Goal: Task Accomplishment & Management: Manage account settings

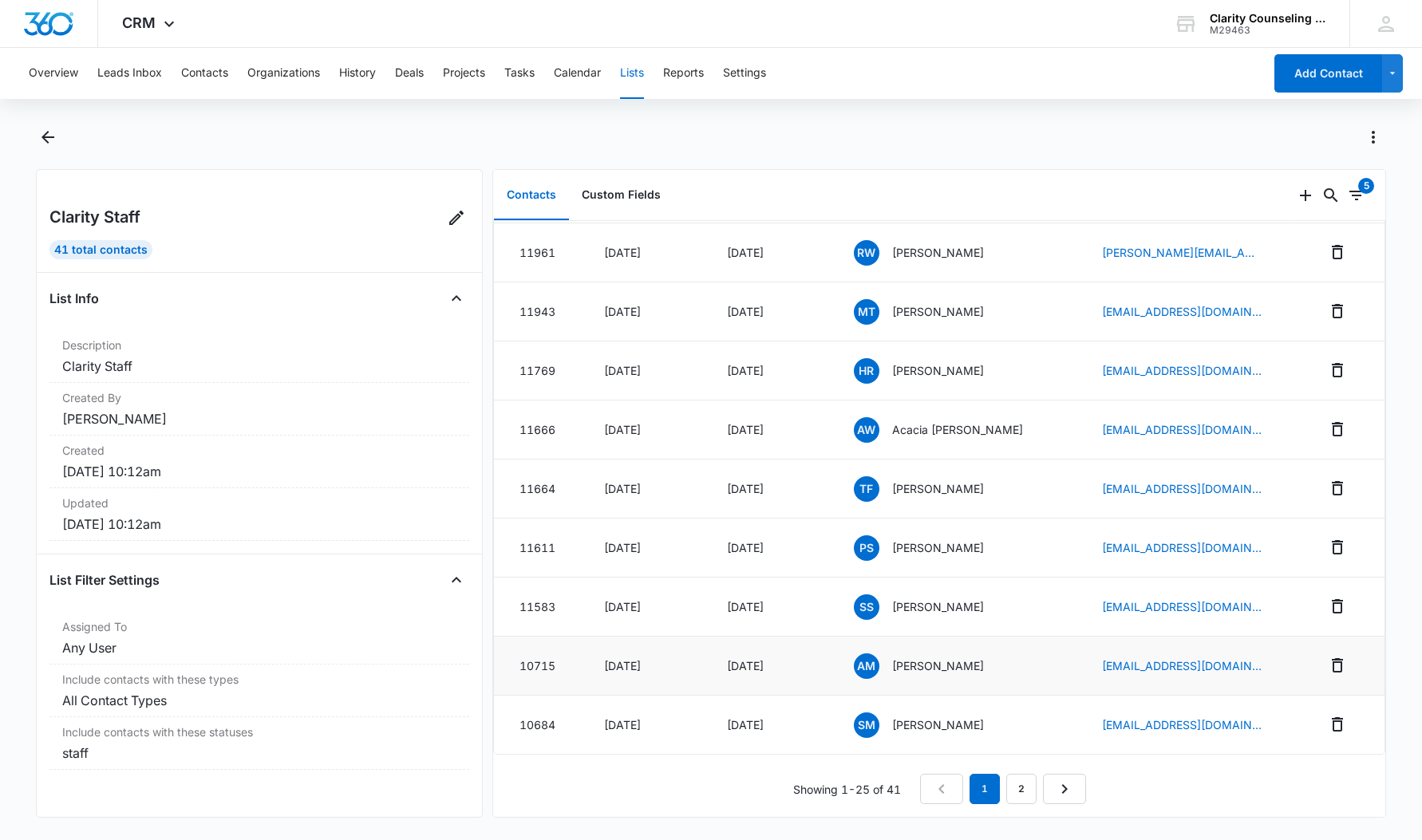
scroll to position [993, 0]
click at [1017, 789] on link "2" at bounding box center [1021, 789] width 31 height 31
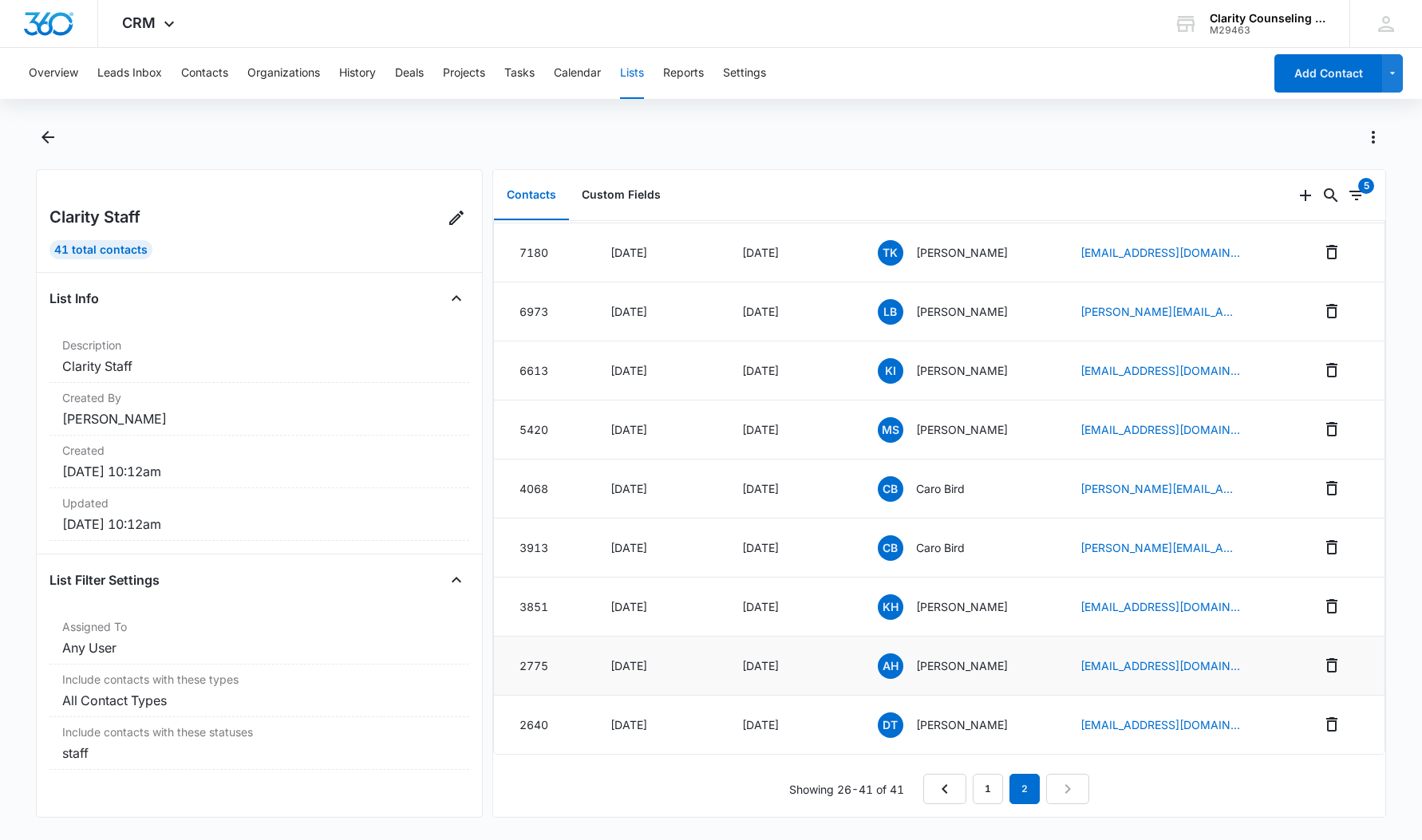
scroll to position [462, 0]
click at [682, 739] on td "Mar 18, 2021" at bounding box center [657, 725] width 132 height 59
click at [1340, 724] on icon "Remove" at bounding box center [1332, 725] width 19 height 19
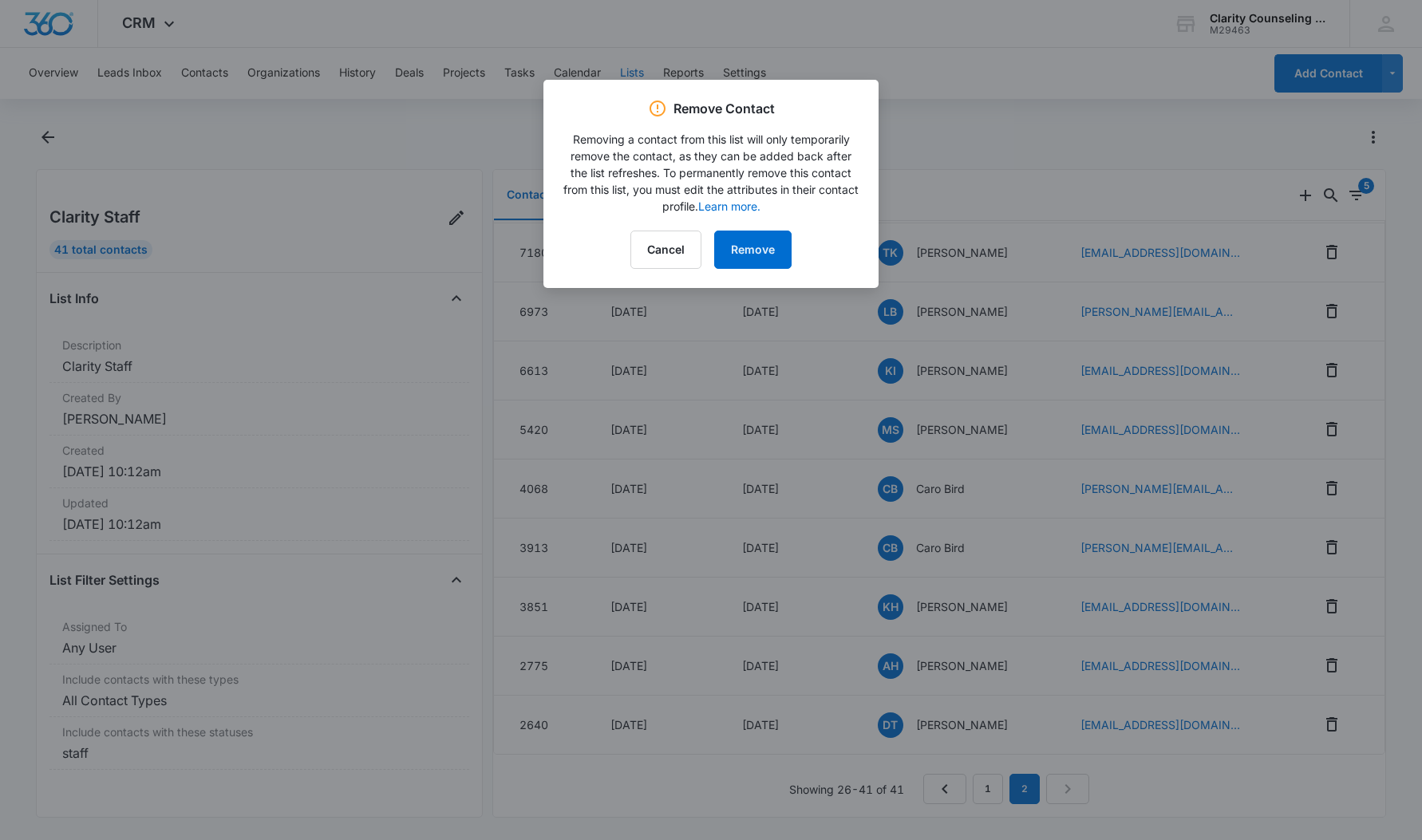
scroll to position [1, 0]
click at [677, 255] on button "Cancel" at bounding box center [667, 250] width 71 height 38
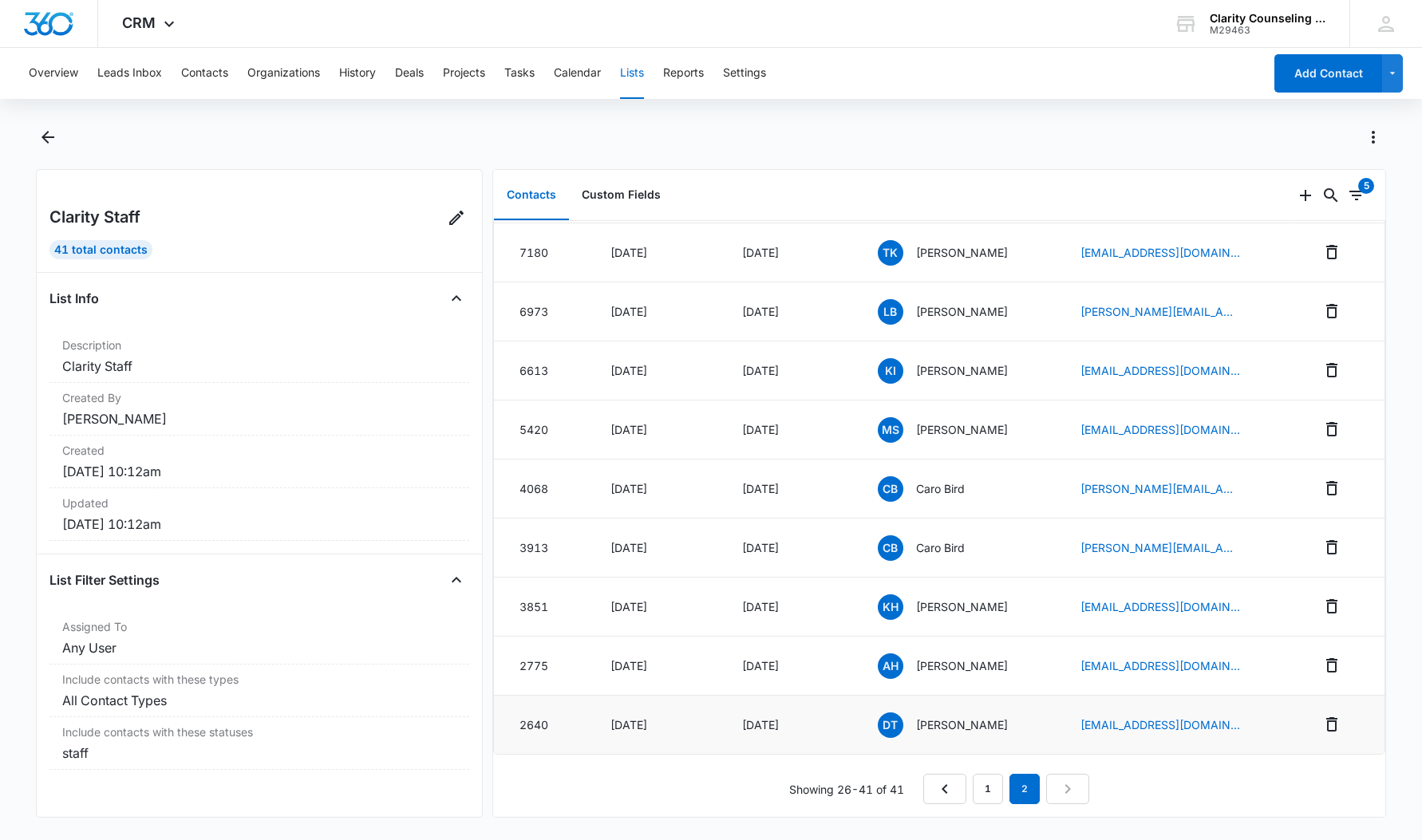
scroll to position [462, 0]
click at [948, 726] on p "Devin Tilley" at bounding box center [962, 725] width 92 height 17
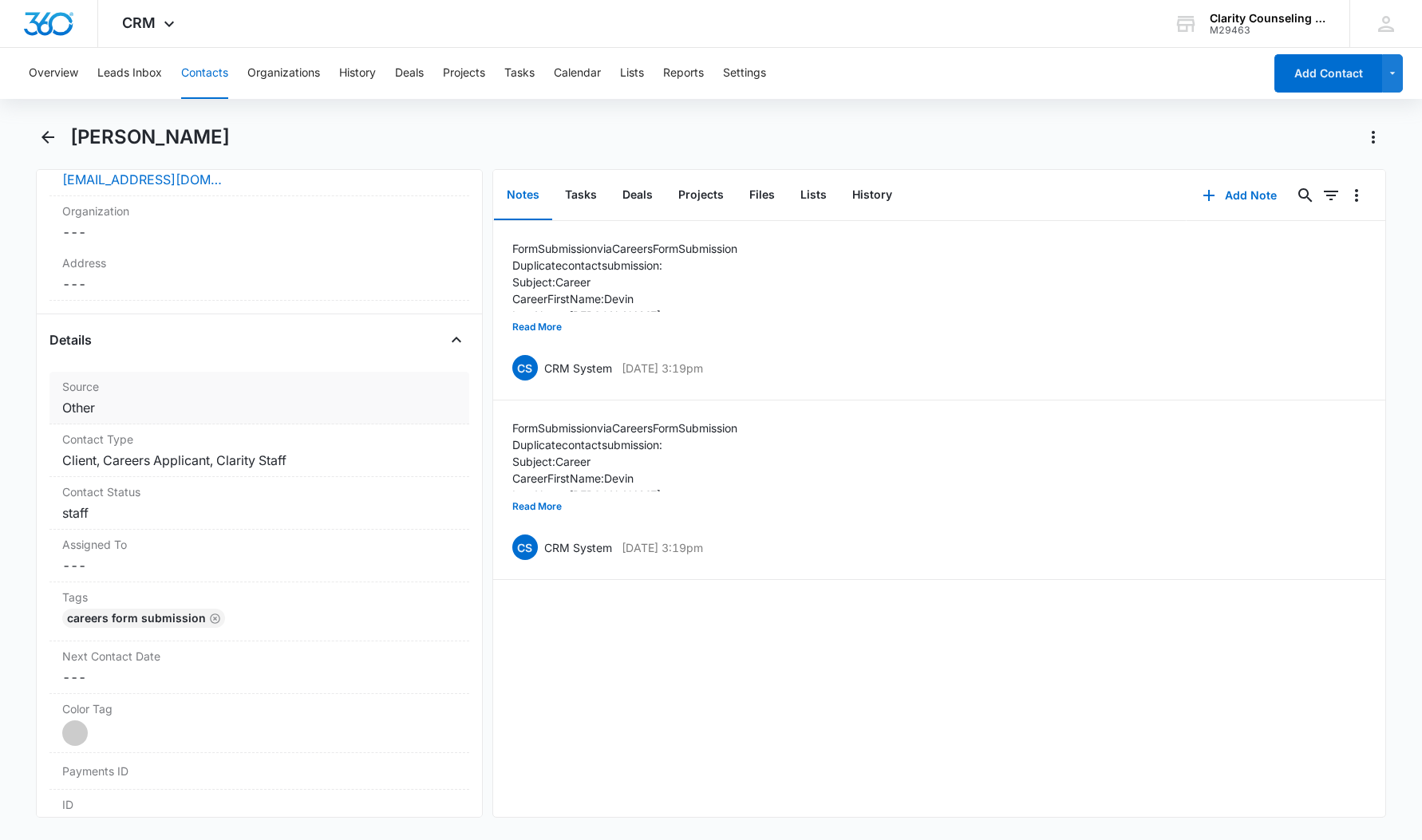
scroll to position [447, 0]
click at [460, 340] on icon "Close" at bounding box center [456, 337] width 19 height 19
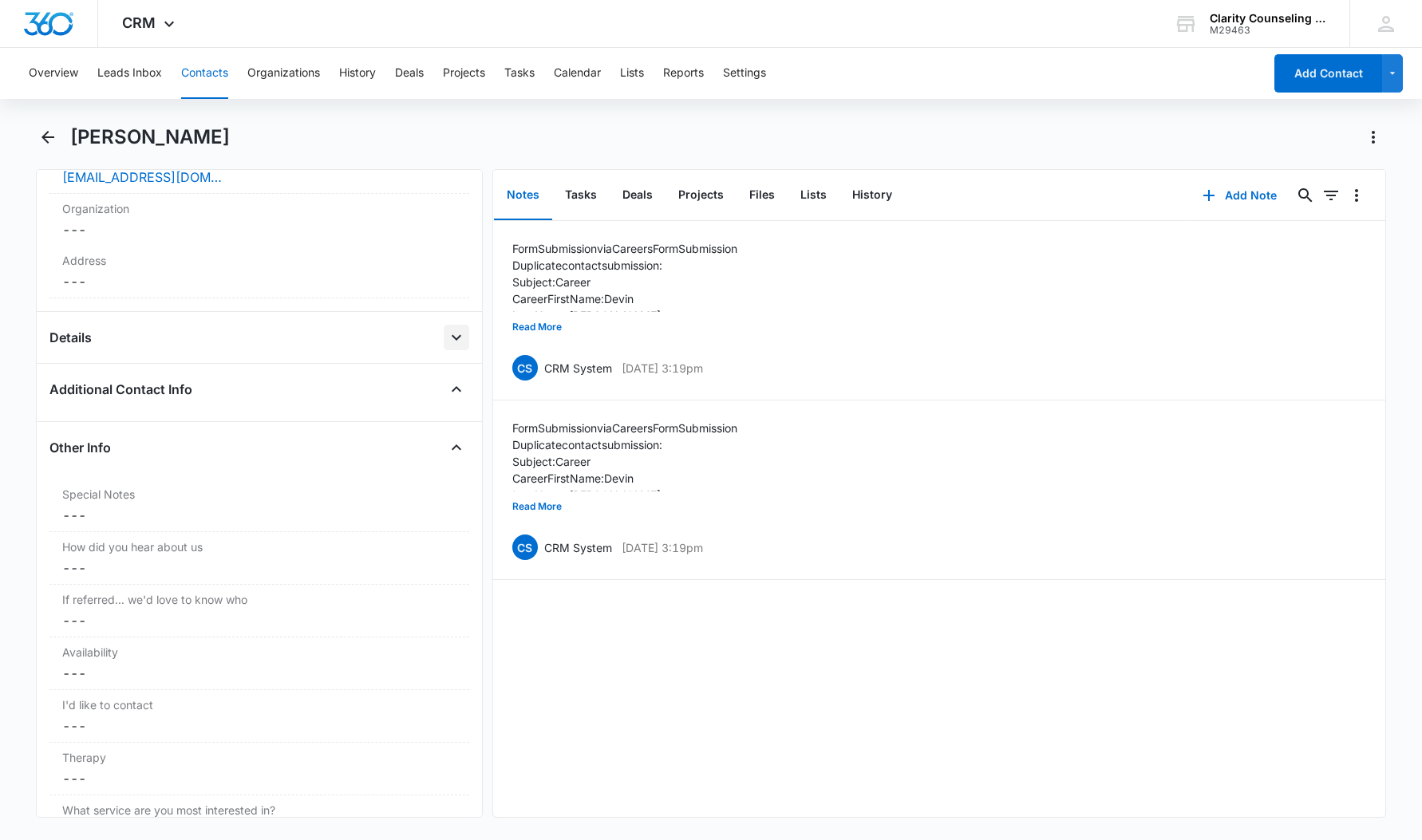
click at [460, 340] on icon "Open" at bounding box center [456, 337] width 19 height 19
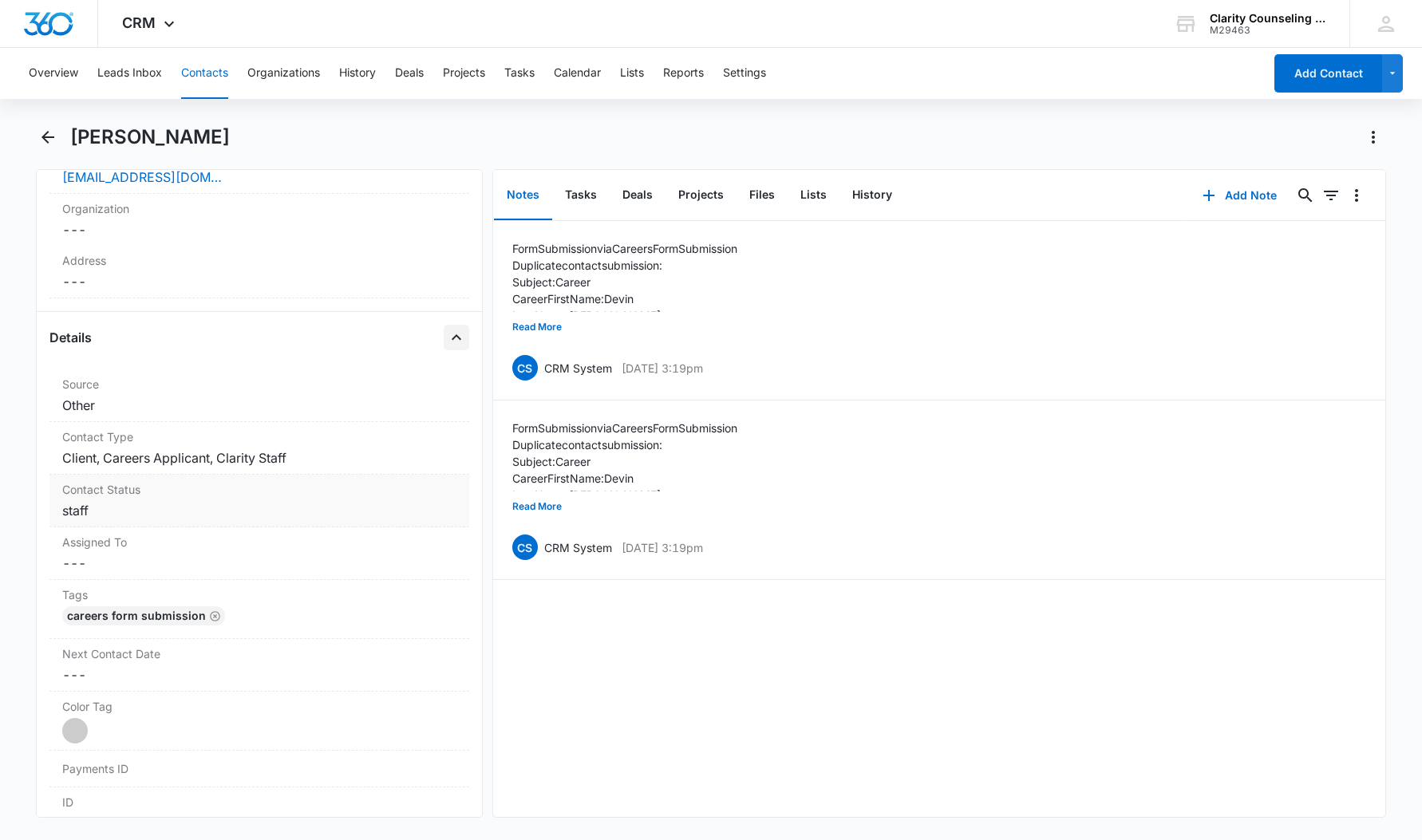
click at [115, 510] on dd "Cancel Save Changes staff" at bounding box center [259, 510] width 394 height 19
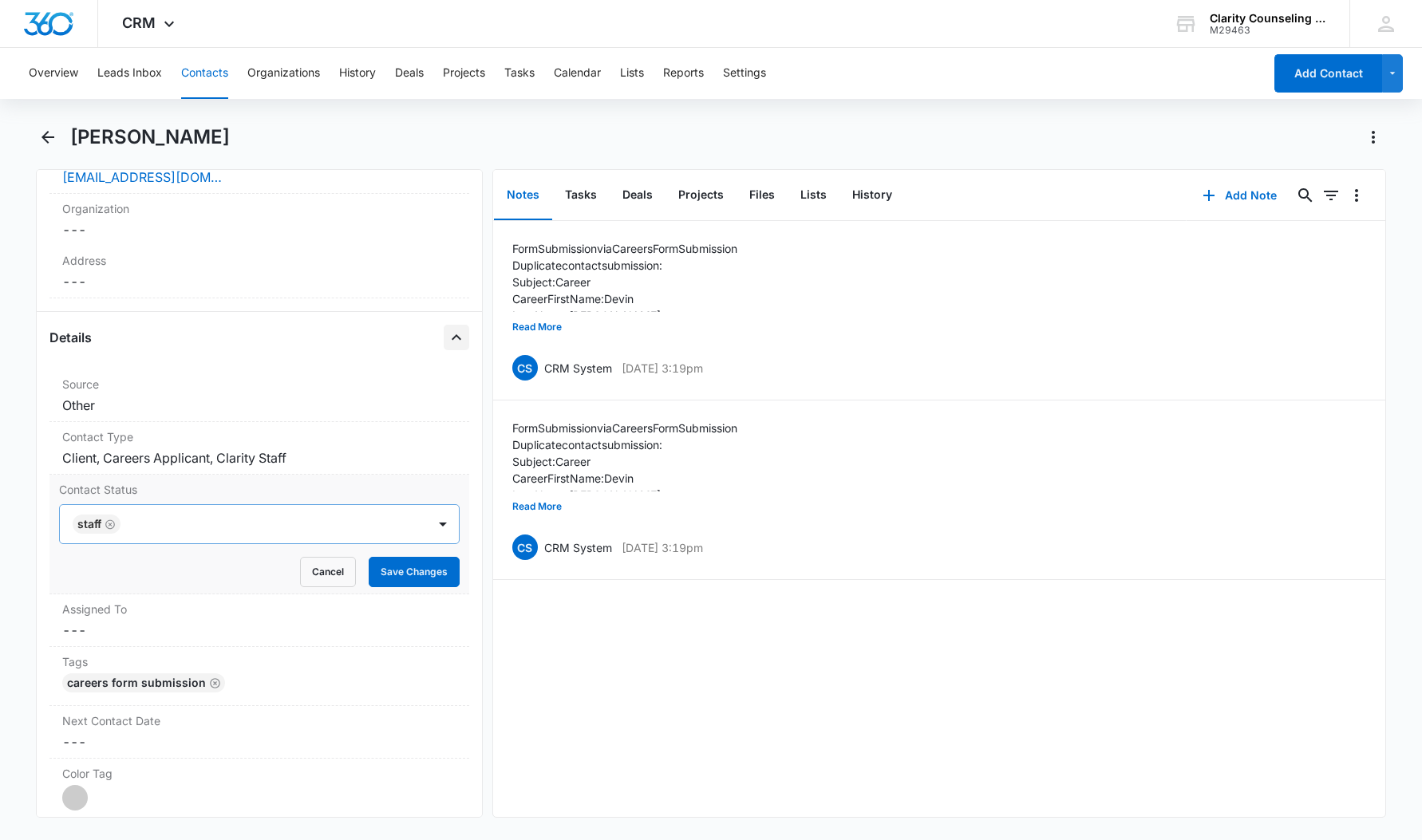
click at [113, 525] on icon "Remove staff" at bounding box center [110, 525] width 11 height 12
click at [421, 579] on button "Save Changes" at bounding box center [414, 572] width 91 height 31
click at [200, 455] on dd "Cancel Save Changes Client, Careers Applicant, Clarity Staff" at bounding box center [259, 457] width 394 height 19
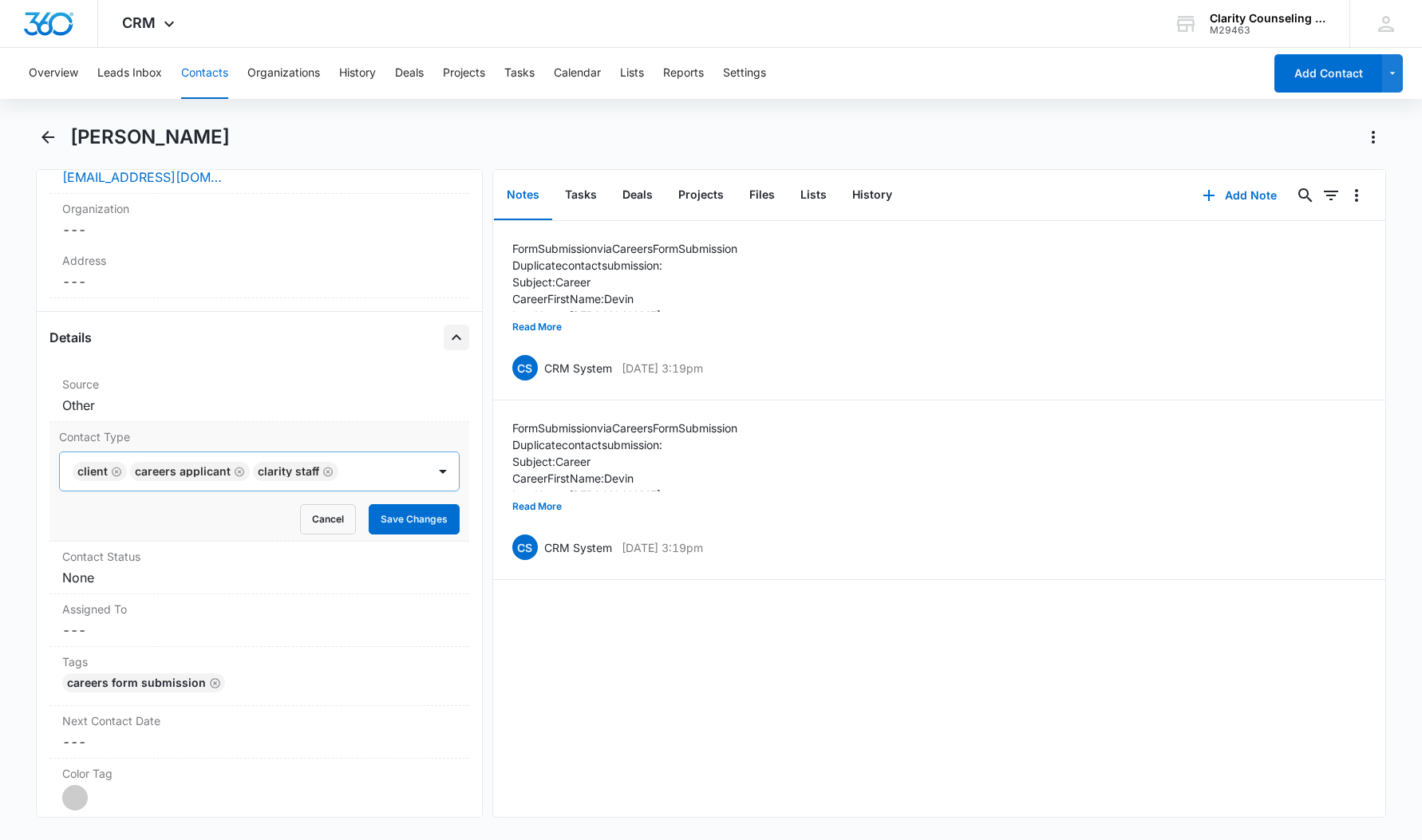
click at [118, 474] on icon "Remove Client" at bounding box center [116, 472] width 11 height 12
click at [177, 471] on icon "Remove Careers Applicant" at bounding box center [181, 472] width 11 height 12
click at [148, 473] on icon "Remove Clarity Staff" at bounding box center [147, 472] width 11 height 12
click at [421, 518] on button "Save Changes" at bounding box center [414, 520] width 91 height 31
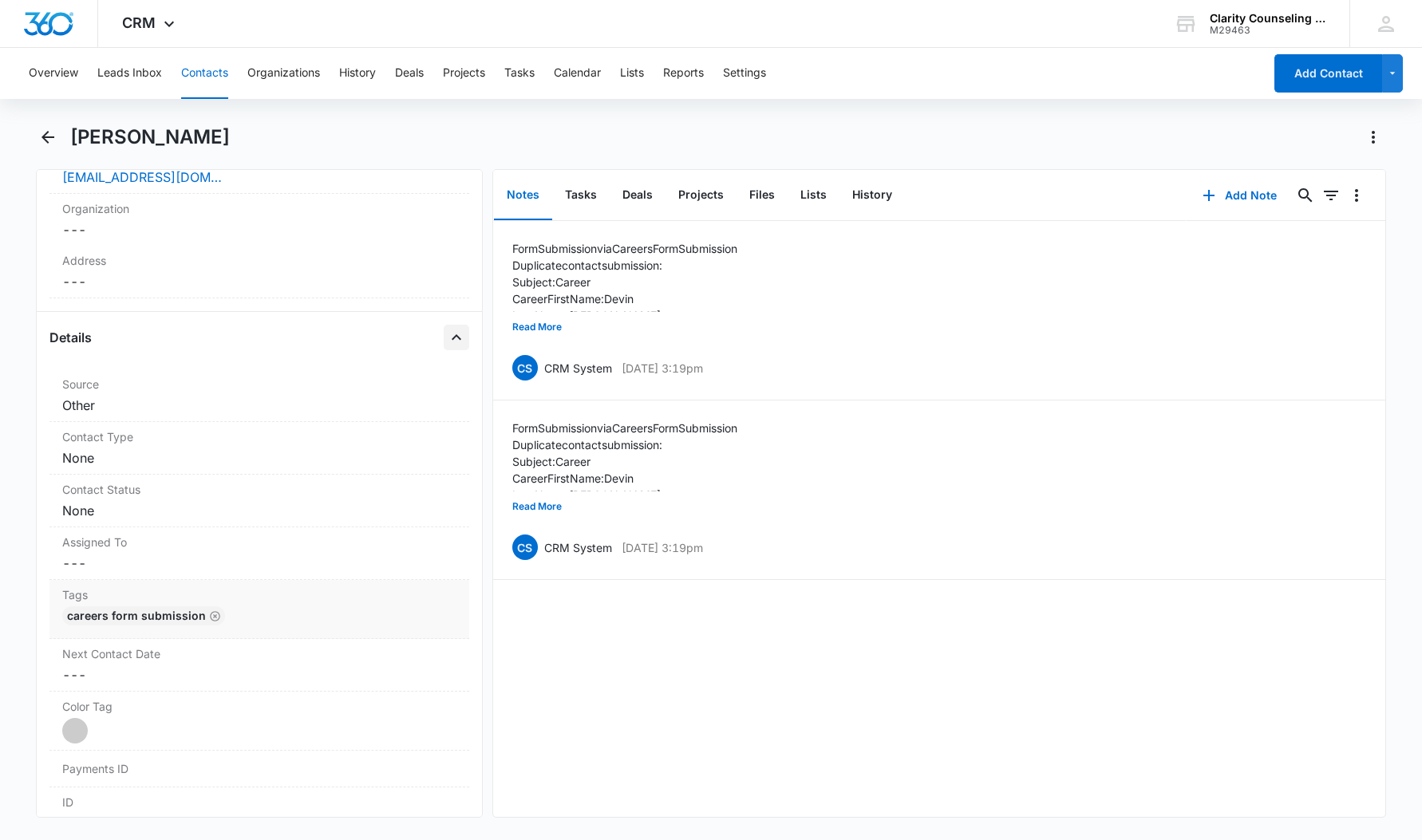
click at [310, 611] on div "Careers Form Submission" at bounding box center [259, 619] width 394 height 26
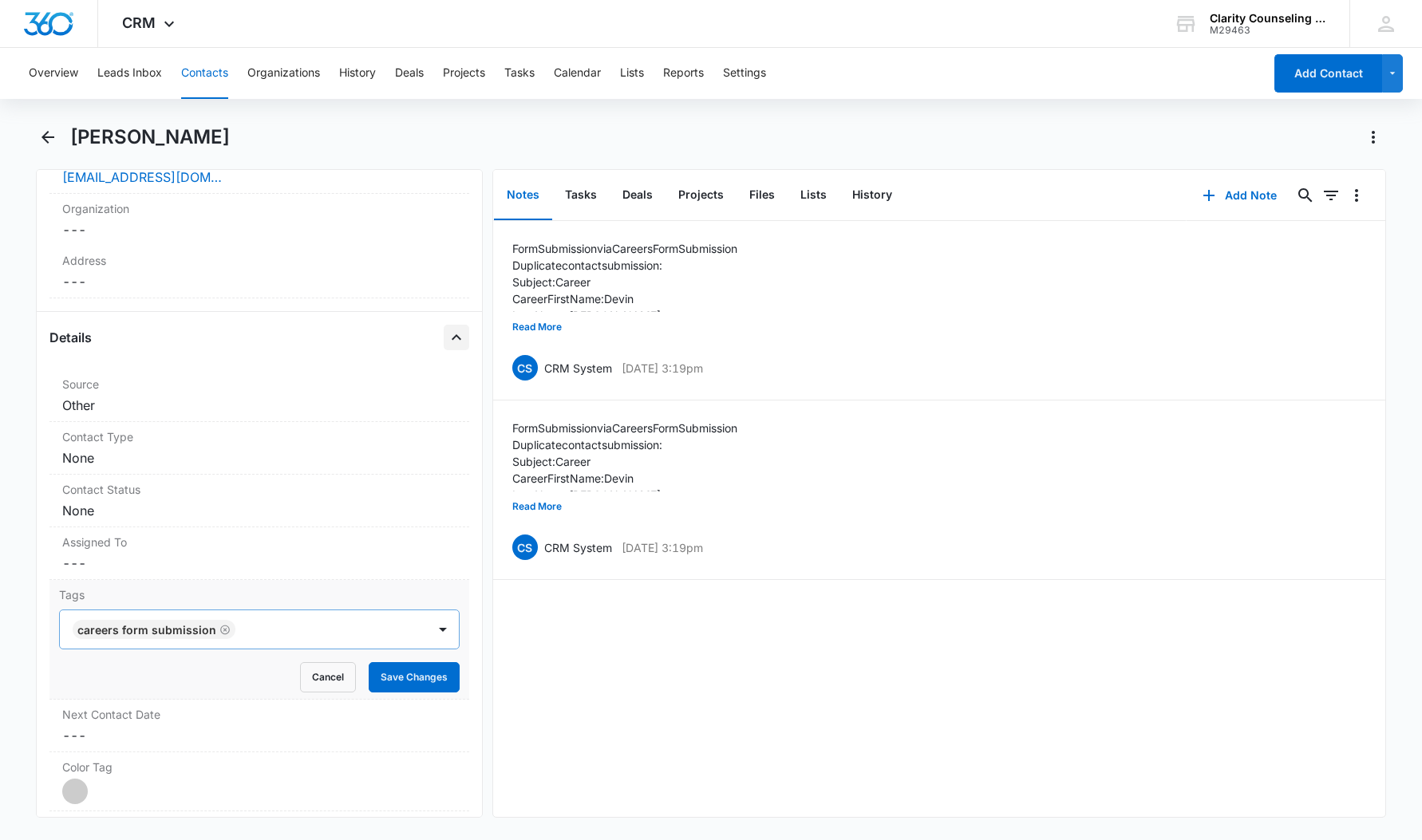
click at [221, 629] on icon "Remove Careers Form Submission" at bounding box center [225, 630] width 10 height 10
click at [376, 669] on button "Save Changes" at bounding box center [414, 677] width 91 height 31
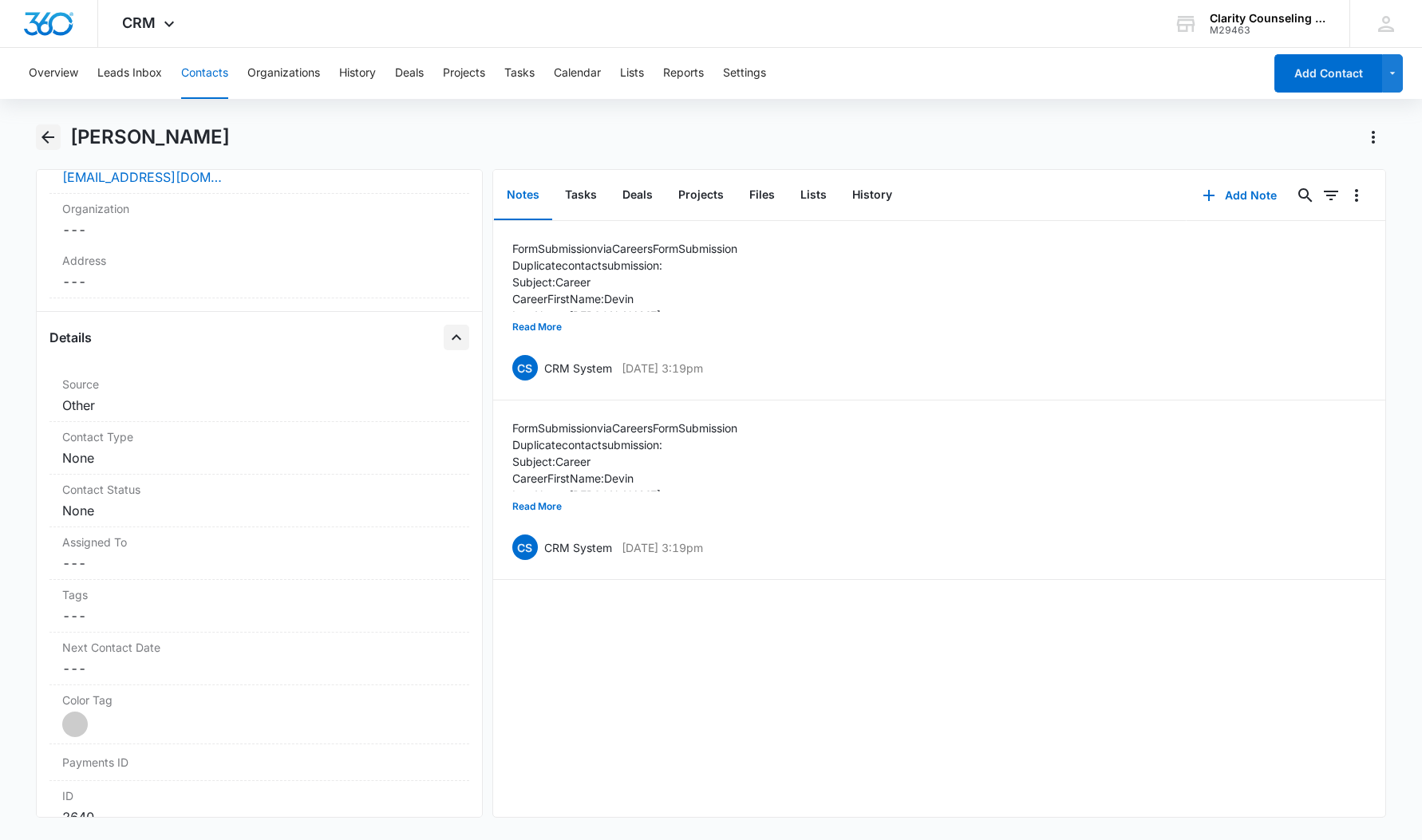
click at [50, 139] on icon "Back" at bounding box center [47, 137] width 19 height 19
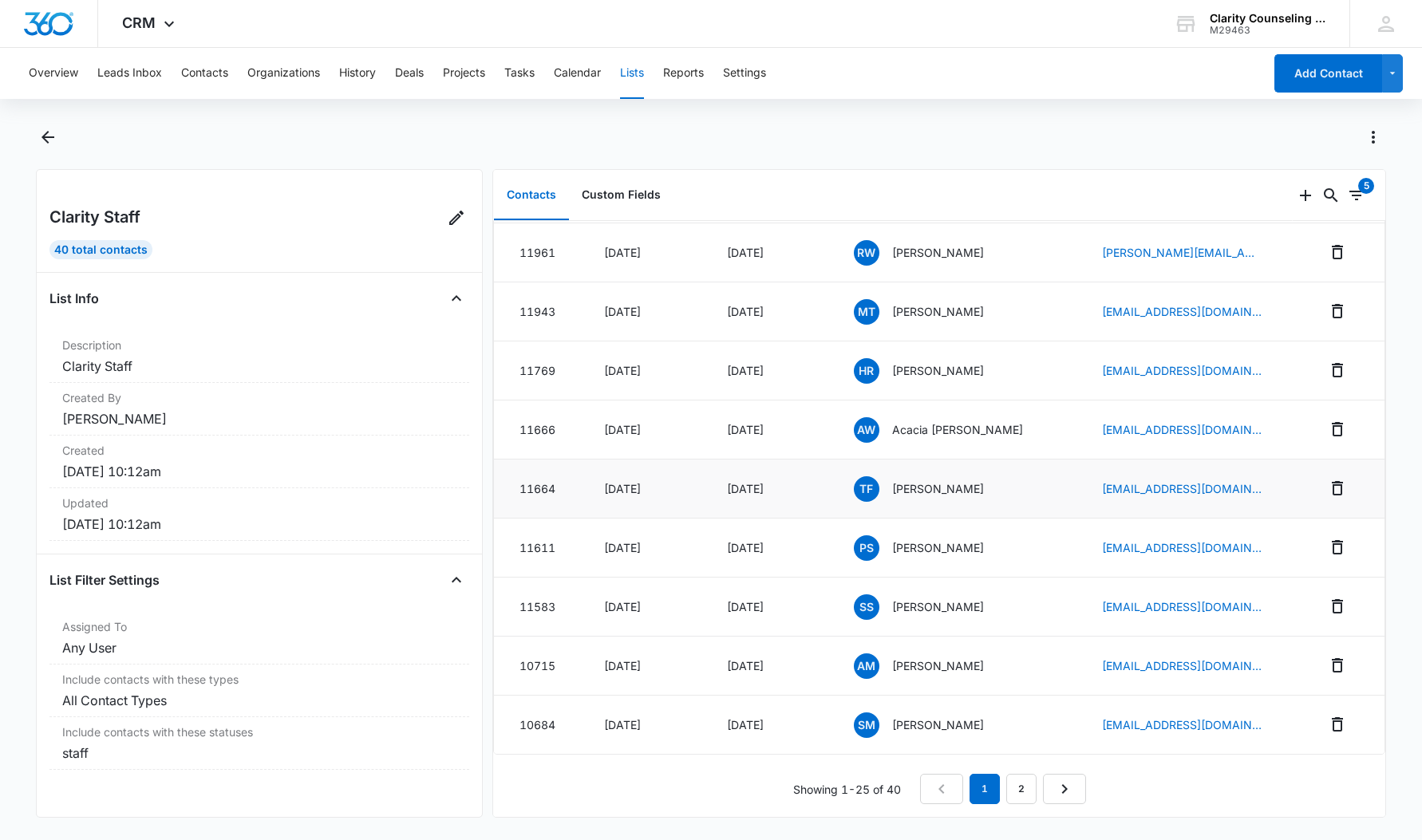
scroll to position [993, 0]
click at [1019, 793] on link "2" at bounding box center [1021, 789] width 31 height 31
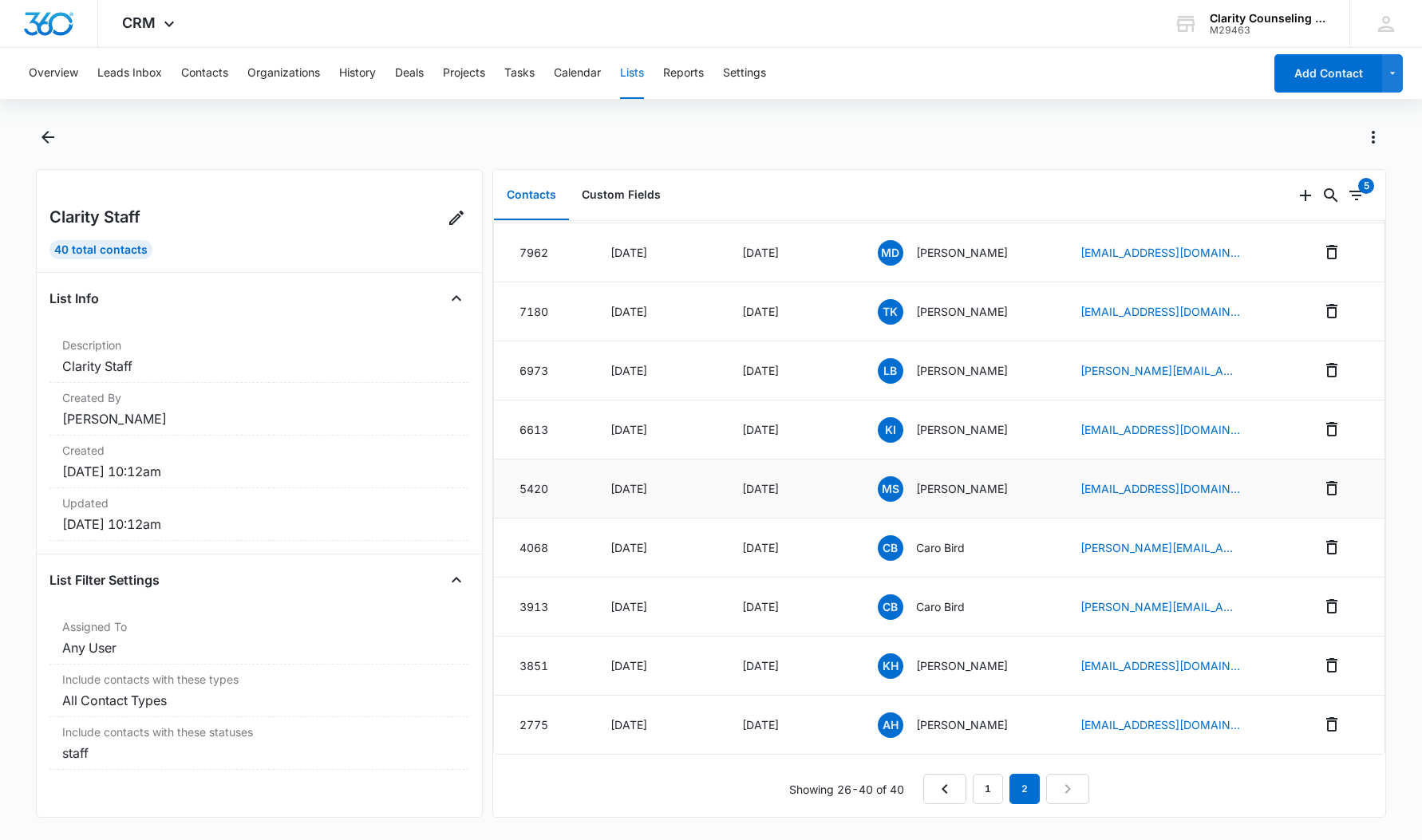
scroll to position [0, 0]
click at [985, 734] on div "AH Anna Hampton" at bounding box center [960, 725] width 164 height 26
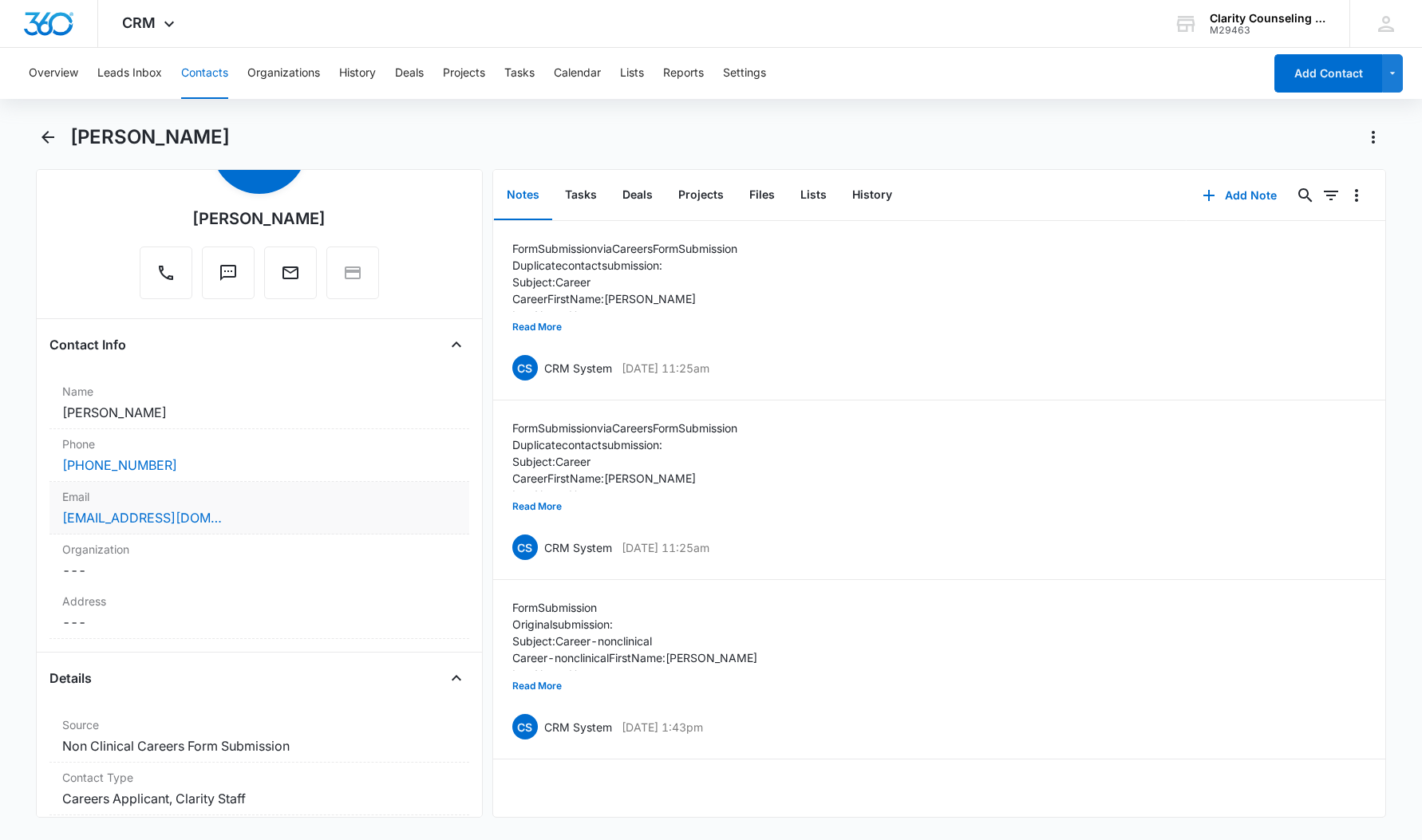
scroll to position [116, 0]
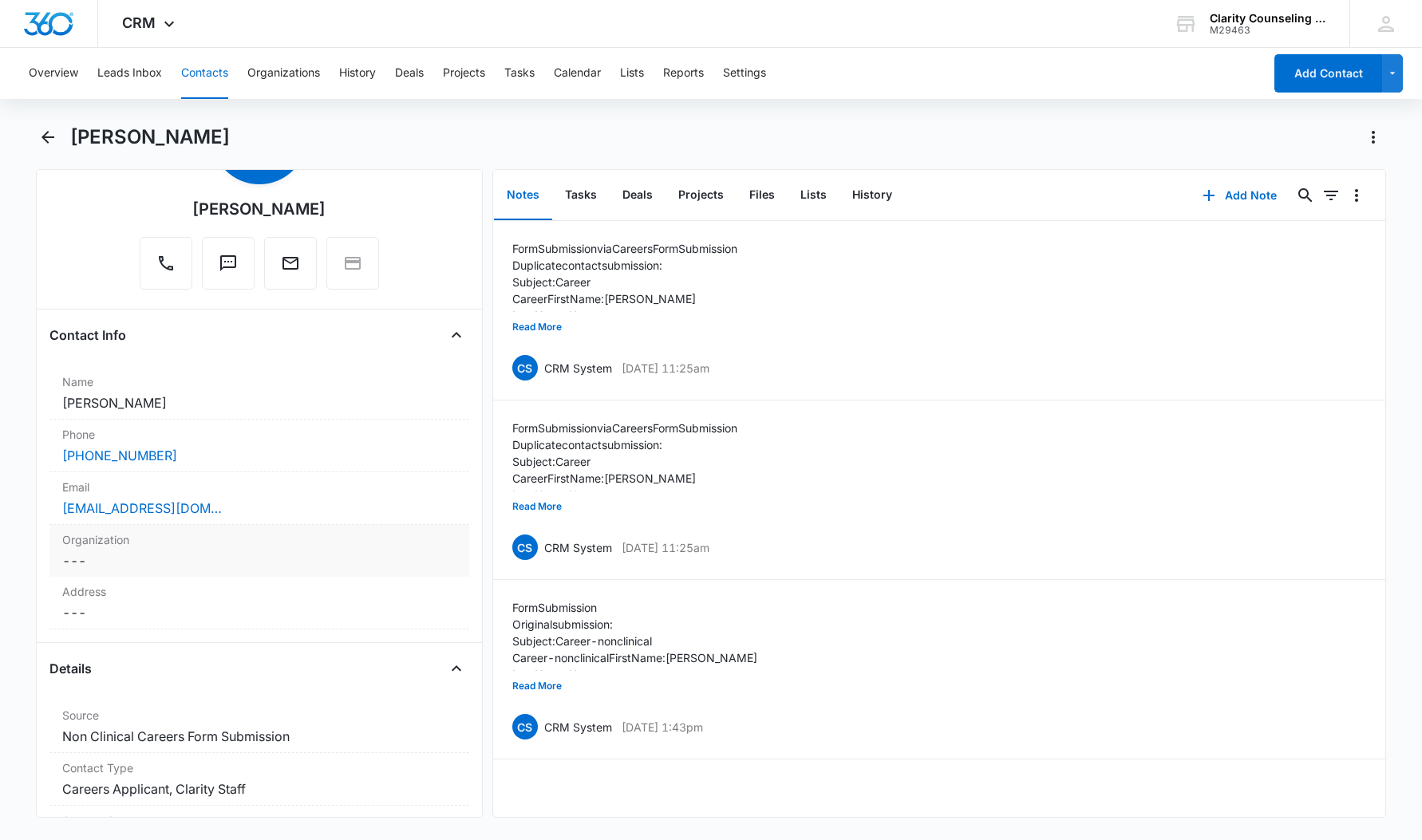
click at [164, 557] on dd "Cancel Save Changes ---" at bounding box center [259, 560] width 394 height 19
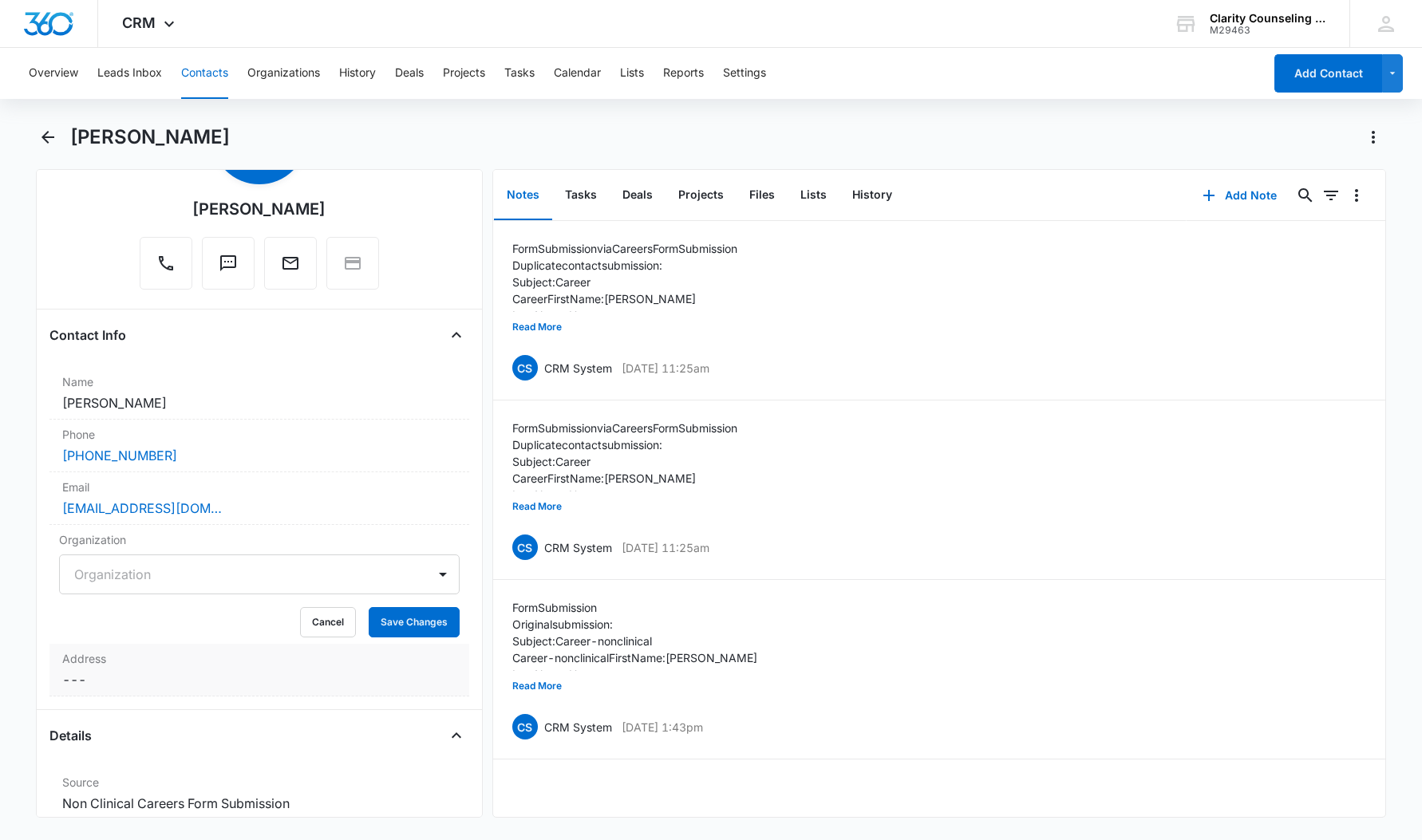
click at [171, 663] on label "Address" at bounding box center [259, 659] width 394 height 17
click at [248, 541] on label "Organization" at bounding box center [259, 540] width 401 height 17
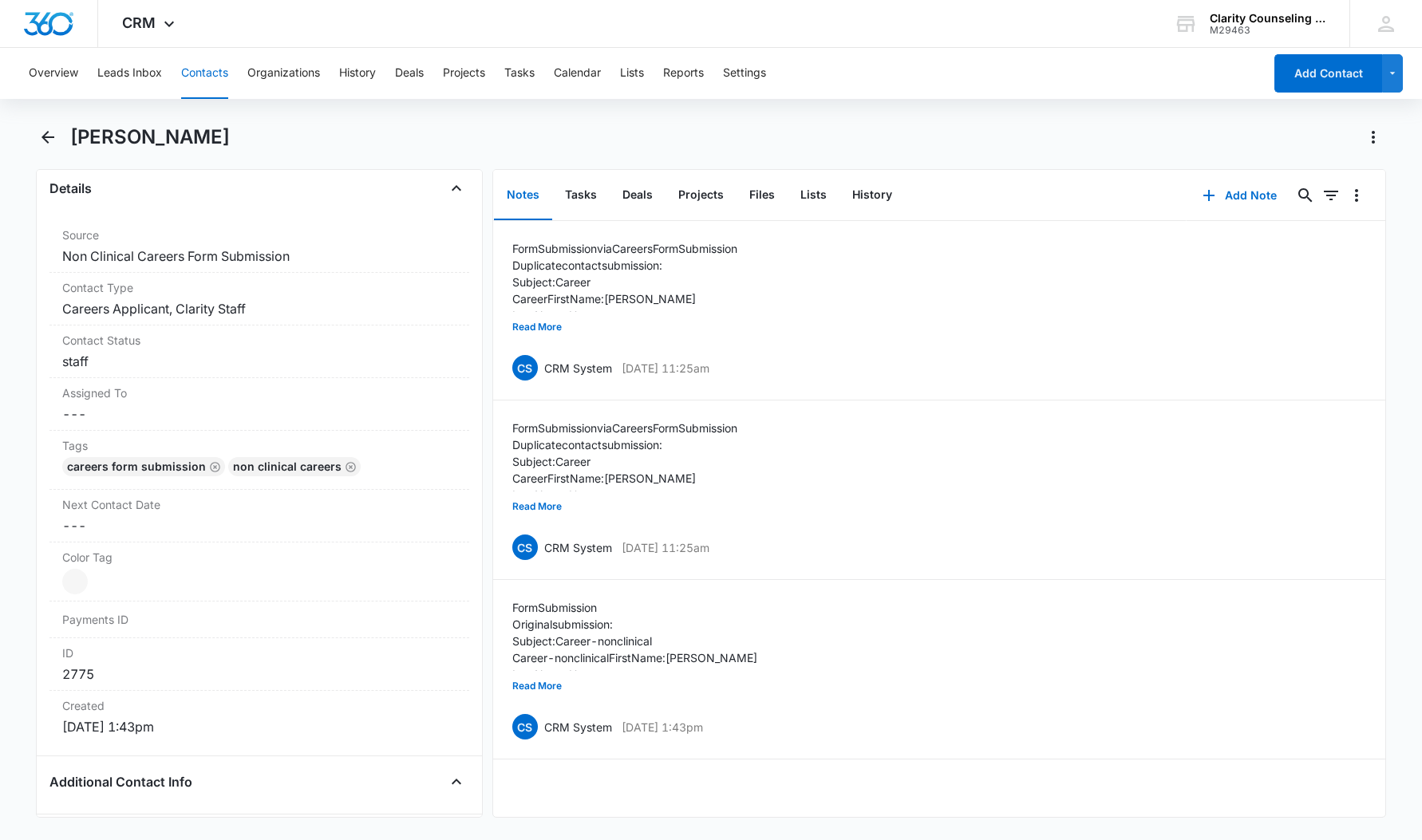
scroll to position [989, 0]
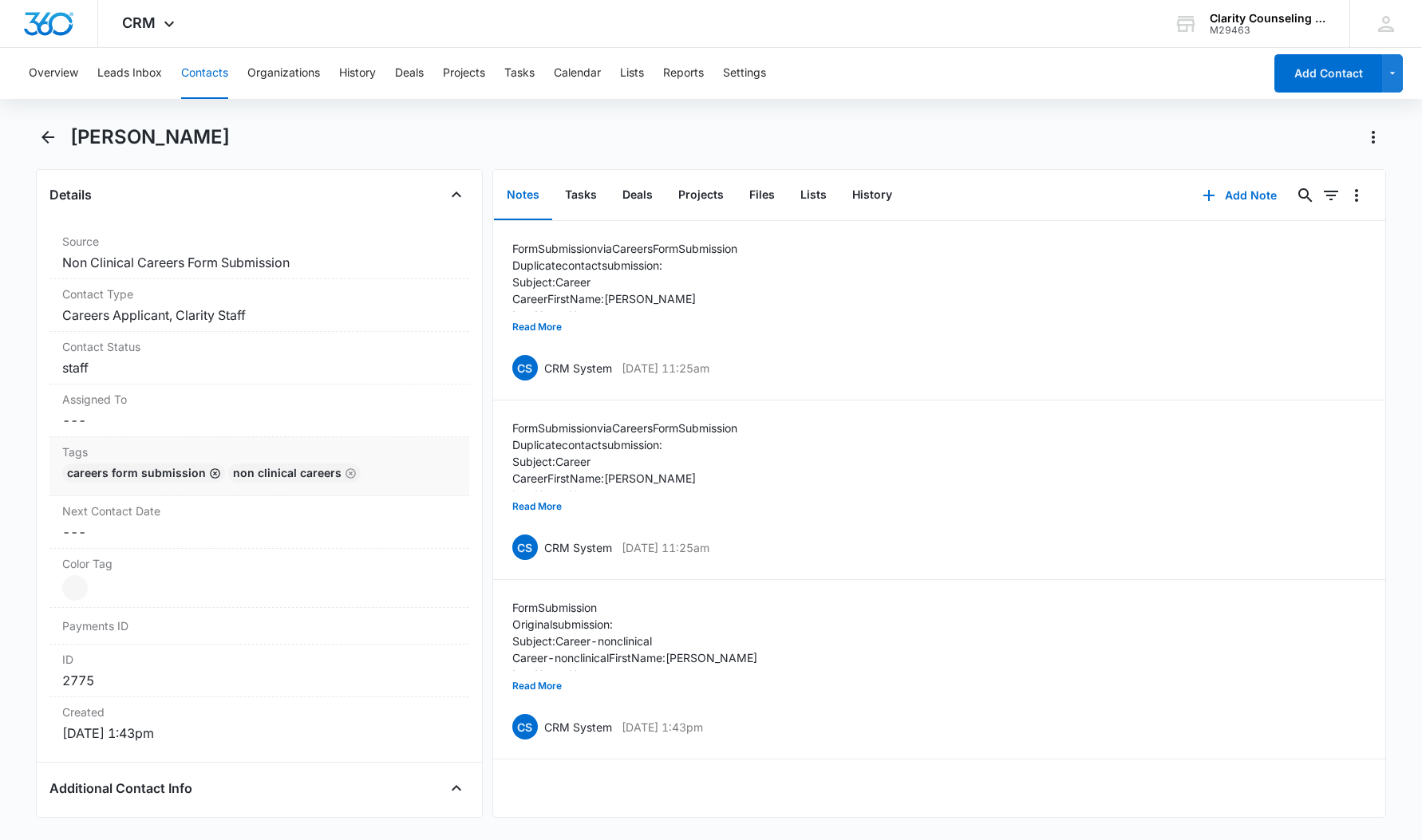
click at [210, 473] on icon "Remove" at bounding box center [215, 473] width 10 height 10
click at [182, 476] on icon "Remove" at bounding box center [184, 473] width 12 height 12
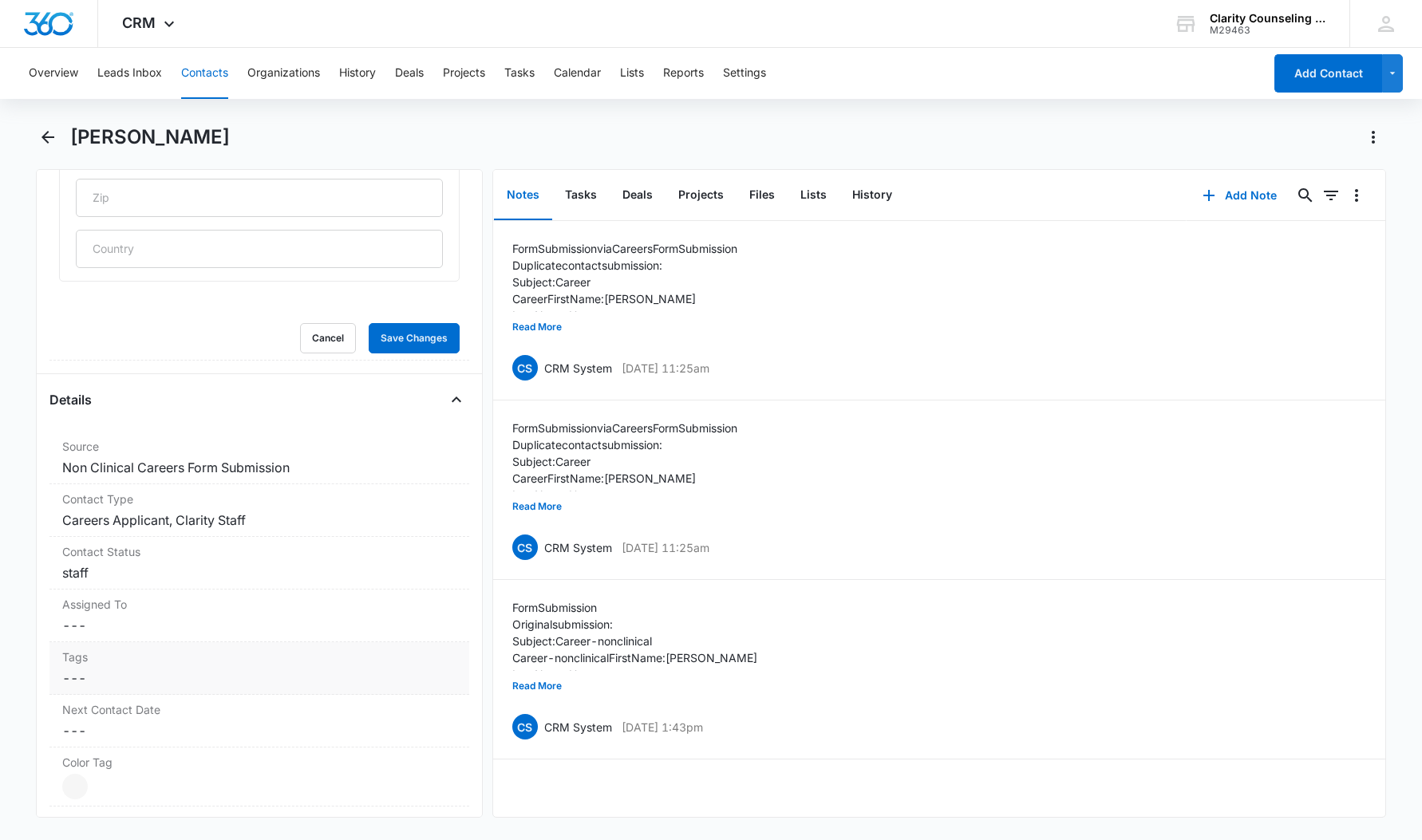
scroll to position [768, 0]
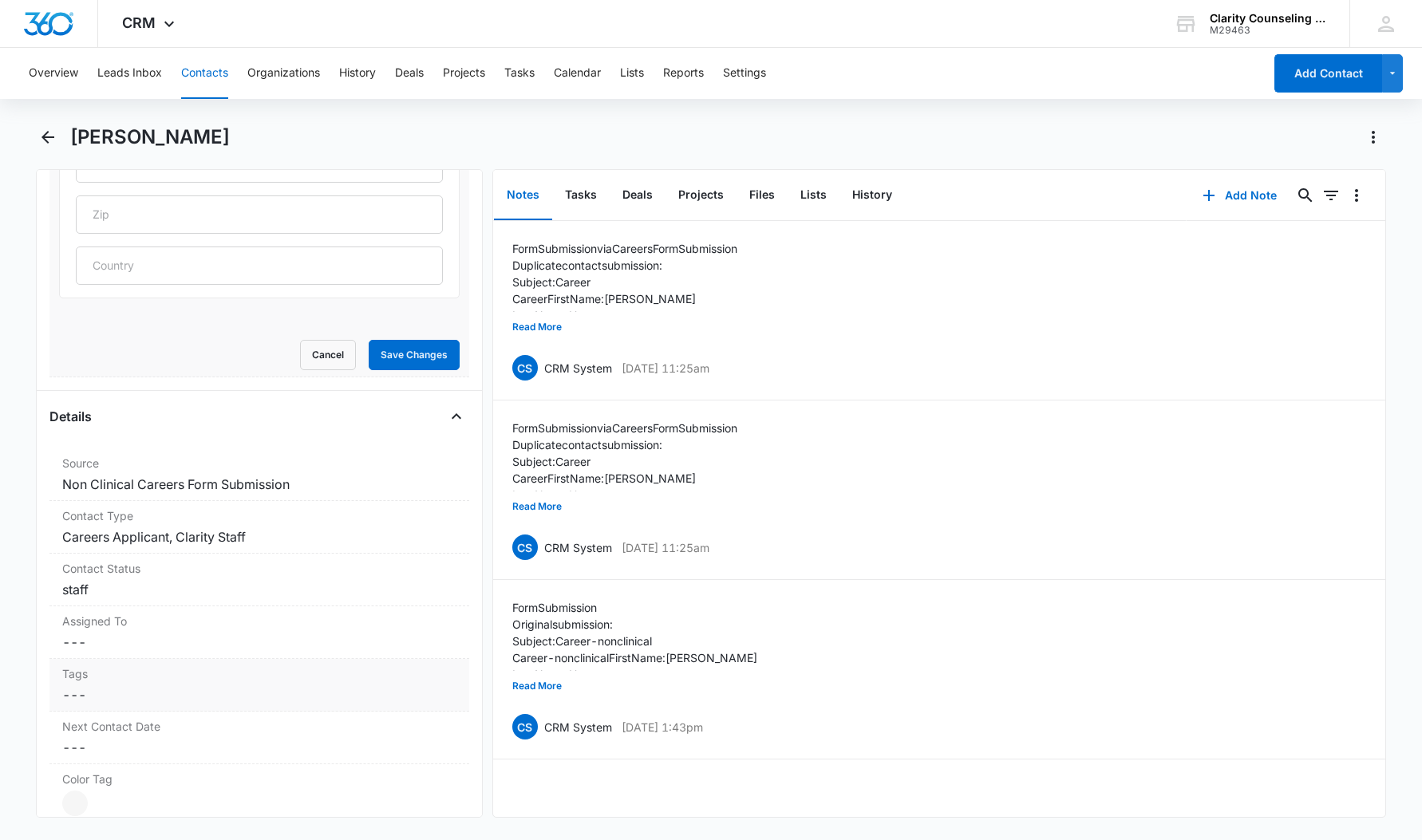
click at [426, 353] on button "Save Changes" at bounding box center [414, 355] width 91 height 31
click at [236, 536] on dd "Cancel Save Changes Careers Applicant, Clarity Staff" at bounding box center [259, 537] width 394 height 19
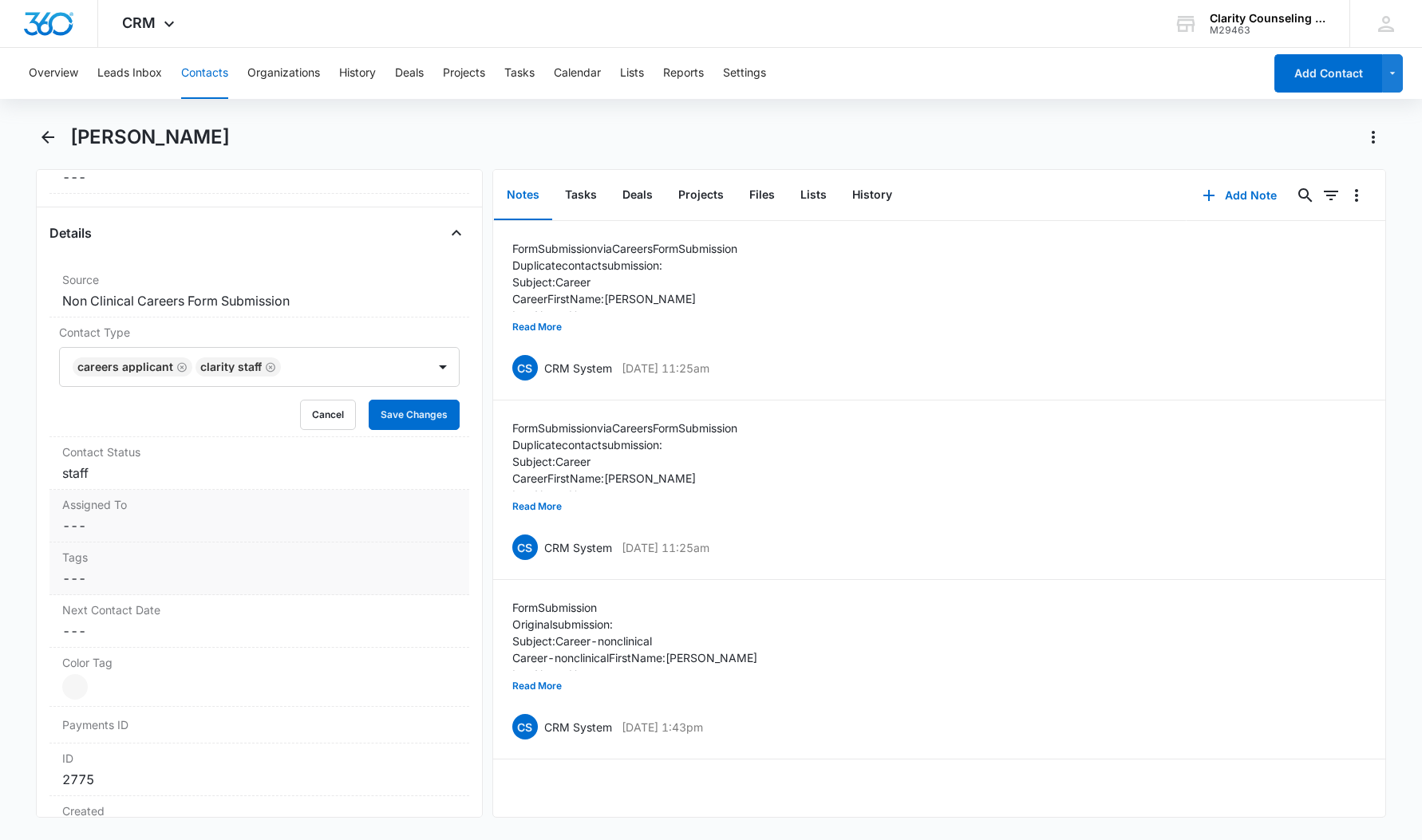
scroll to position [607, 0]
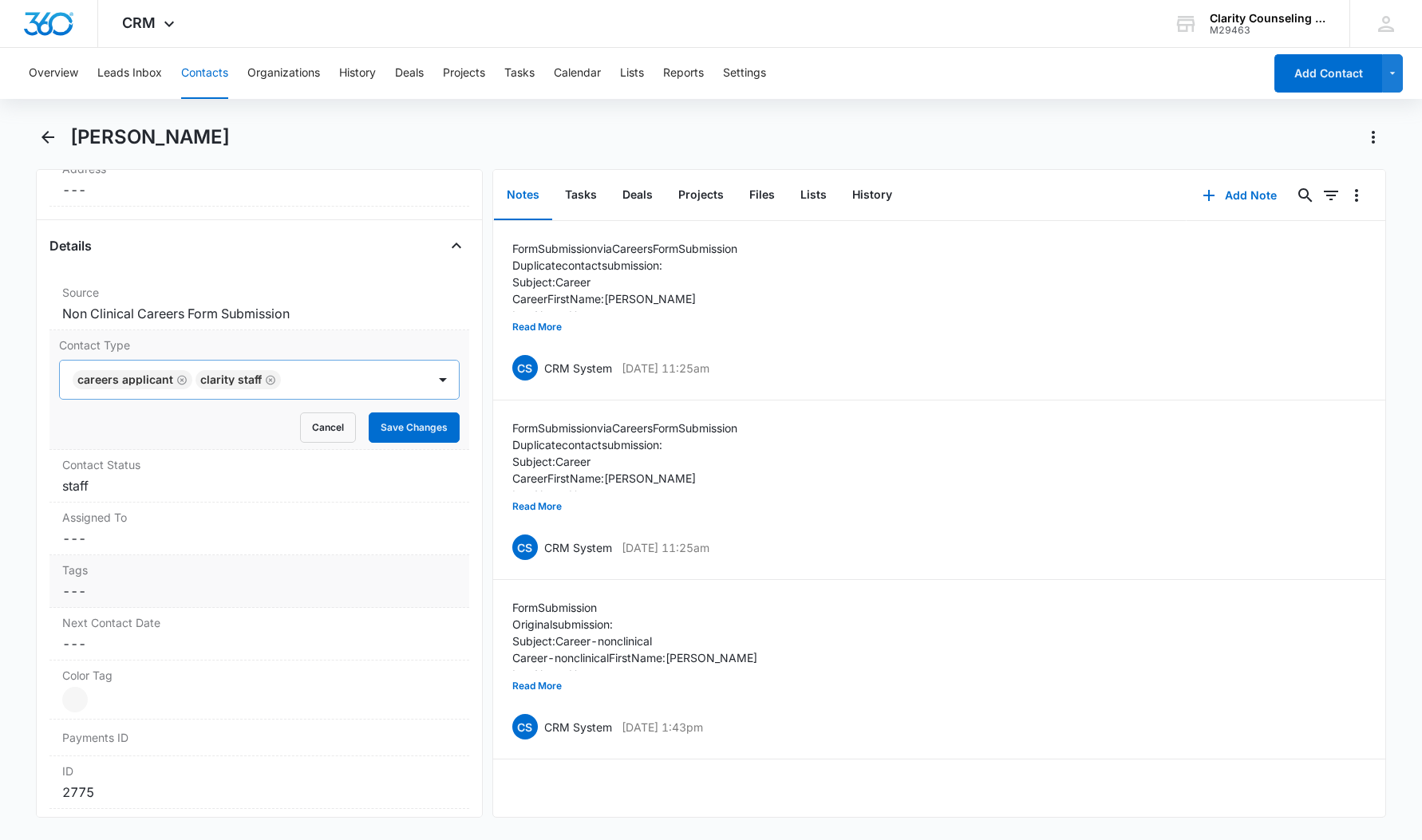
click at [178, 381] on icon "Remove Careers Applicant" at bounding box center [181, 380] width 11 height 12
click at [146, 381] on icon "Remove Clarity Staff" at bounding box center [147, 380] width 11 height 12
drag, startPoint x: 384, startPoint y: 429, endPoint x: 313, endPoint y: 462, distance: 78.3
click at [384, 429] on button "Save Changes" at bounding box center [414, 427] width 91 height 31
click at [147, 476] on dd "Cancel Save Changes staff" at bounding box center [259, 486] width 394 height 19
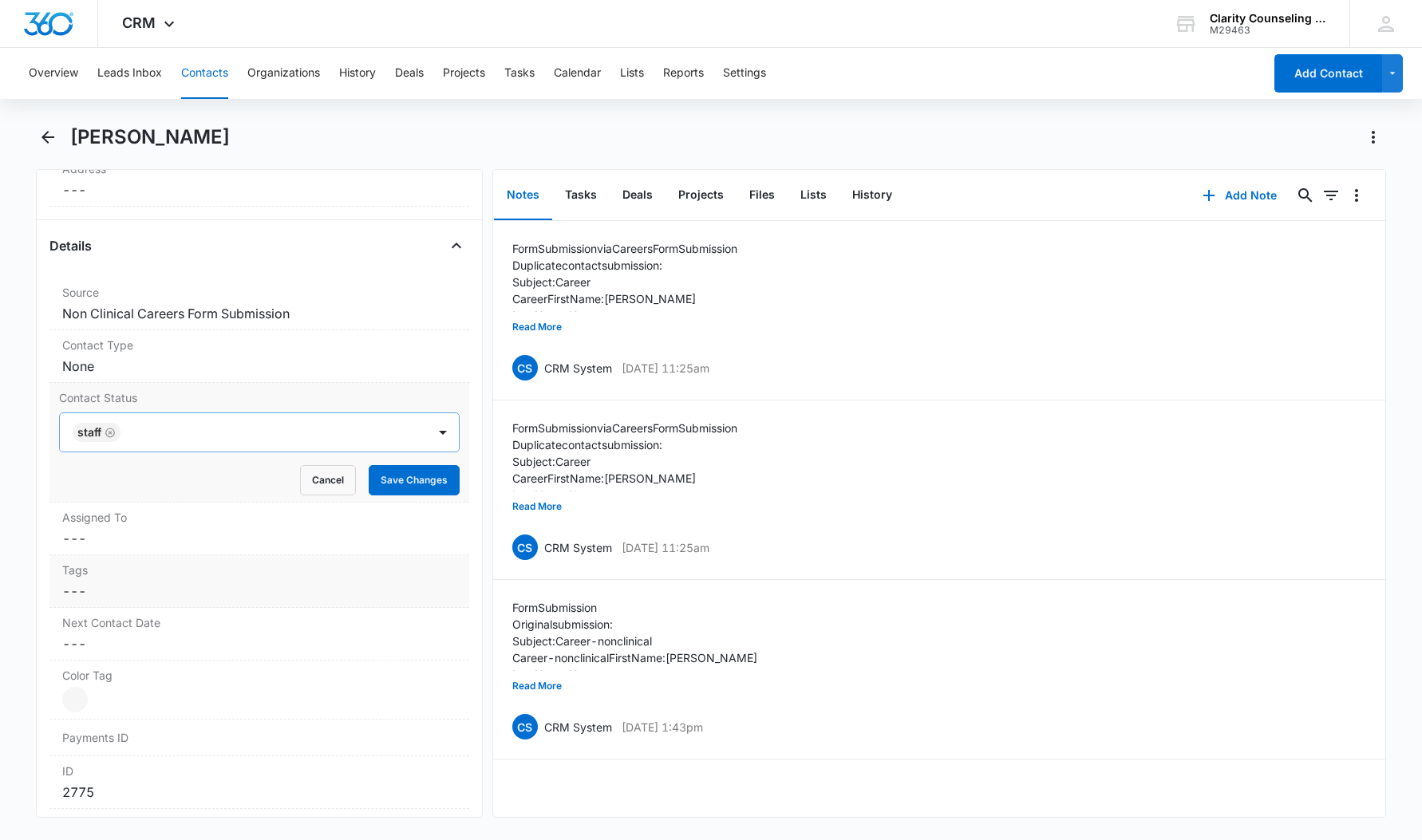
click at [110, 432] on icon "Remove staff" at bounding box center [110, 432] width 11 height 12
click at [389, 477] on button "Save Changes" at bounding box center [414, 481] width 91 height 31
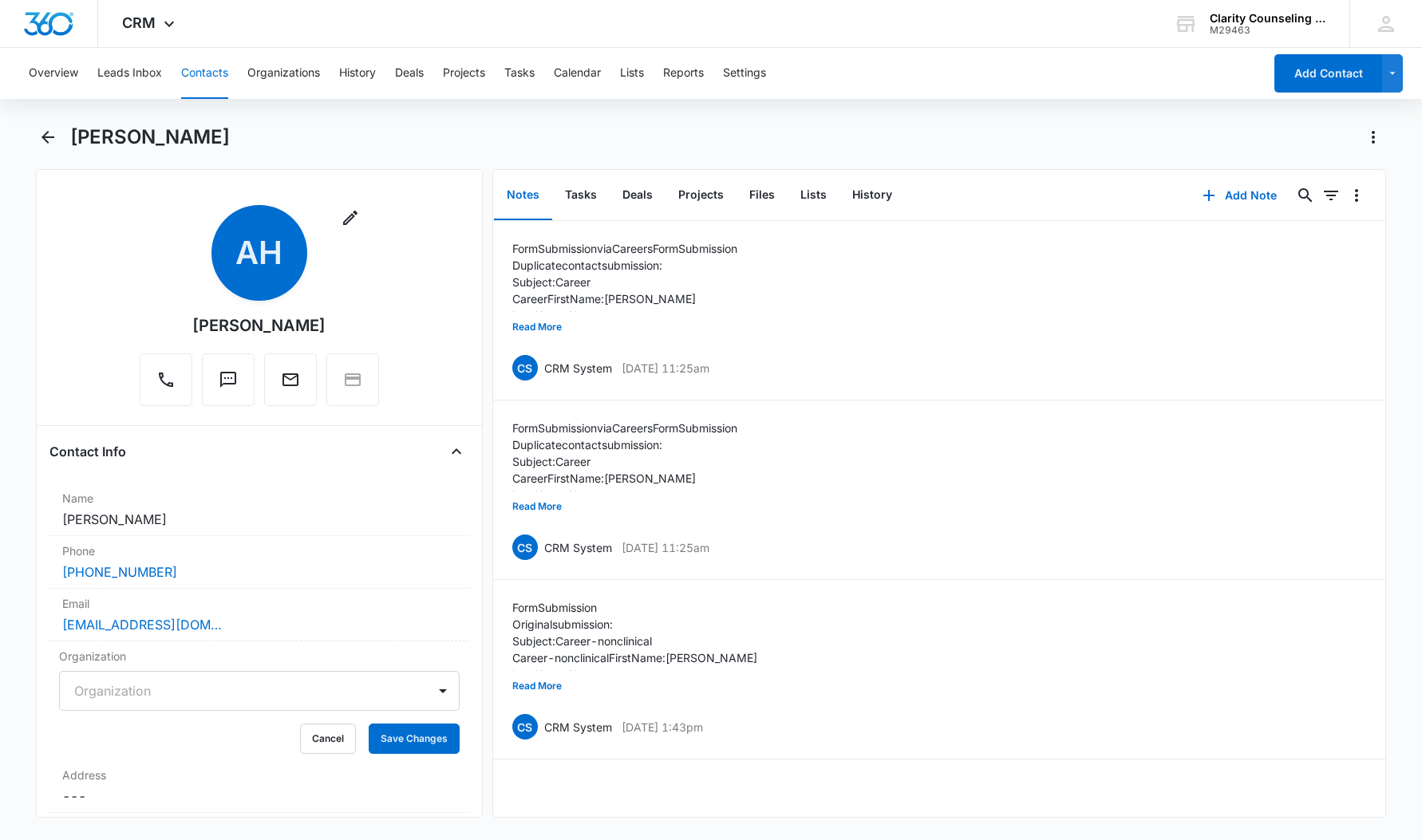
scroll to position [0, 0]
click at [52, 140] on icon "Back" at bounding box center [47, 137] width 19 height 19
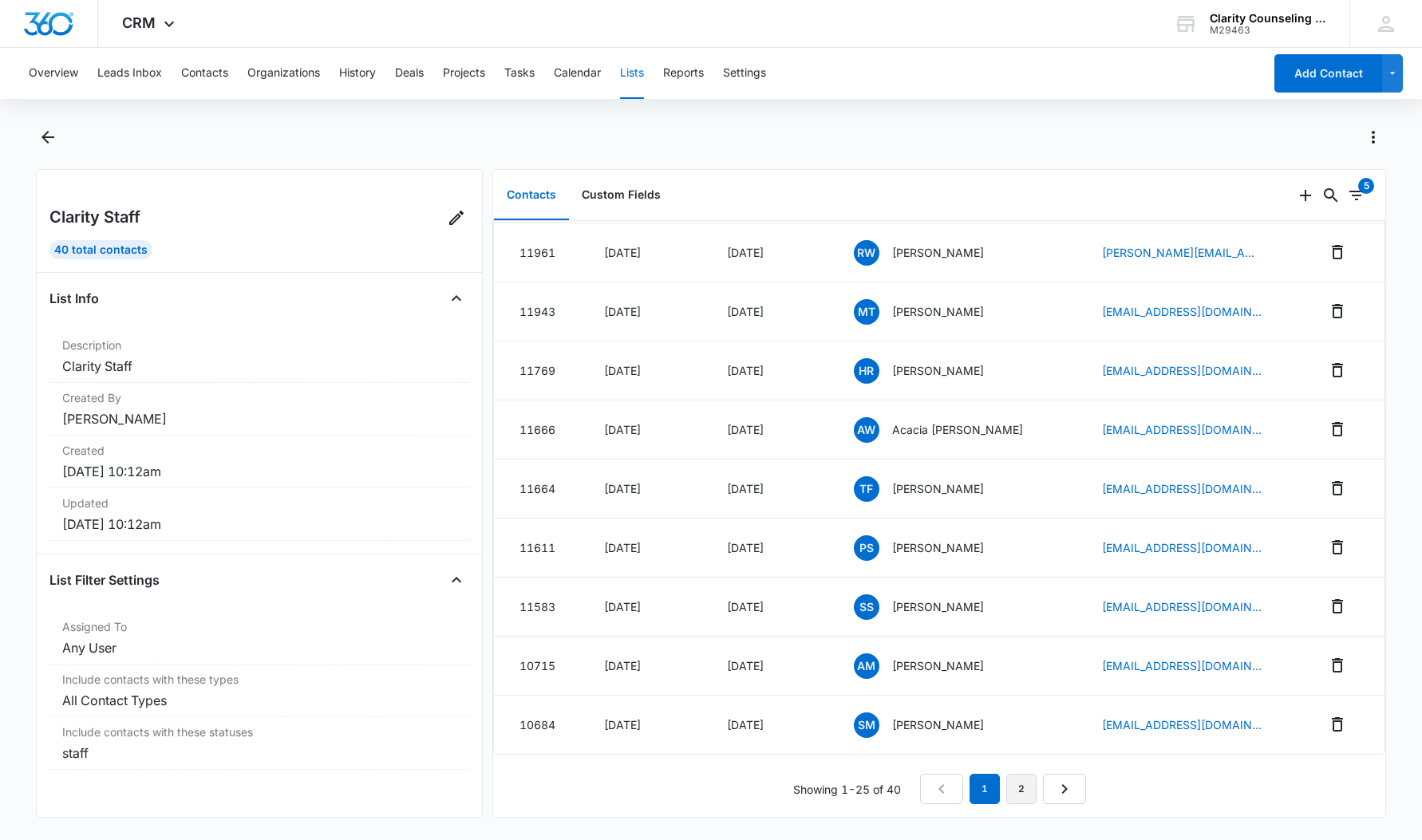
click at [1015, 792] on link "2" at bounding box center [1021, 789] width 31 height 31
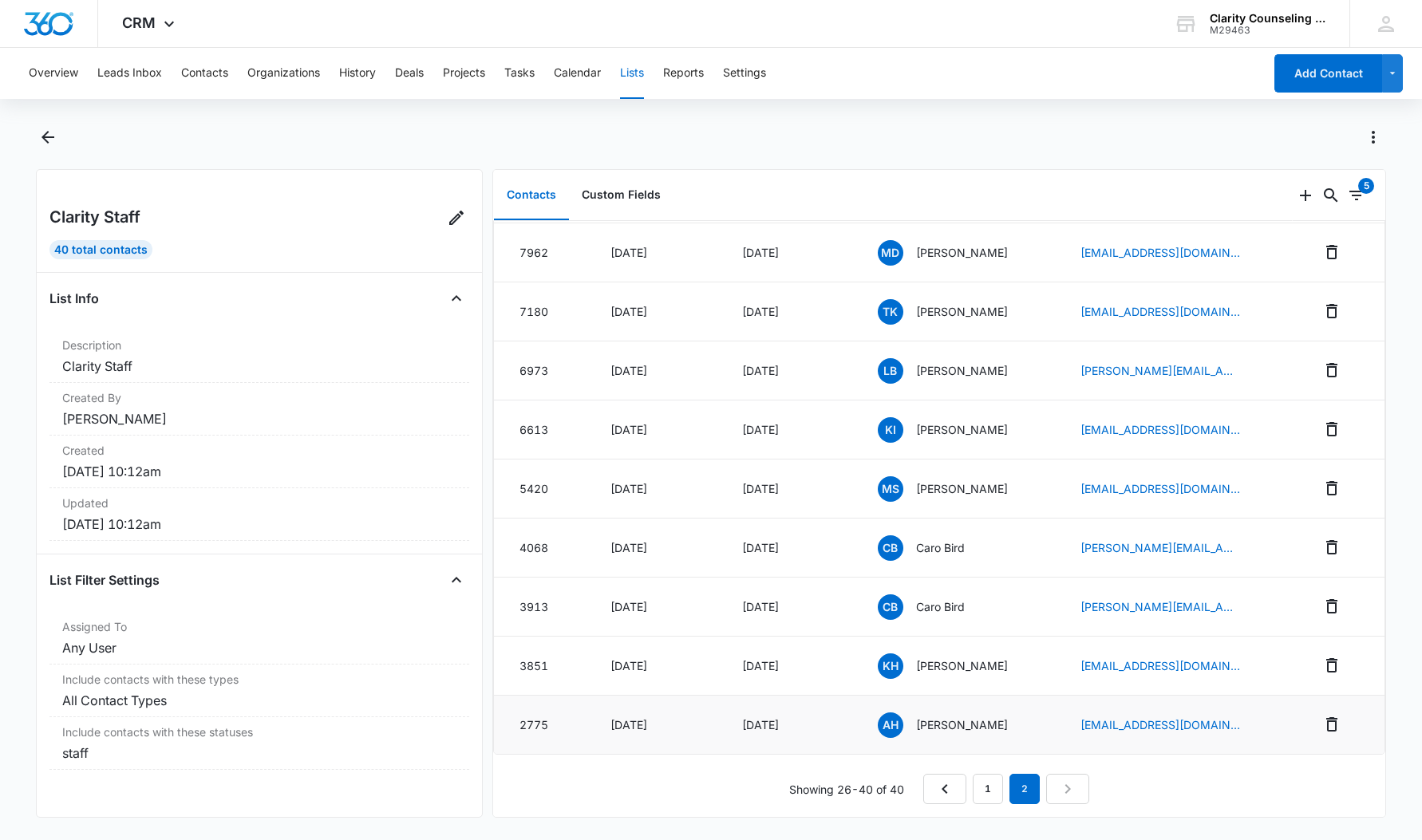
click at [944, 737] on div "AH Anna Hampton" at bounding box center [960, 725] width 164 height 26
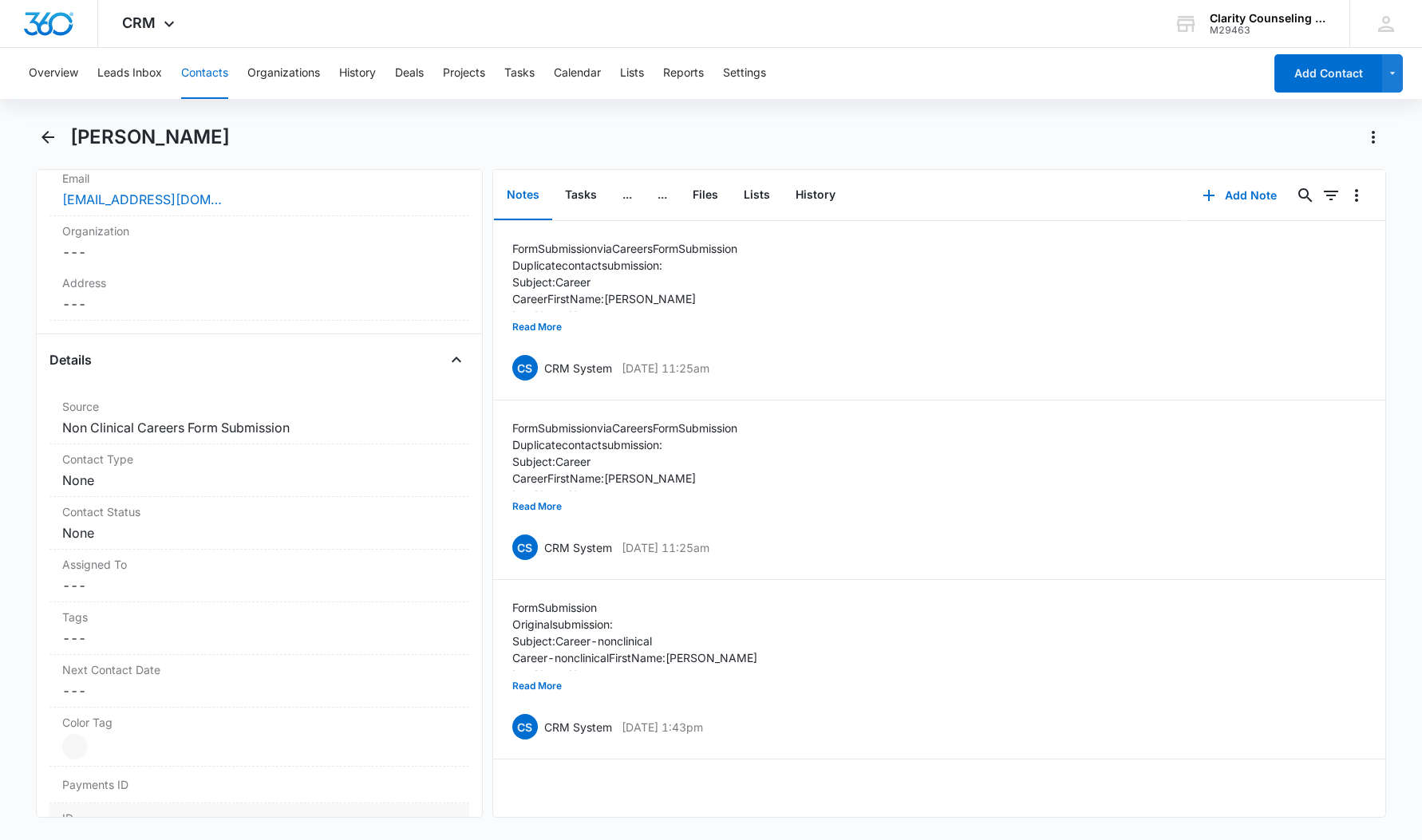
scroll to position [438, 2]
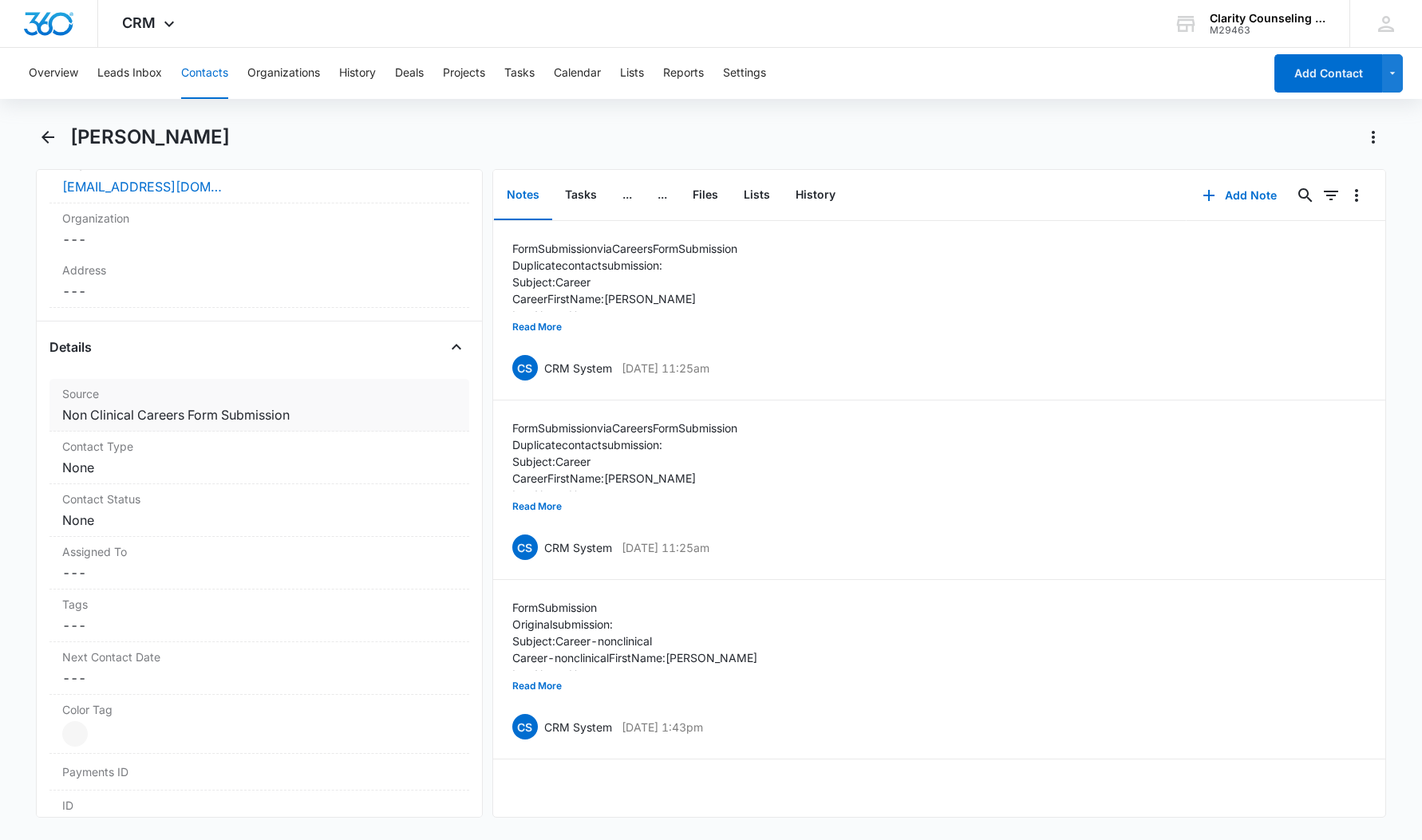
click at [241, 394] on label "Source" at bounding box center [259, 393] width 394 height 17
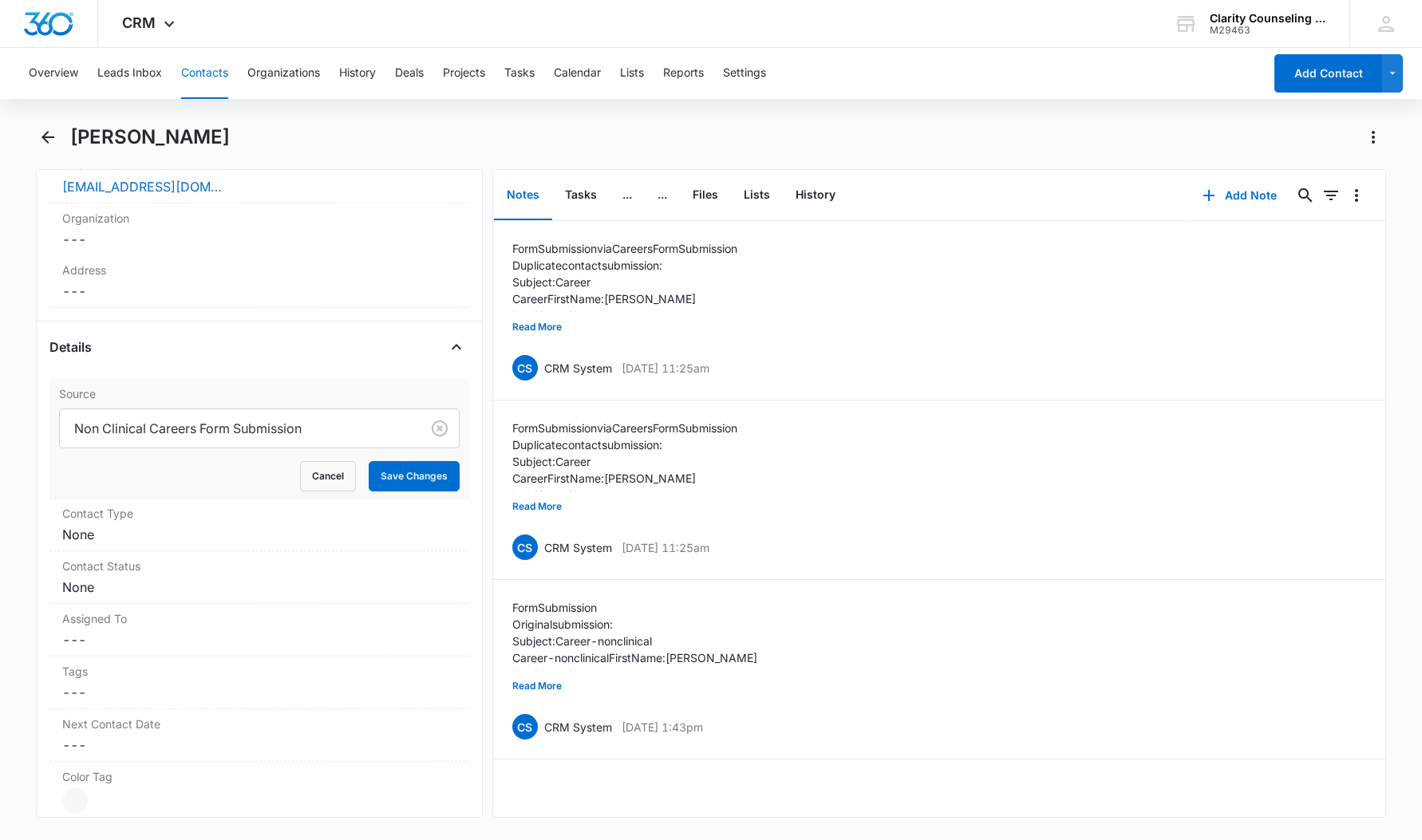
click at [364, 388] on label "Source" at bounding box center [259, 393] width 401 height 17
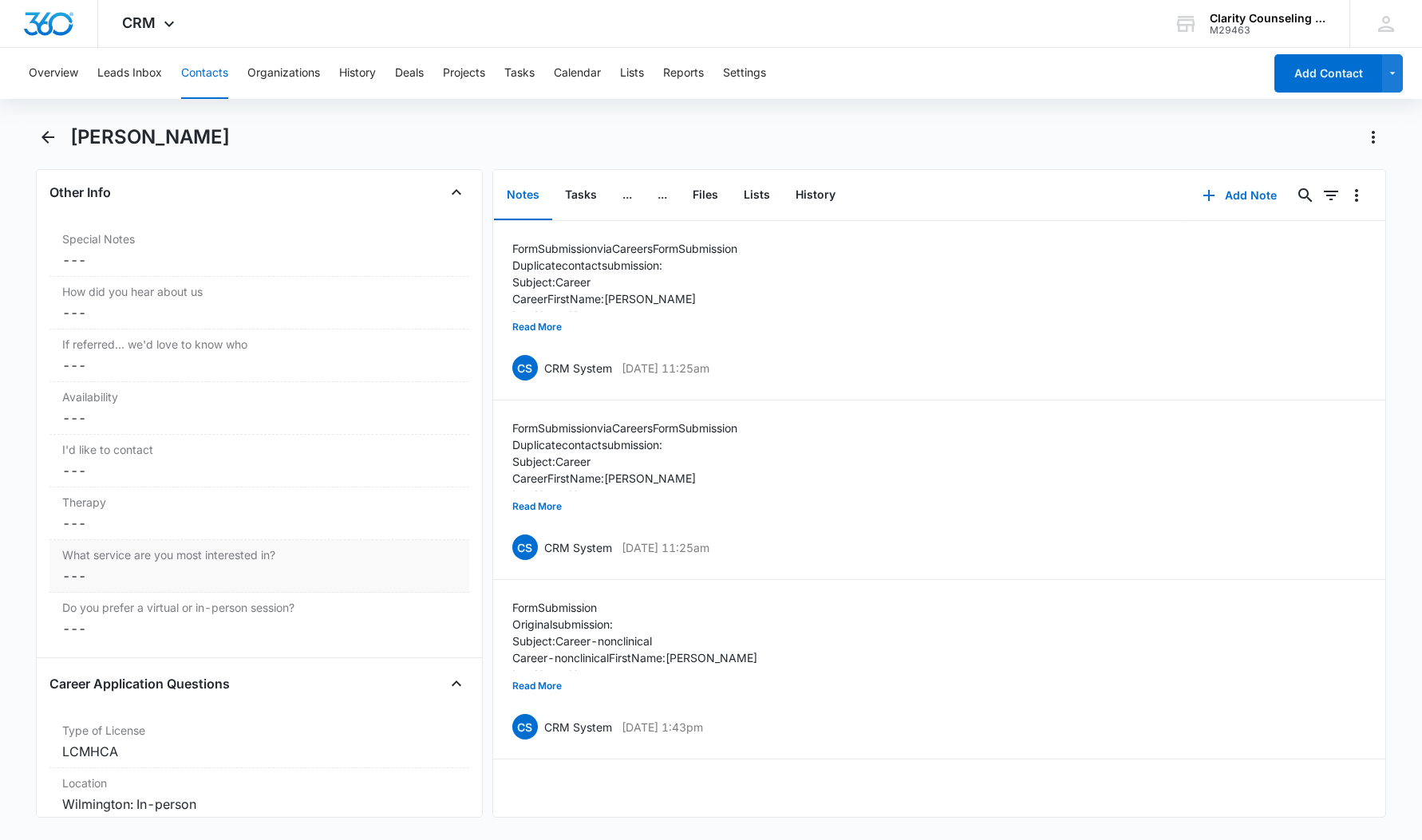
scroll to position [1305, 0]
click at [195, 72] on button "Contacts" at bounding box center [204, 74] width 47 height 51
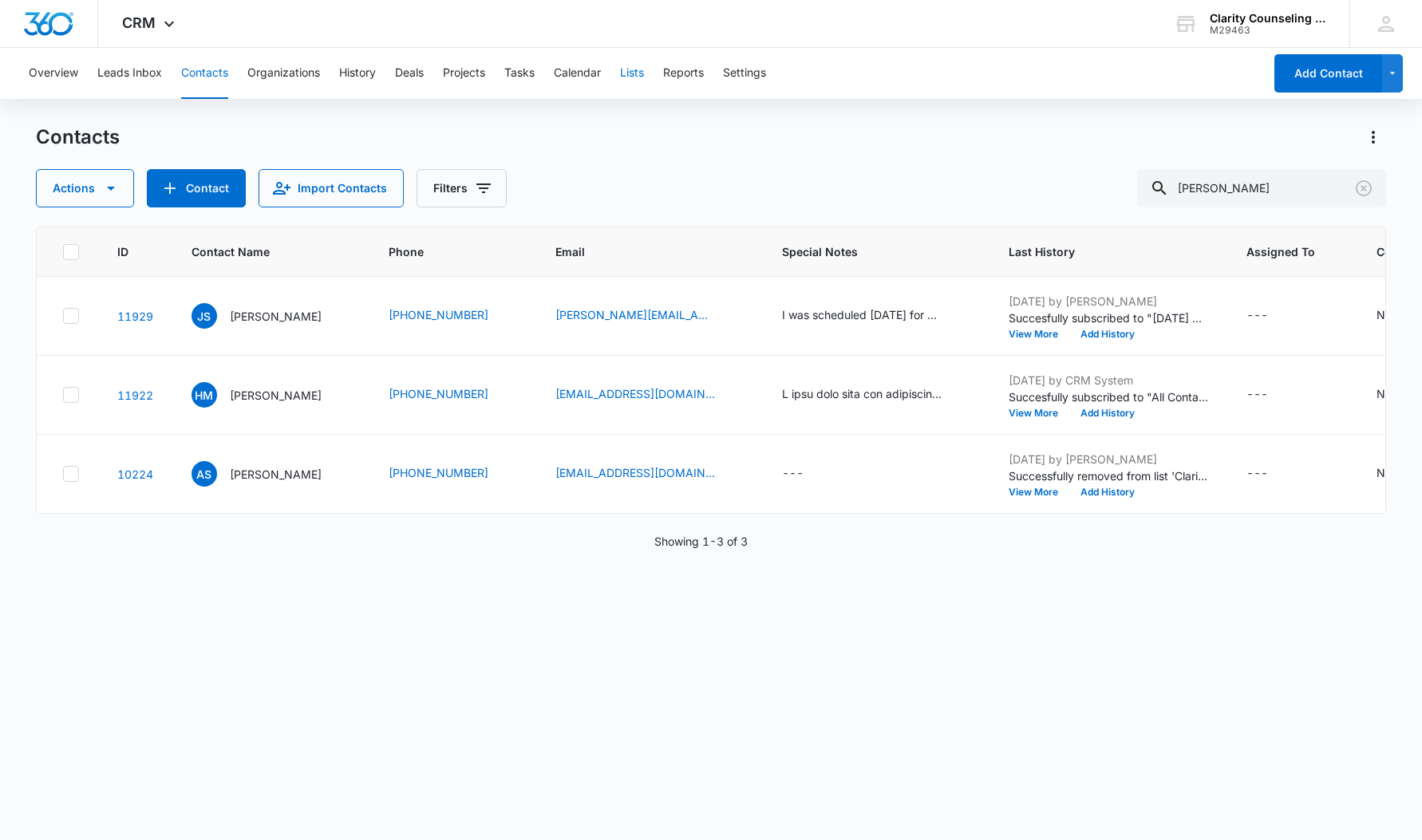
click at [644, 78] on button "Lists" at bounding box center [632, 74] width 24 height 51
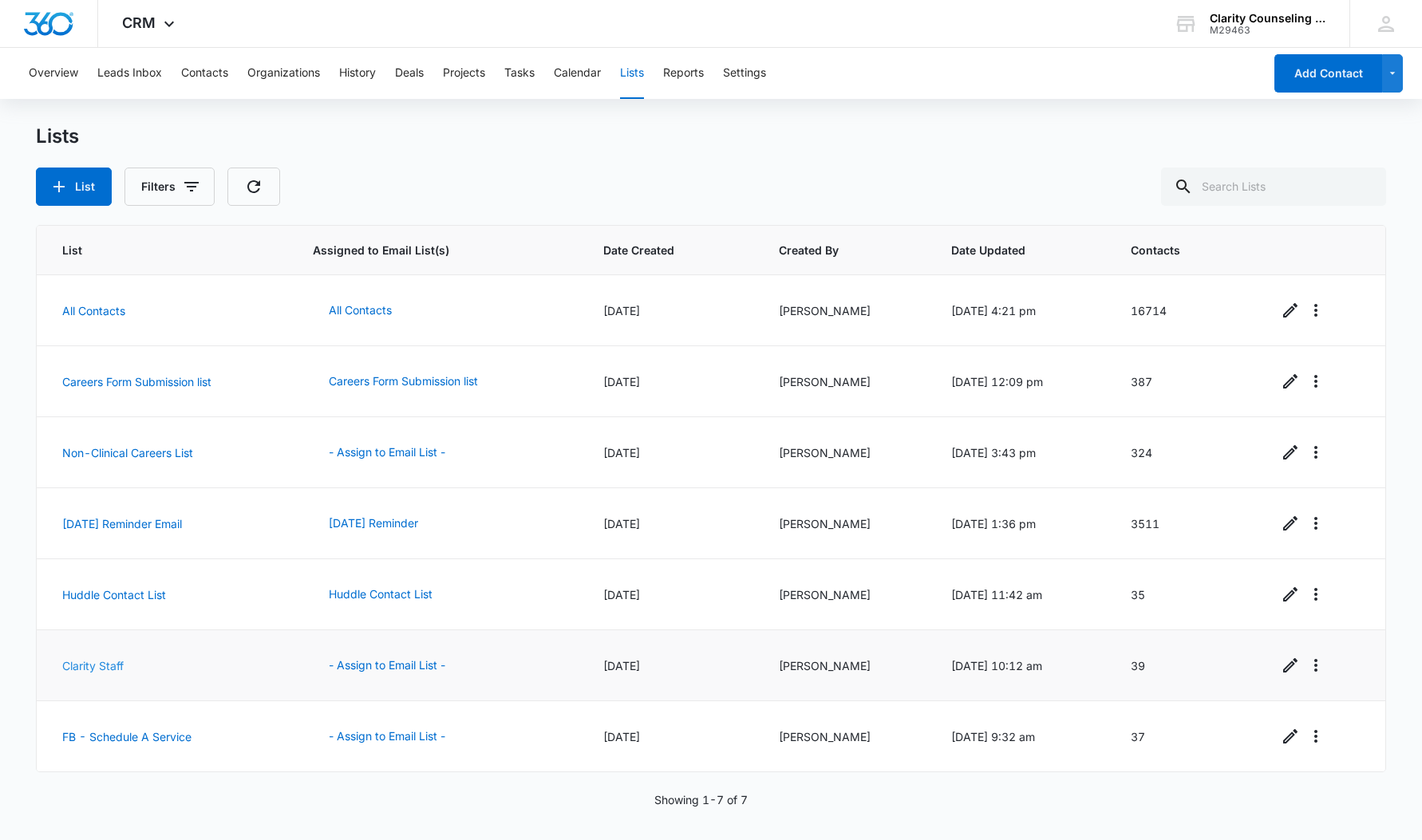
click at [100, 665] on link "Clarity Staff" at bounding box center [93, 666] width 61 height 13
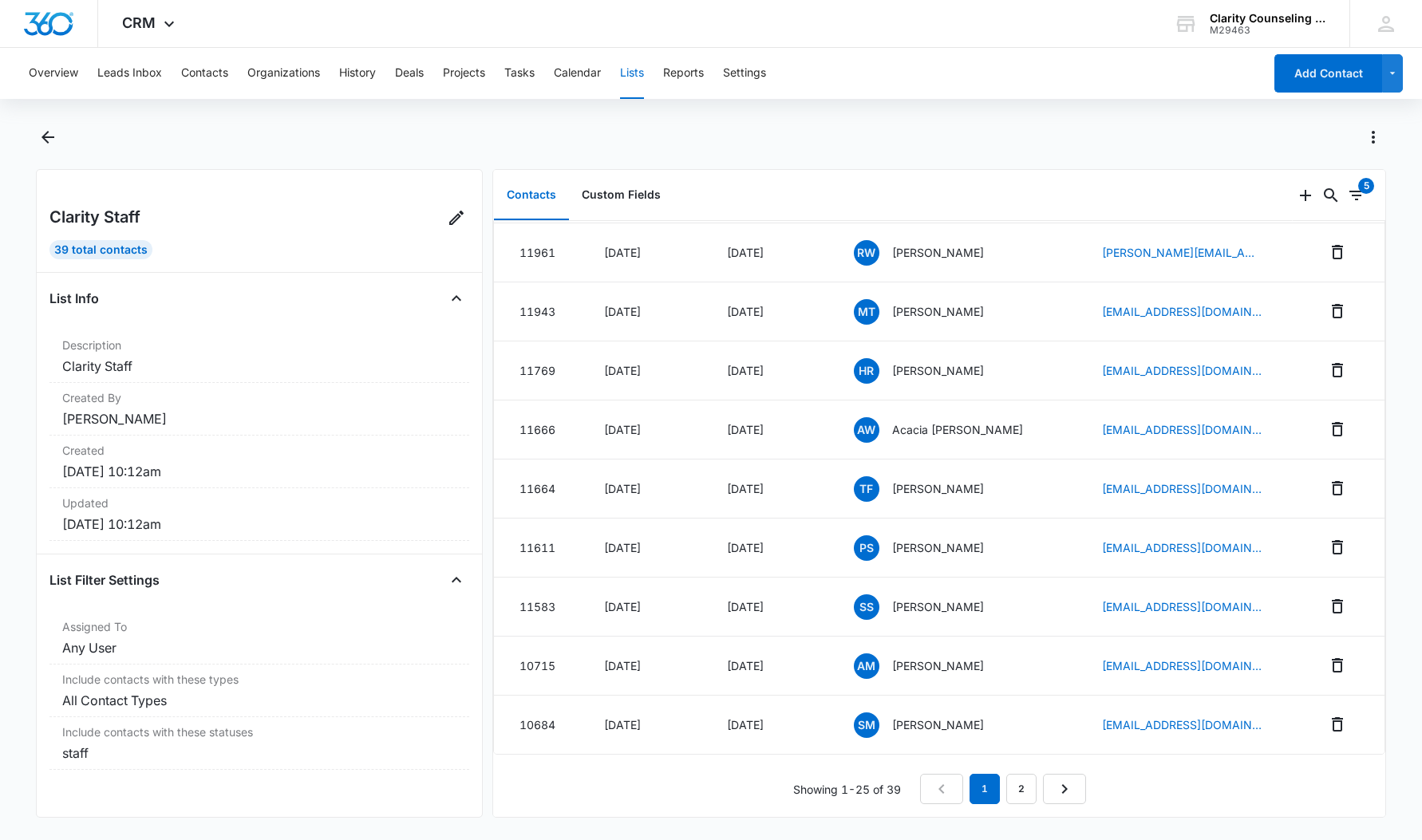
scroll to position [993, 0]
click at [1025, 782] on link "2" at bounding box center [1021, 789] width 31 height 31
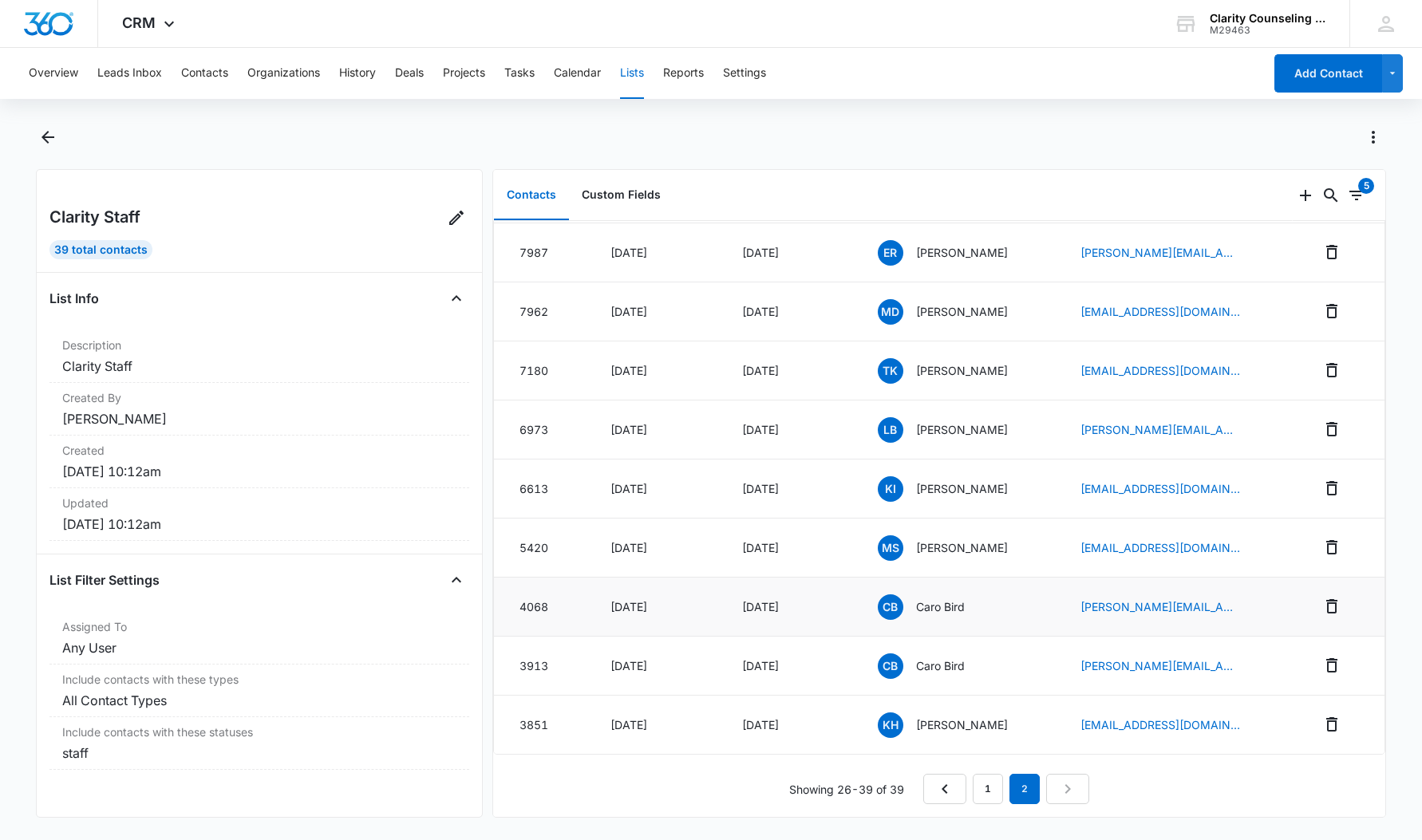
scroll to position [343, 0]
click at [643, 664] on div "Jan 17, 2022" at bounding box center [657, 666] width 93 height 17
click at [893, 664] on span "CB" at bounding box center [891, 666] width 26 height 26
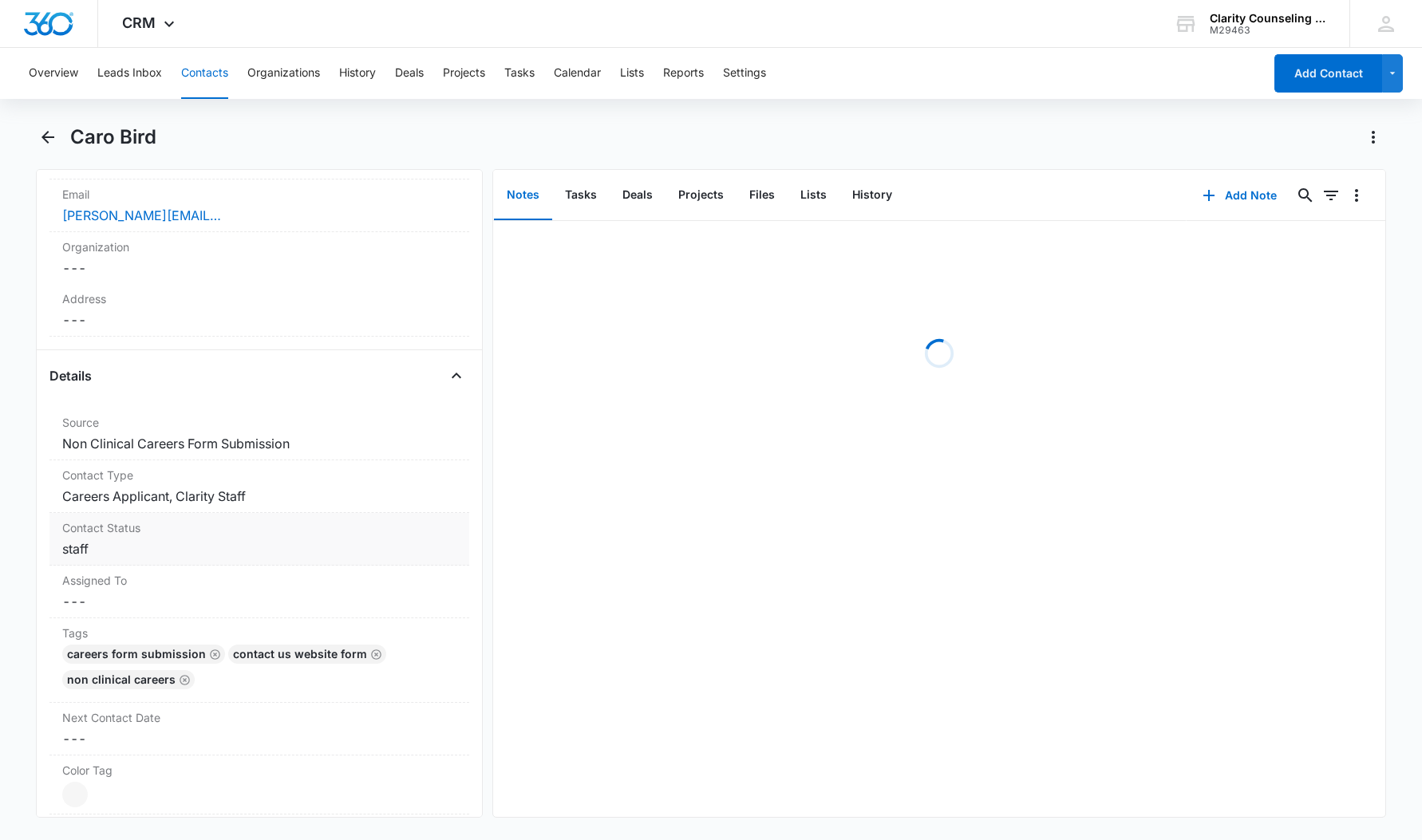
scroll to position [415, 0]
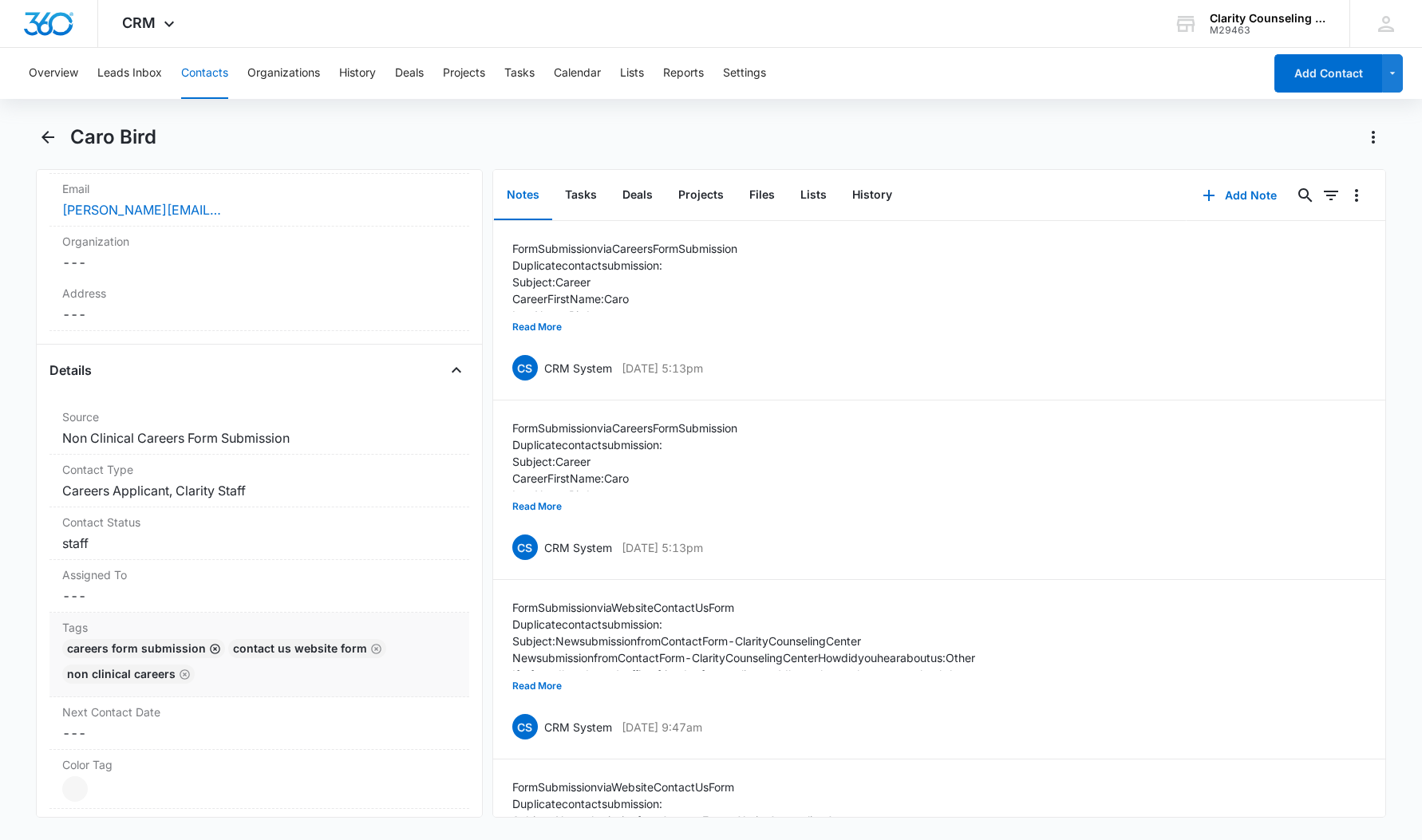
click at [214, 652] on icon "Remove" at bounding box center [215, 649] width 10 height 10
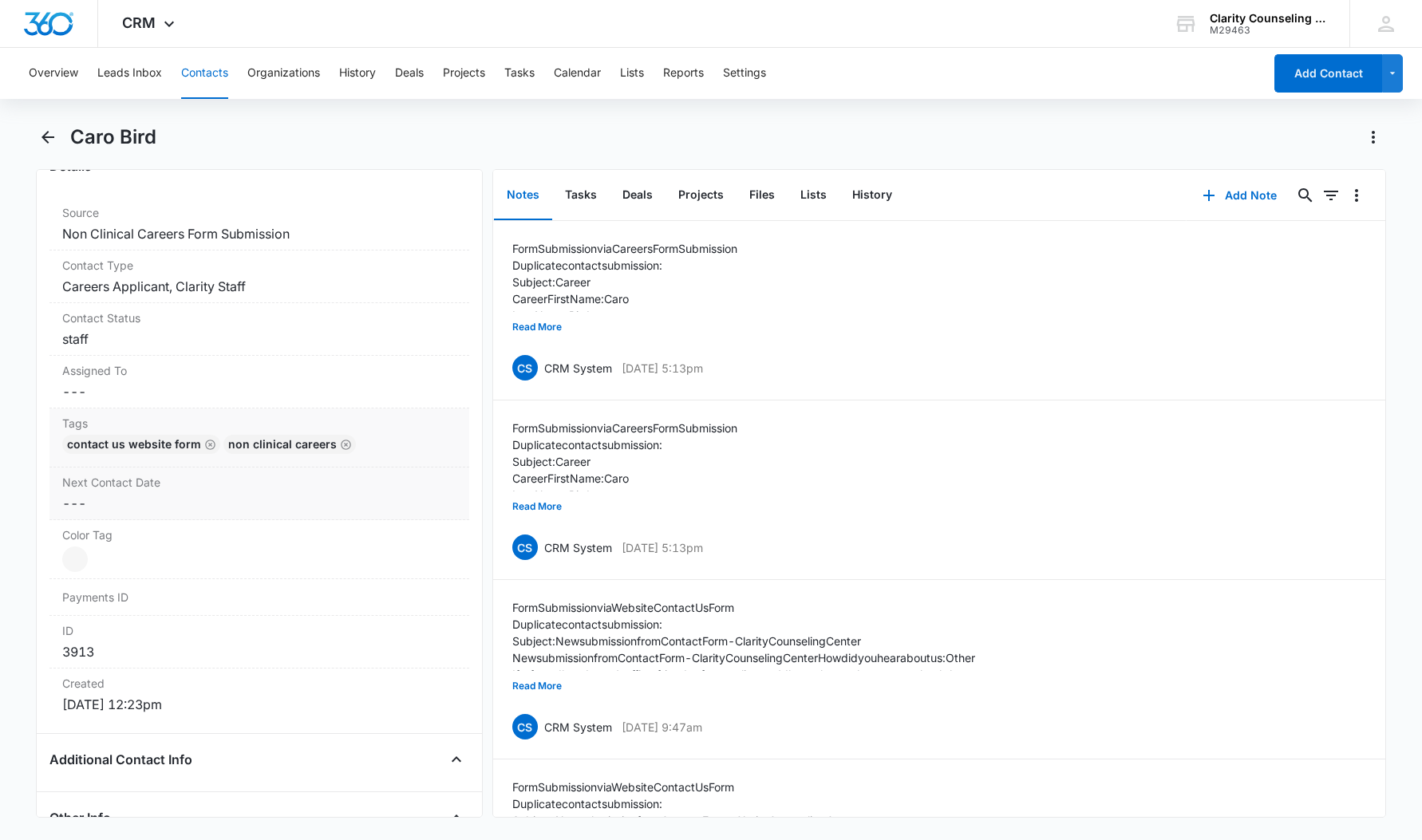
scroll to position [694, 2]
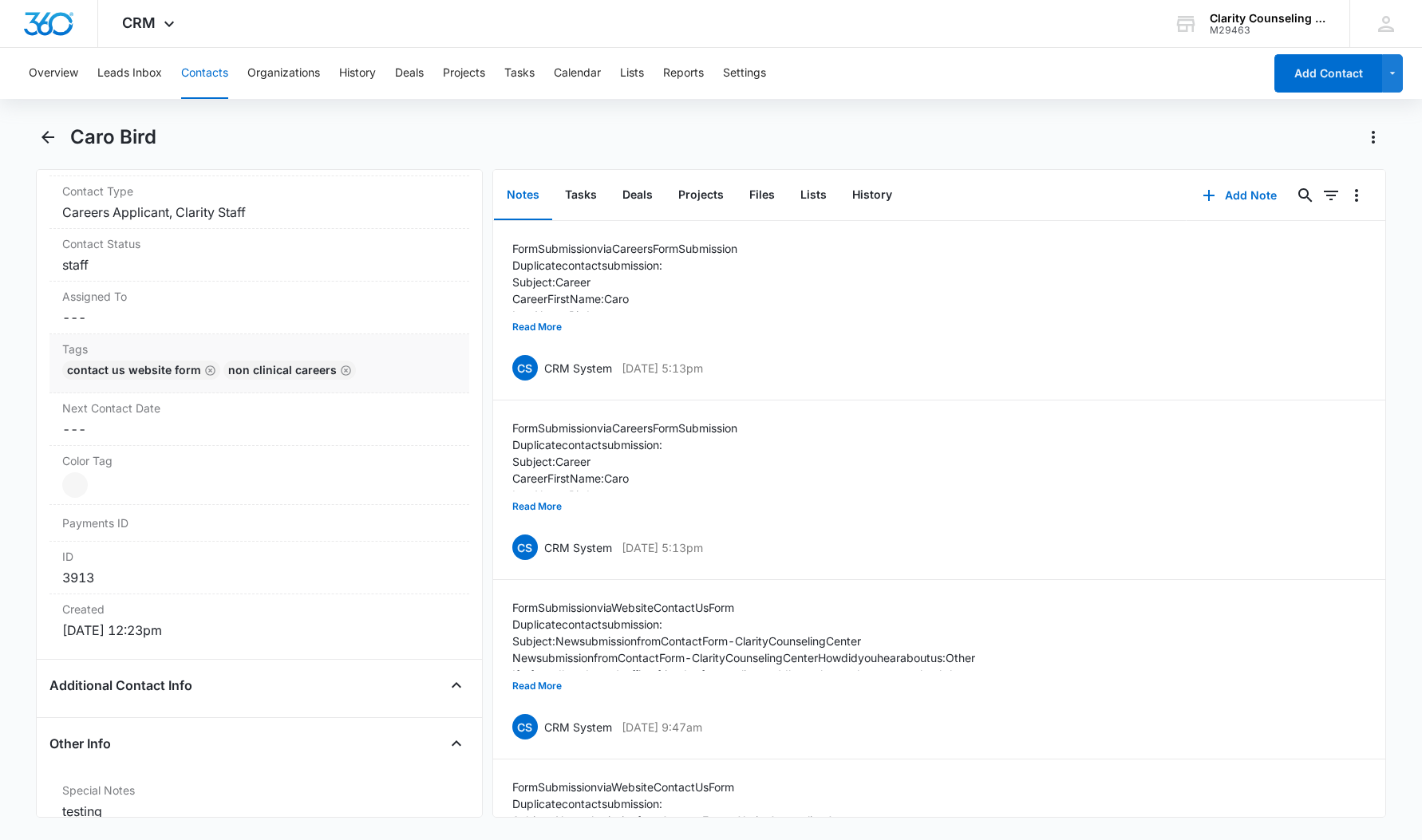
click at [292, 681] on div "Additional Contact Info" at bounding box center [260, 686] width 420 height 26
click at [461, 681] on icon "Close" at bounding box center [456, 685] width 19 height 19
click at [459, 687] on icon "Open" at bounding box center [456, 685] width 19 height 19
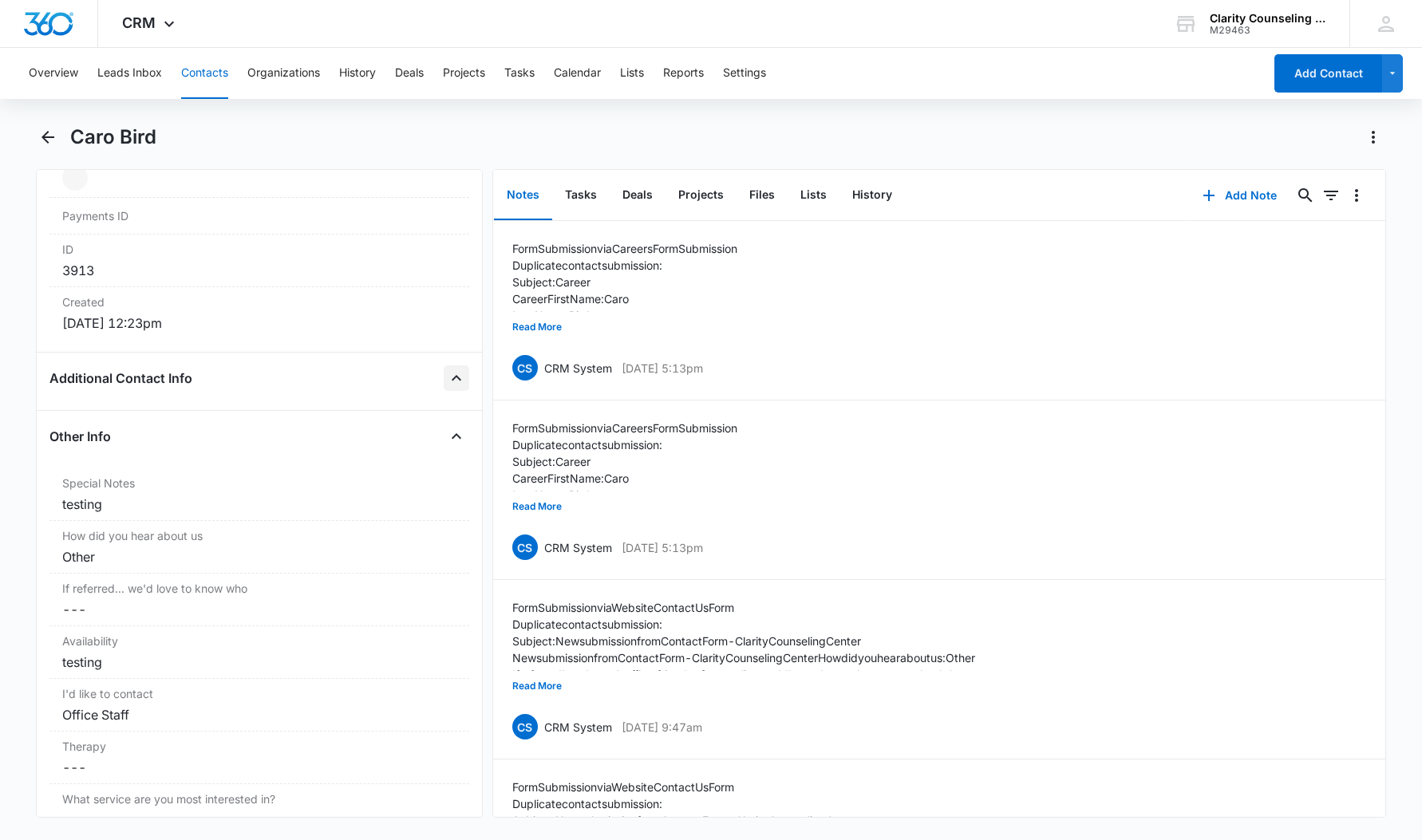
scroll to position [1006, 2]
click at [452, 371] on icon "Close" at bounding box center [456, 373] width 19 height 19
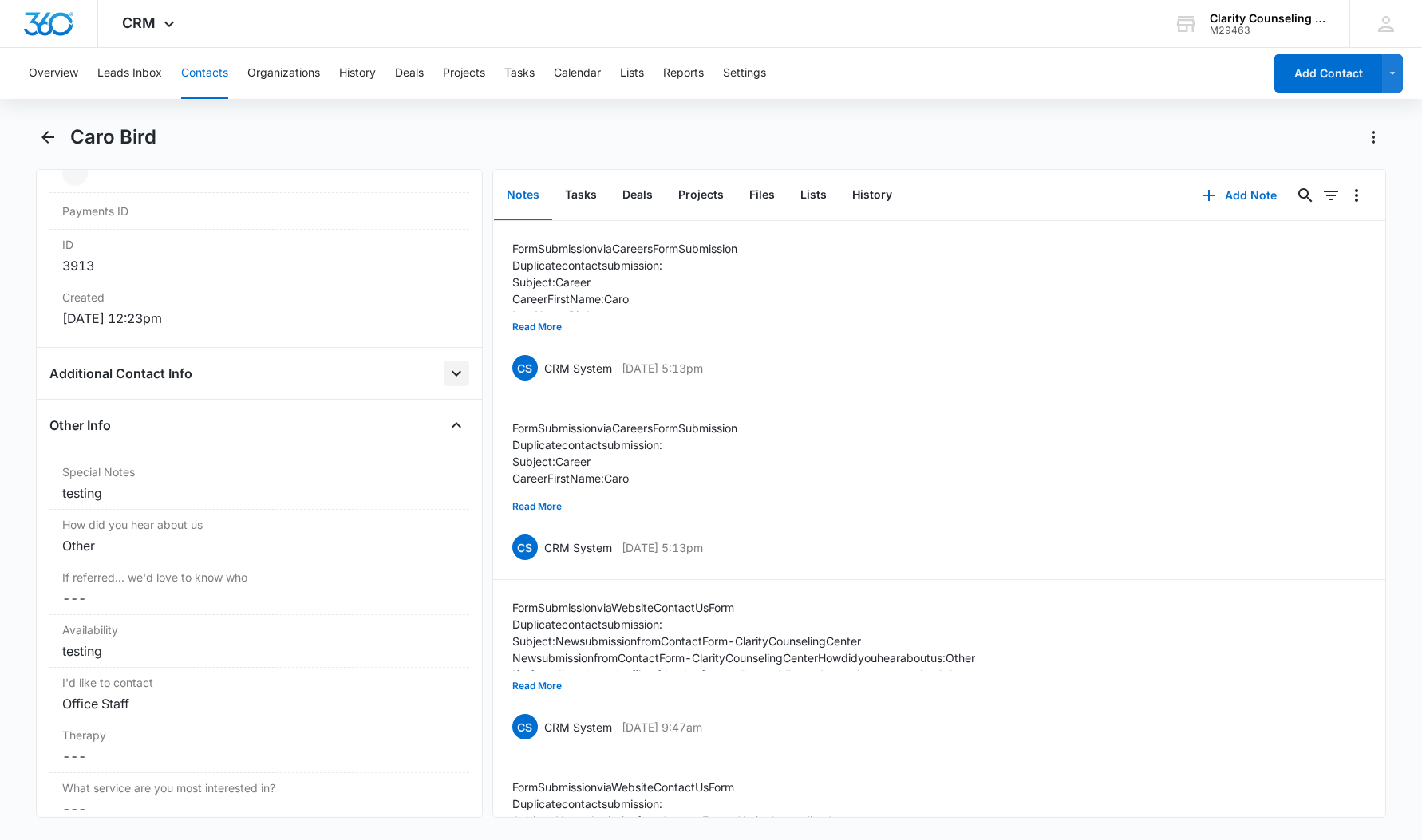
click at [452, 371] on icon "Open" at bounding box center [456, 373] width 19 height 19
click at [452, 432] on icon "Close" at bounding box center [457, 431] width 10 height 6
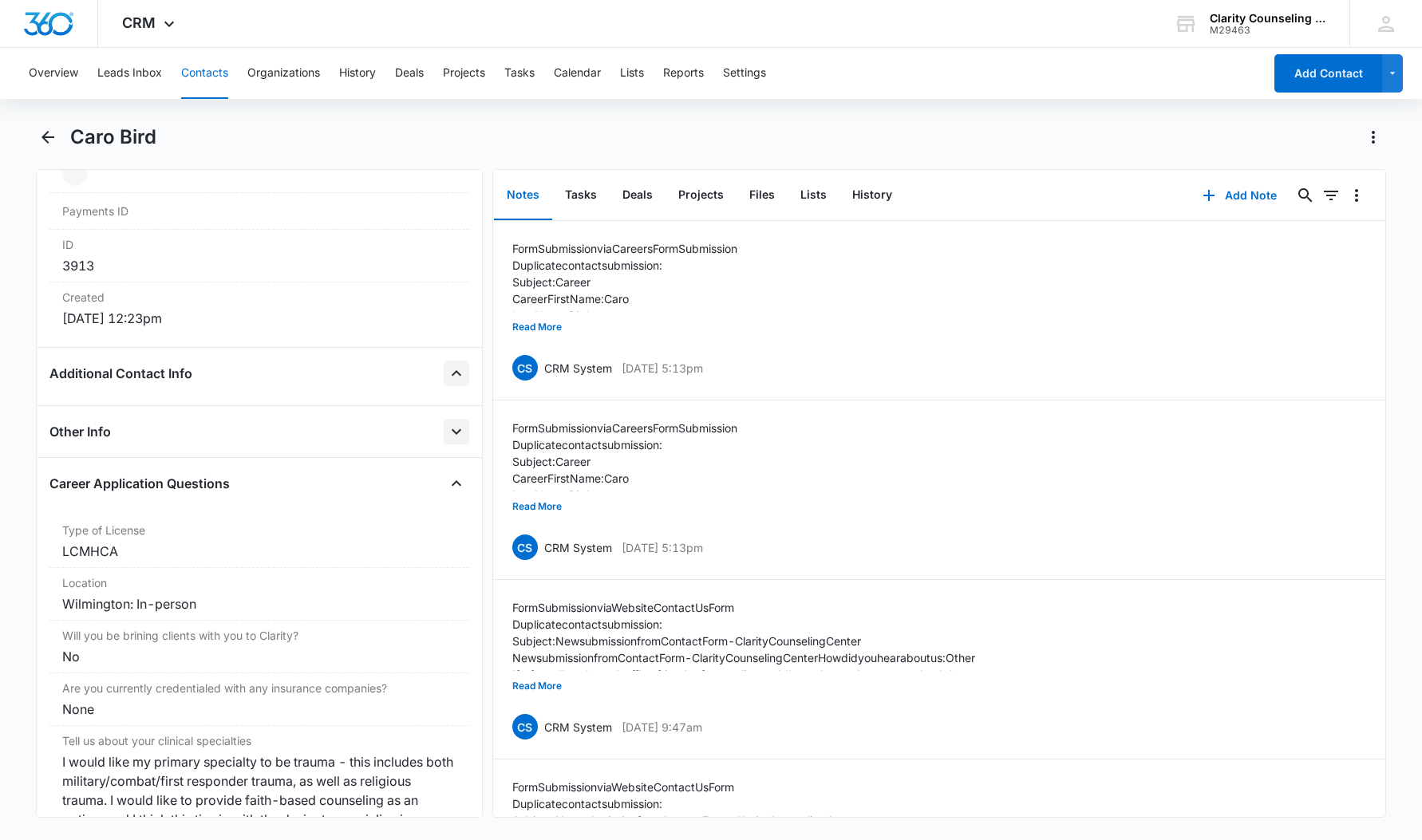
click at [452, 432] on icon "Open" at bounding box center [457, 432] width 10 height 6
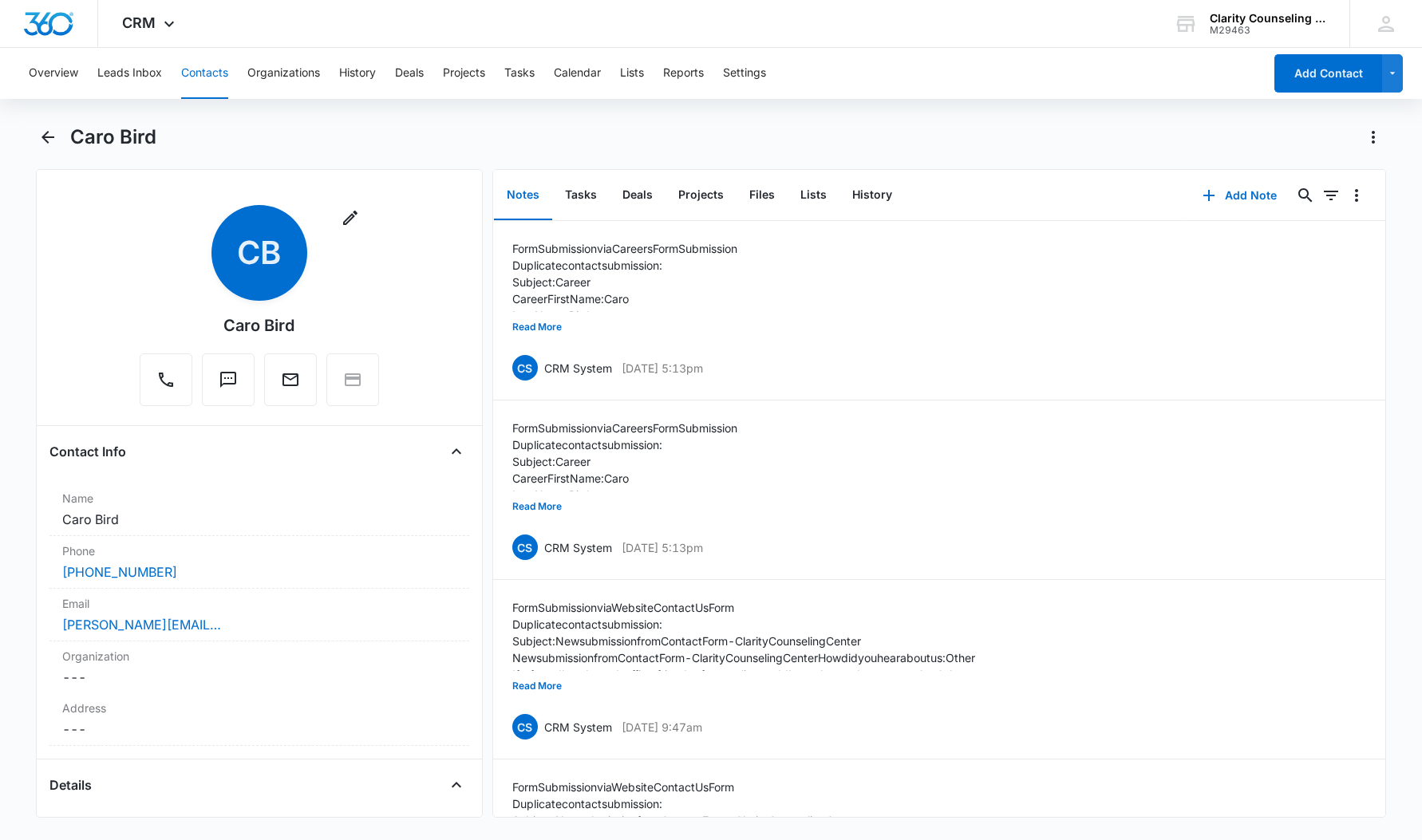
scroll to position [0, 2]
click at [42, 138] on icon "Back" at bounding box center [47, 137] width 19 height 19
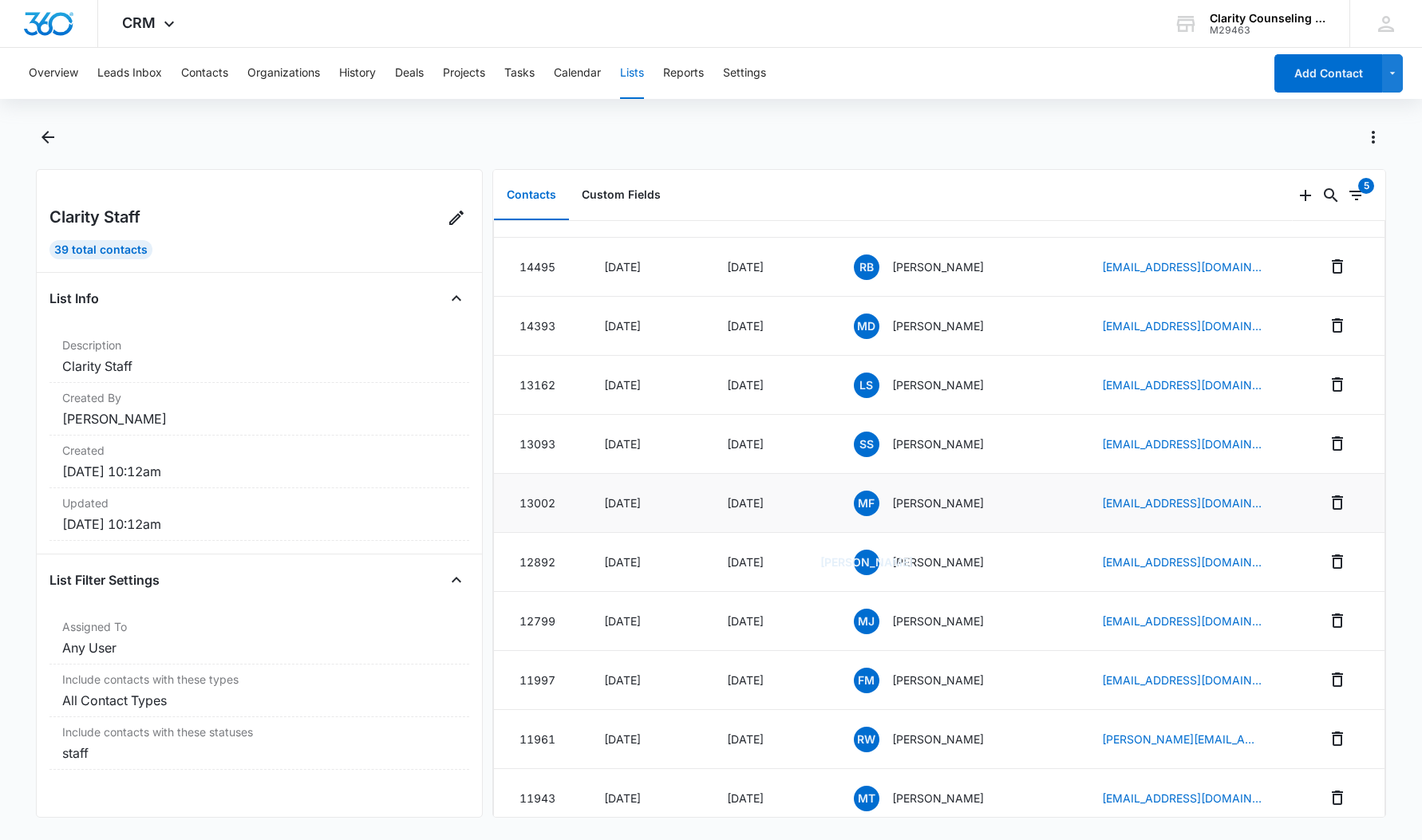
scroll to position [508, 0]
click at [921, 508] on p "Morgan Fragale" at bounding box center [938, 501] width 92 height 17
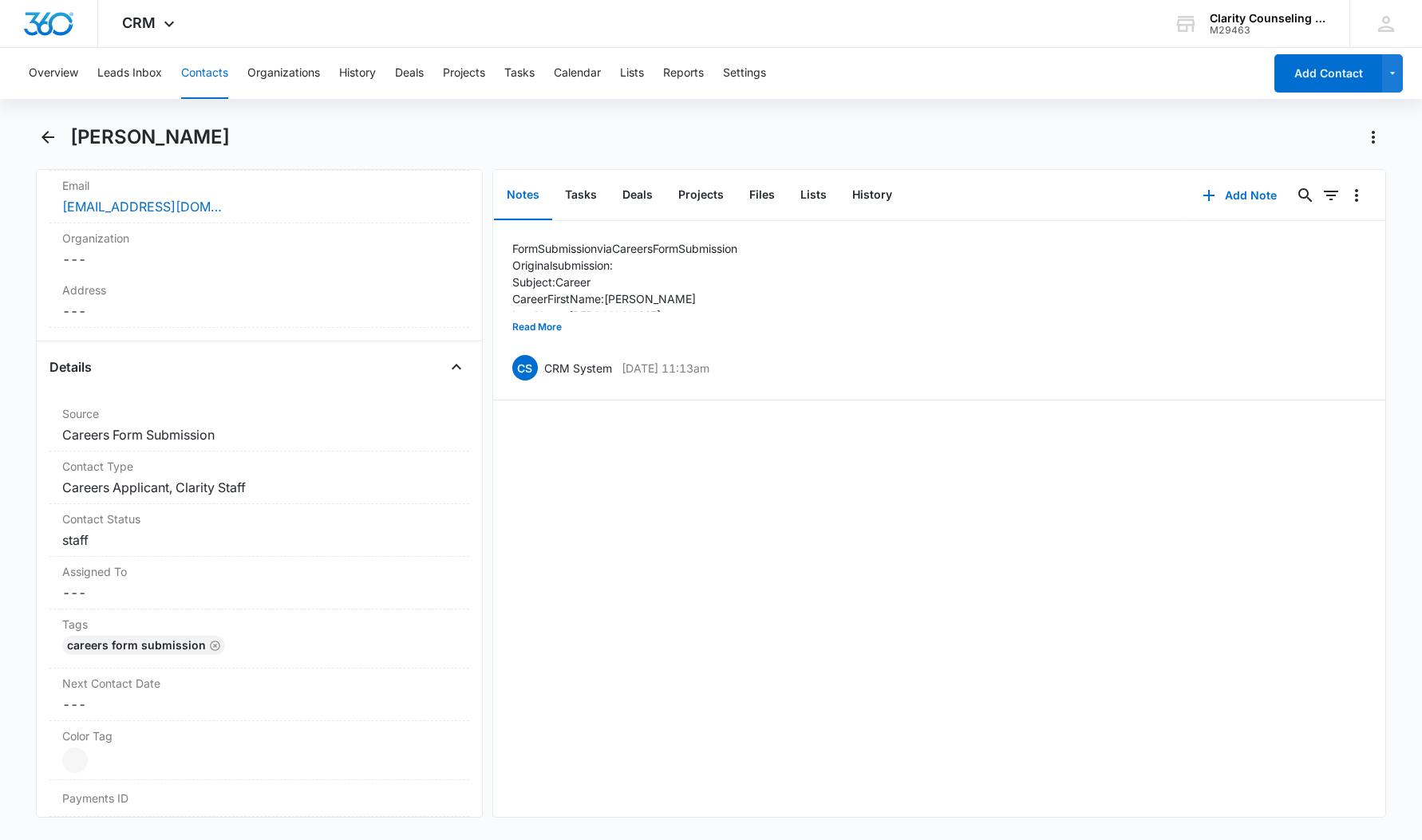
scroll to position [414, 0]
click at [205, 483] on dd "Cancel Save Changes Careers Applicant, Clarity Staff" at bounding box center [259, 491] width 394 height 19
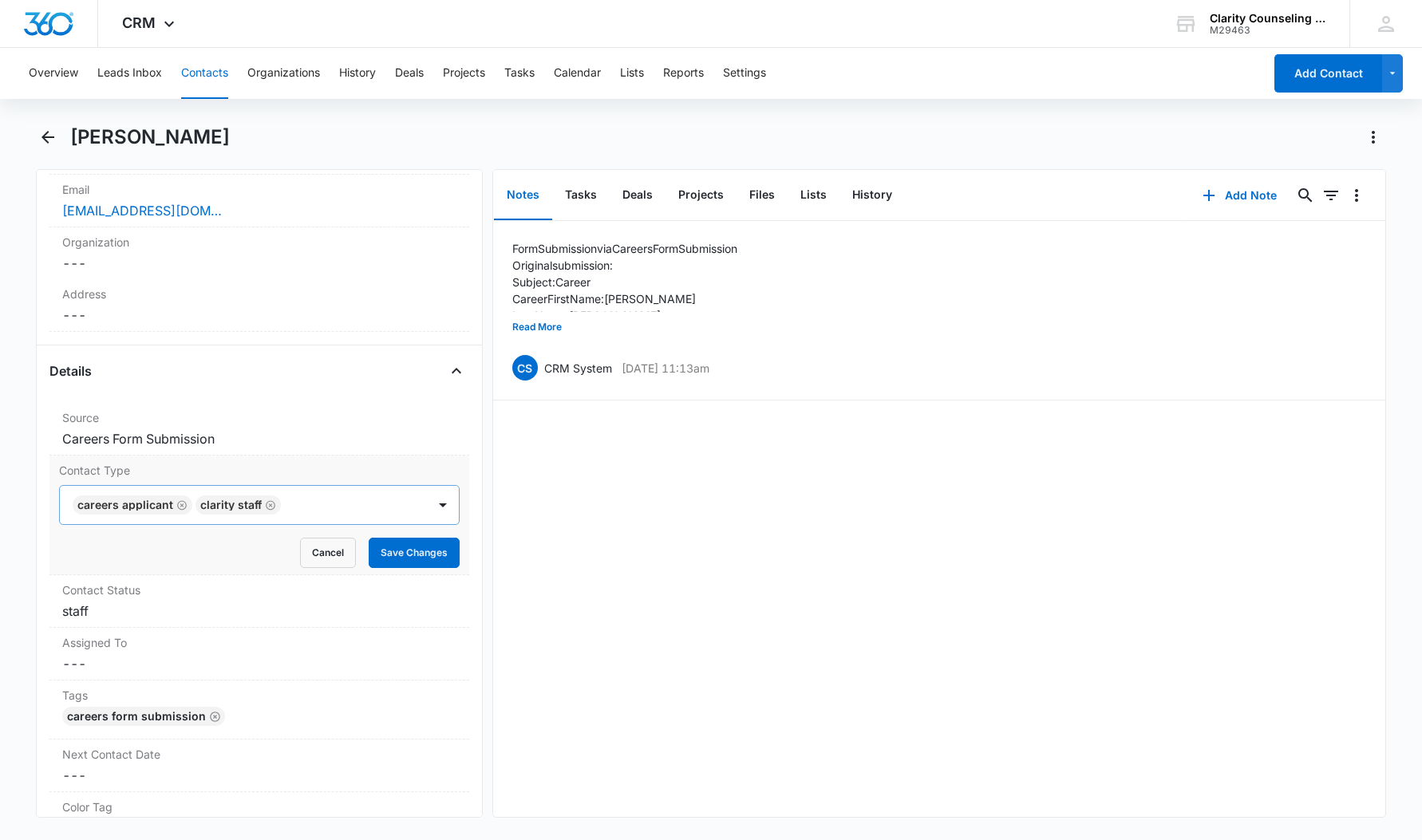
click at [266, 503] on icon "Remove Clarity Staff" at bounding box center [271, 505] width 10 height 10
click at [181, 507] on icon "Remove Careers Applicant" at bounding box center [182, 505] width 10 height 10
click at [392, 552] on button "Save Changes" at bounding box center [414, 553] width 91 height 31
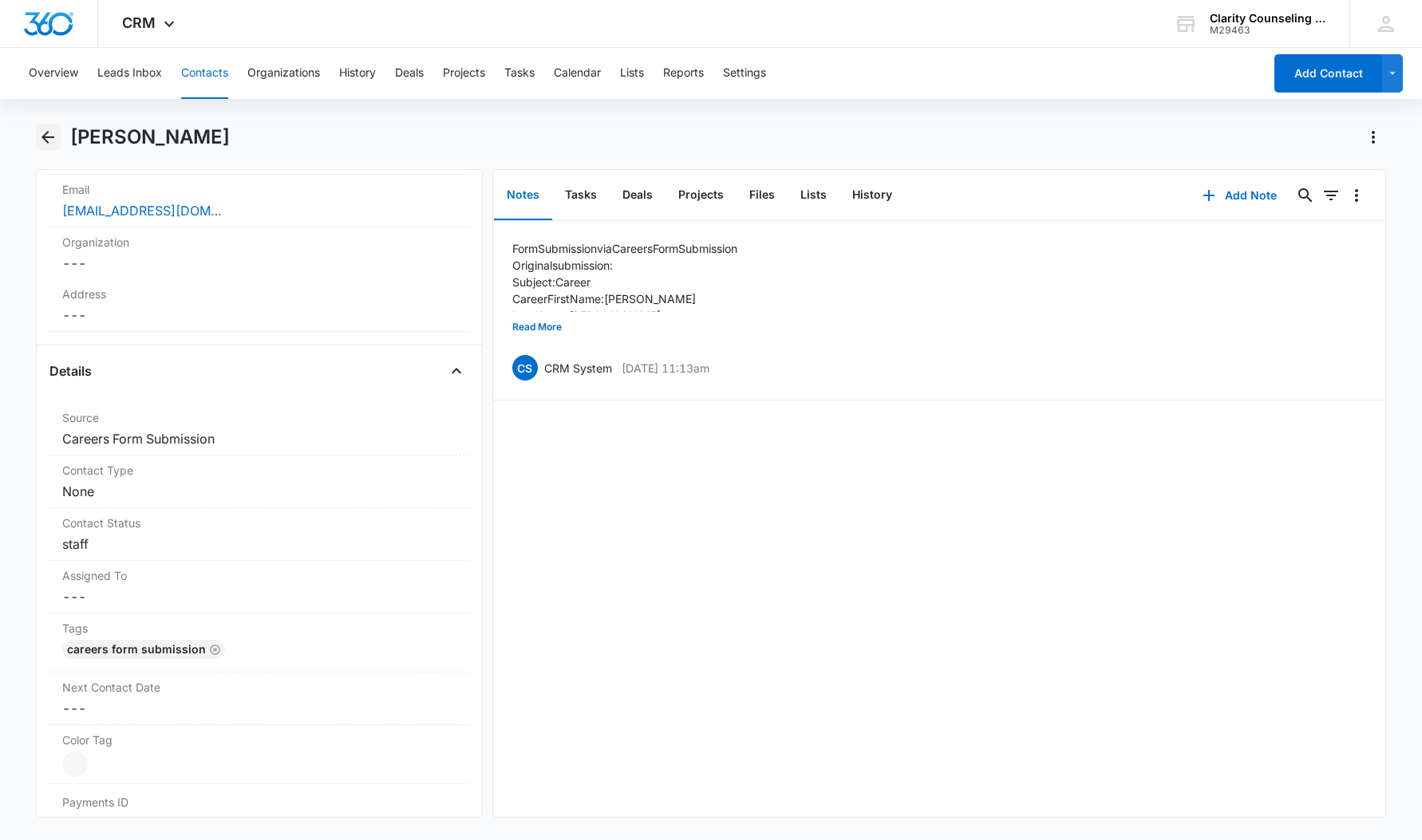
click at [45, 138] on icon "Back" at bounding box center [47, 137] width 12 height 12
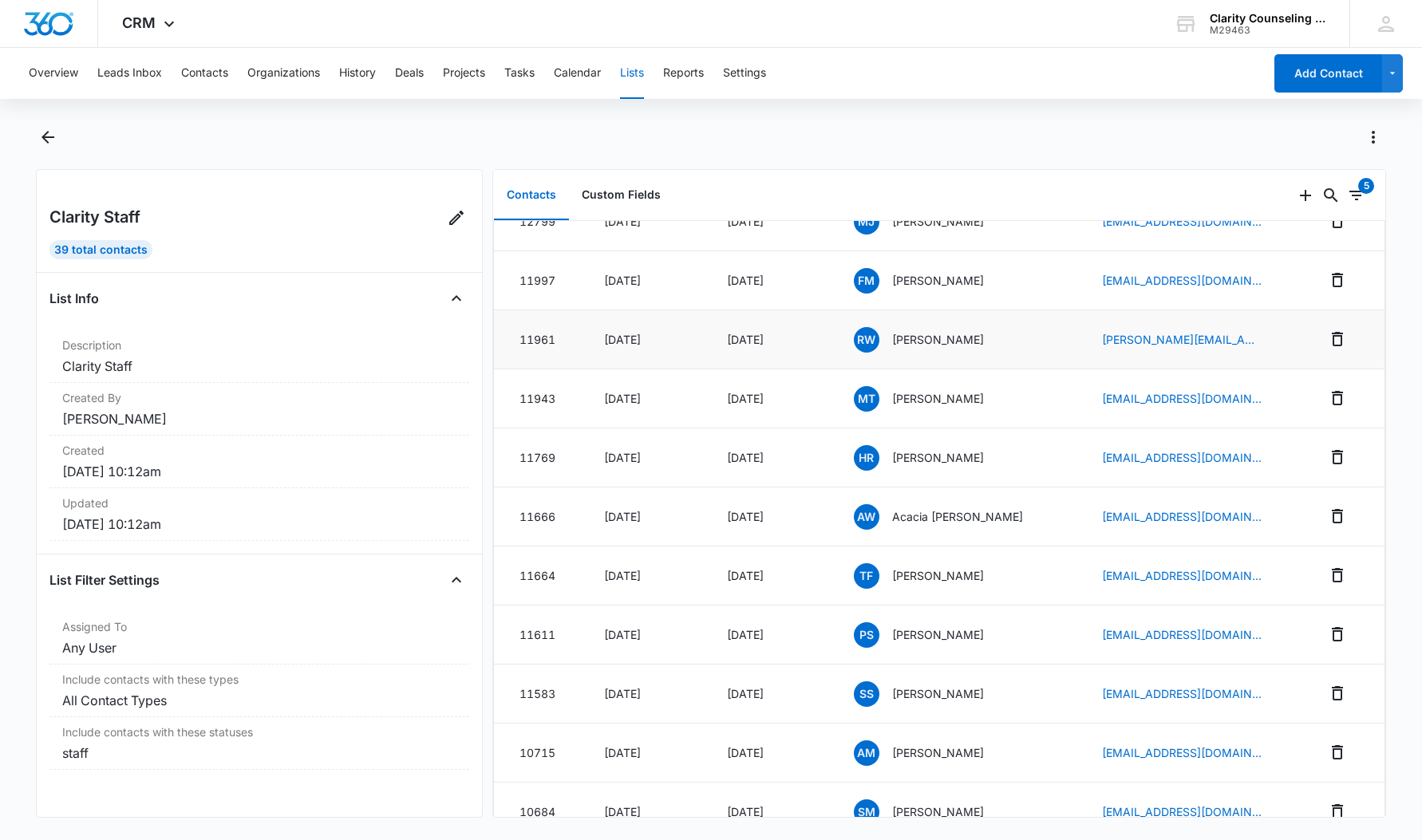
scroll to position [916, 0]
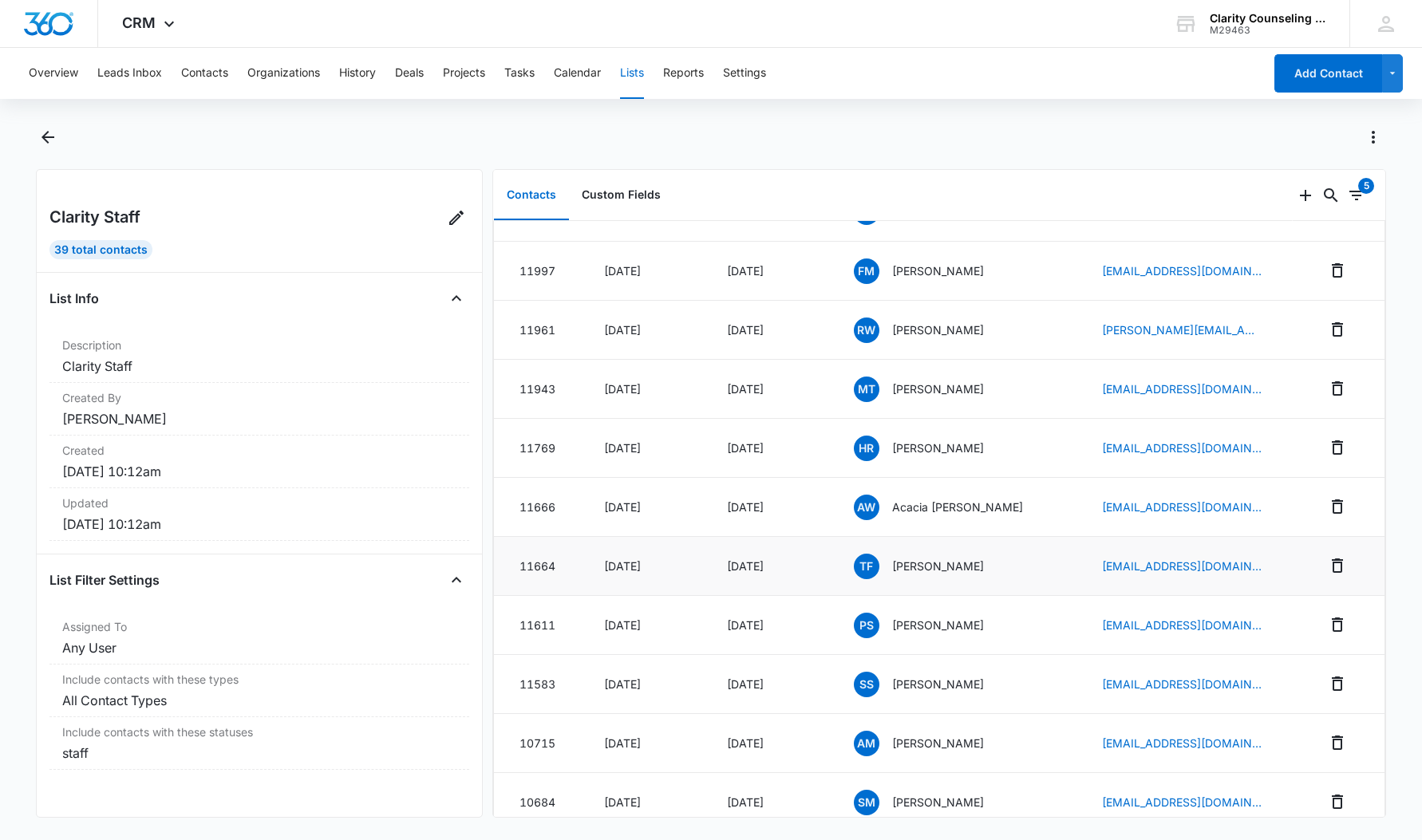
click at [911, 568] on p "Tatum Feiler" at bounding box center [938, 566] width 92 height 17
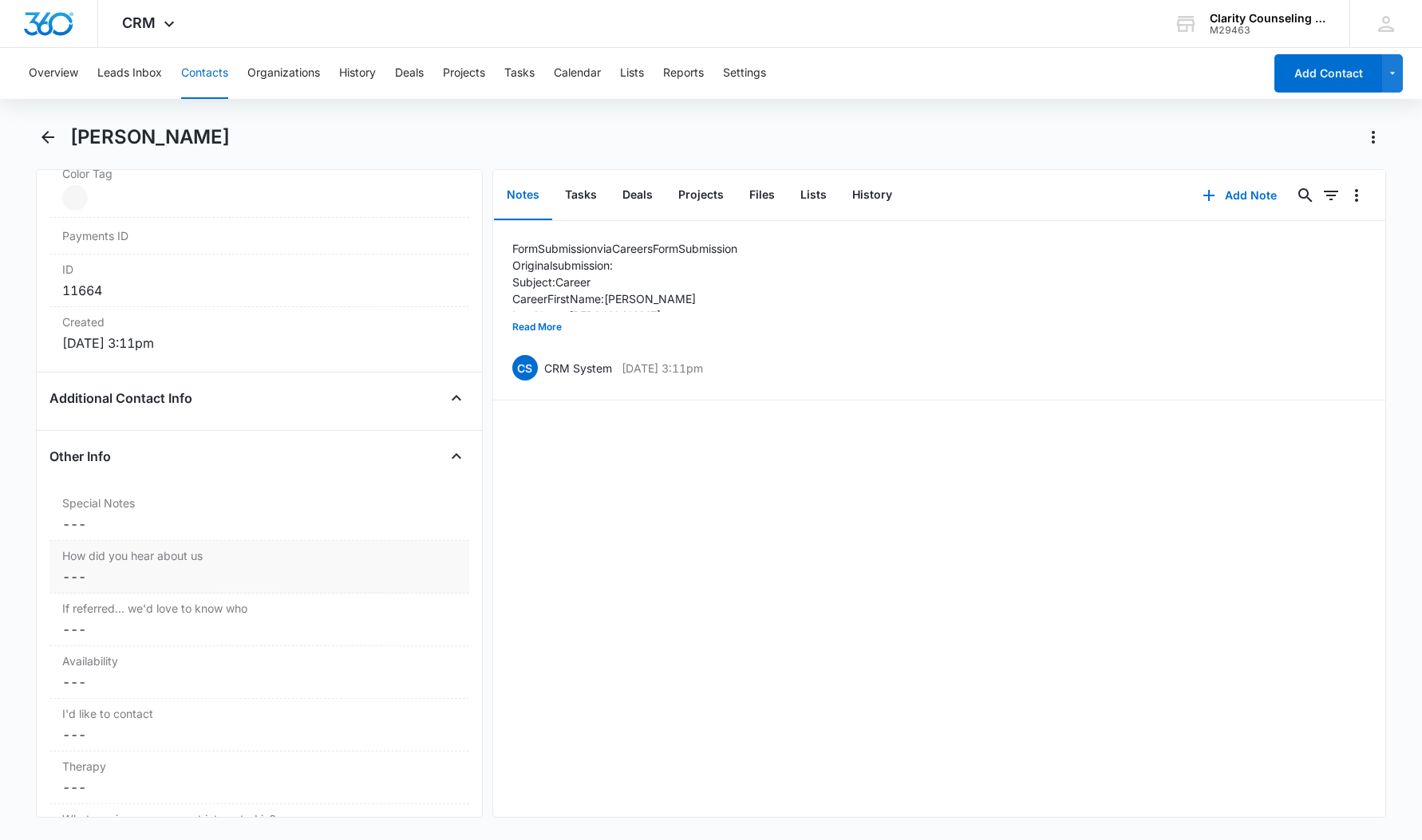
scroll to position [985, 0]
click at [232, 444] on div "Other Info" at bounding box center [260, 452] width 420 height 26
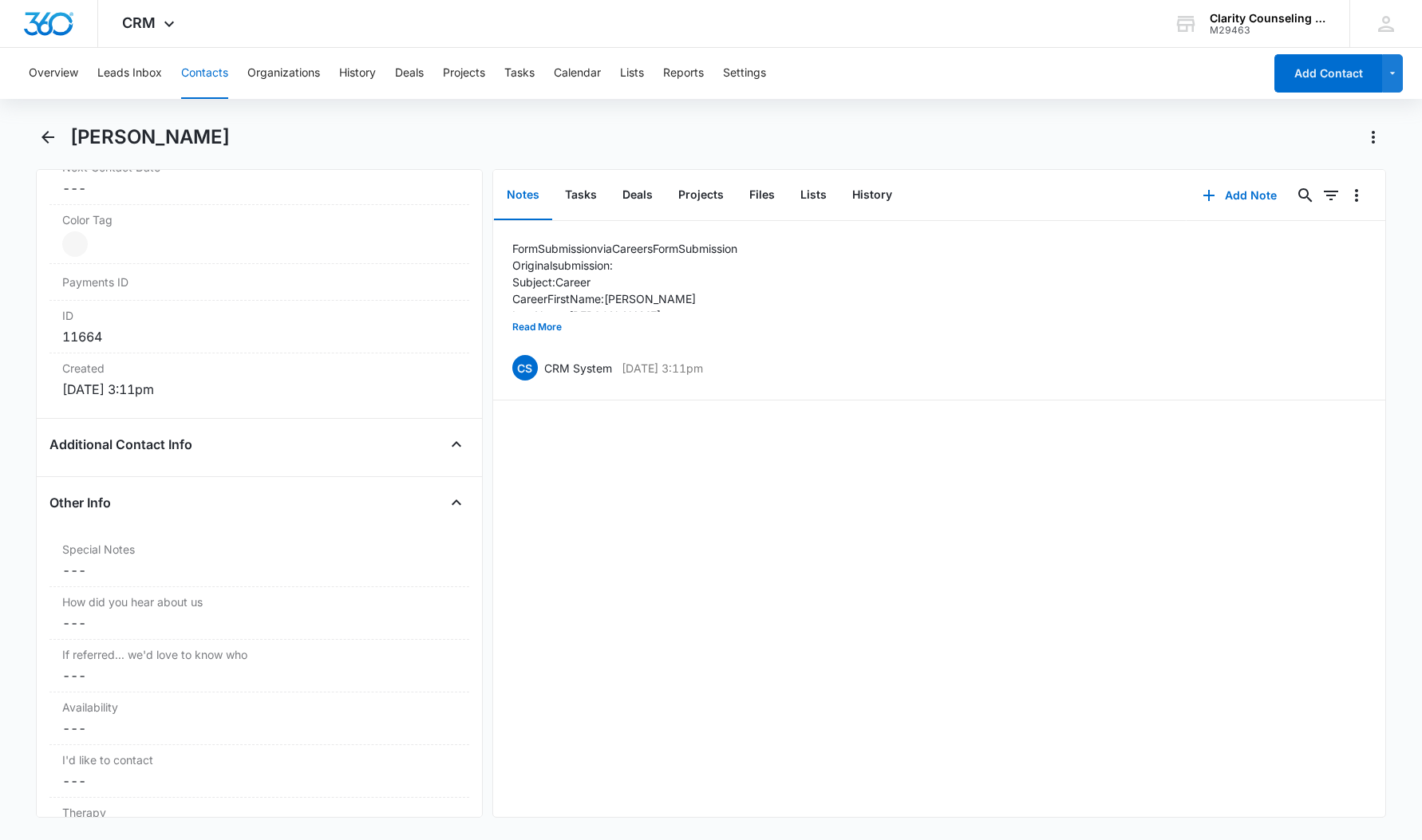
scroll to position [934, 0]
click at [277, 442] on div "Additional Contact Info" at bounding box center [260, 445] width 420 height 26
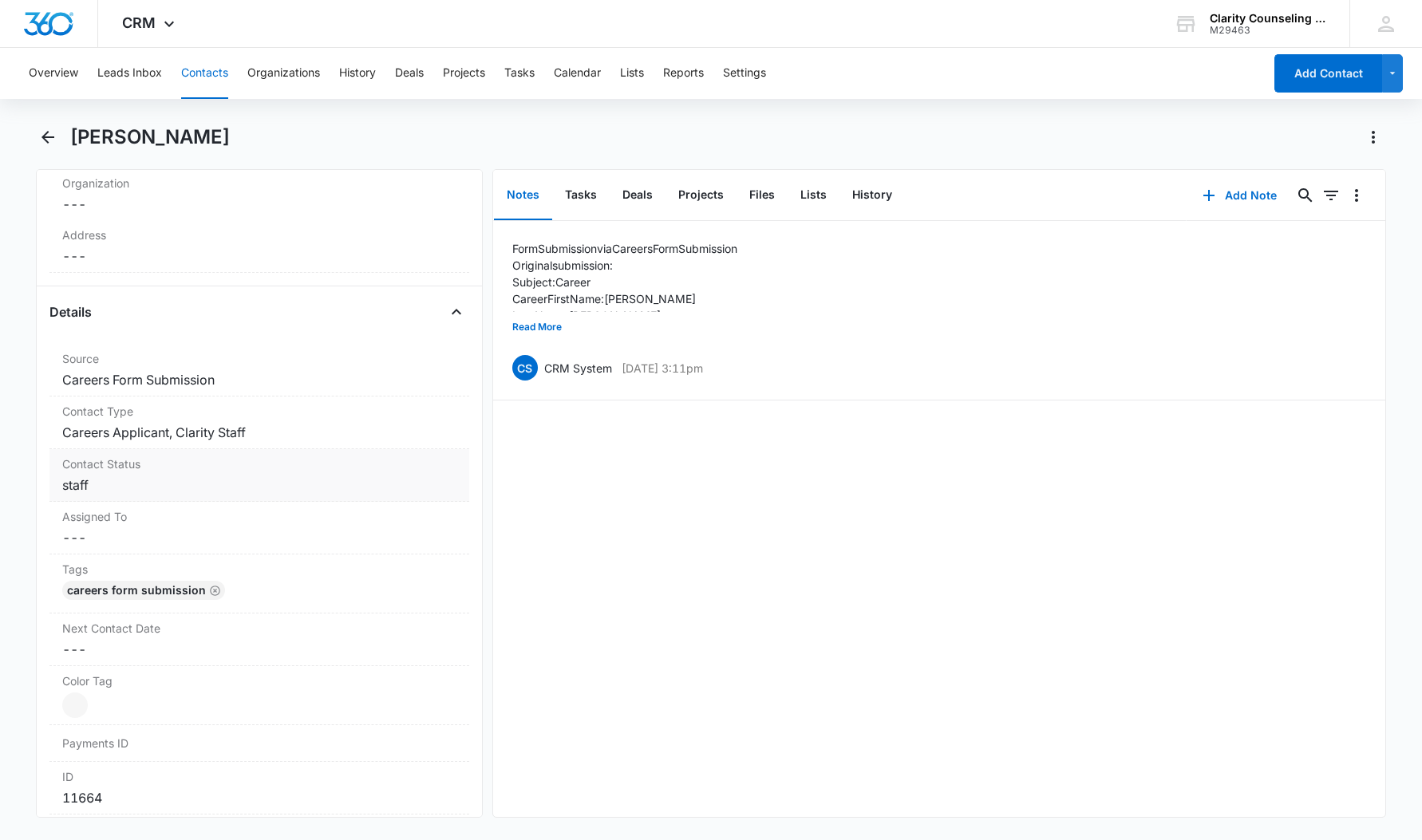
scroll to position [467, 0]
click at [220, 442] on dd "Cancel Save Changes Careers Applicant, Clarity Staff" at bounding box center [259, 437] width 394 height 19
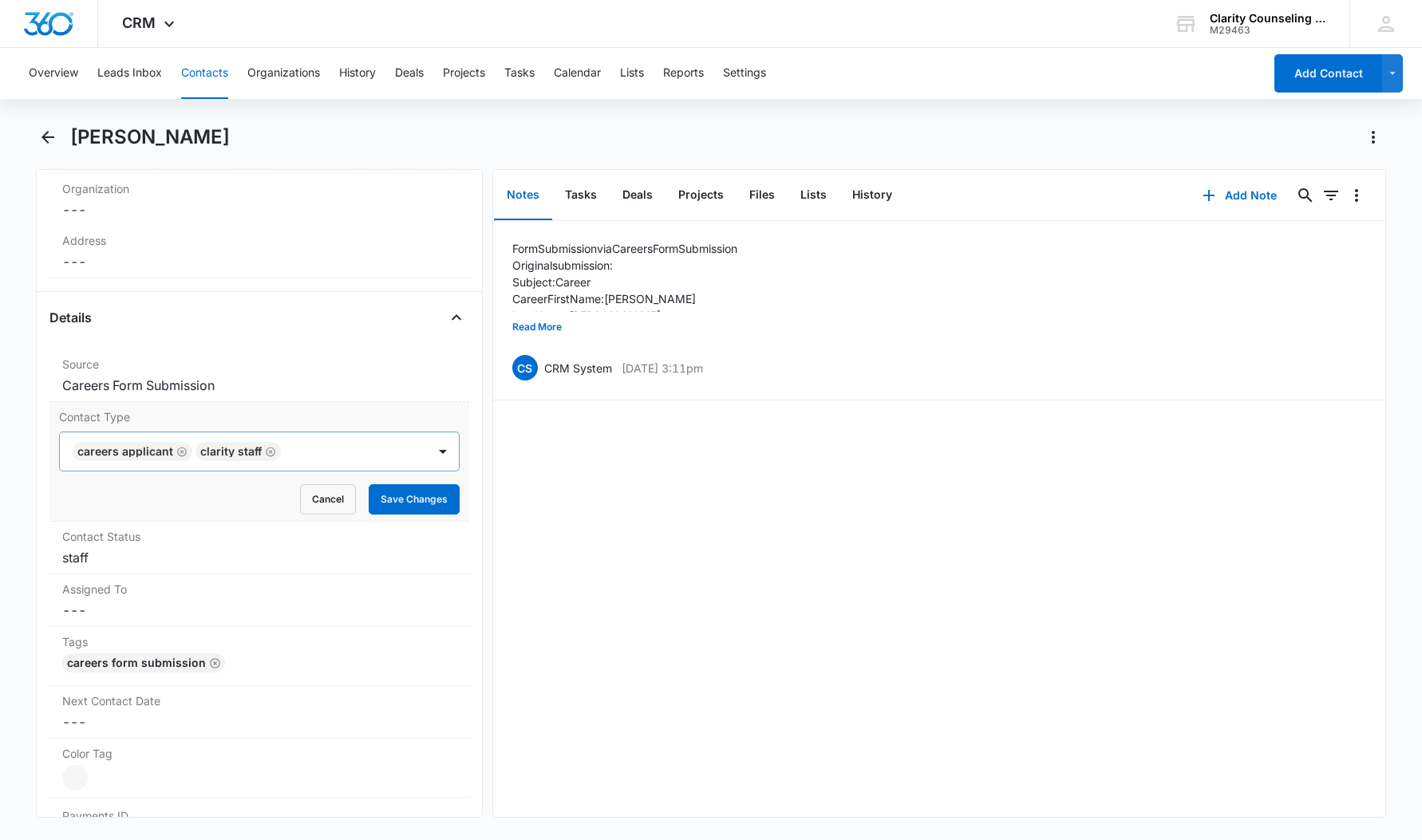
click at [269, 453] on icon "Remove Clarity Staff" at bounding box center [270, 452] width 11 height 12
click at [183, 455] on icon "Remove Careers Applicant" at bounding box center [182, 452] width 10 height 10
click at [416, 506] on button "Save Changes" at bounding box center [414, 500] width 91 height 31
click at [148, 601] on dd "Cancel Save Changes ---" at bounding box center [259, 610] width 394 height 19
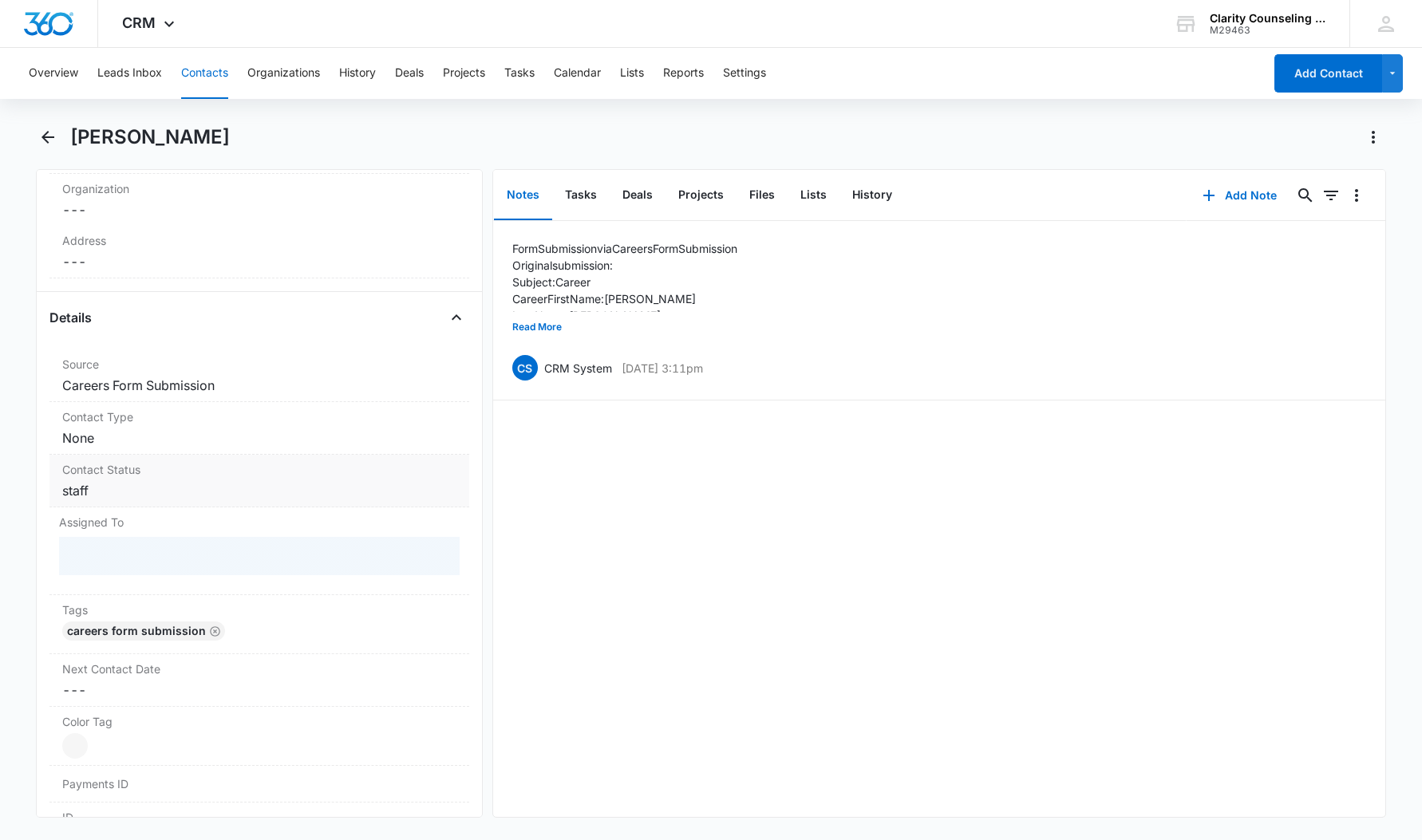
click at [211, 488] on dd "Cancel Save Changes staff" at bounding box center [259, 491] width 394 height 19
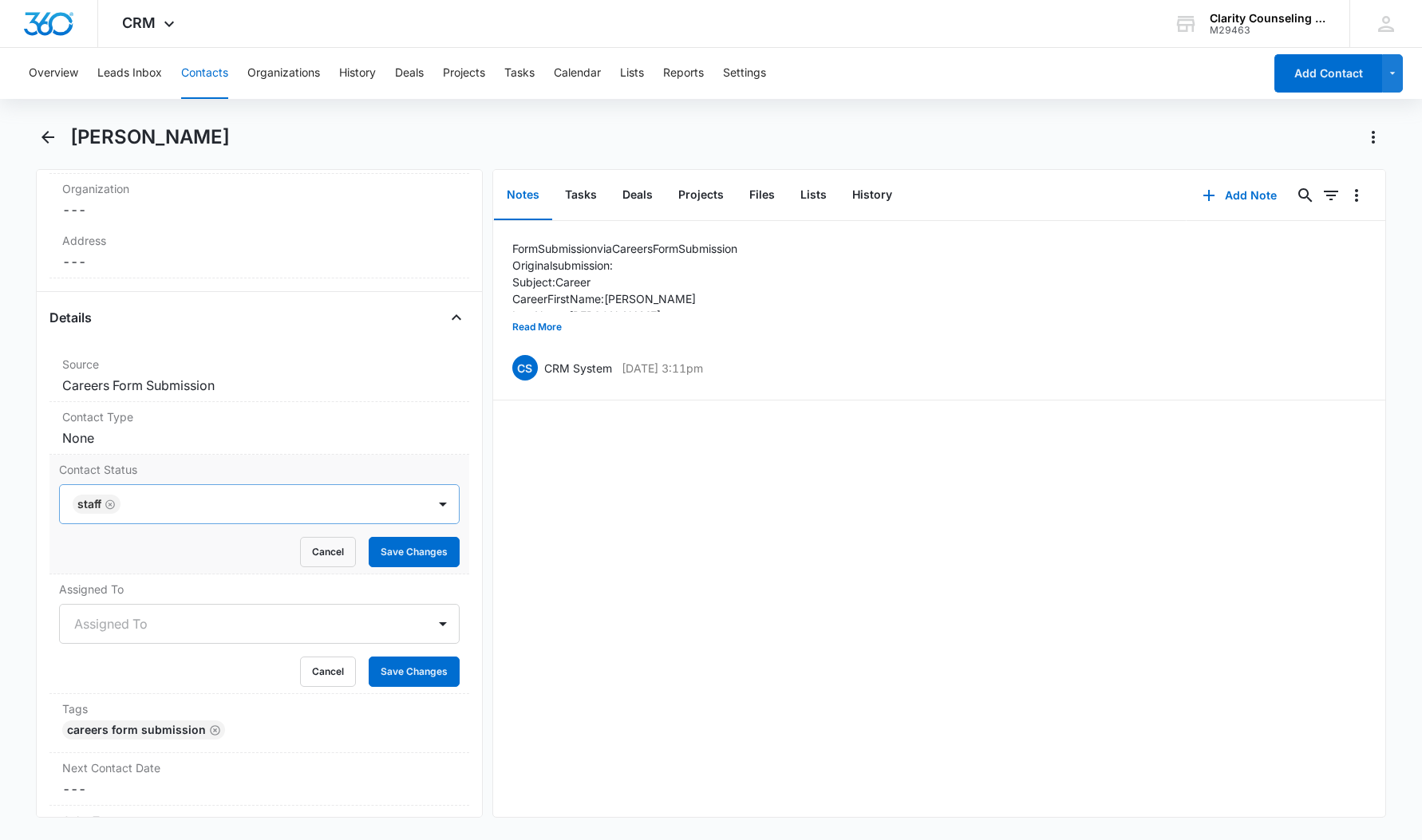
click at [114, 506] on icon "Remove staff" at bounding box center [110, 505] width 11 height 12
click at [413, 566] on button "Save Changes" at bounding box center [414, 552] width 91 height 31
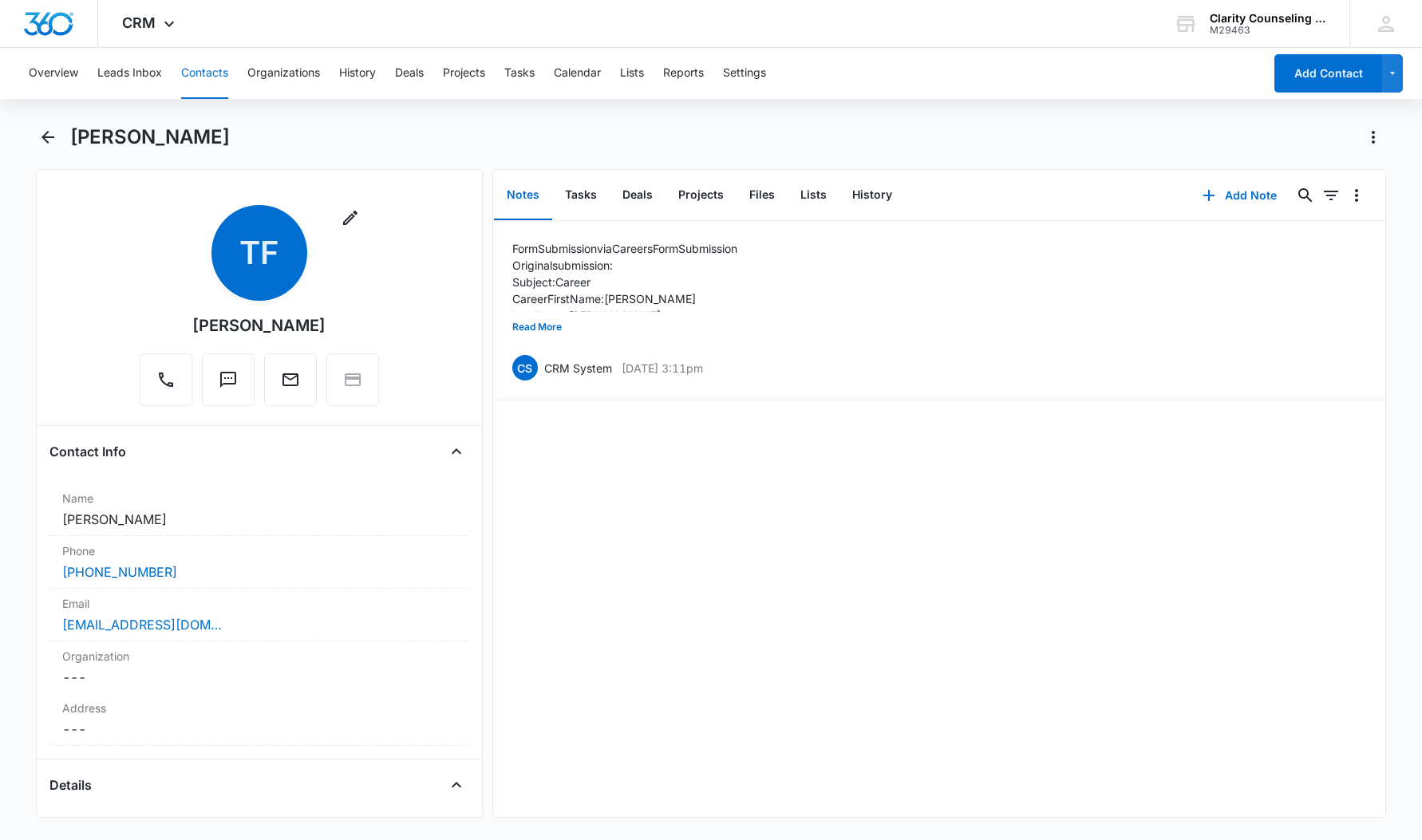
scroll to position [0, 0]
click at [49, 138] on icon "Back" at bounding box center [47, 137] width 12 height 12
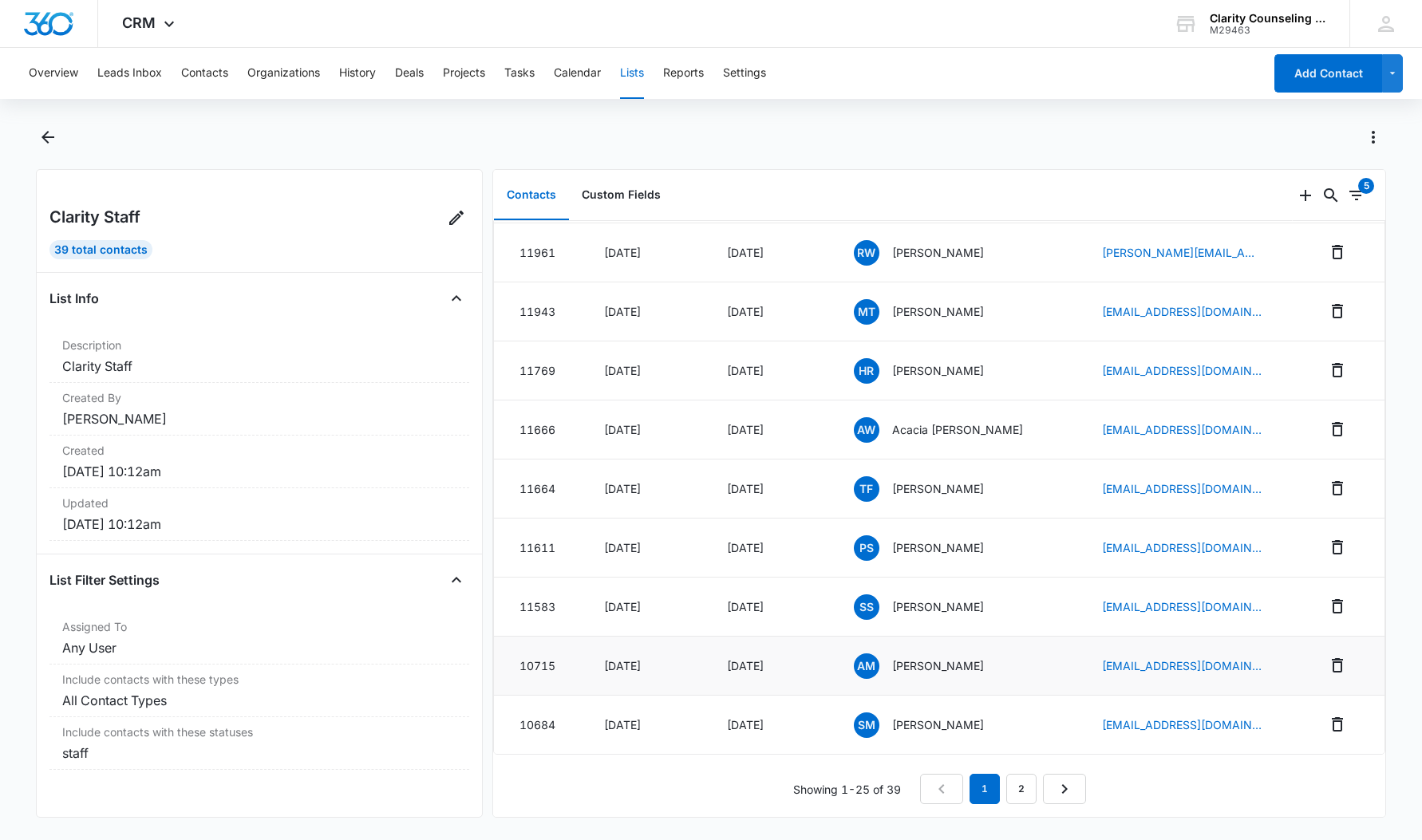
scroll to position [993, 0]
click at [935, 722] on p "Sara Matney" at bounding box center [938, 725] width 92 height 17
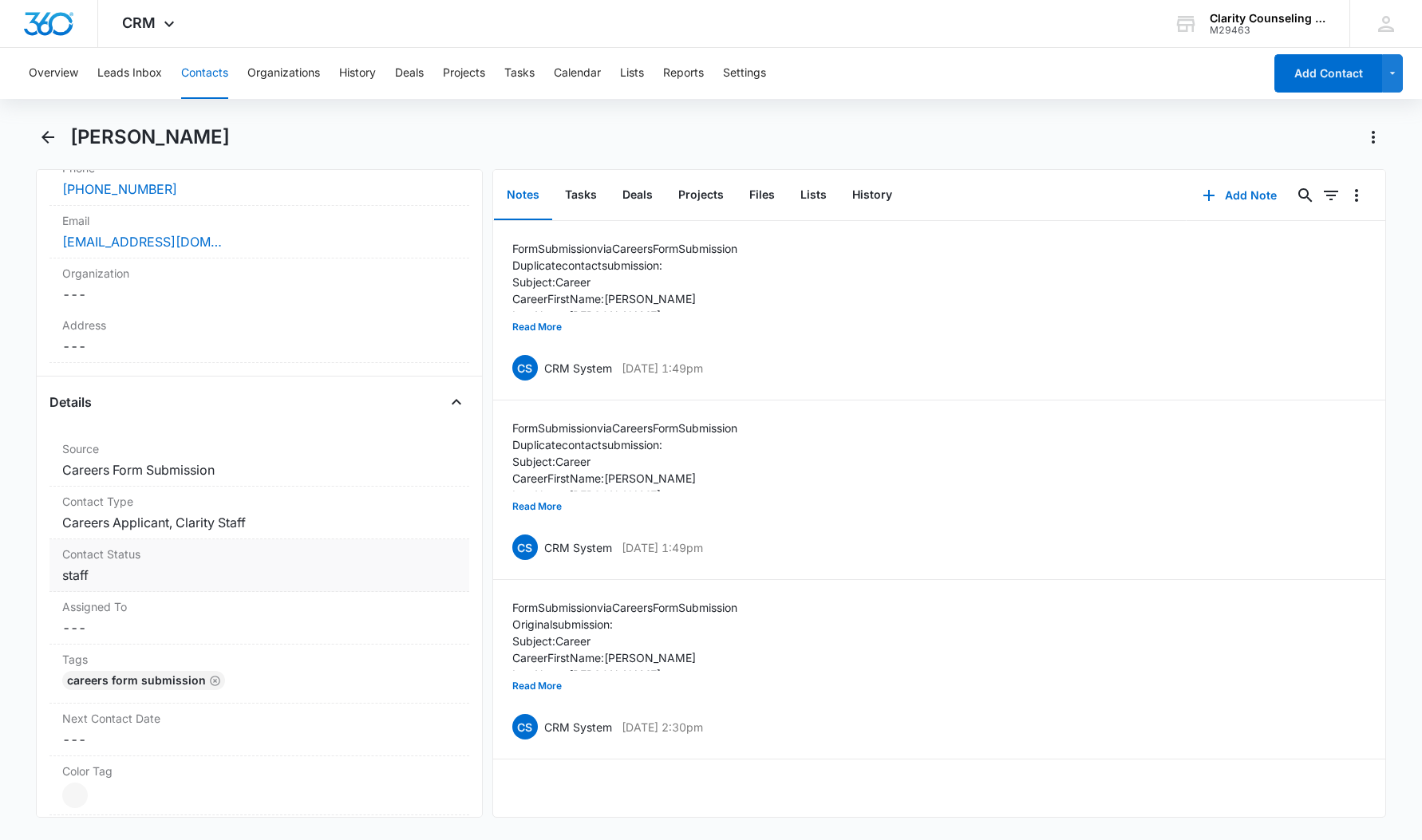
scroll to position [383, 0]
click at [158, 526] on dd "Cancel Save Changes Careers Applicant, Clarity Staff" at bounding box center [259, 521] width 394 height 19
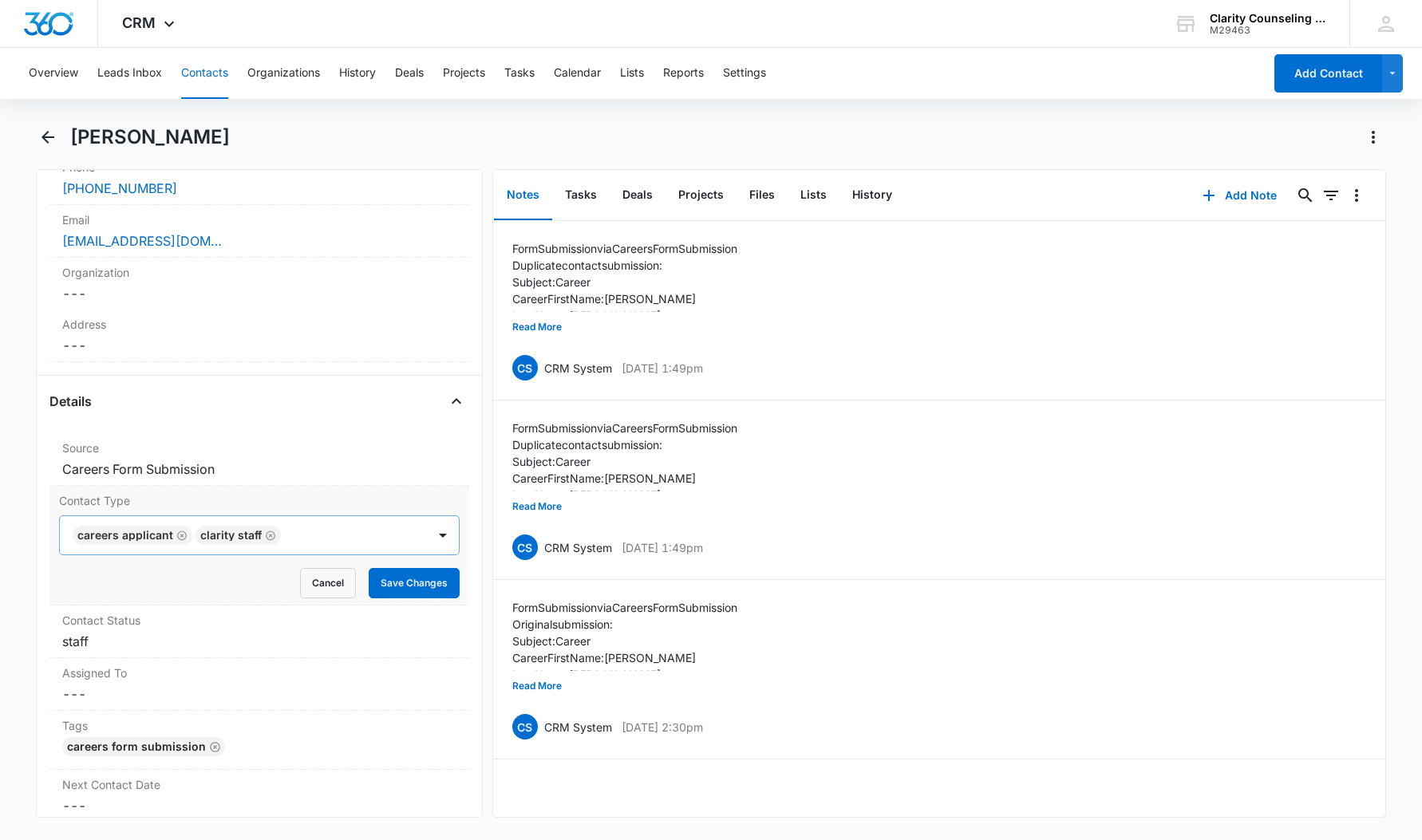
click at [179, 537] on icon "Remove Careers Applicant" at bounding box center [181, 535] width 11 height 12
click at [144, 535] on icon "Remove Clarity Staff" at bounding box center [147, 535] width 11 height 12
click at [407, 588] on button "Save Changes" at bounding box center [414, 584] width 91 height 31
click at [227, 658] on div "Assigned To Cancel Save Changes ---" at bounding box center [260, 684] width 420 height 52
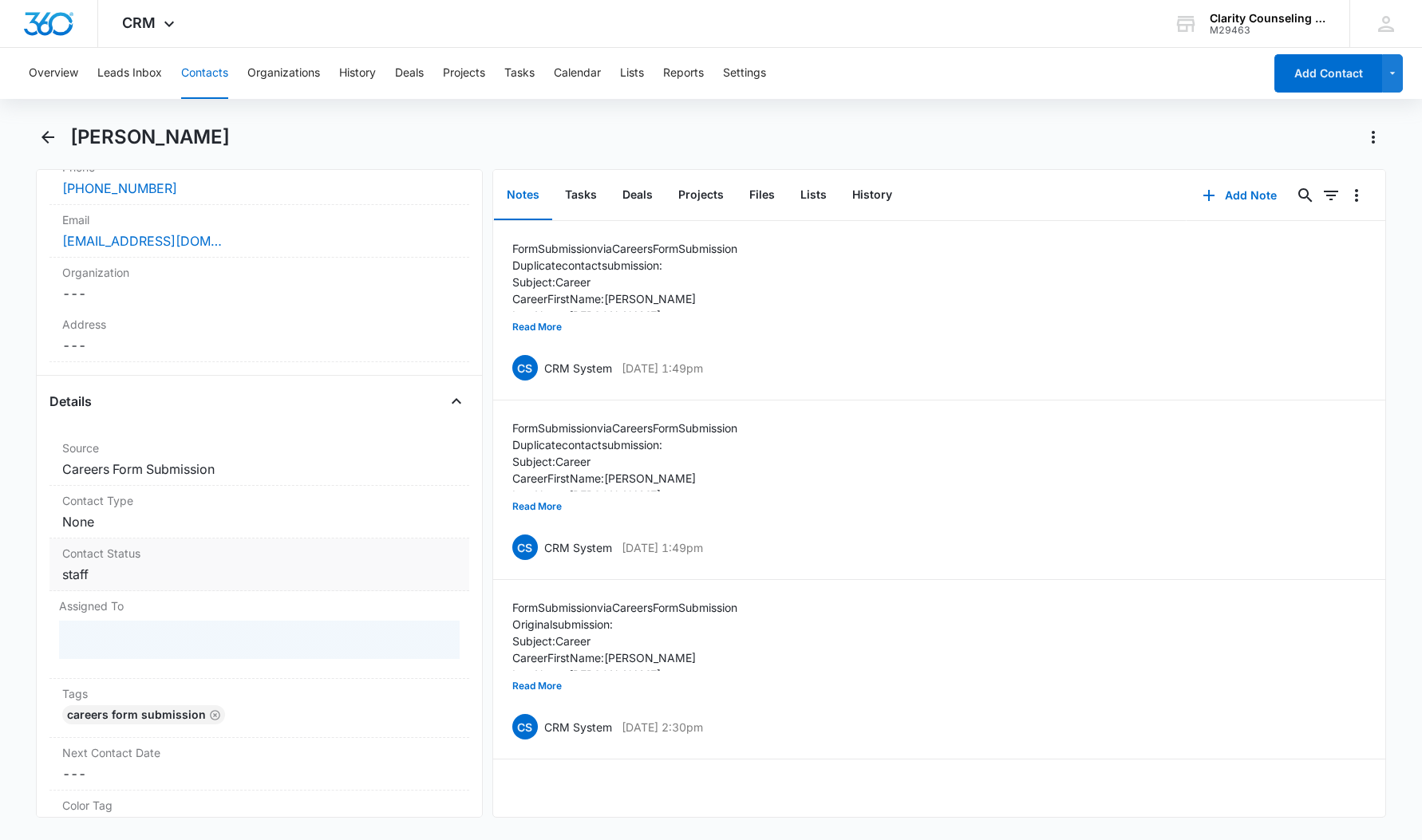
click at [190, 574] on dd "Cancel Save Changes staff" at bounding box center [259, 574] width 394 height 19
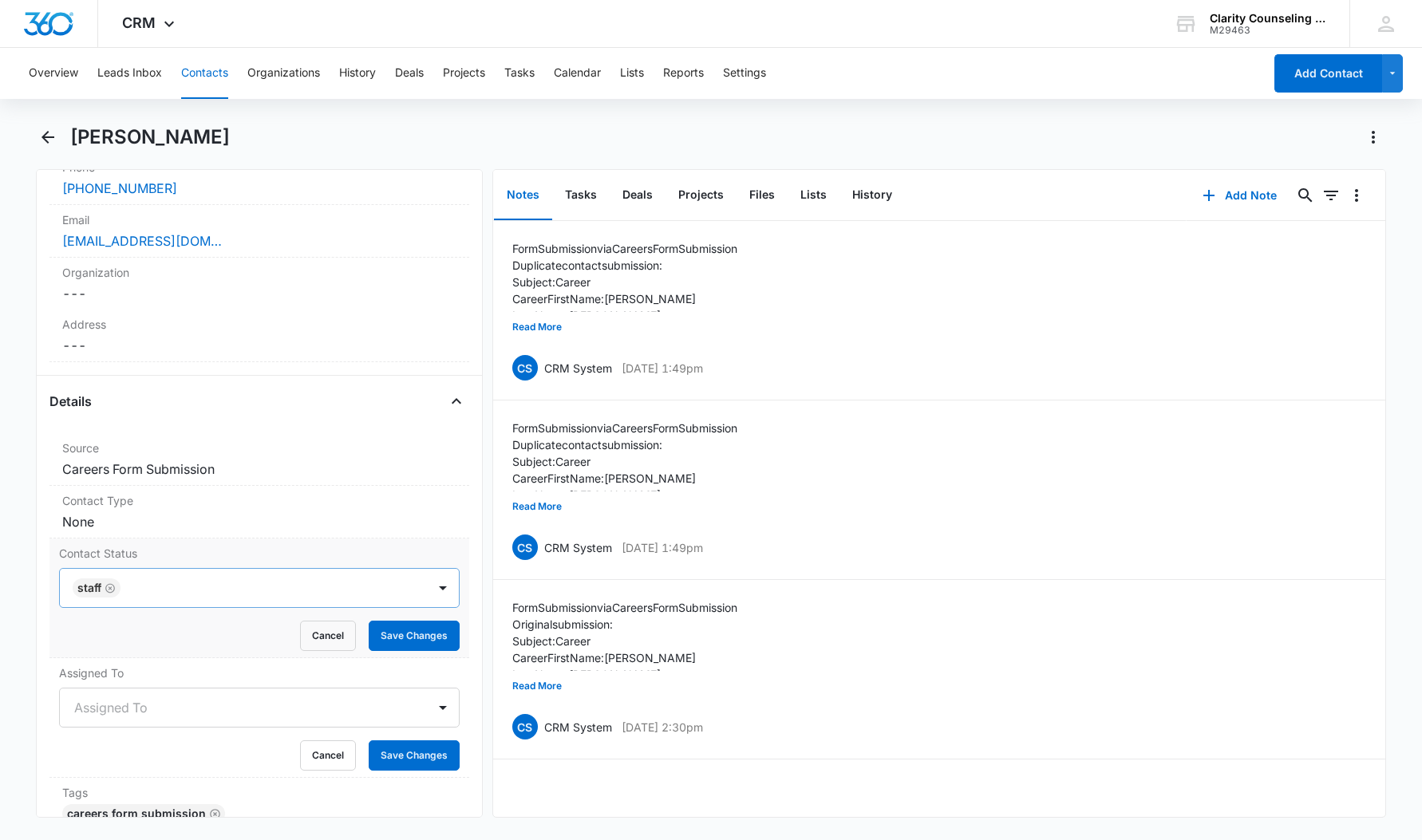
click at [110, 587] on icon "Remove staff" at bounding box center [110, 588] width 11 height 12
click at [397, 642] on button "Save Changes" at bounding box center [414, 636] width 91 height 31
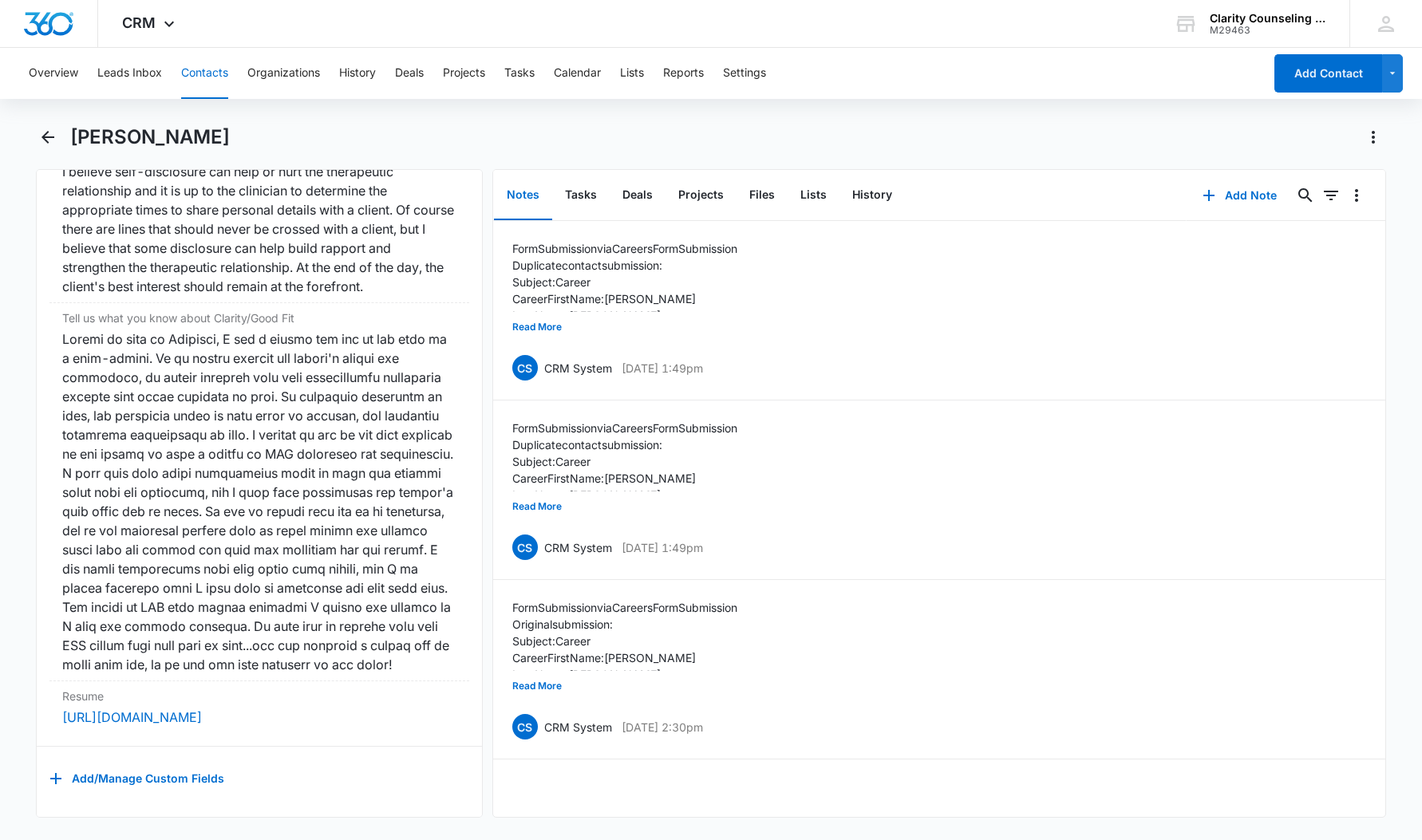
scroll to position [2553, 13]
click at [36, 134] on button "Back" at bounding box center [48, 137] width 25 height 26
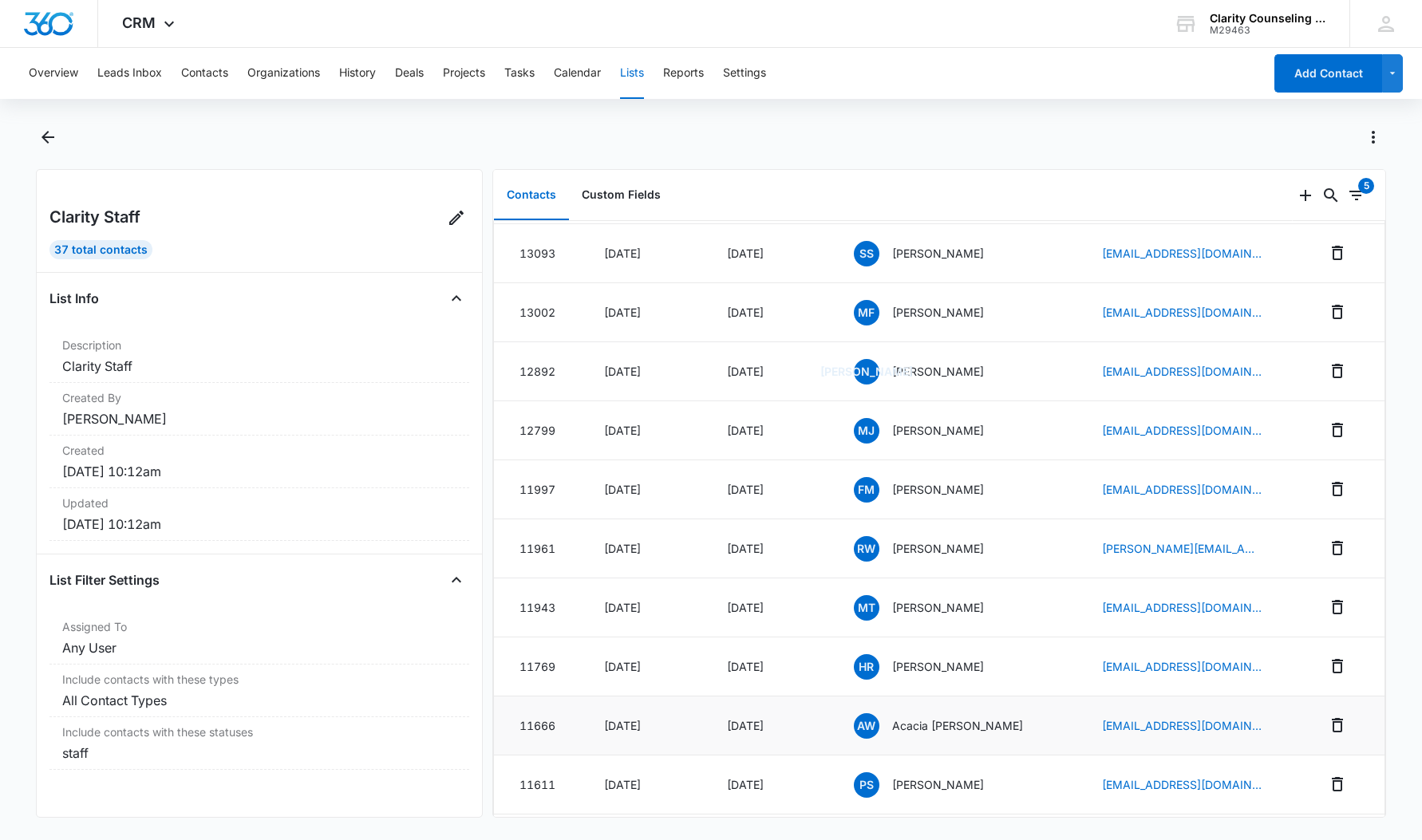
scroll to position [662, 0]
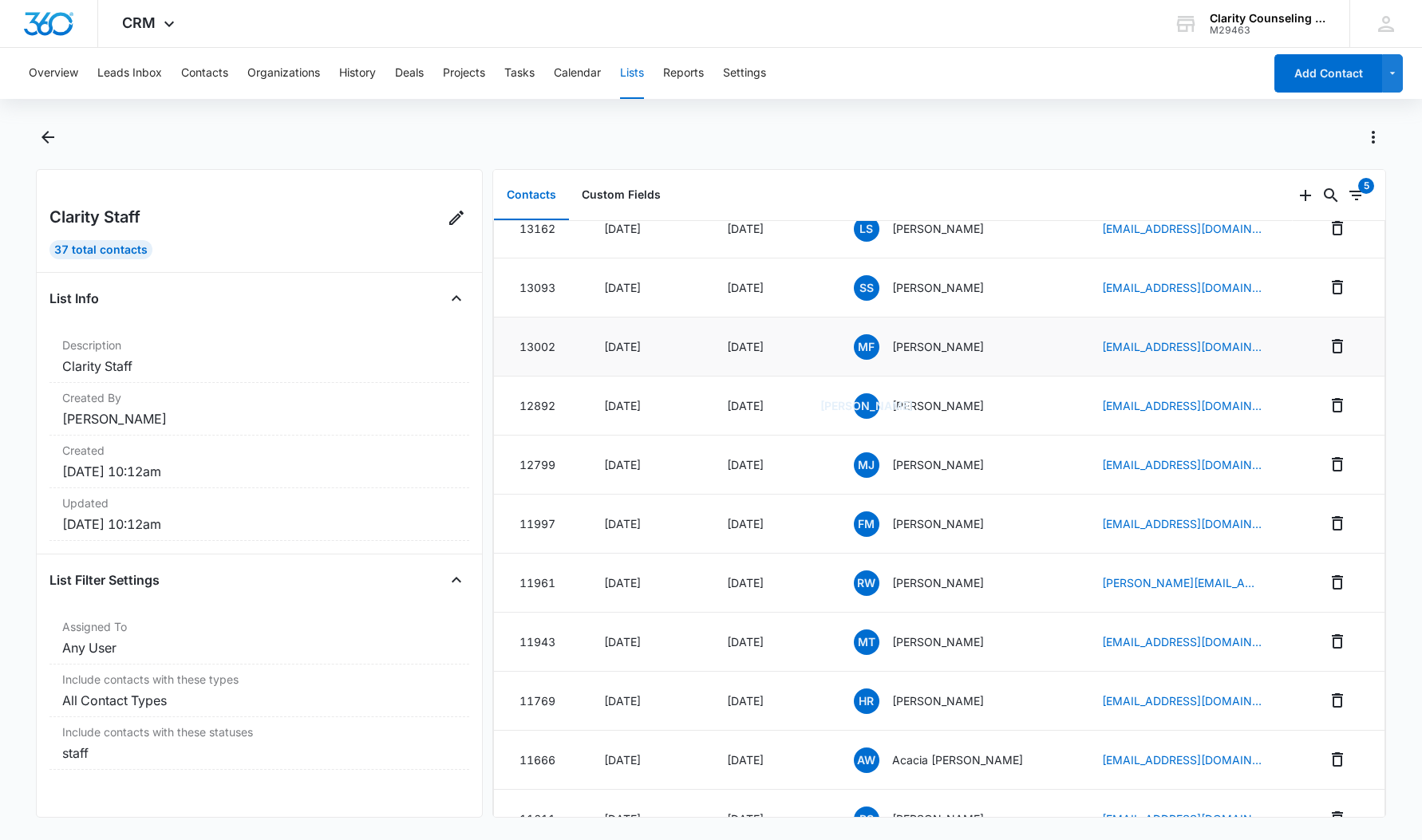
click at [968, 344] on p "[PERSON_NAME]" at bounding box center [938, 347] width 92 height 17
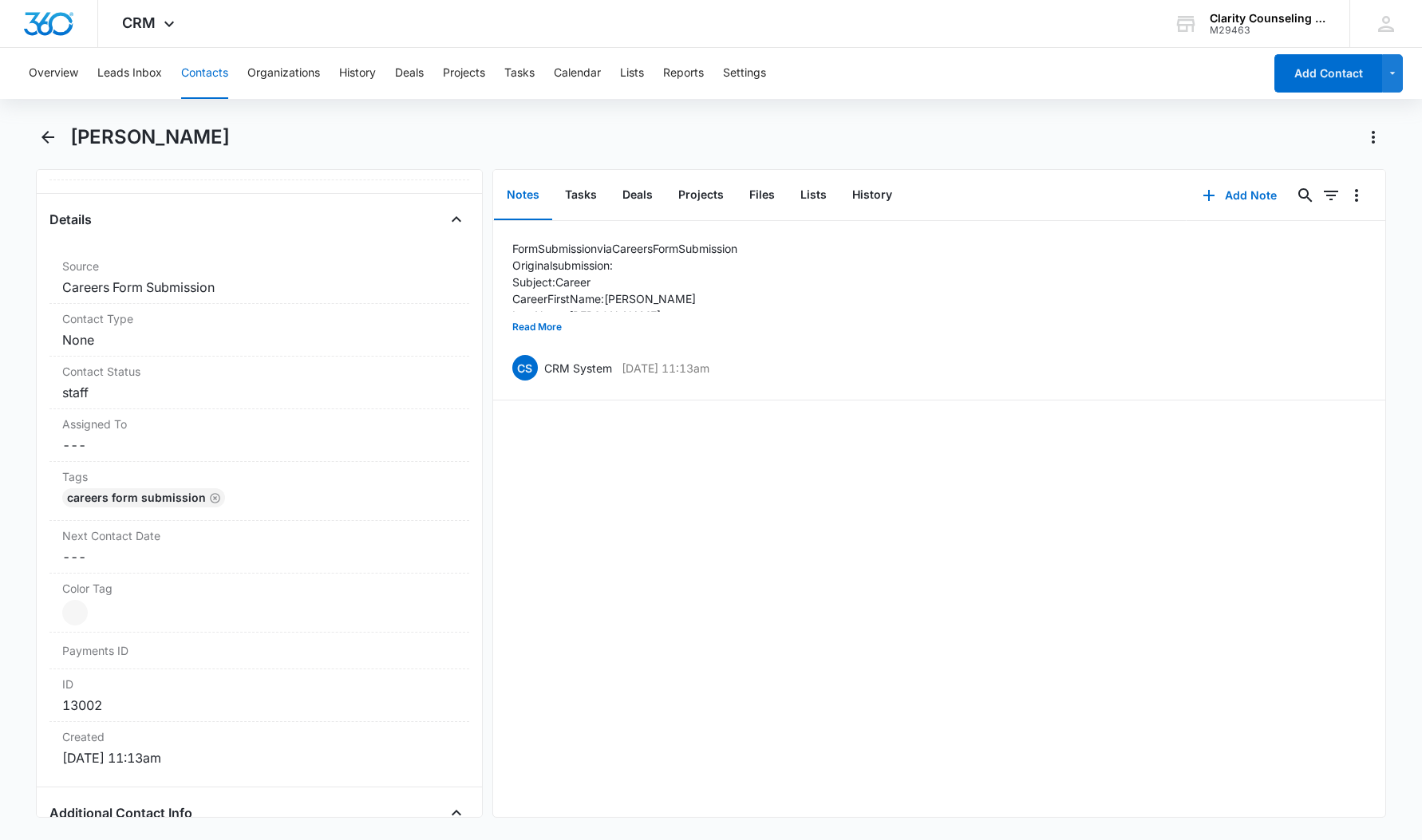
scroll to position [570, 0]
click at [71, 385] on dd "Cancel Save Changes staff" at bounding box center [259, 388] width 394 height 19
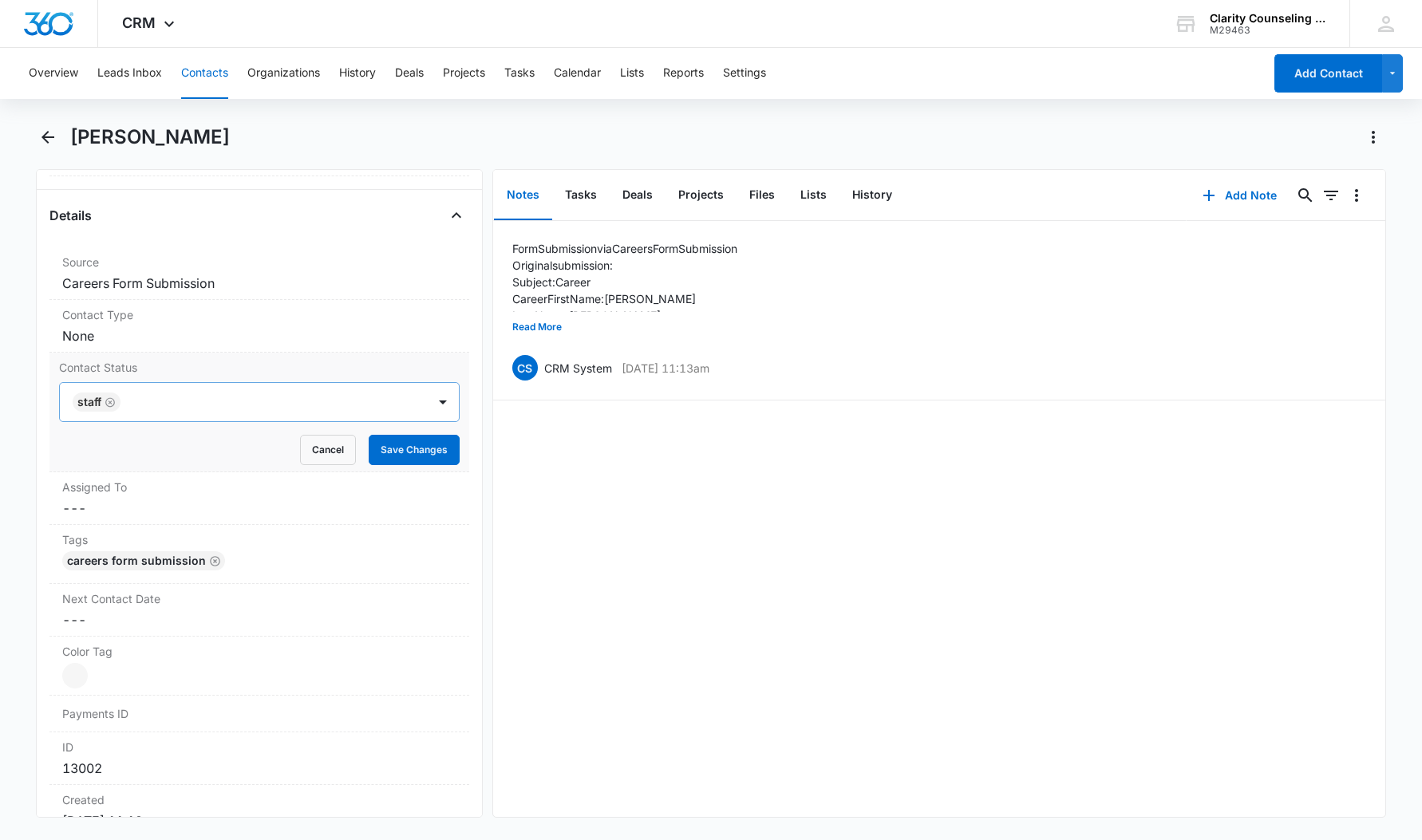
click at [109, 403] on icon "Remove staff" at bounding box center [110, 403] width 11 height 12
click at [407, 447] on button "Save Changes" at bounding box center [414, 450] width 91 height 31
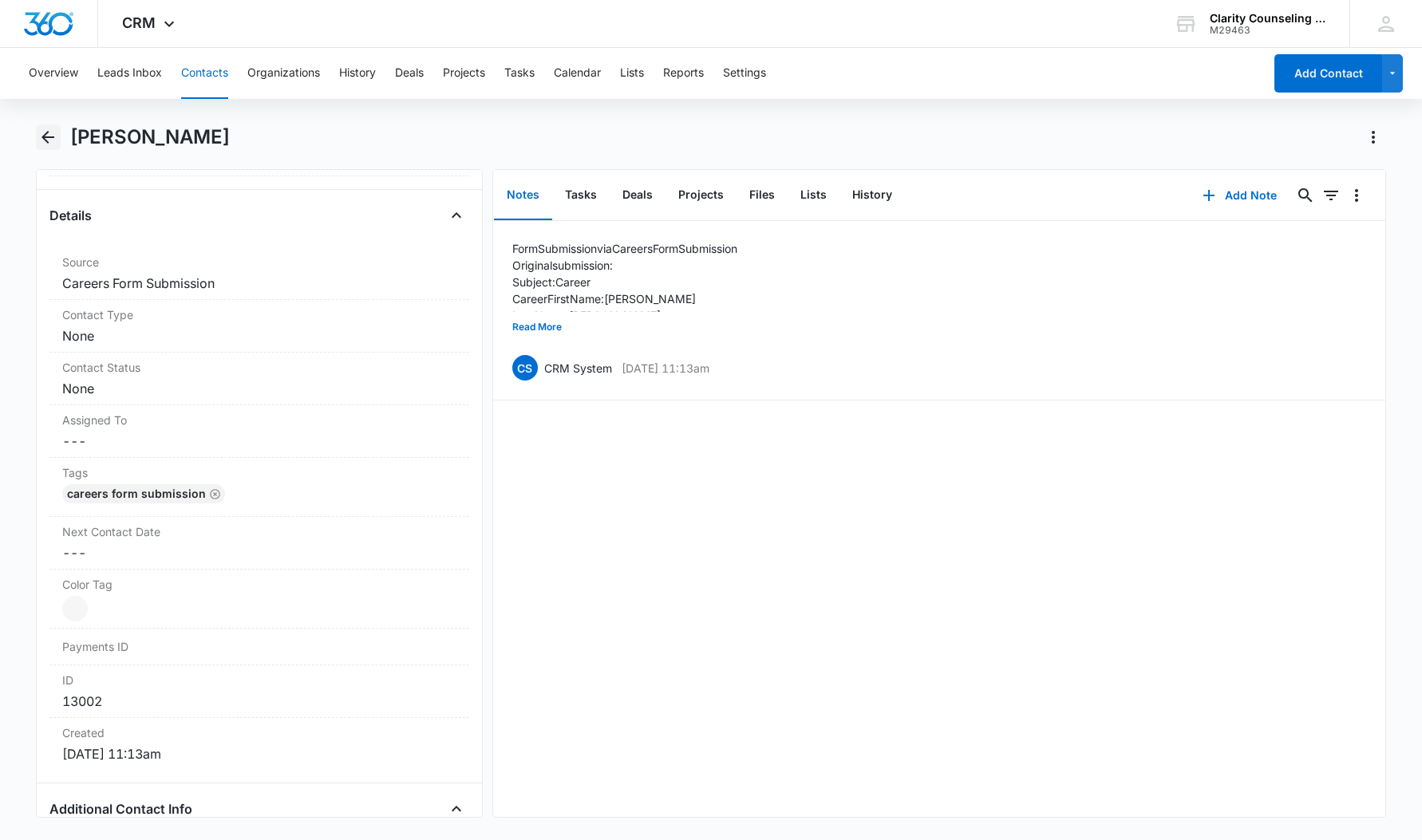
click at [50, 144] on icon "Back" at bounding box center [47, 137] width 19 height 19
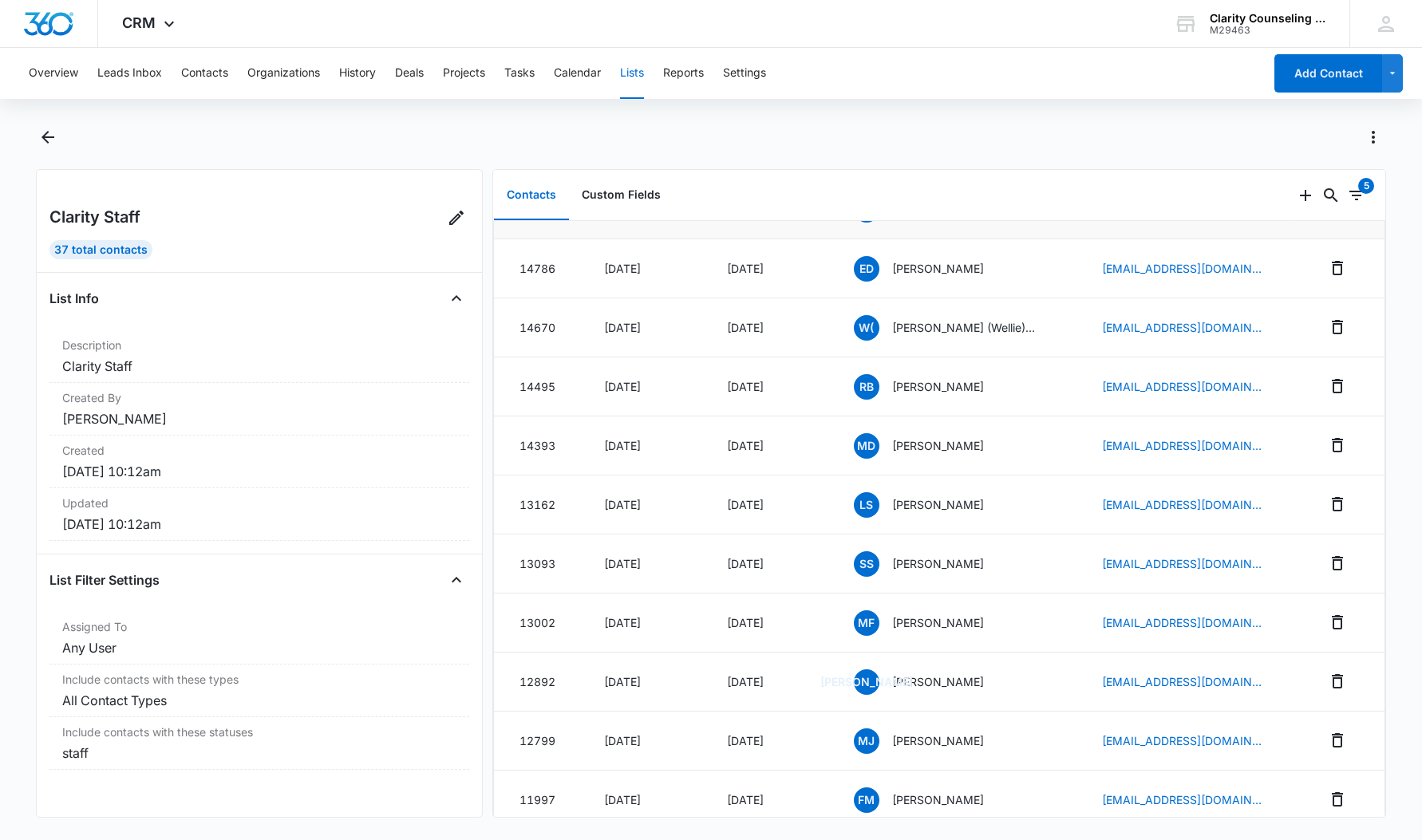
scroll to position [380, 0]
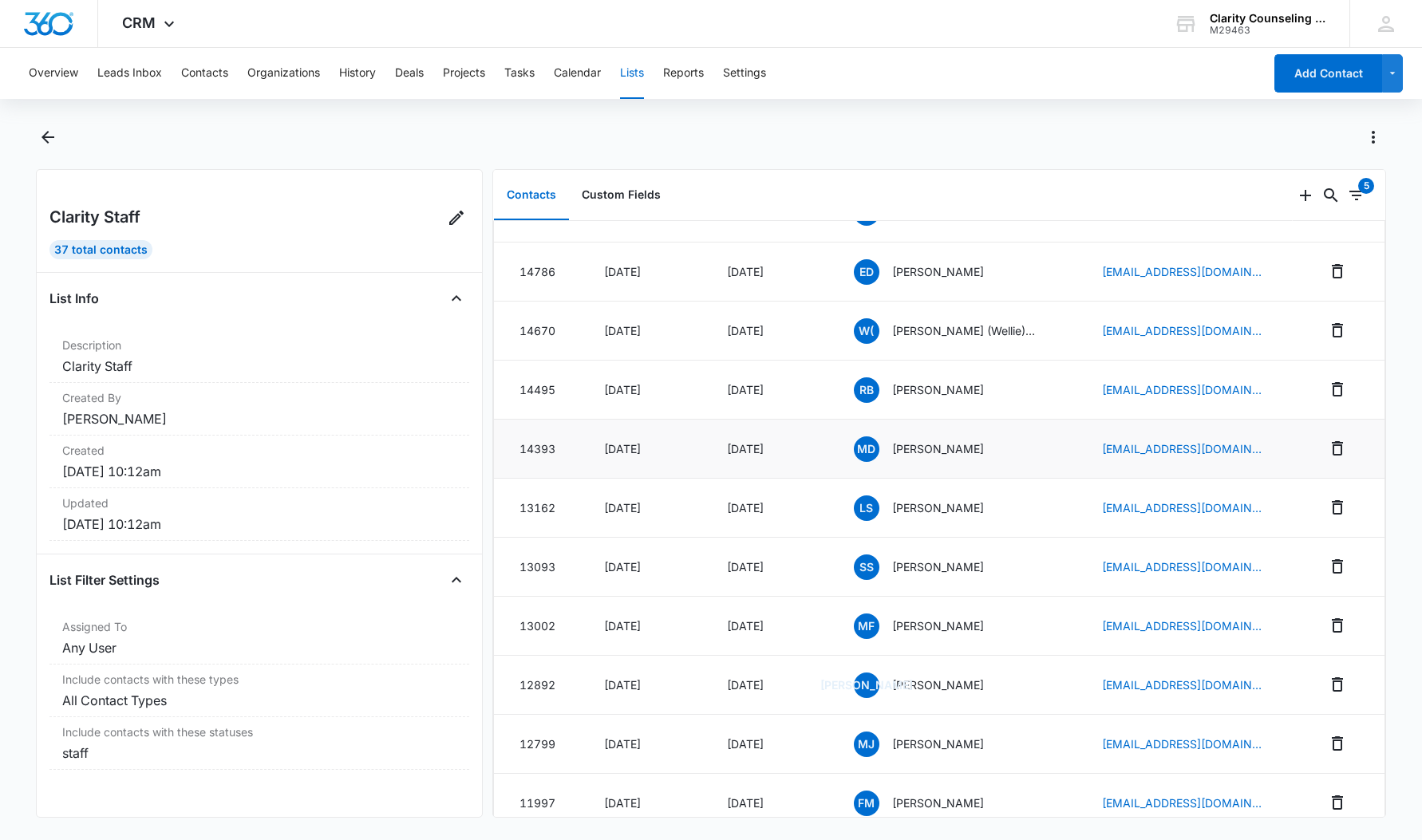
scroll to position [393, 0]
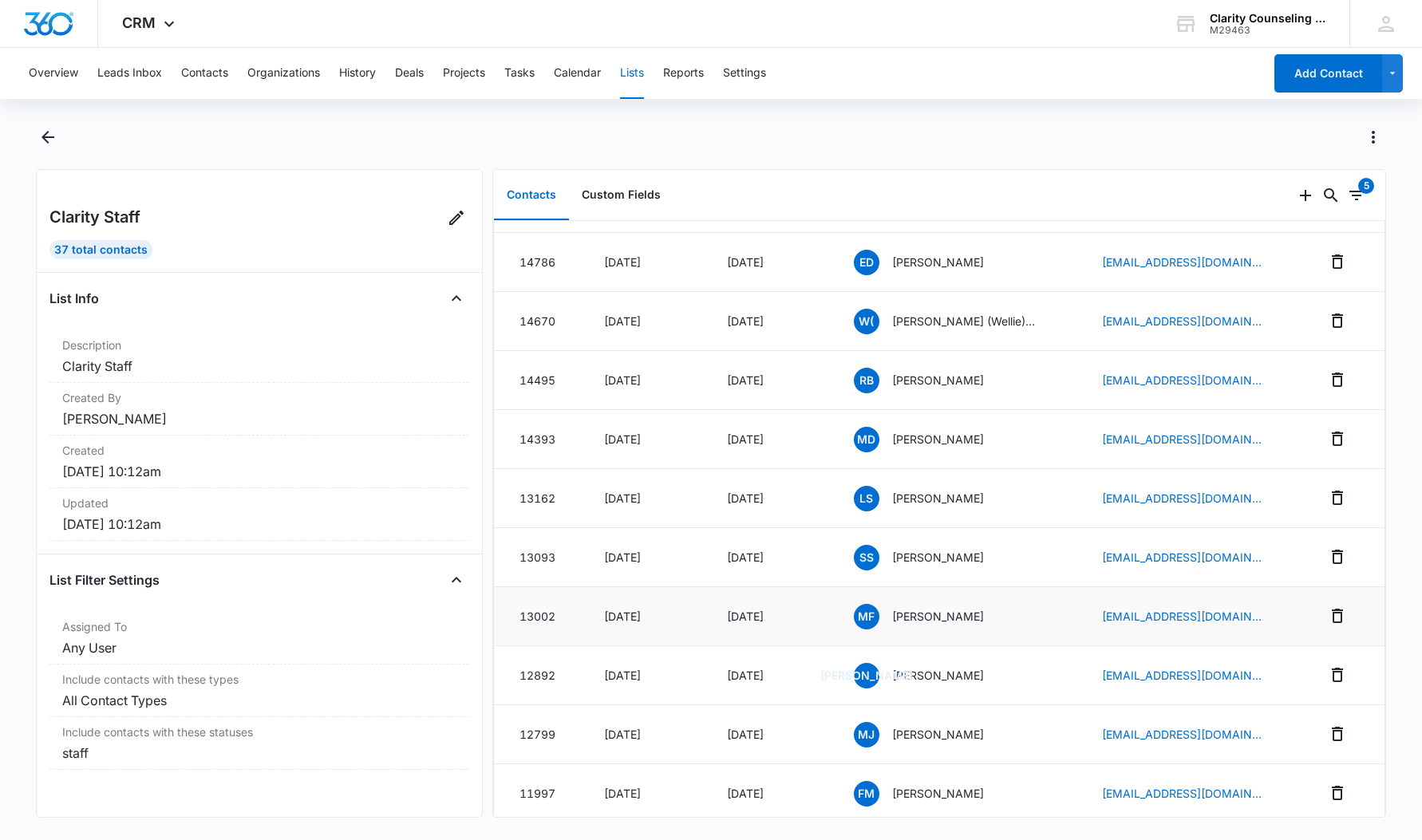
click at [907, 613] on p "[PERSON_NAME]" at bounding box center [938, 617] width 92 height 17
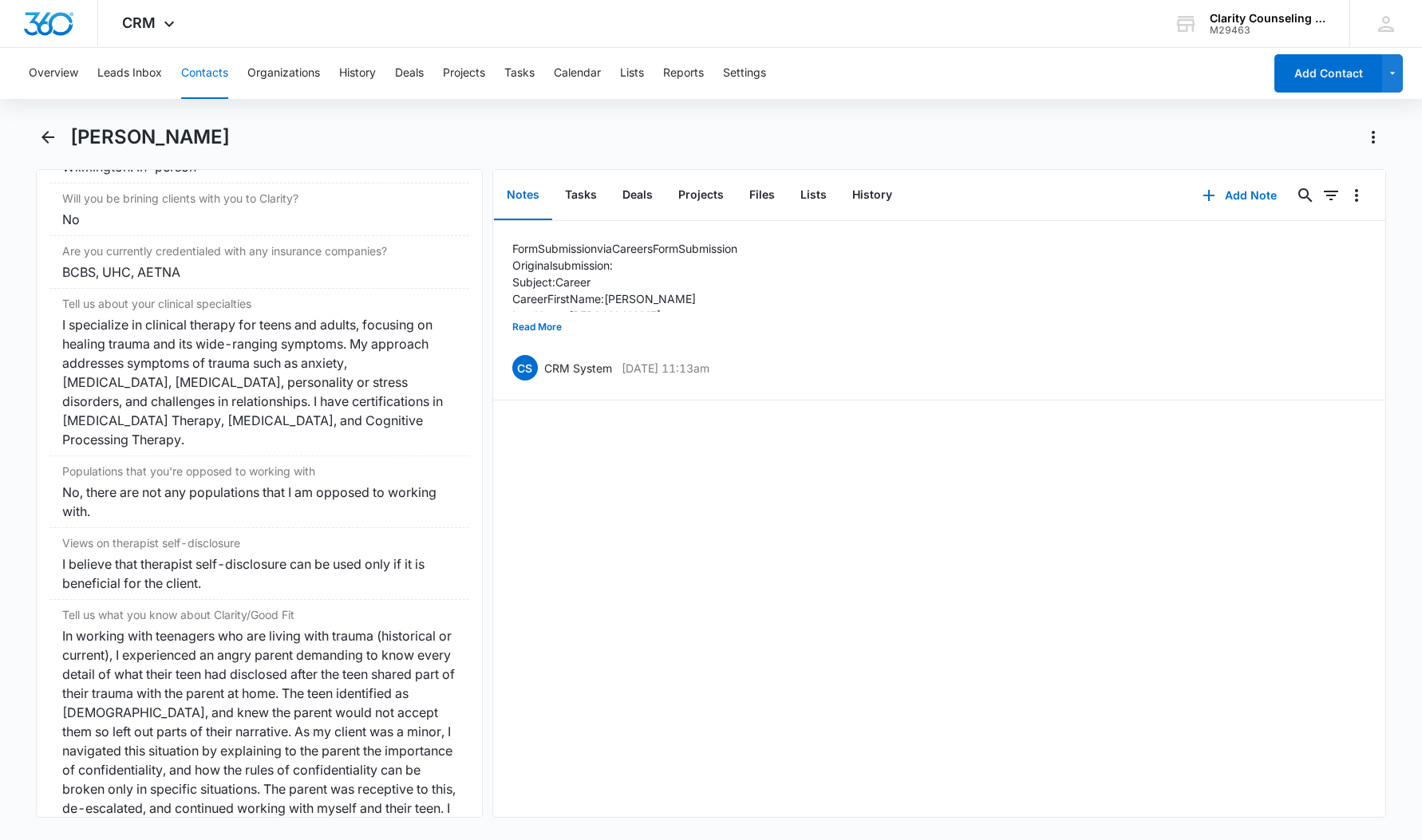
scroll to position [1888, 2]
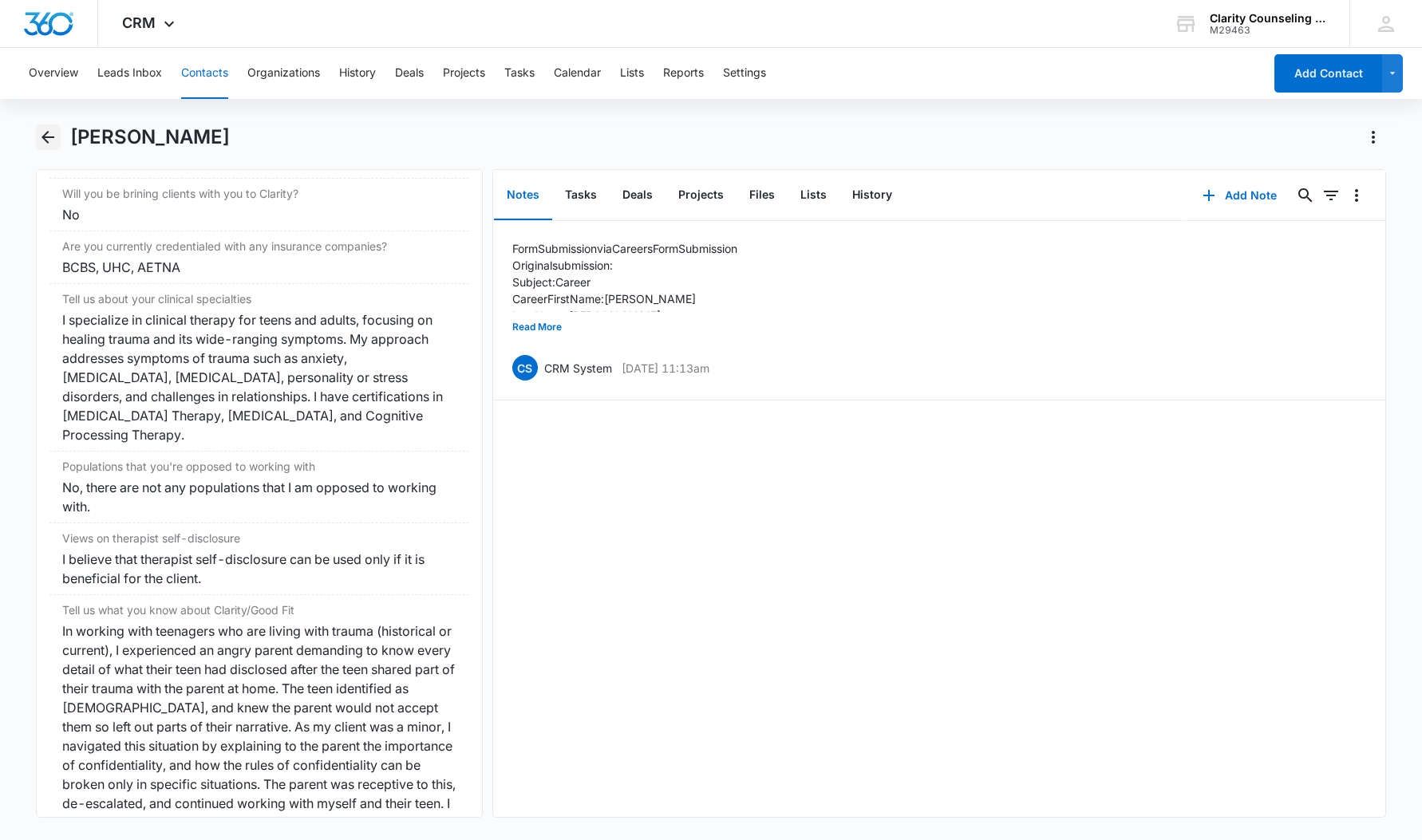
click at [46, 144] on icon "Back" at bounding box center [47, 137] width 19 height 19
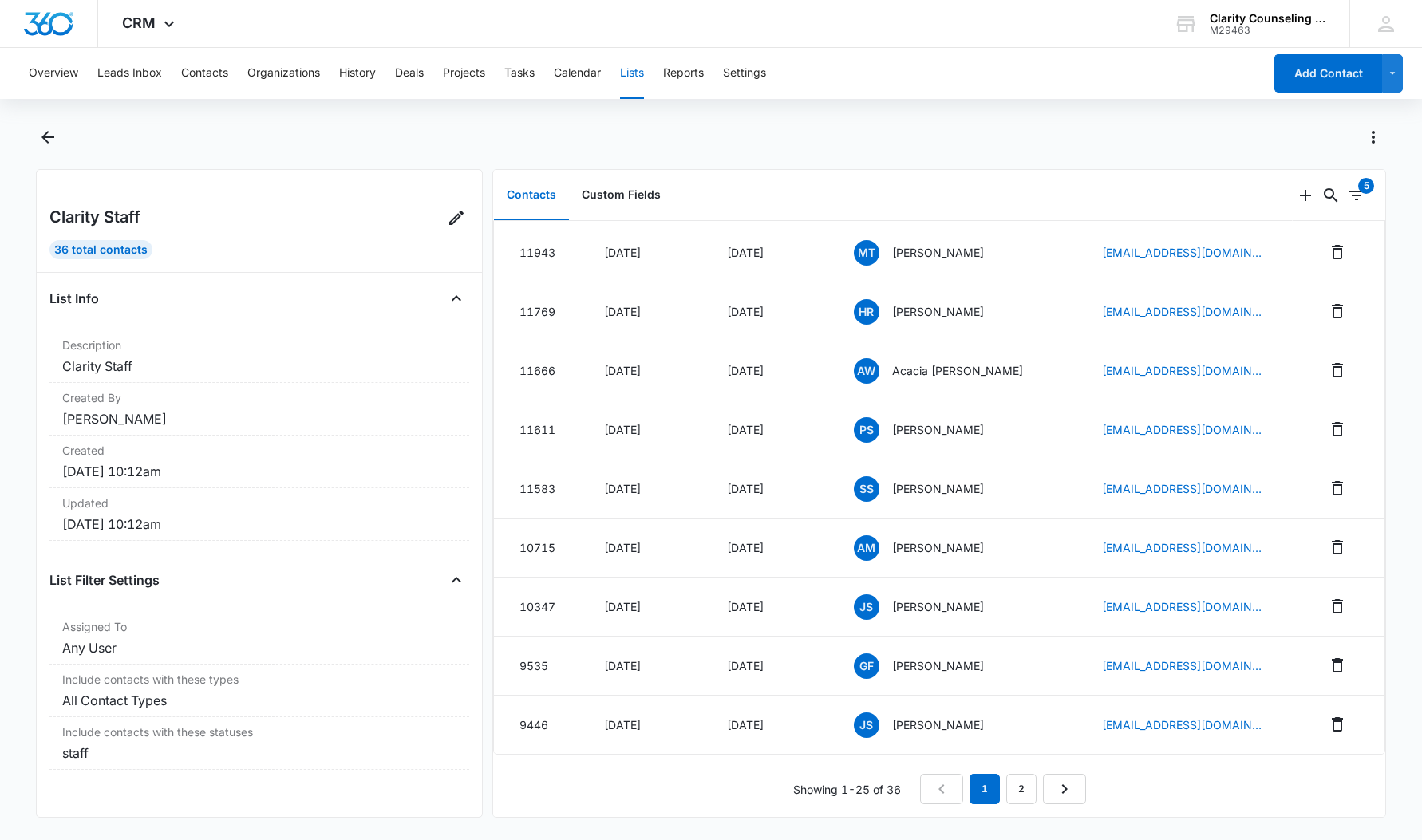
scroll to position [993, 0]
click at [960, 668] on p "[PERSON_NAME]" at bounding box center [938, 666] width 92 height 17
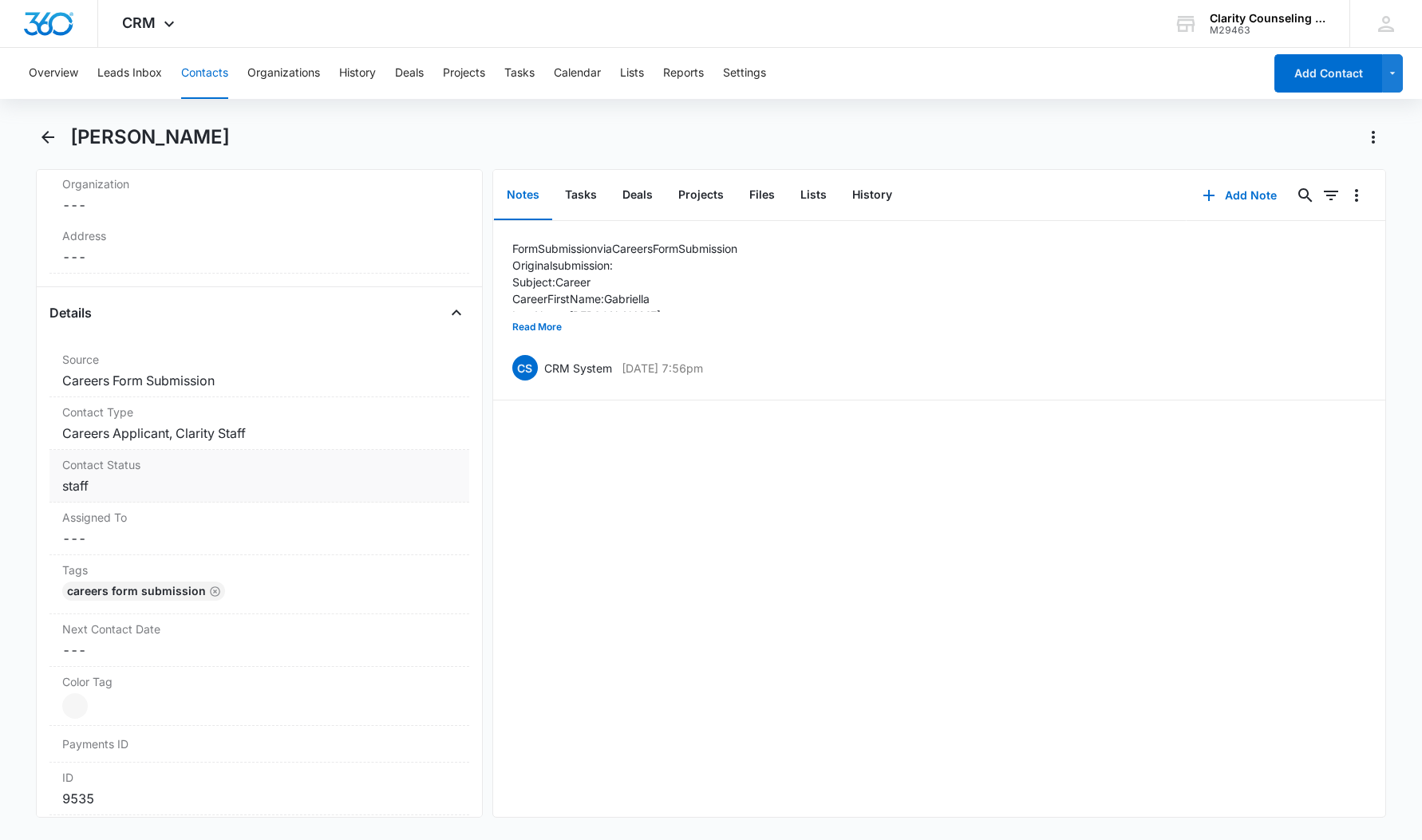
scroll to position [472, 3]
click at [148, 482] on dd "Cancel Save Changes staff" at bounding box center [259, 486] width 394 height 19
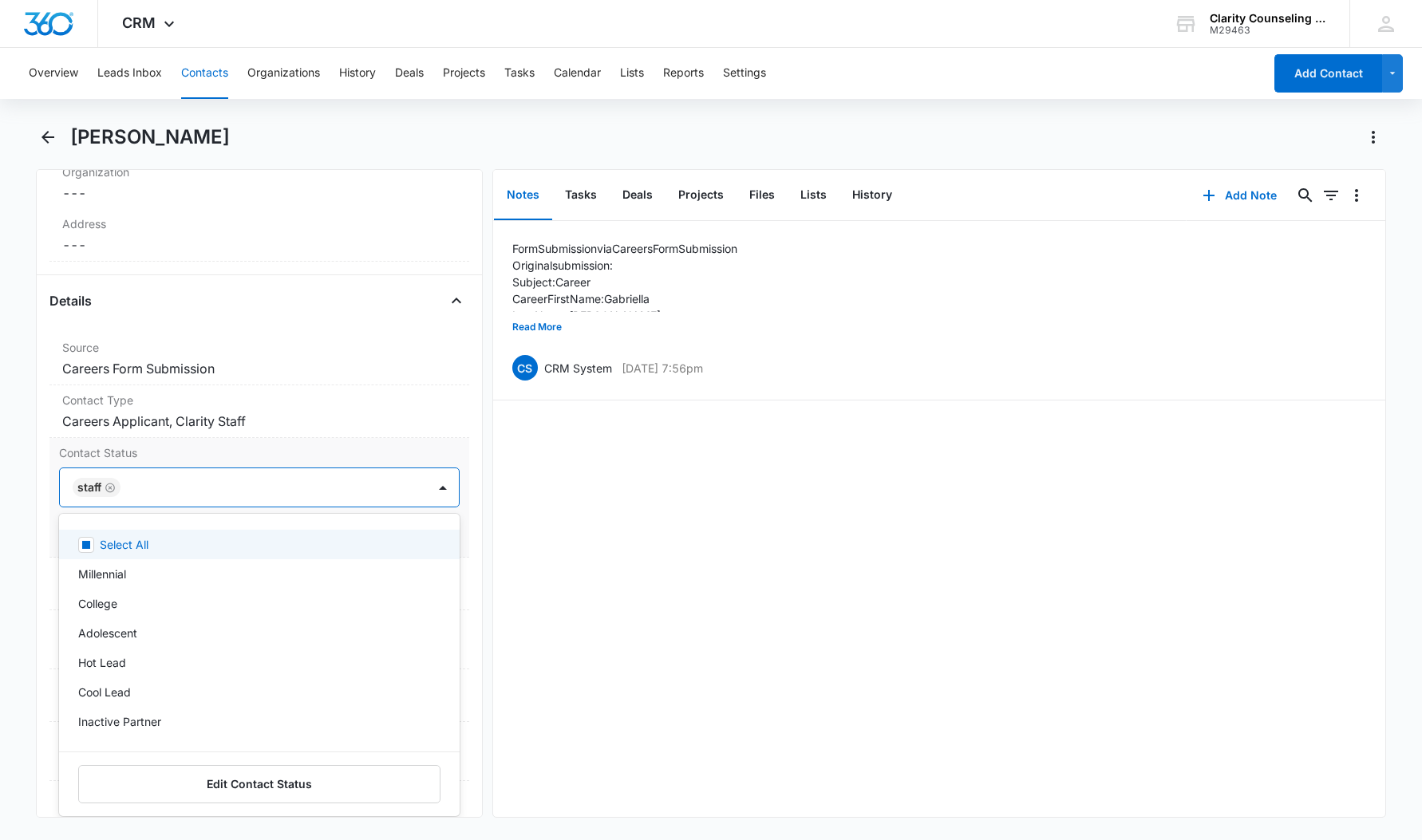
click at [108, 495] on div "staff" at bounding box center [96, 487] width 48 height 19
click at [105, 489] on icon "Remove staff" at bounding box center [110, 490] width 11 height 12
click at [441, 489] on div at bounding box center [442, 491] width 26 height 26
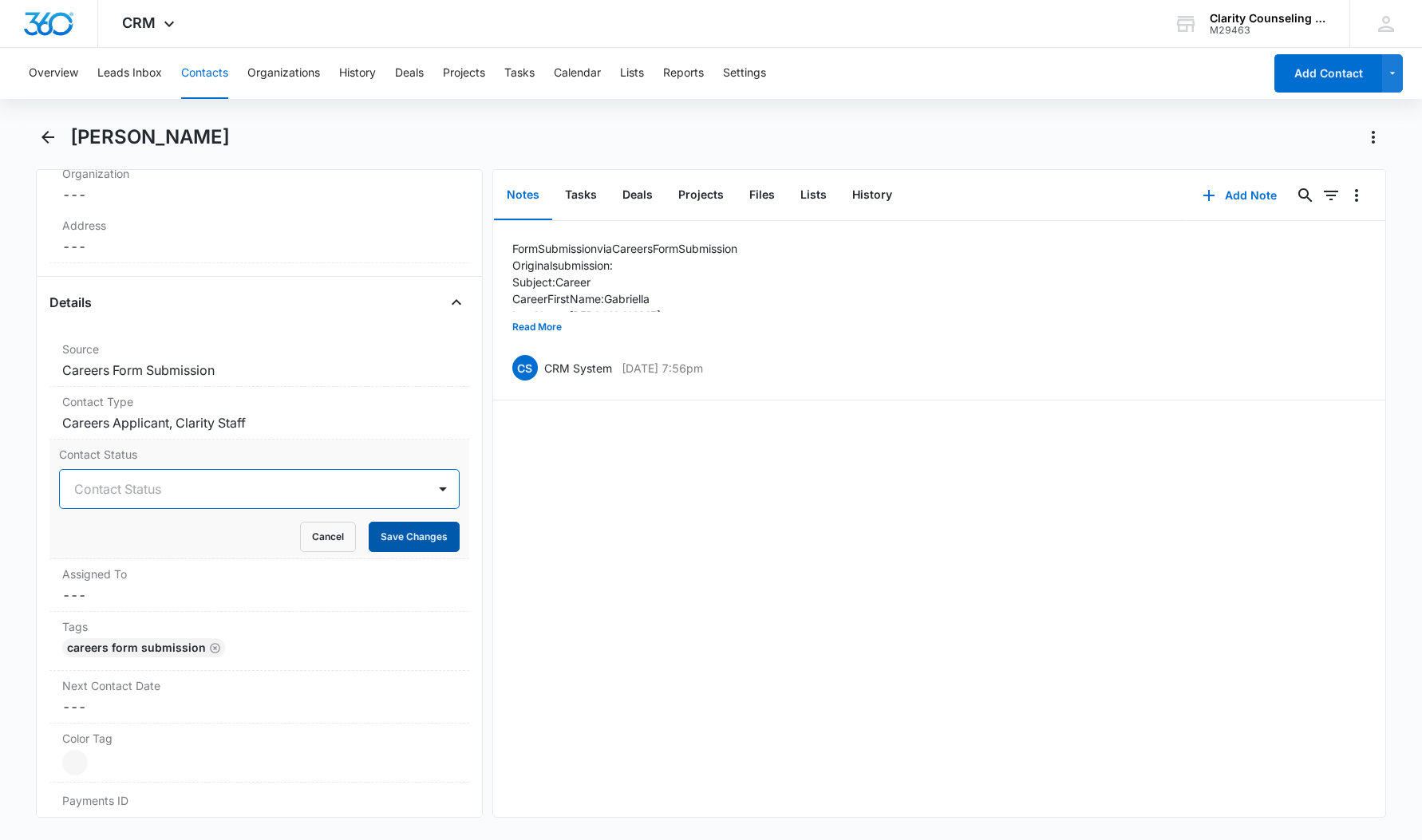
click at [413, 543] on button "Save Changes" at bounding box center [414, 537] width 91 height 31
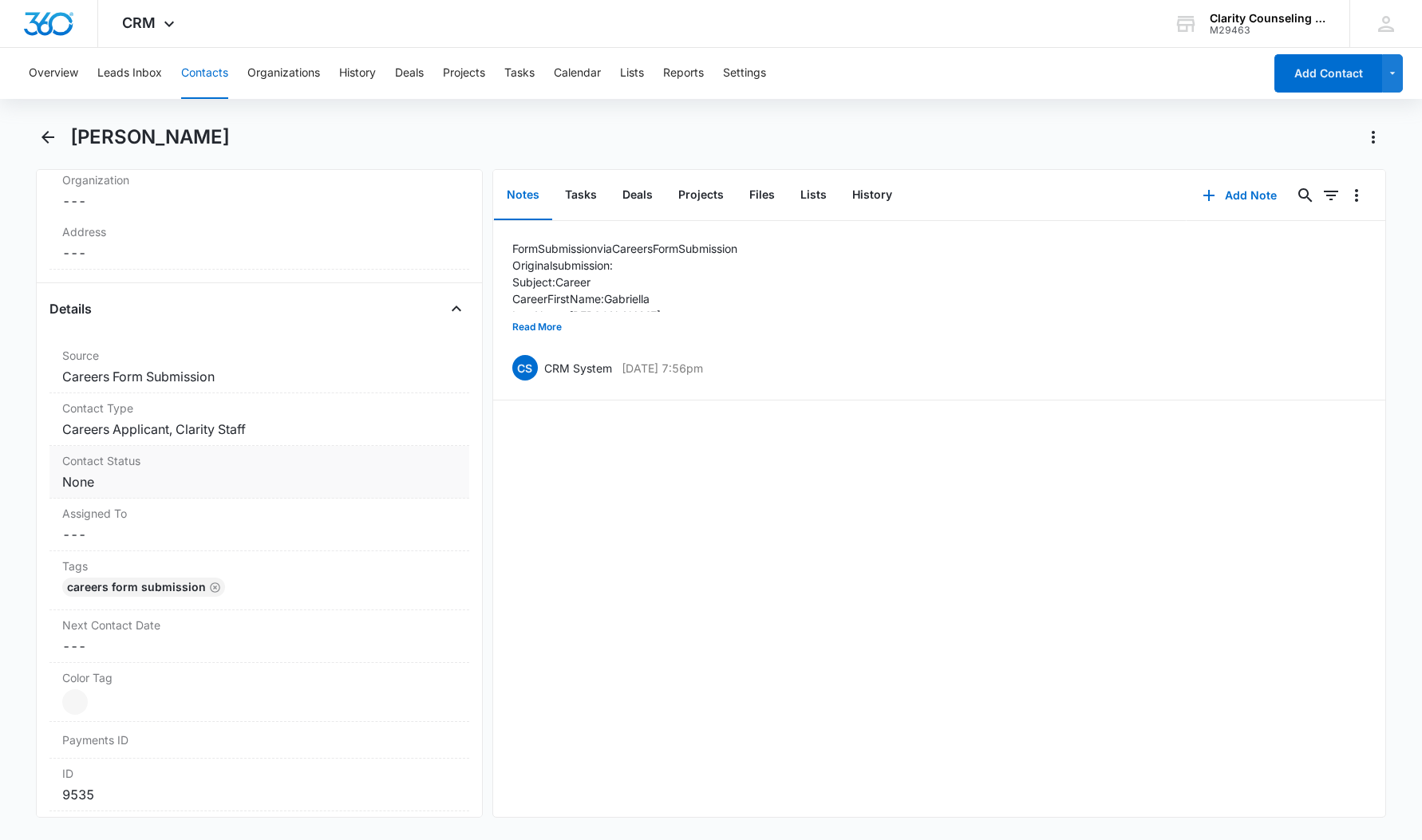
scroll to position [475, 22]
click at [207, 429] on dd "Cancel Save Changes Careers Applicant, Clarity Staff" at bounding box center [259, 431] width 394 height 19
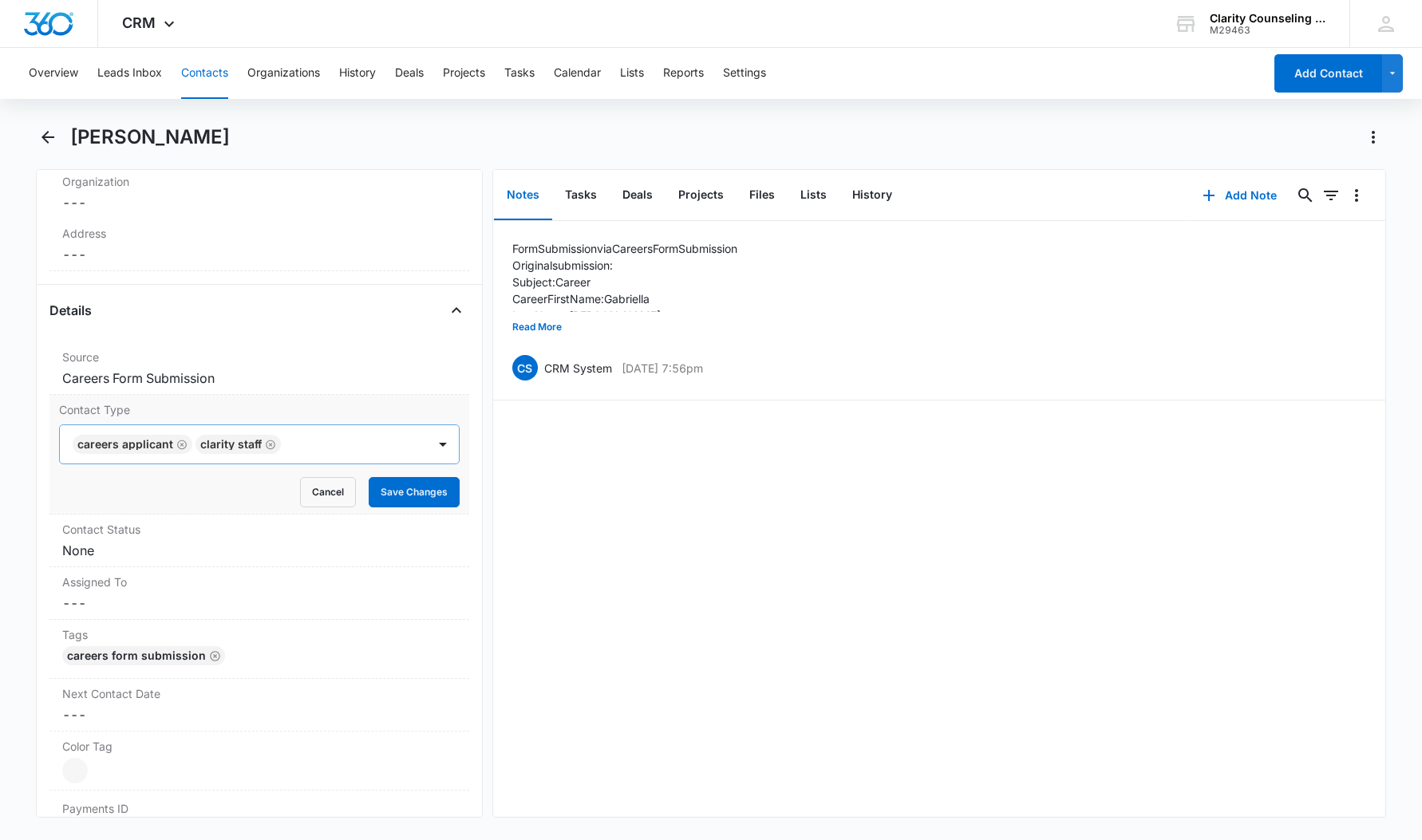
click at [265, 448] on icon "Remove Clarity Staff" at bounding box center [270, 445] width 11 height 12
click at [176, 447] on icon "Remove Careers Applicant" at bounding box center [181, 445] width 11 height 12
click at [408, 487] on button "Save Changes" at bounding box center [414, 492] width 91 height 31
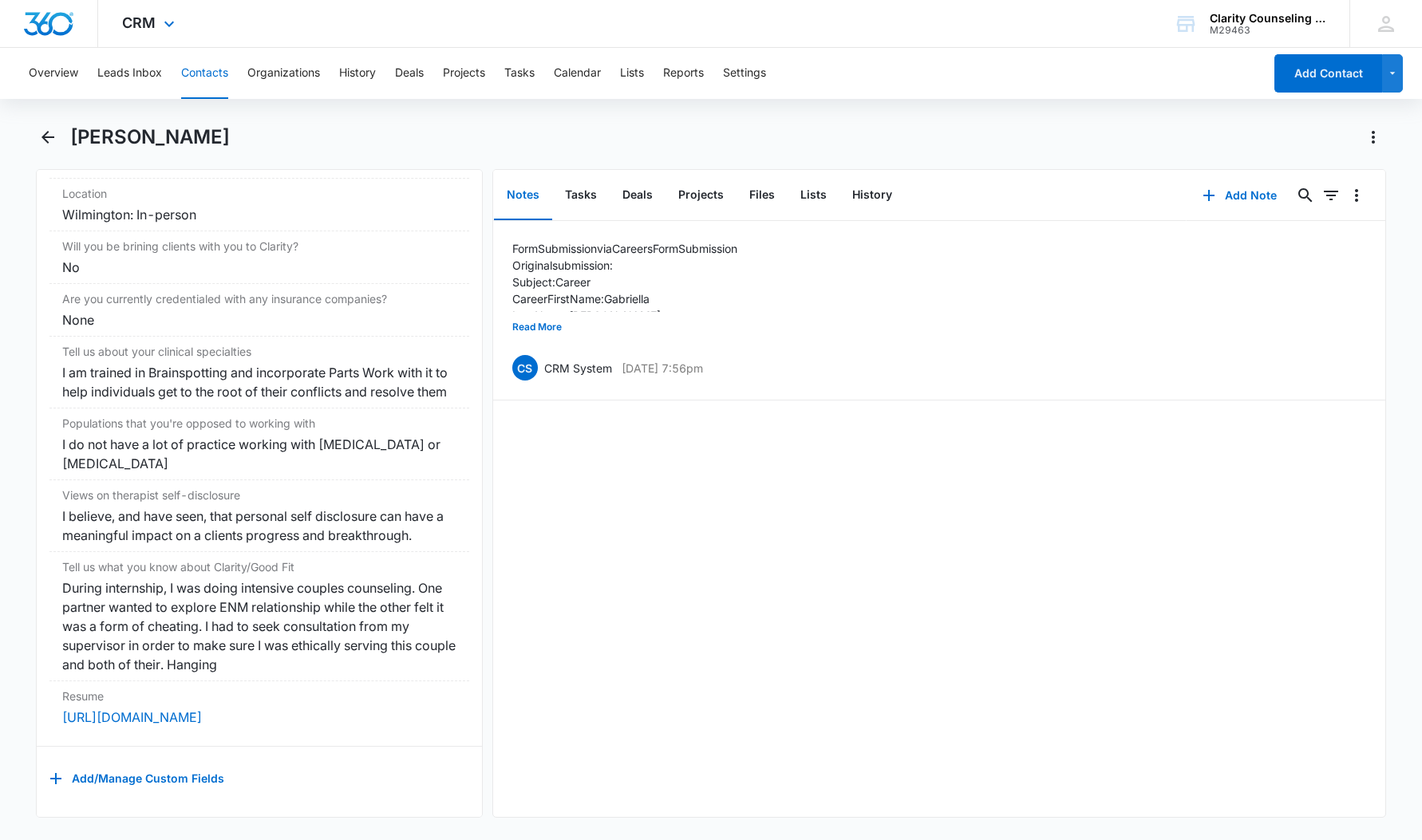
scroll to position [1892, 0]
click at [51, 136] on icon "Back" at bounding box center [47, 137] width 12 height 12
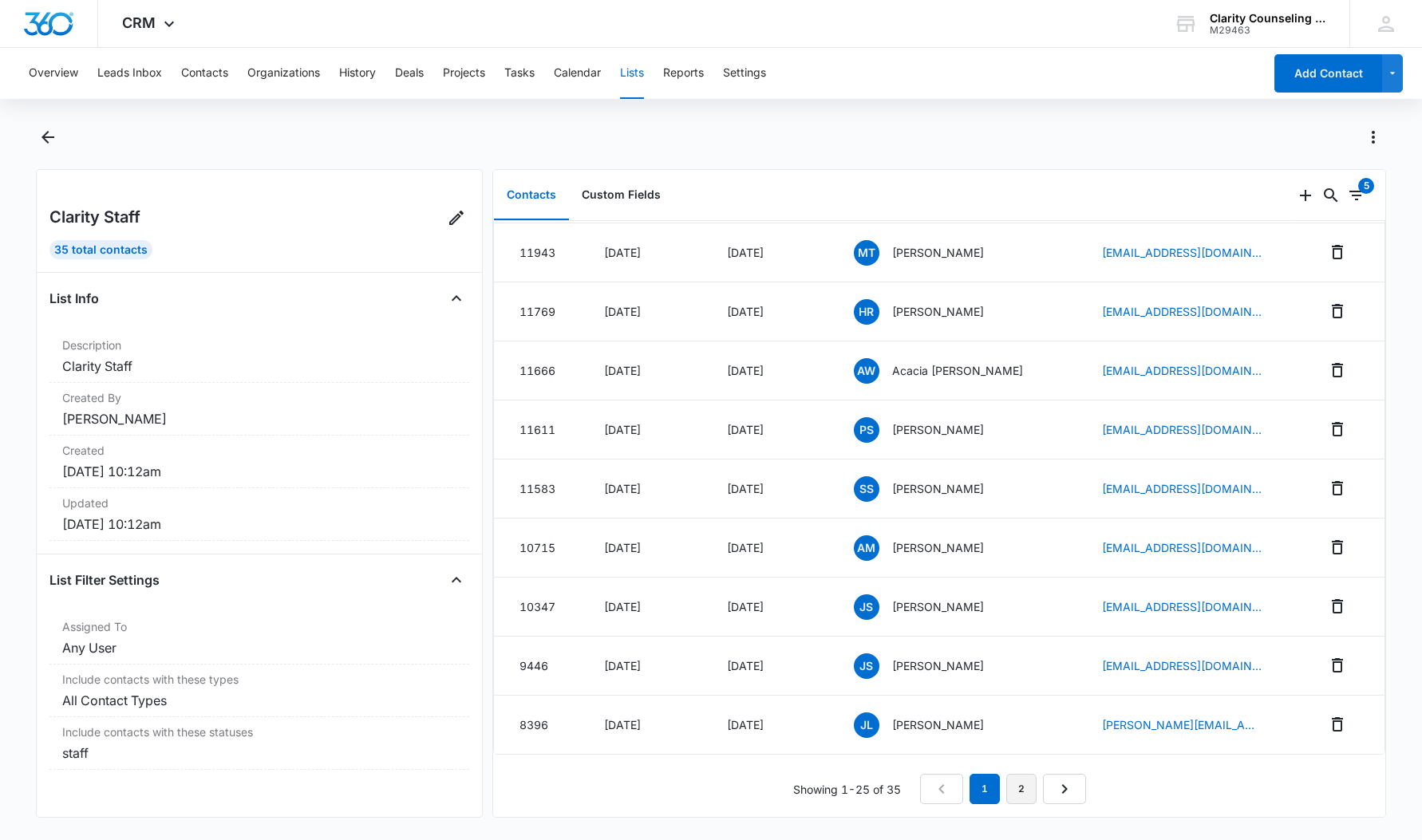
scroll to position [993, 0]
click at [1014, 783] on link "2" at bounding box center [1021, 789] width 31 height 31
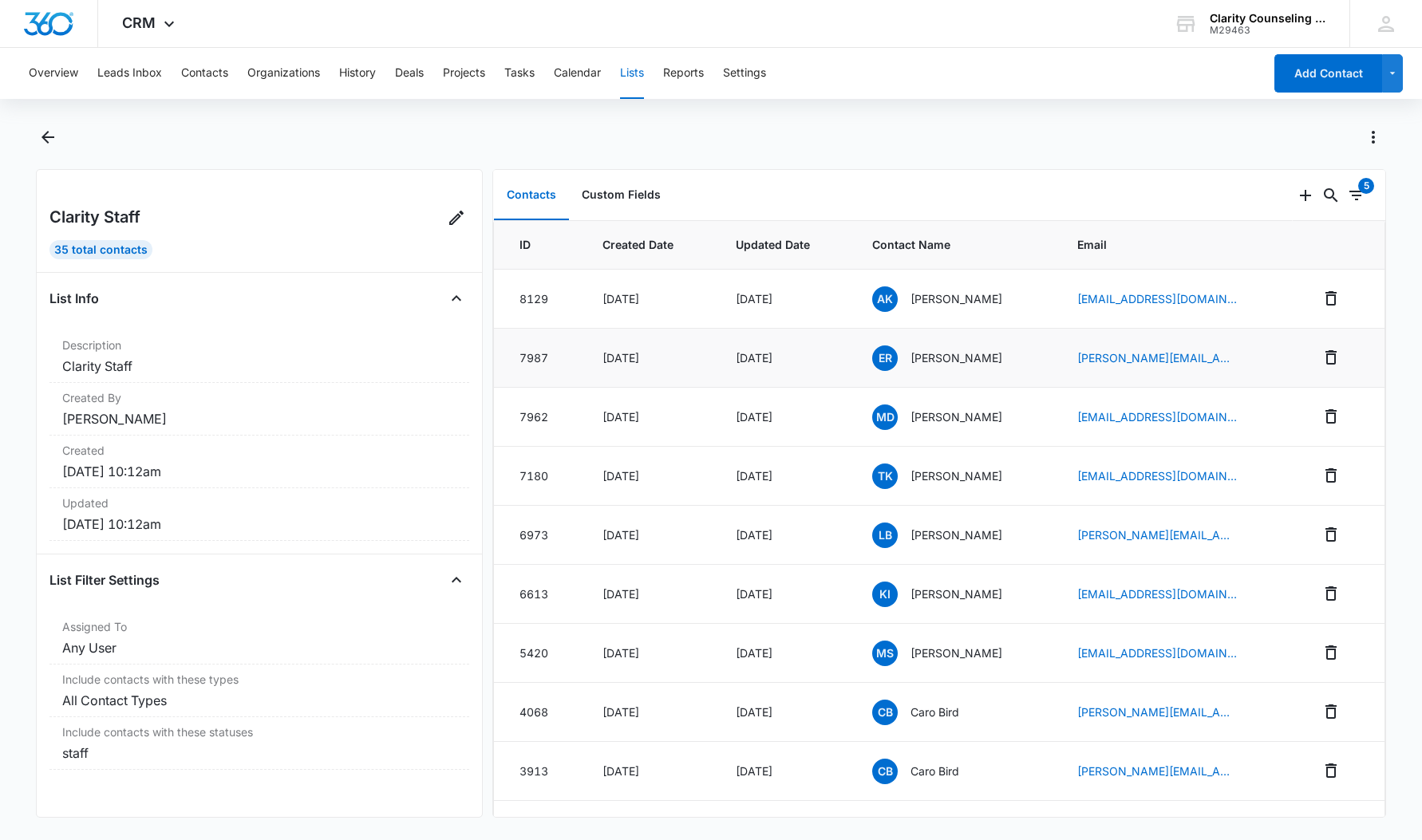
scroll to position [-1, 0]
click at [936, 359] on p "Emma-lee Rush" at bounding box center [956, 359] width 92 height 17
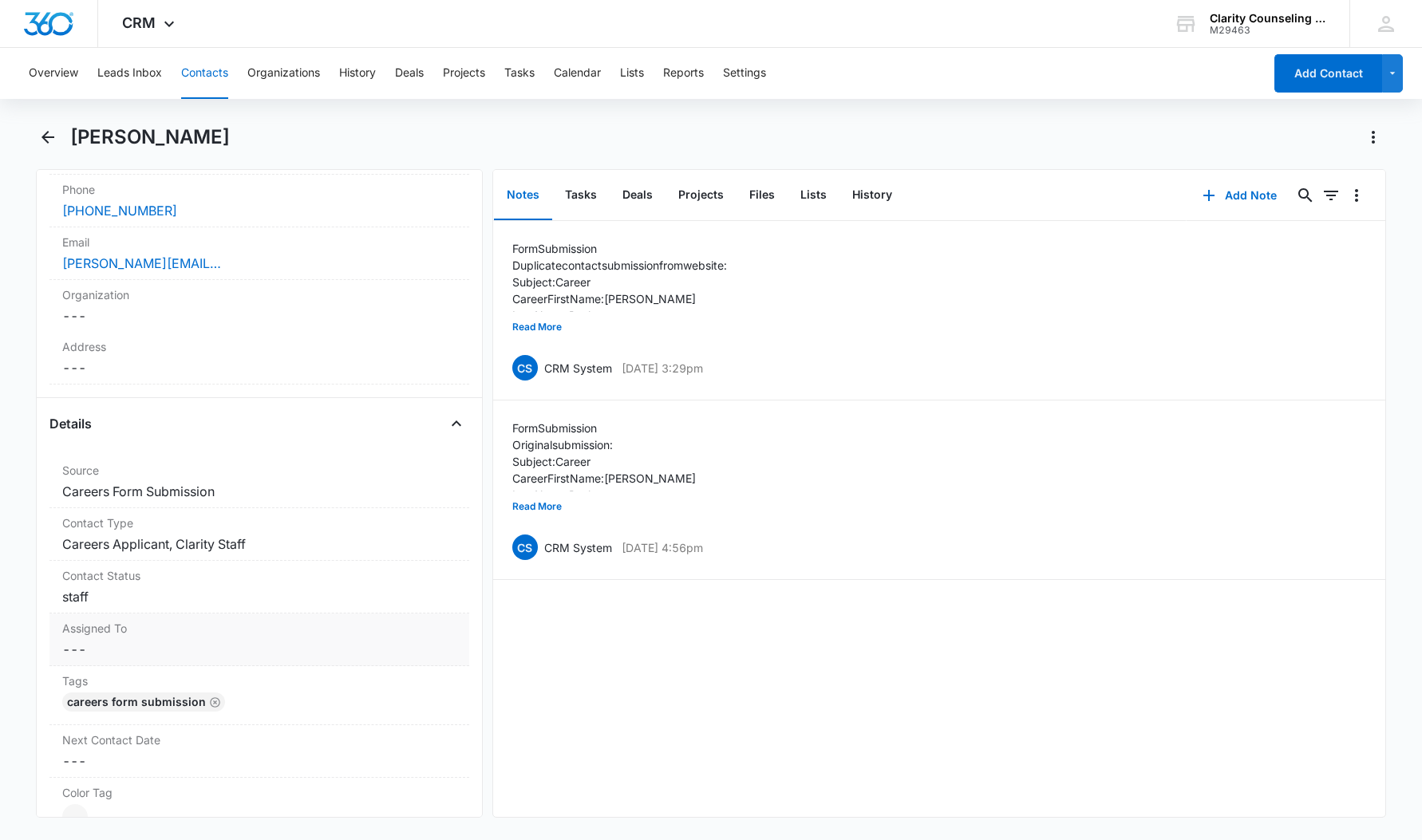
scroll to position [417, 0]
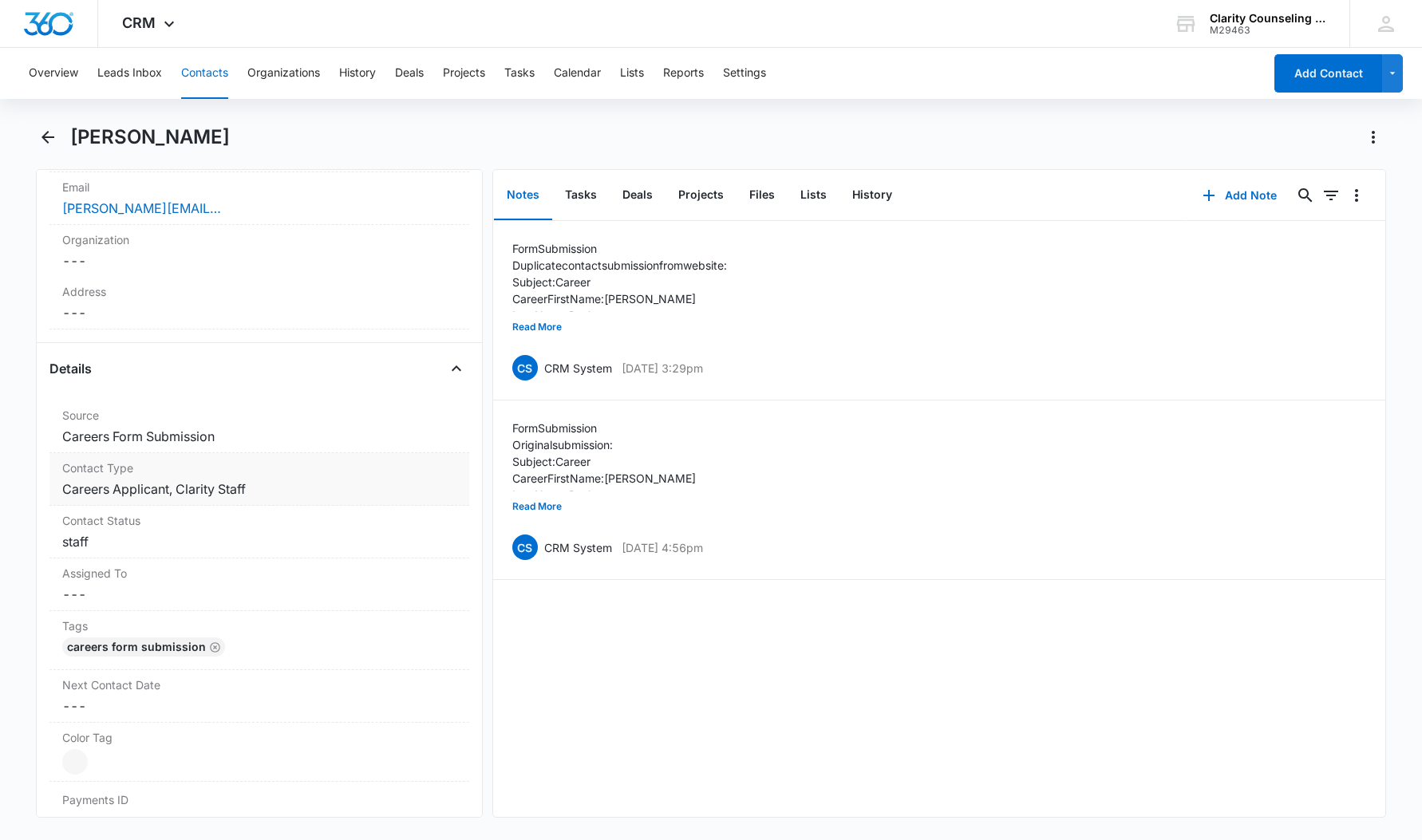
click at [187, 477] on div "Contact Type Cancel Save Changes Careers Applicant, Clarity Staff" at bounding box center [260, 479] width 420 height 52
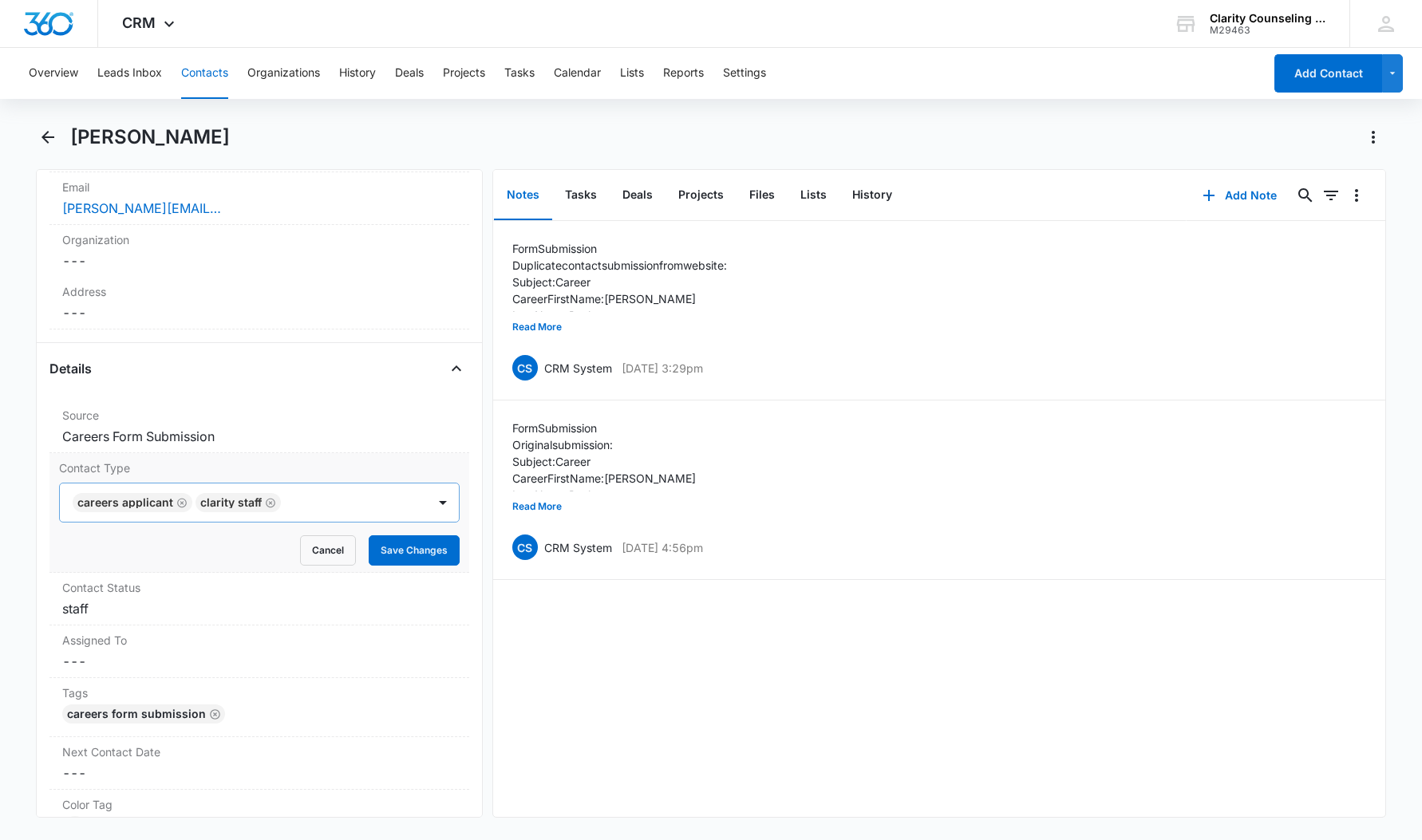
click at [266, 503] on icon "Remove Clarity Staff" at bounding box center [270, 503] width 11 height 12
click at [396, 552] on button "Save Changes" at bounding box center [414, 550] width 91 height 31
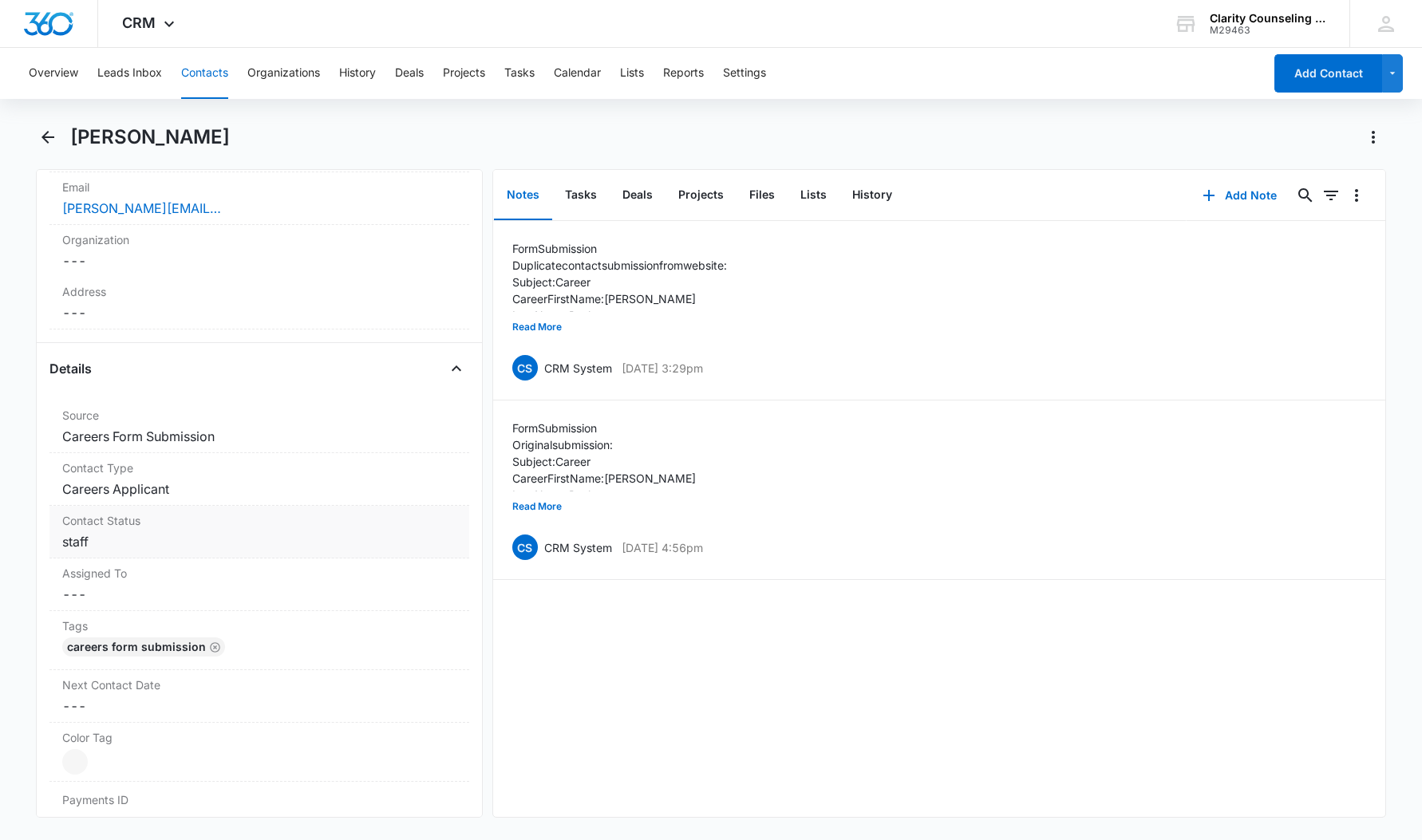
click at [122, 535] on dd "Cancel Save Changes staff" at bounding box center [259, 541] width 394 height 19
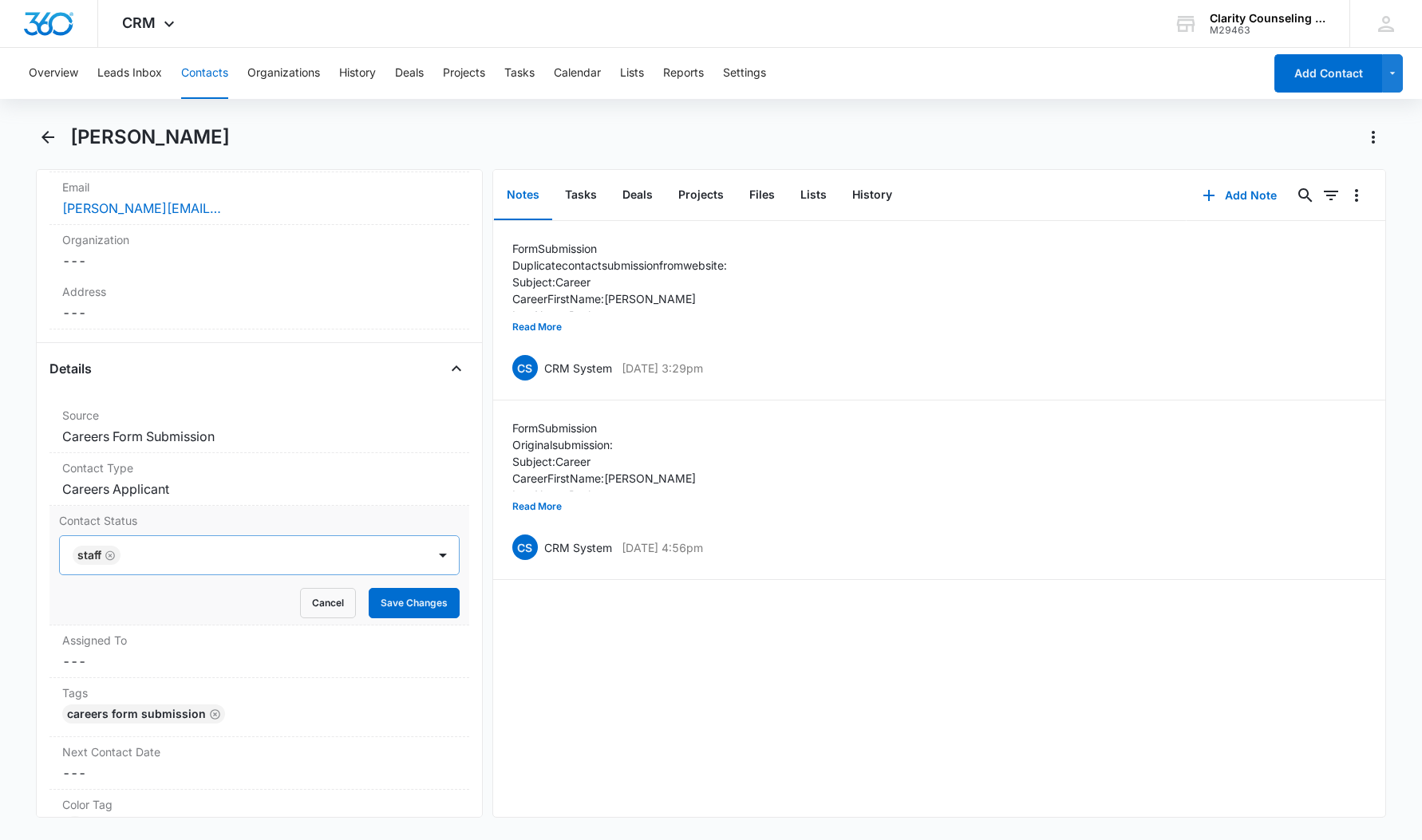
click at [114, 559] on icon "Remove staff" at bounding box center [110, 555] width 10 height 10
click at [421, 608] on button "Save Changes" at bounding box center [414, 603] width 91 height 31
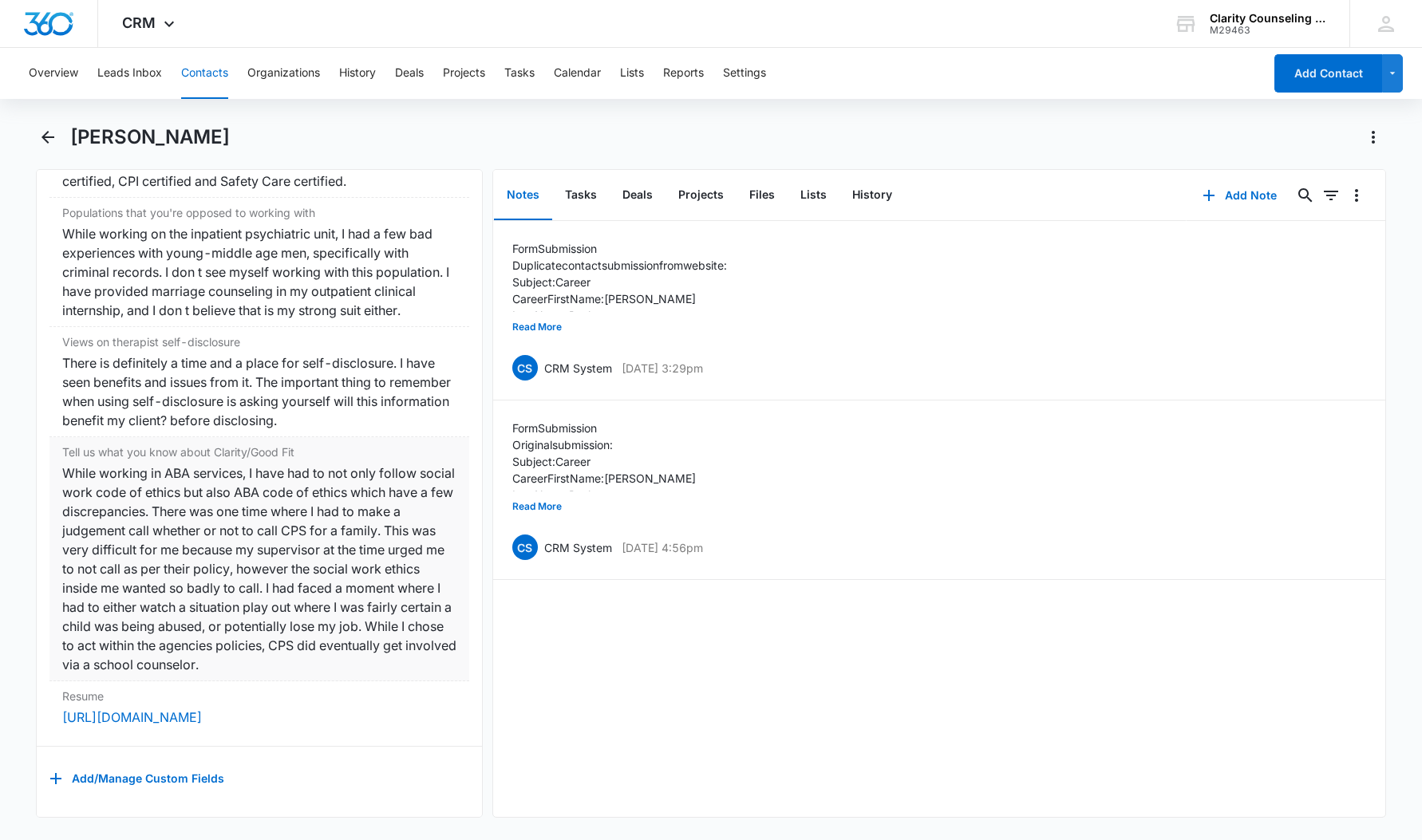
scroll to position [0, 0]
click at [46, 139] on icon "Back" at bounding box center [47, 137] width 12 height 12
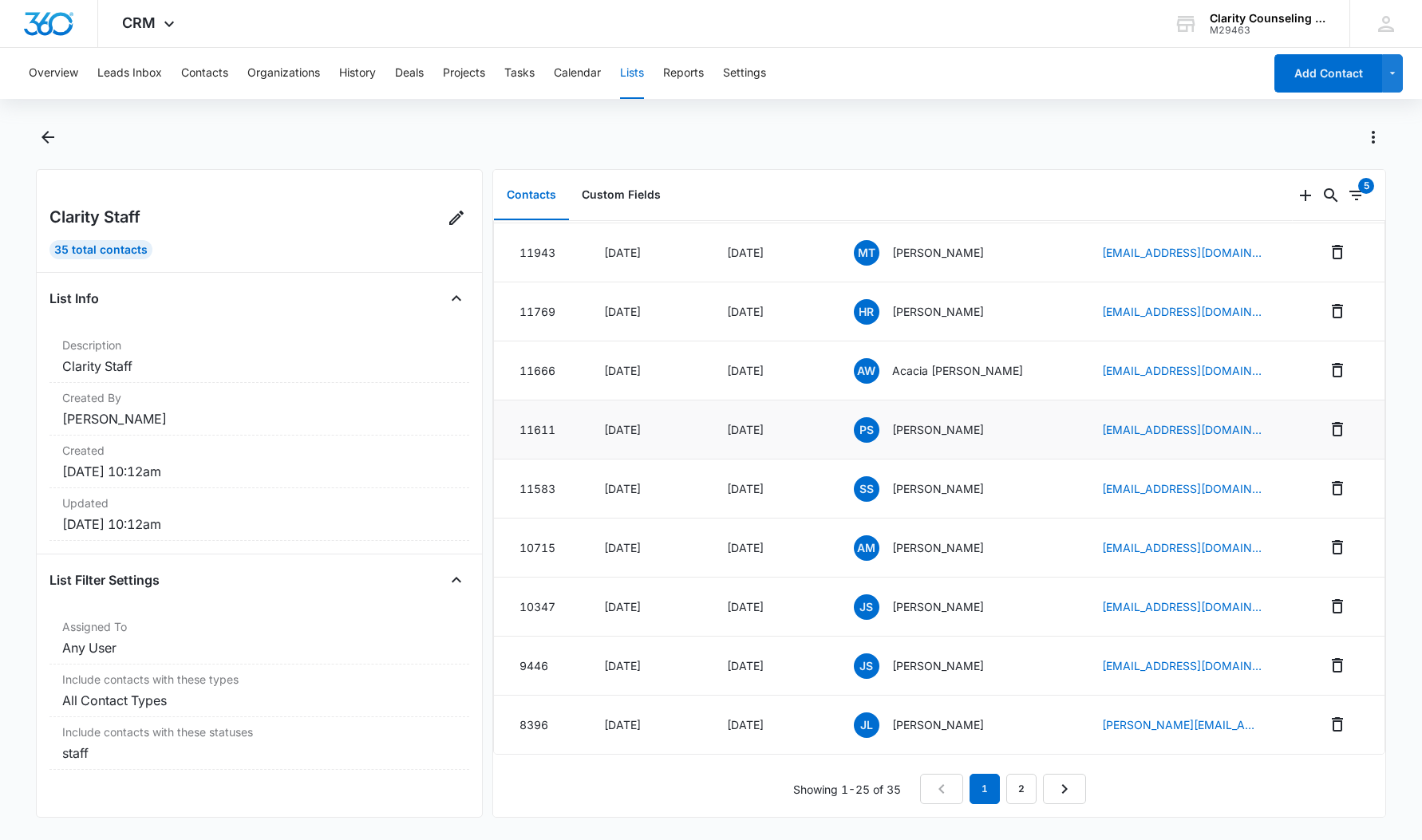
scroll to position [993, 0]
click at [1011, 791] on link "2" at bounding box center [1021, 789] width 31 height 31
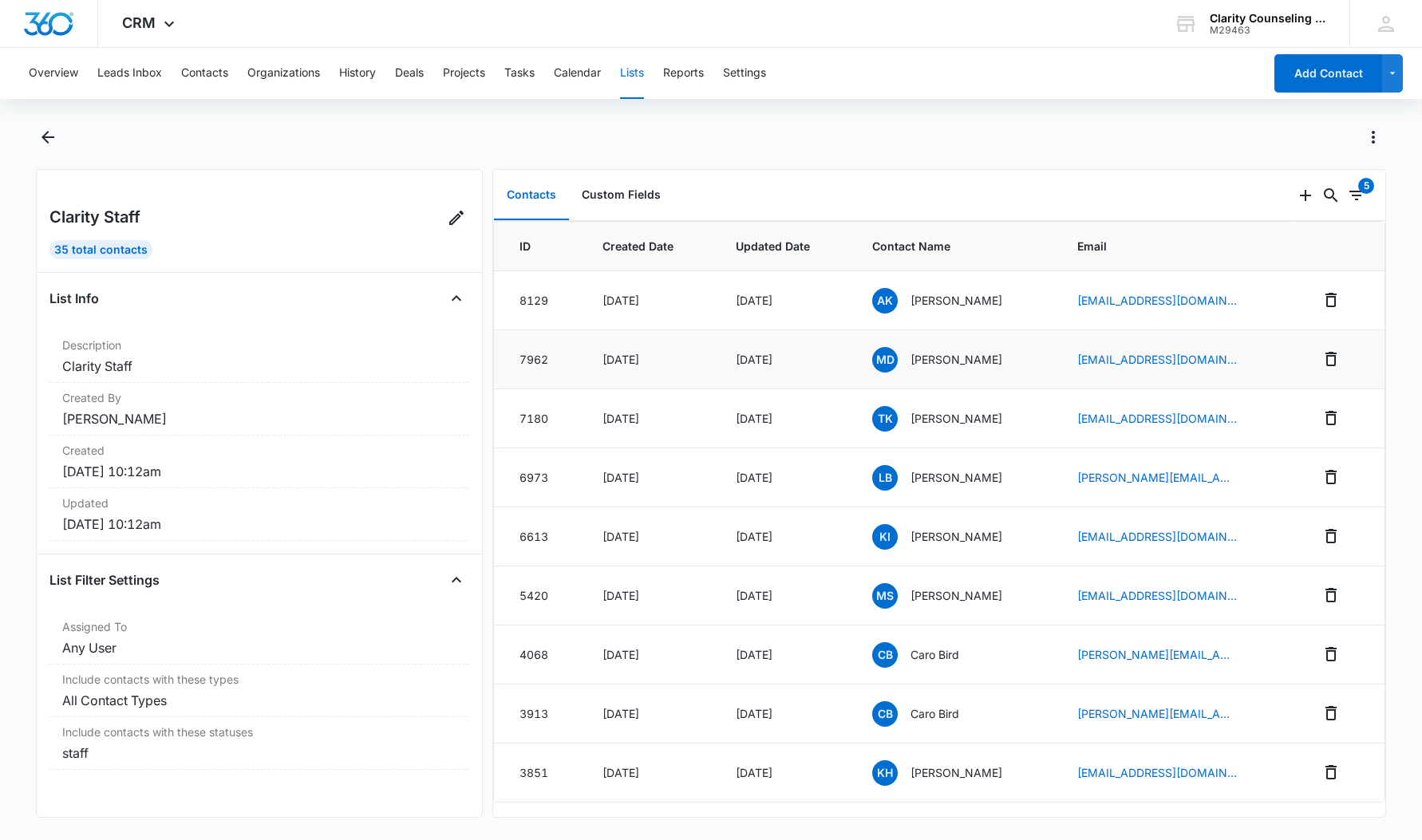
scroll to position [0, 0]
click at [950, 368] on div "MD Marianna Durfor" at bounding box center [955, 359] width 167 height 26
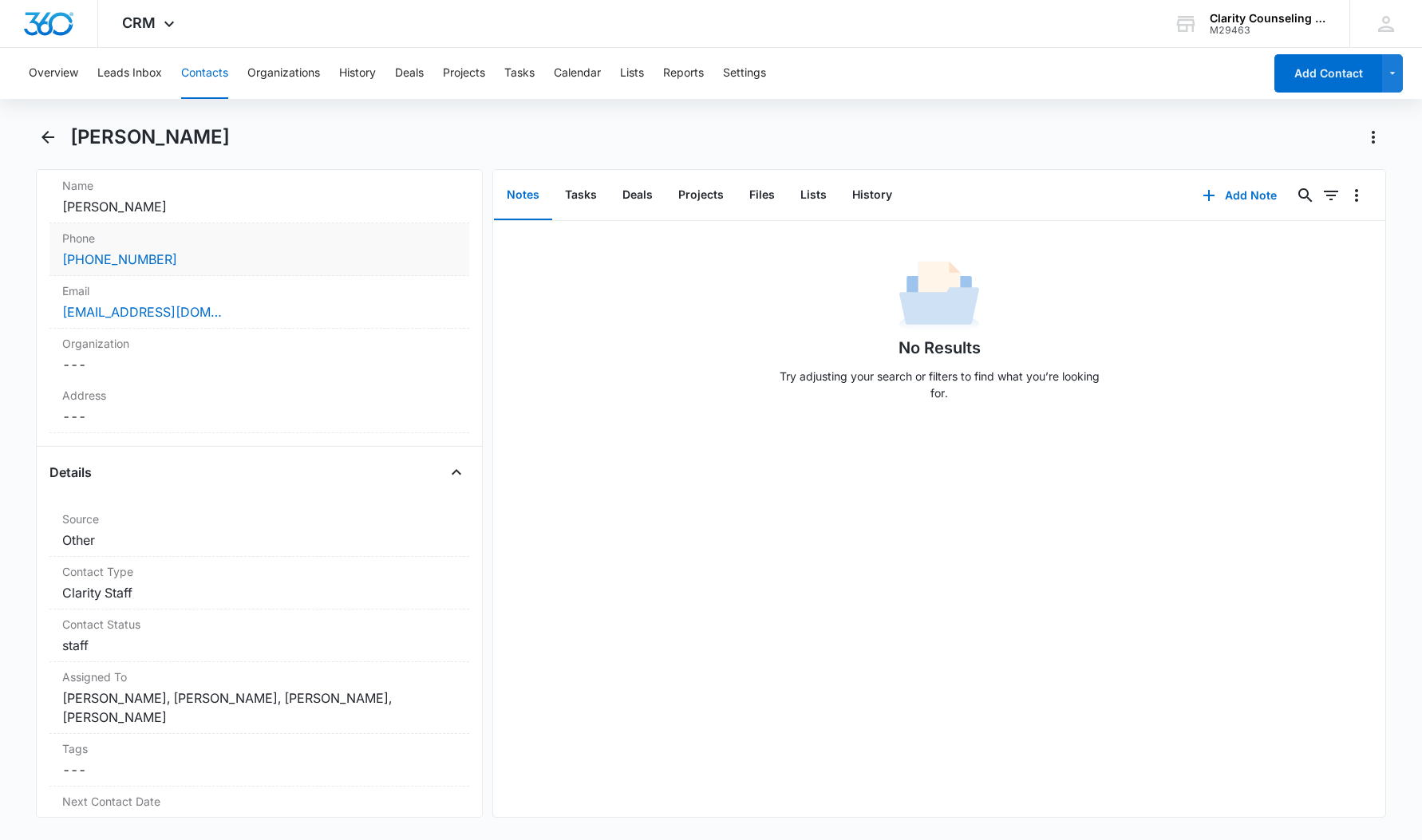
scroll to position [317, 0]
click at [144, 644] on dd "Cancel Save Changes staff" at bounding box center [259, 642] width 394 height 19
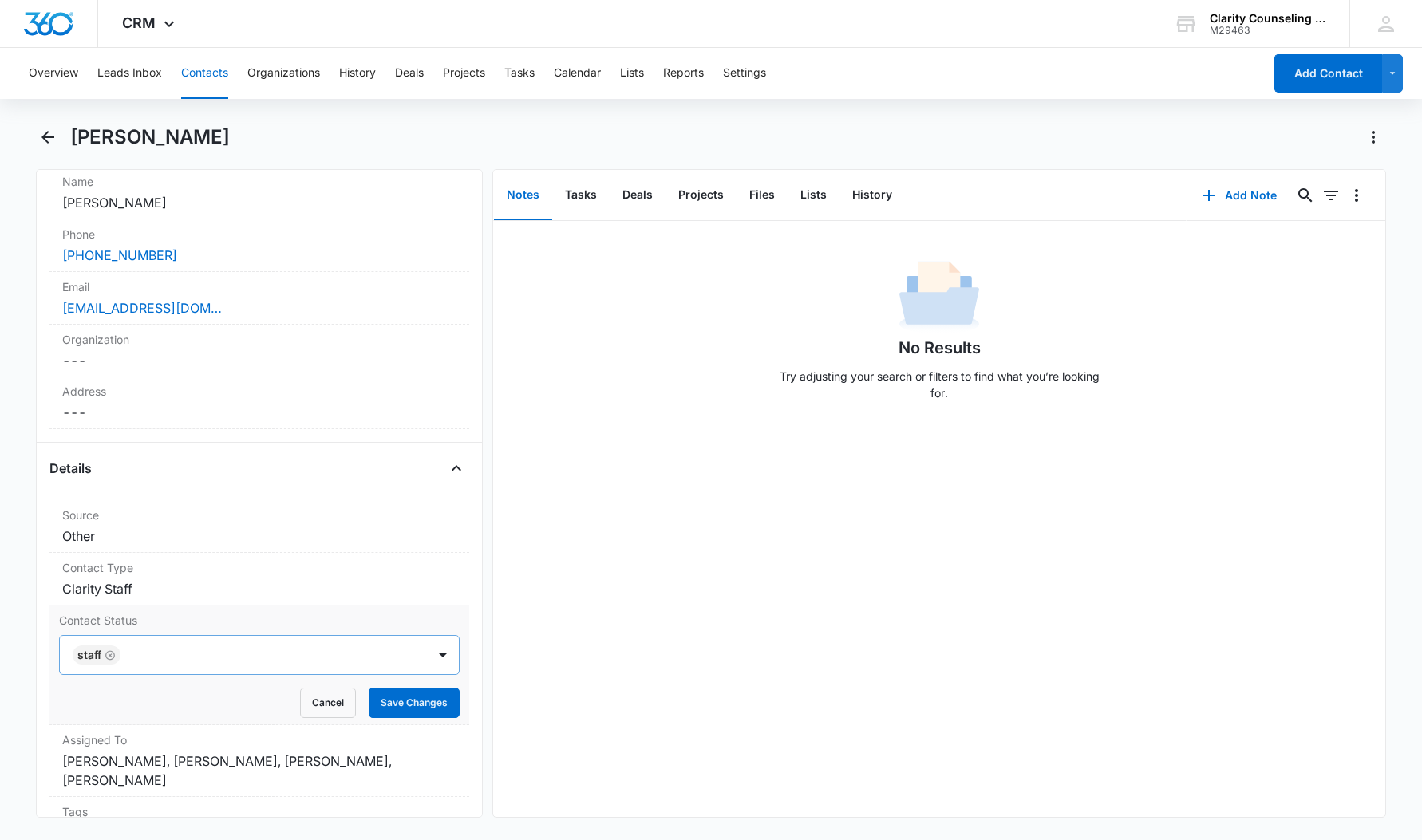
click at [114, 655] on icon "Remove staff" at bounding box center [110, 656] width 11 height 12
click at [426, 703] on button "Save Changes" at bounding box center [414, 703] width 91 height 31
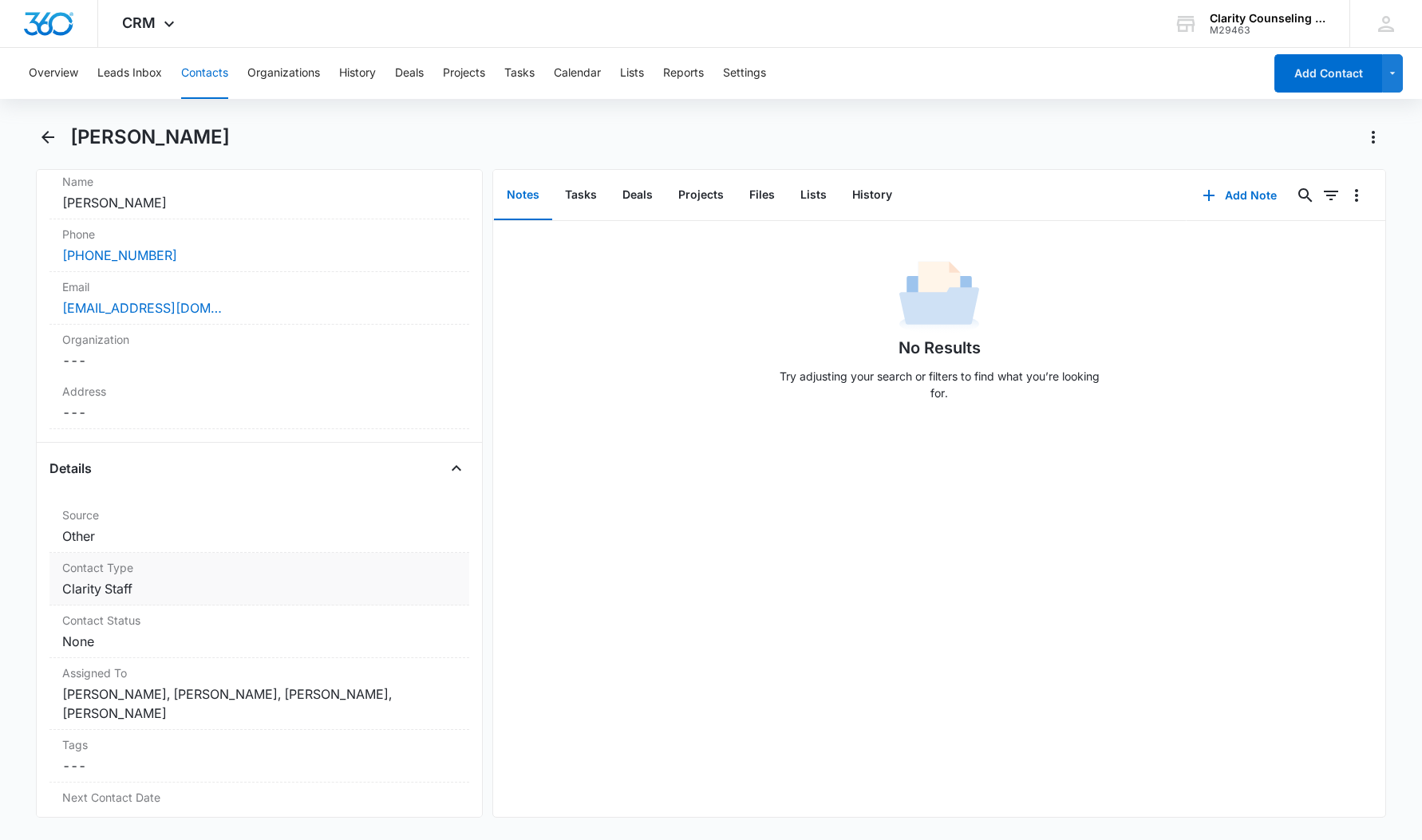
click at [160, 583] on dd "Cancel Save Changes Clarity Staff" at bounding box center [259, 588] width 394 height 19
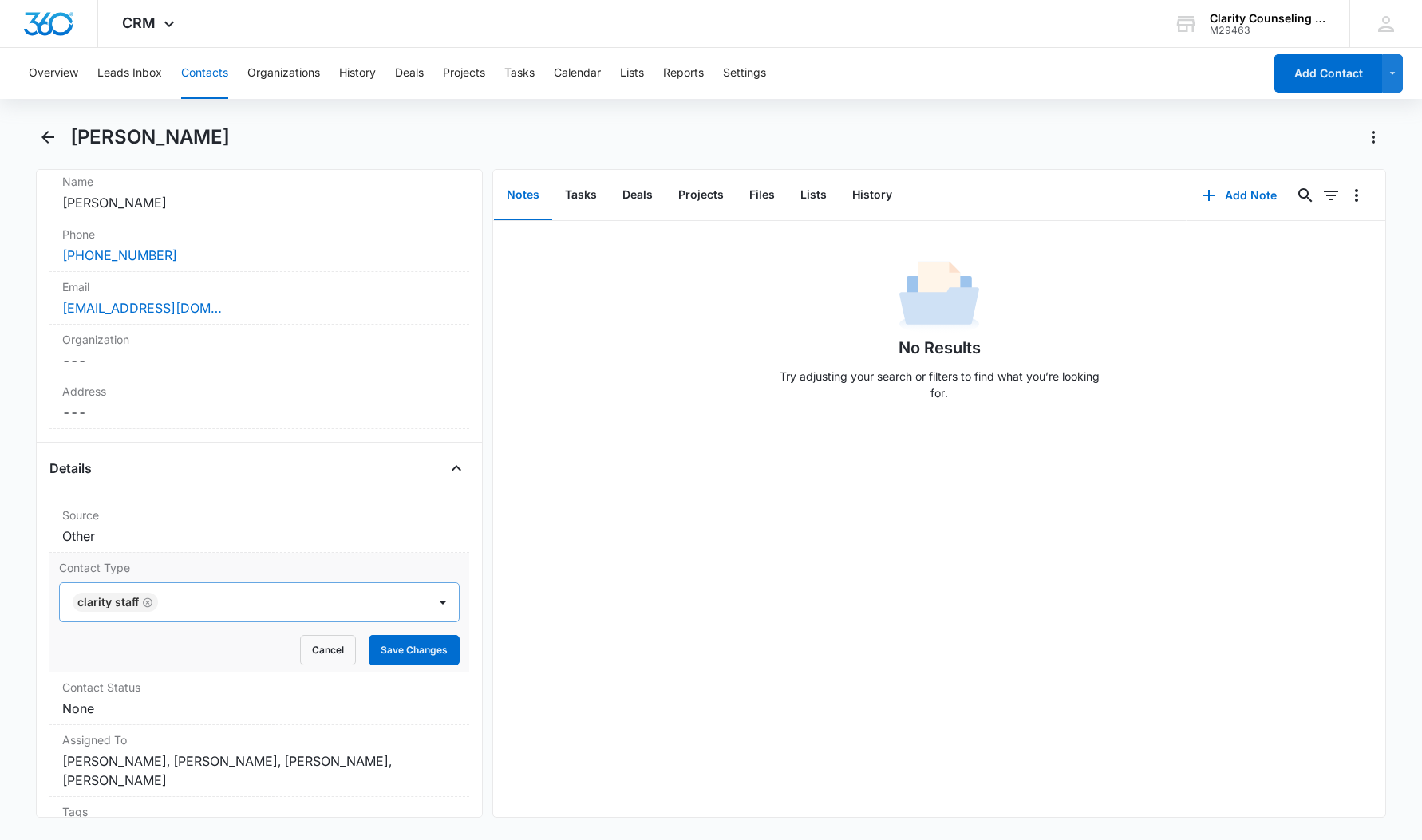
click at [151, 605] on icon "Remove Clarity Staff" at bounding box center [148, 603] width 10 height 10
click at [437, 649] on button "Save Changes" at bounding box center [414, 650] width 91 height 31
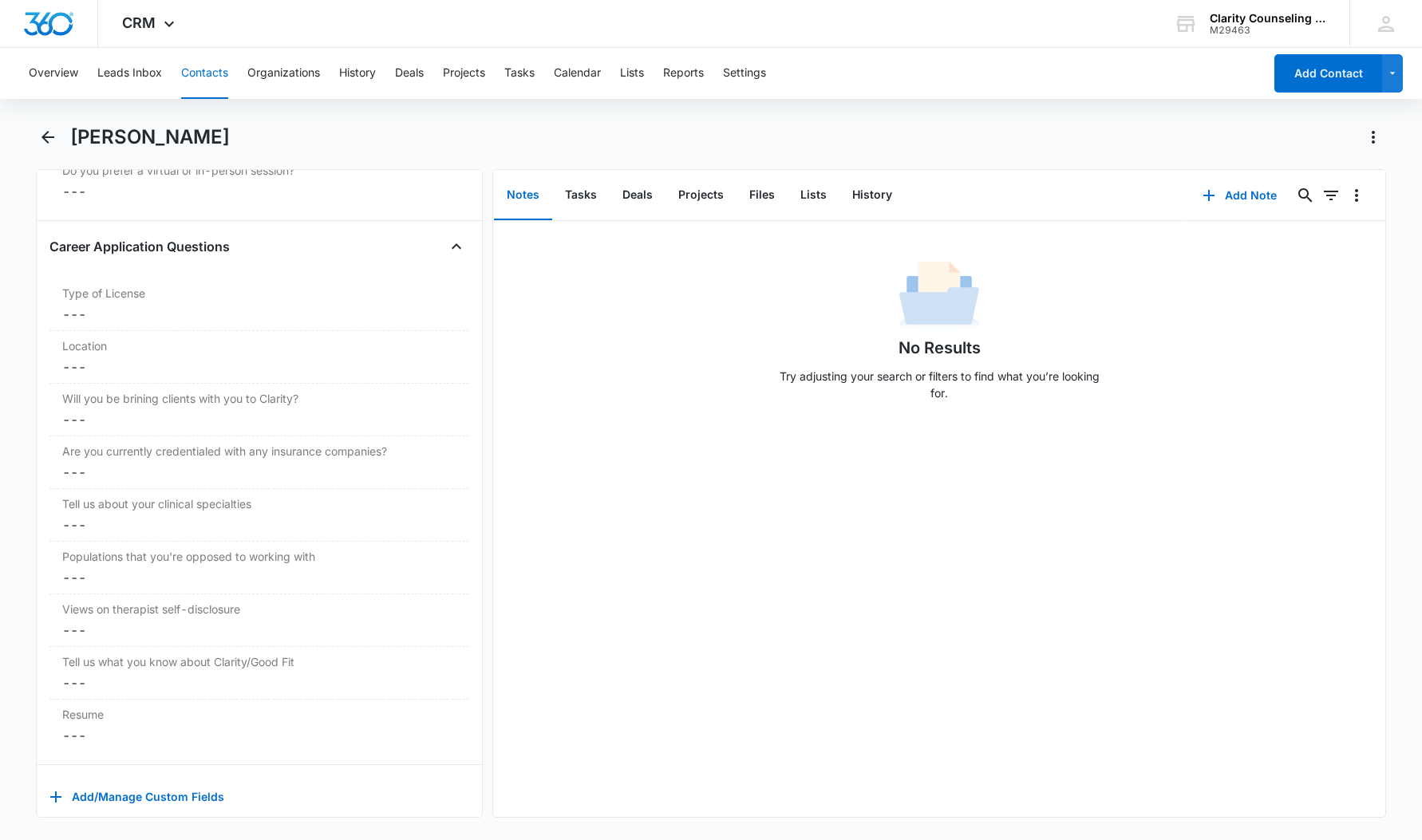
scroll to position [1694, 0]
click at [50, 128] on icon "Back" at bounding box center [47, 137] width 19 height 19
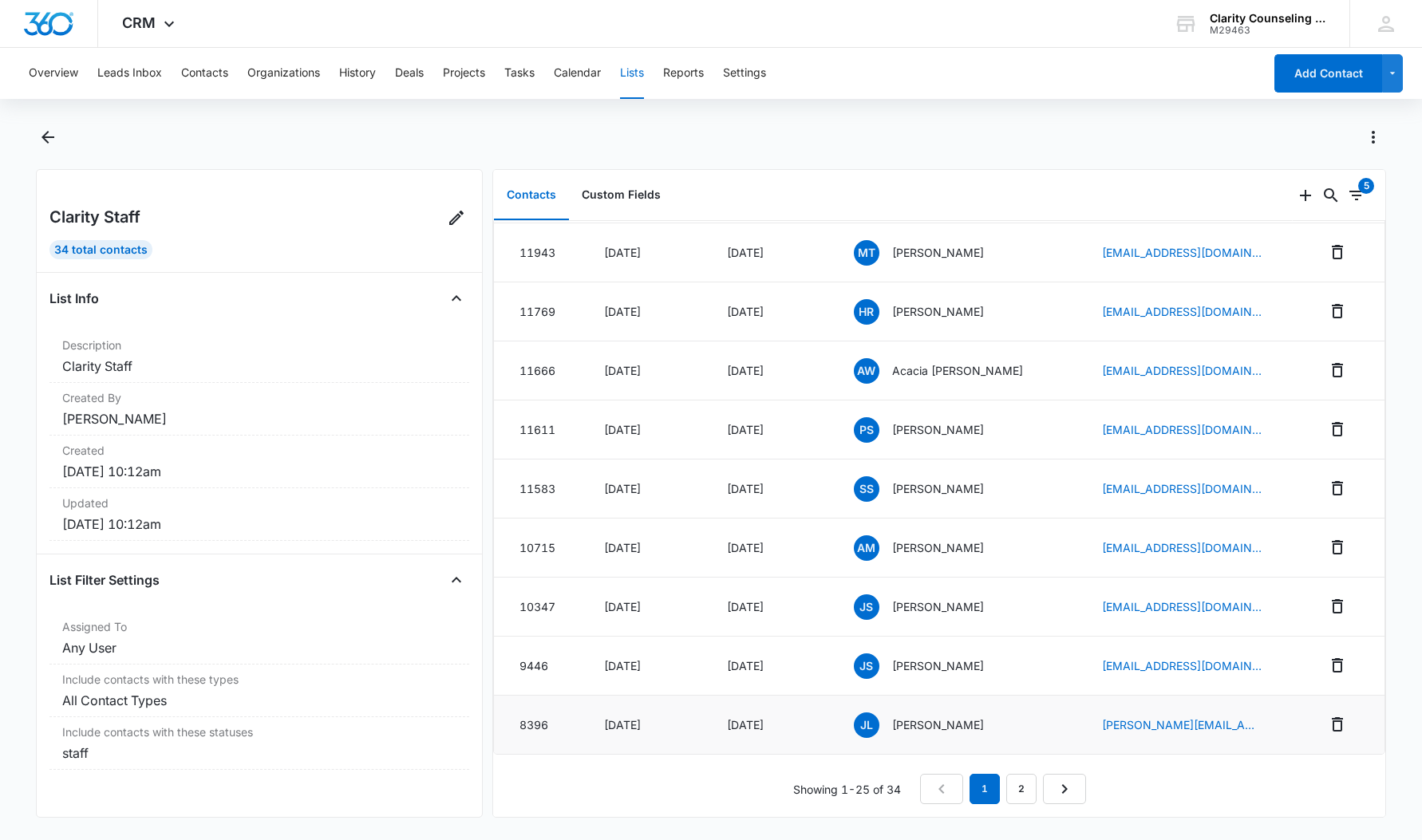
scroll to position [993, 0]
click at [1024, 777] on link "2" at bounding box center [1021, 789] width 31 height 31
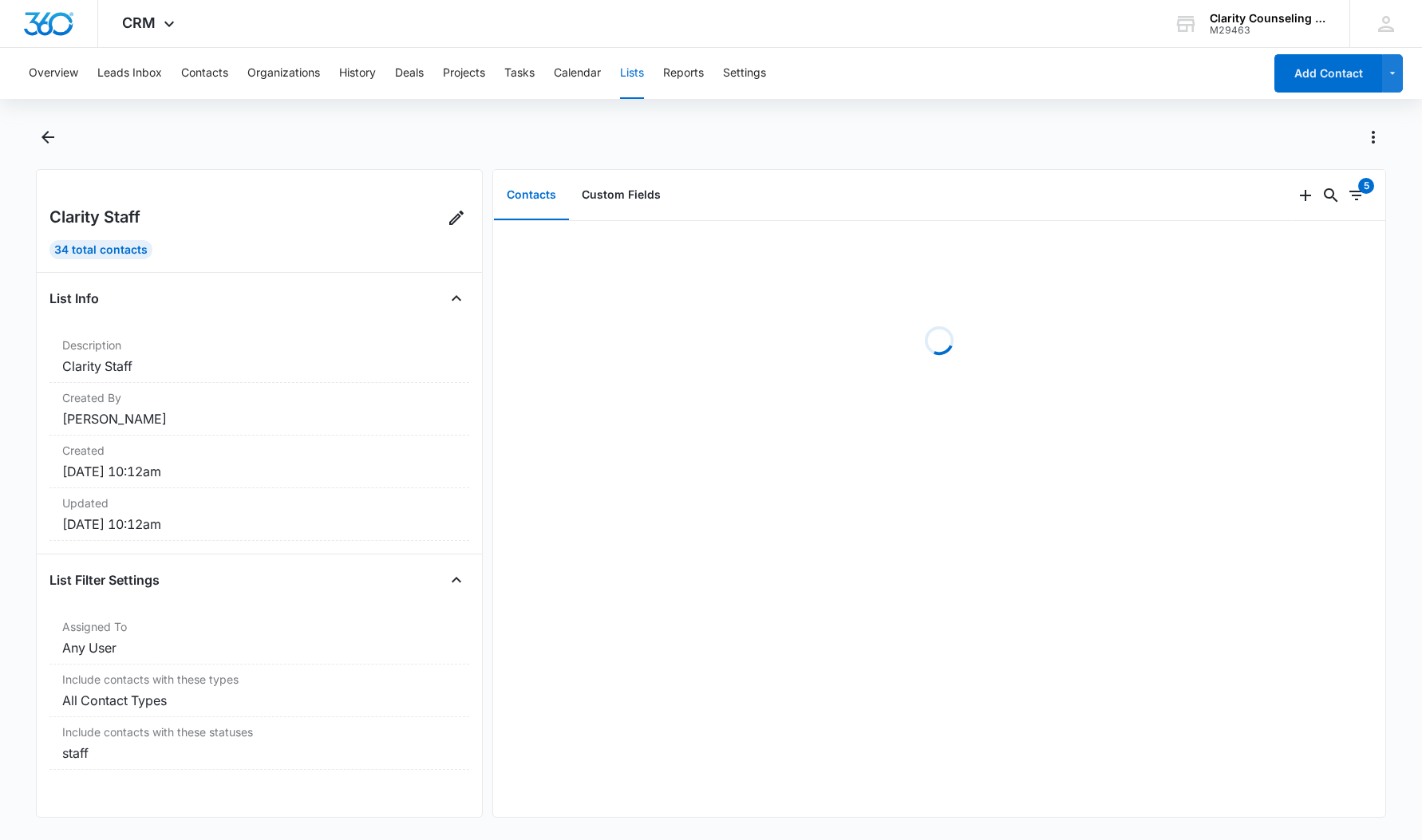
scroll to position [0, 0]
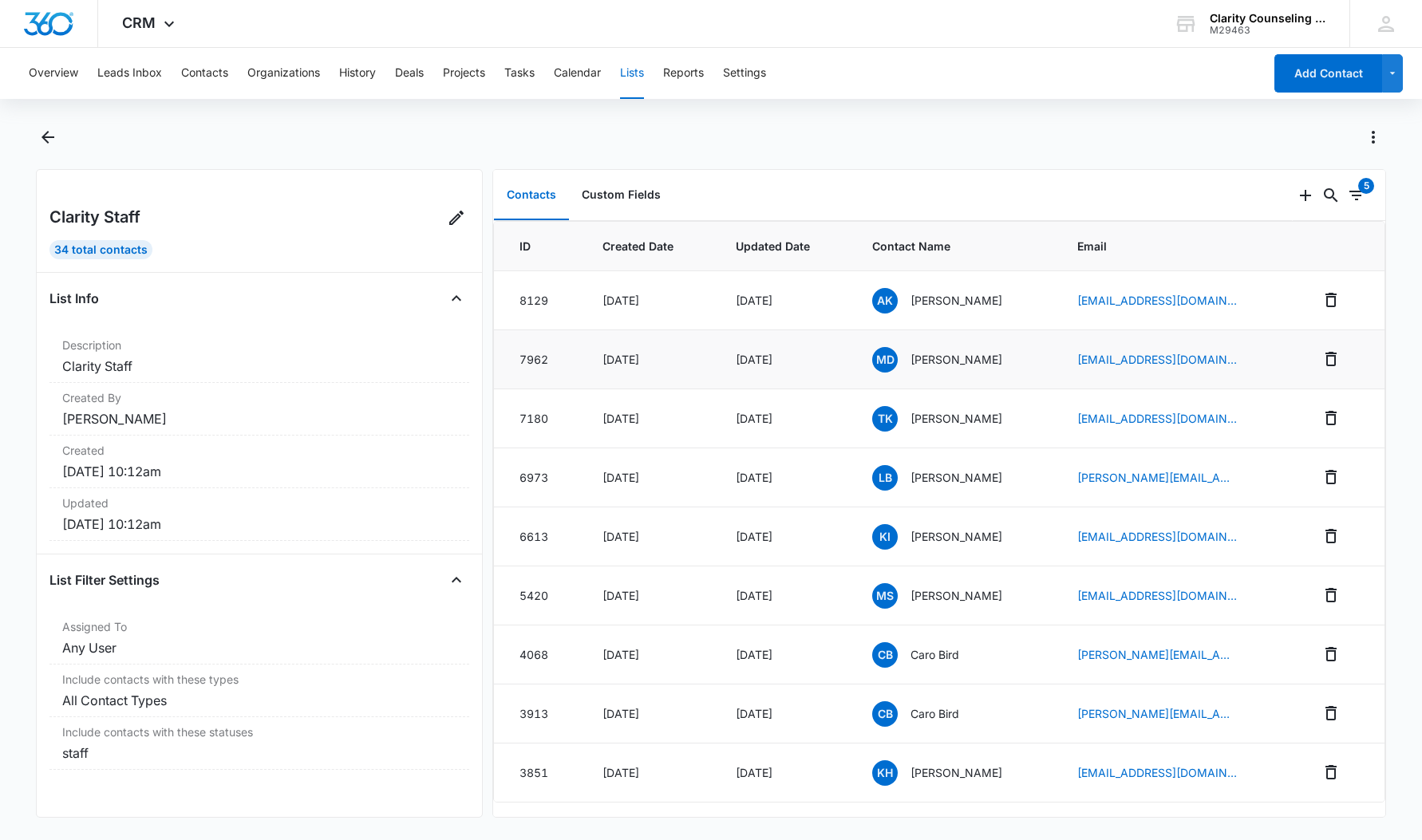
click at [875, 361] on span "MD" at bounding box center [885, 359] width 26 height 26
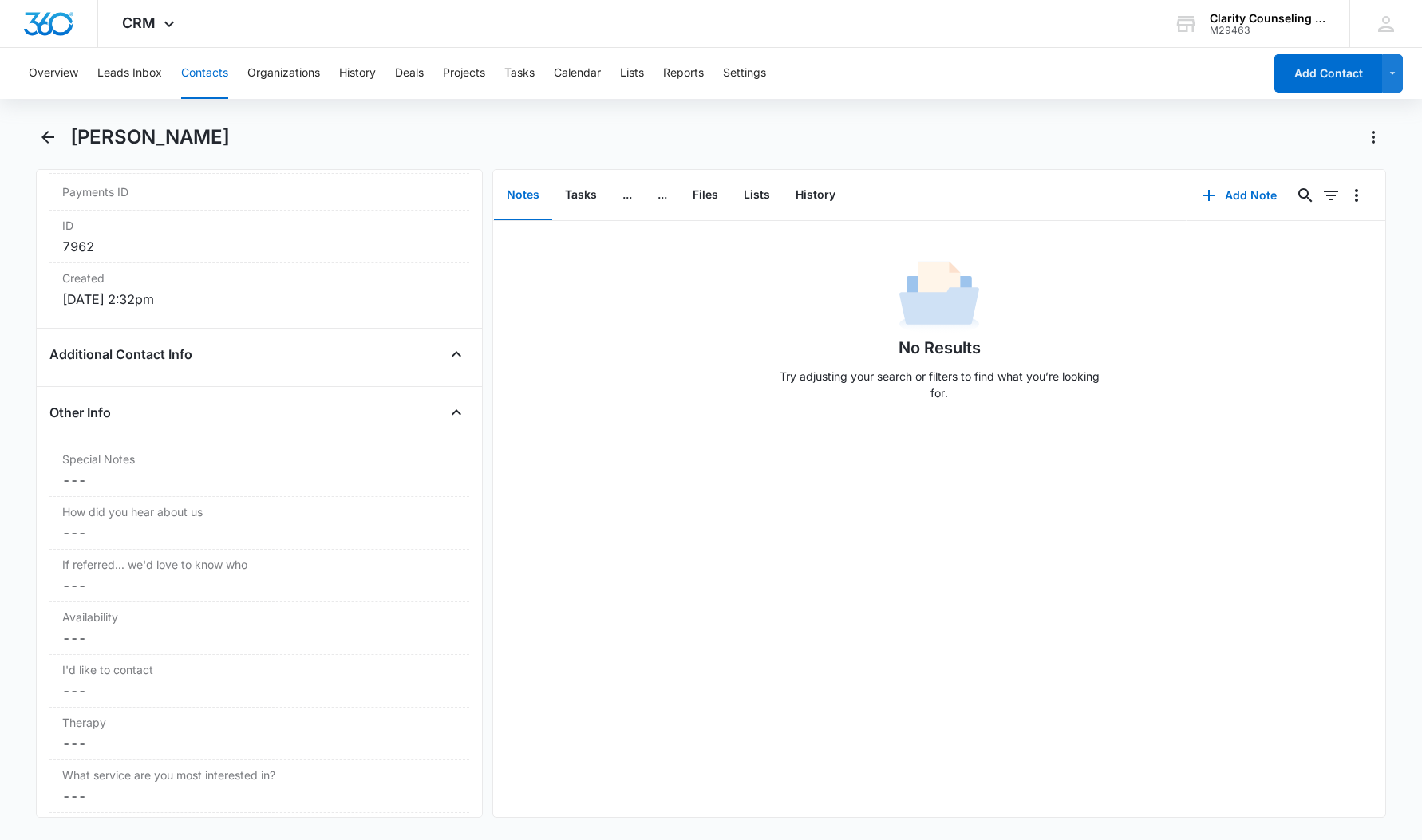
scroll to position [1063, 0]
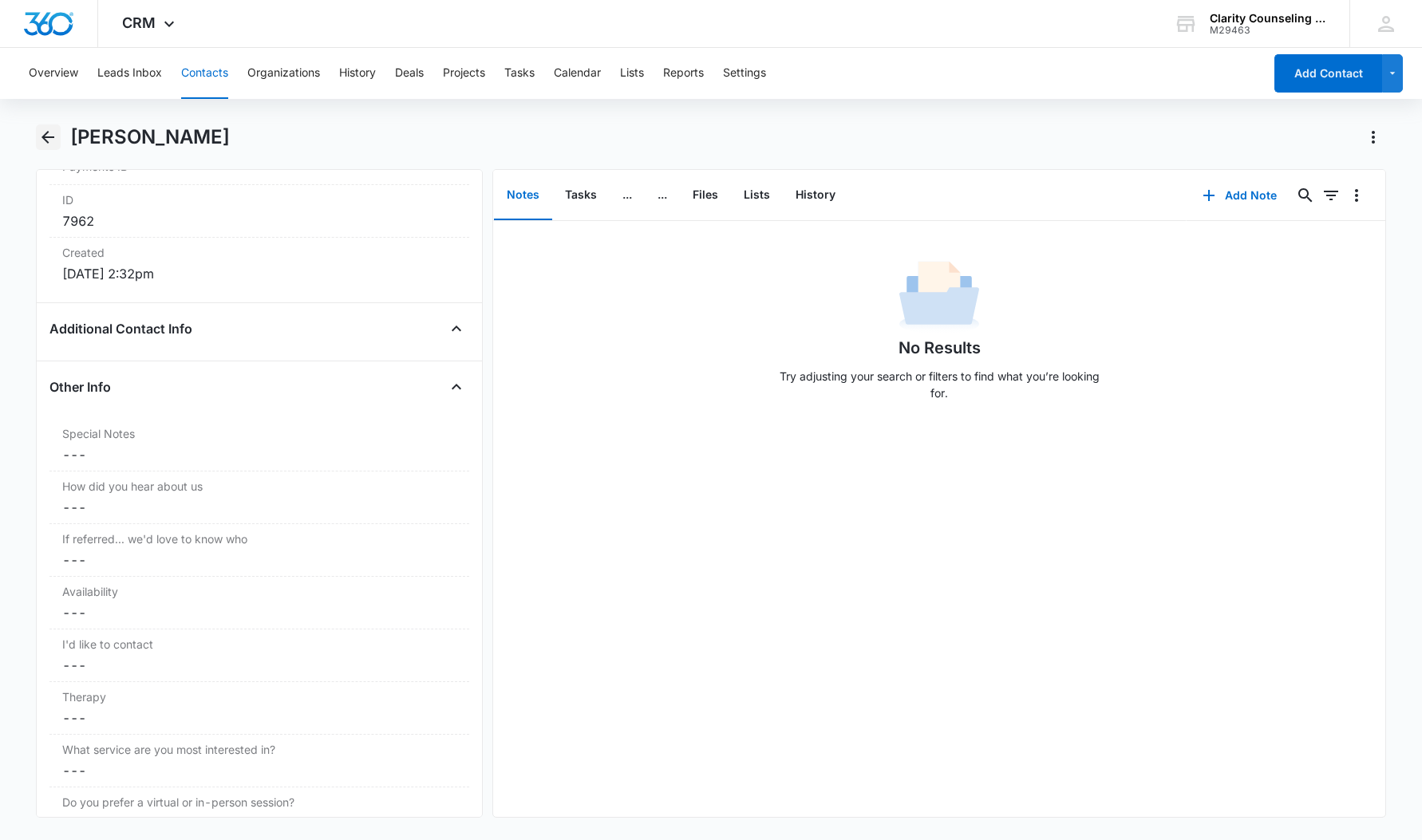
click at [46, 140] on icon "Back" at bounding box center [47, 137] width 12 height 12
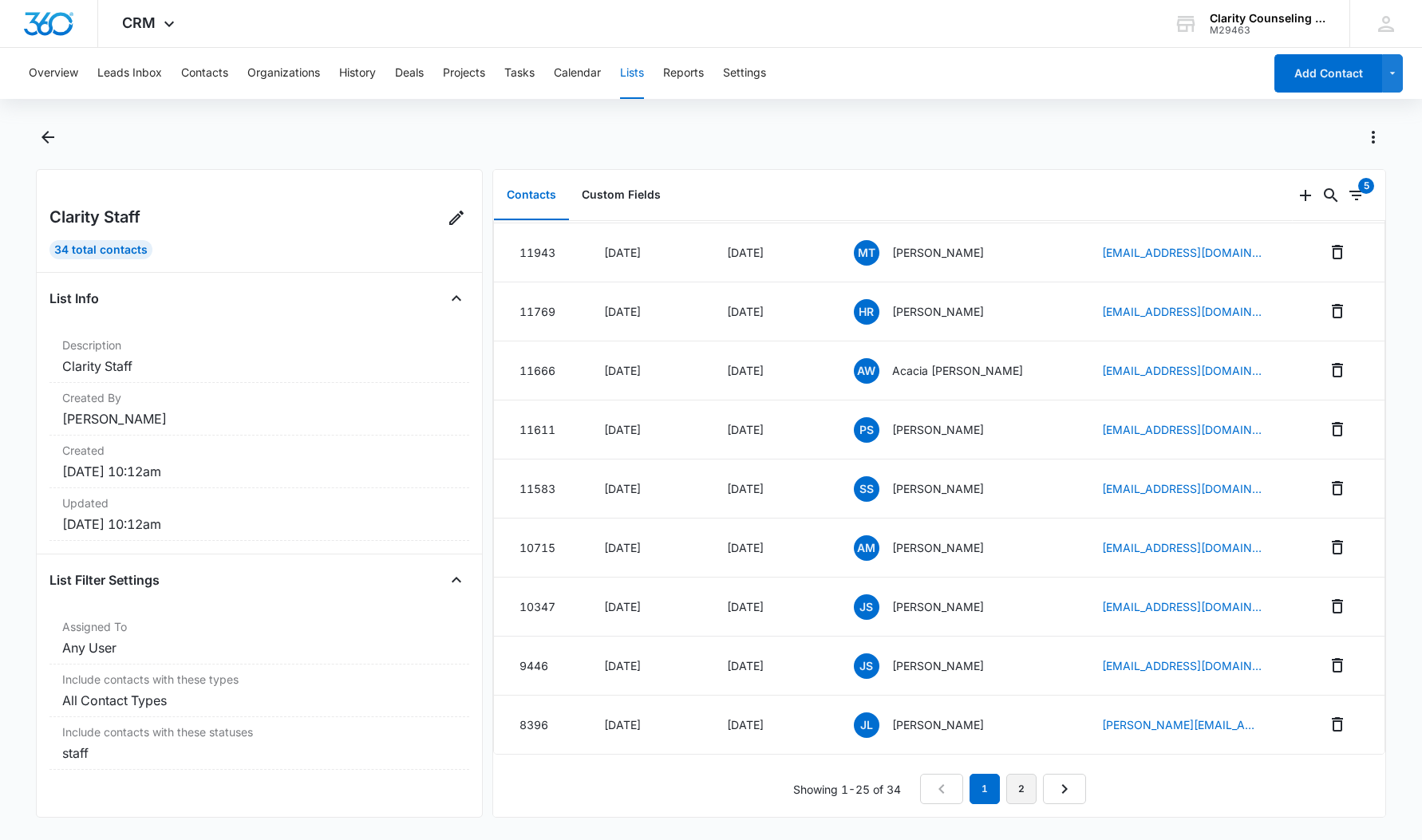
click at [1019, 783] on link "2" at bounding box center [1021, 789] width 31 height 31
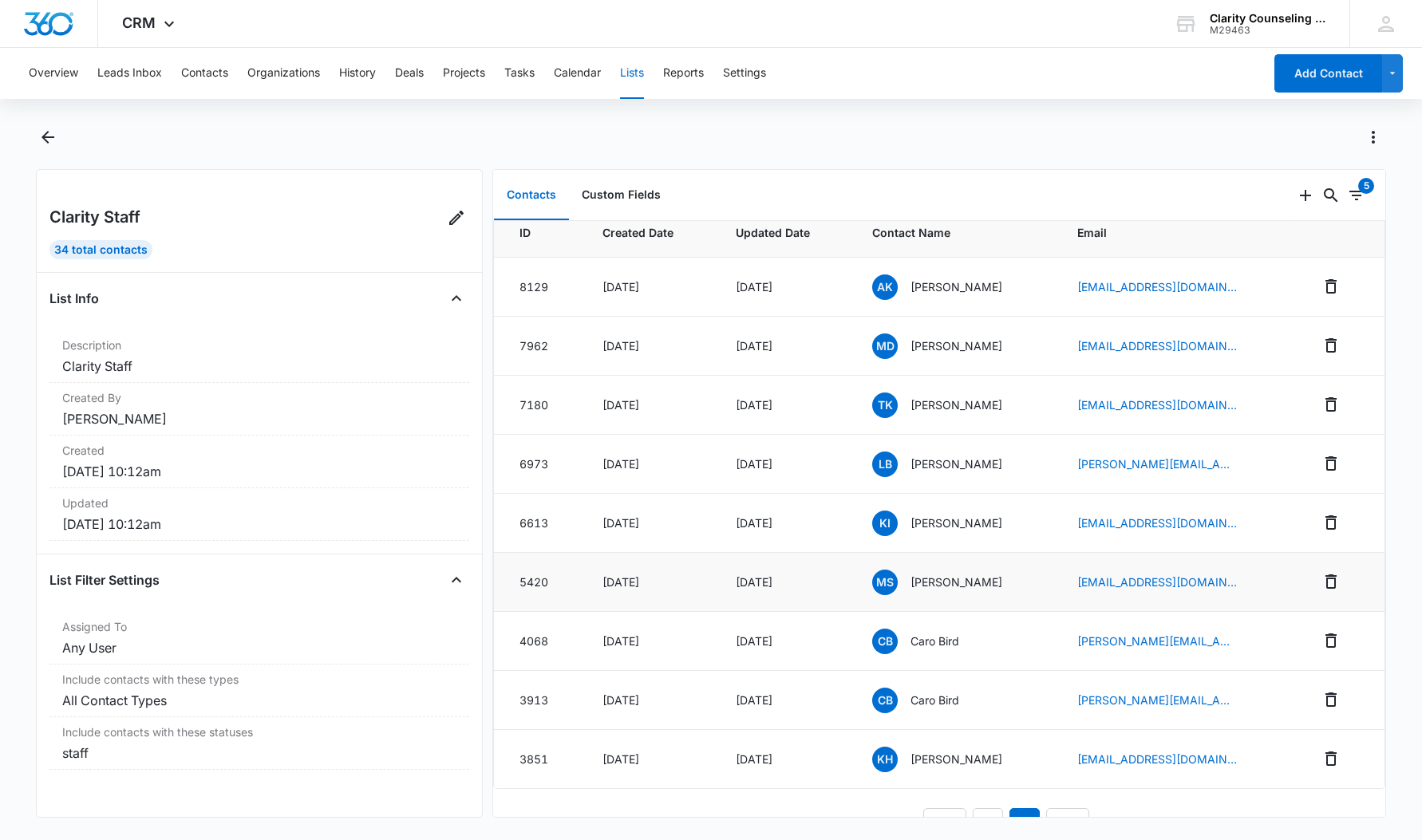
scroll to position [11, 0]
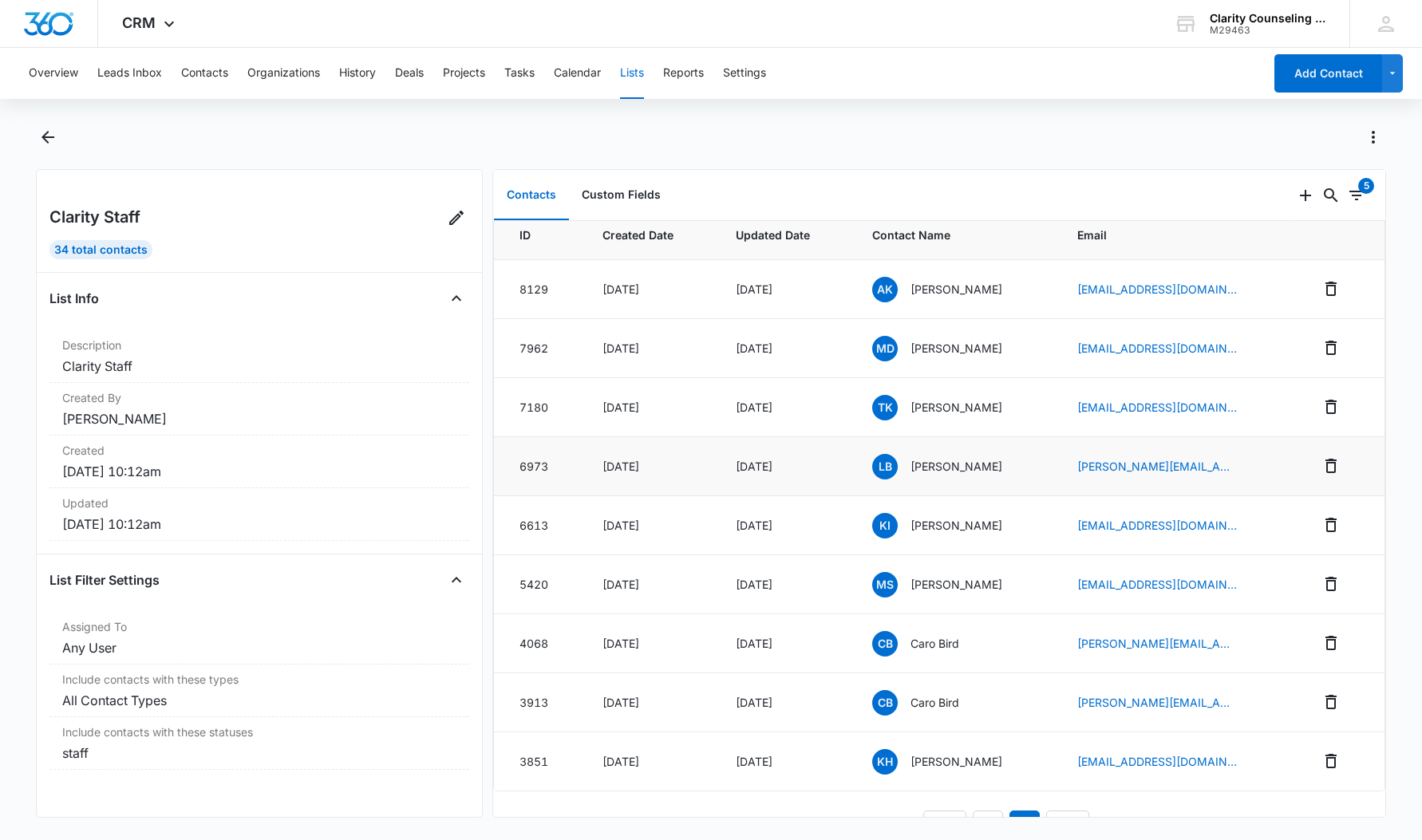
click at [916, 466] on p "Liam Brew" at bounding box center [956, 466] width 92 height 17
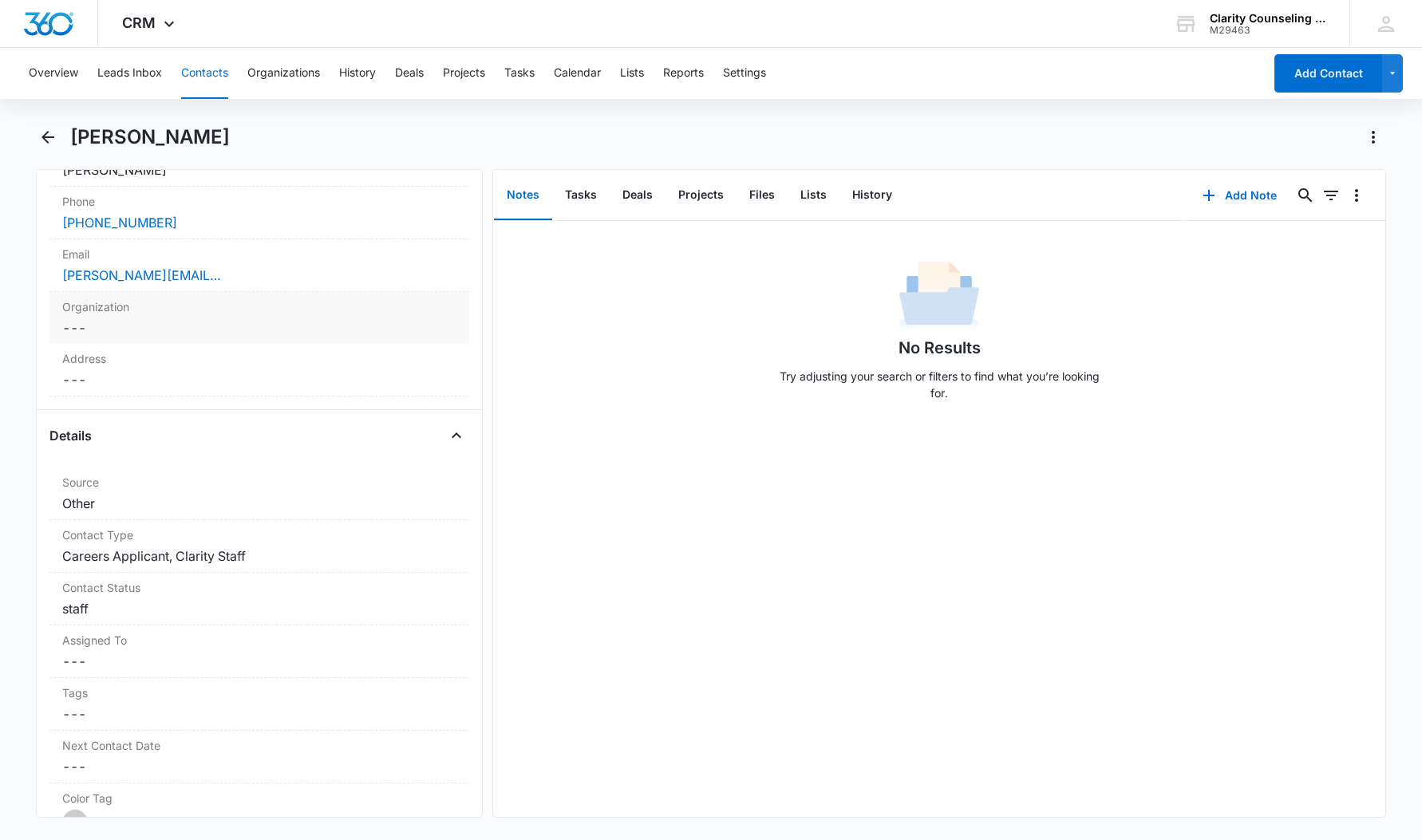
scroll to position [398, 0]
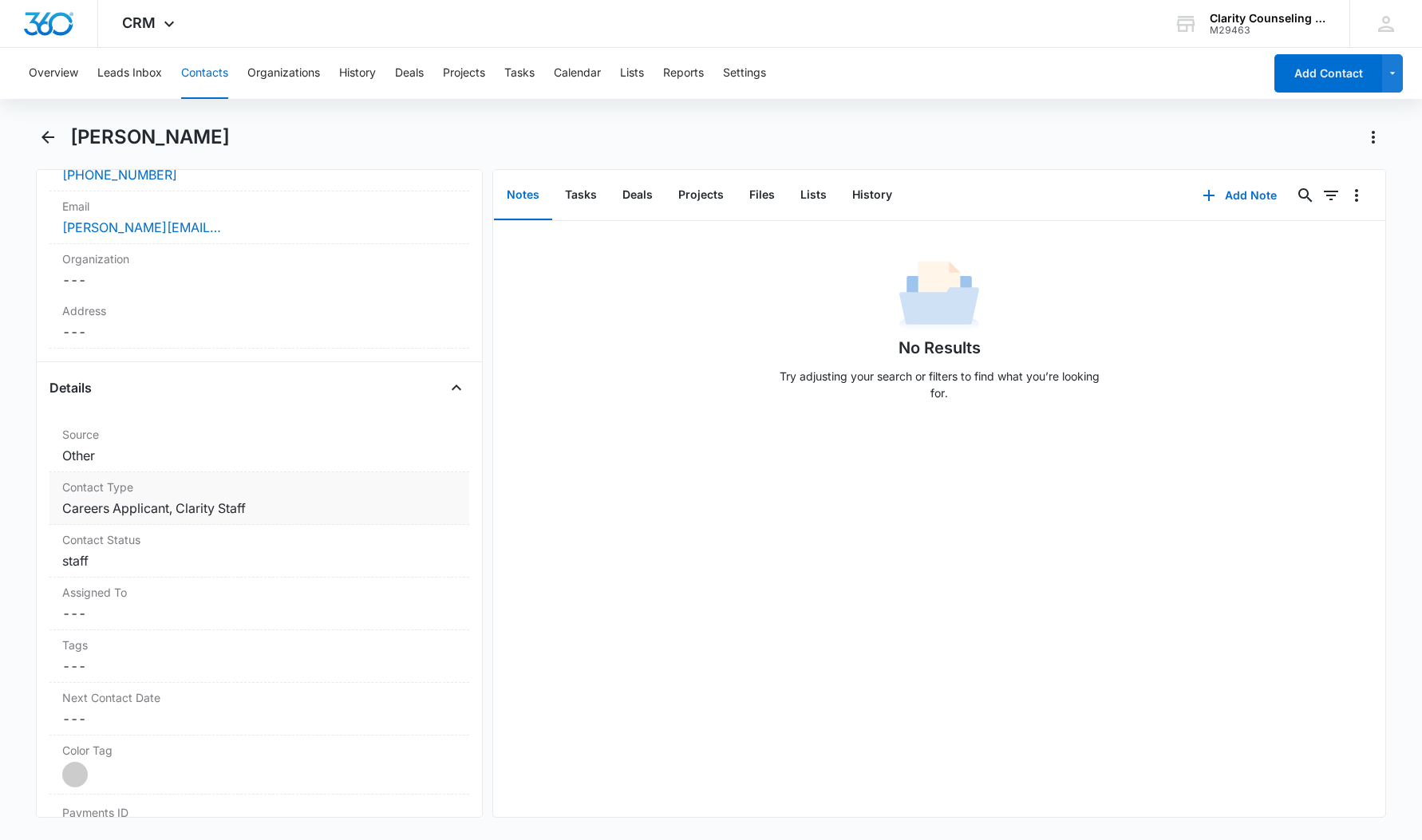
click at [254, 495] on label "Contact Type" at bounding box center [259, 487] width 394 height 17
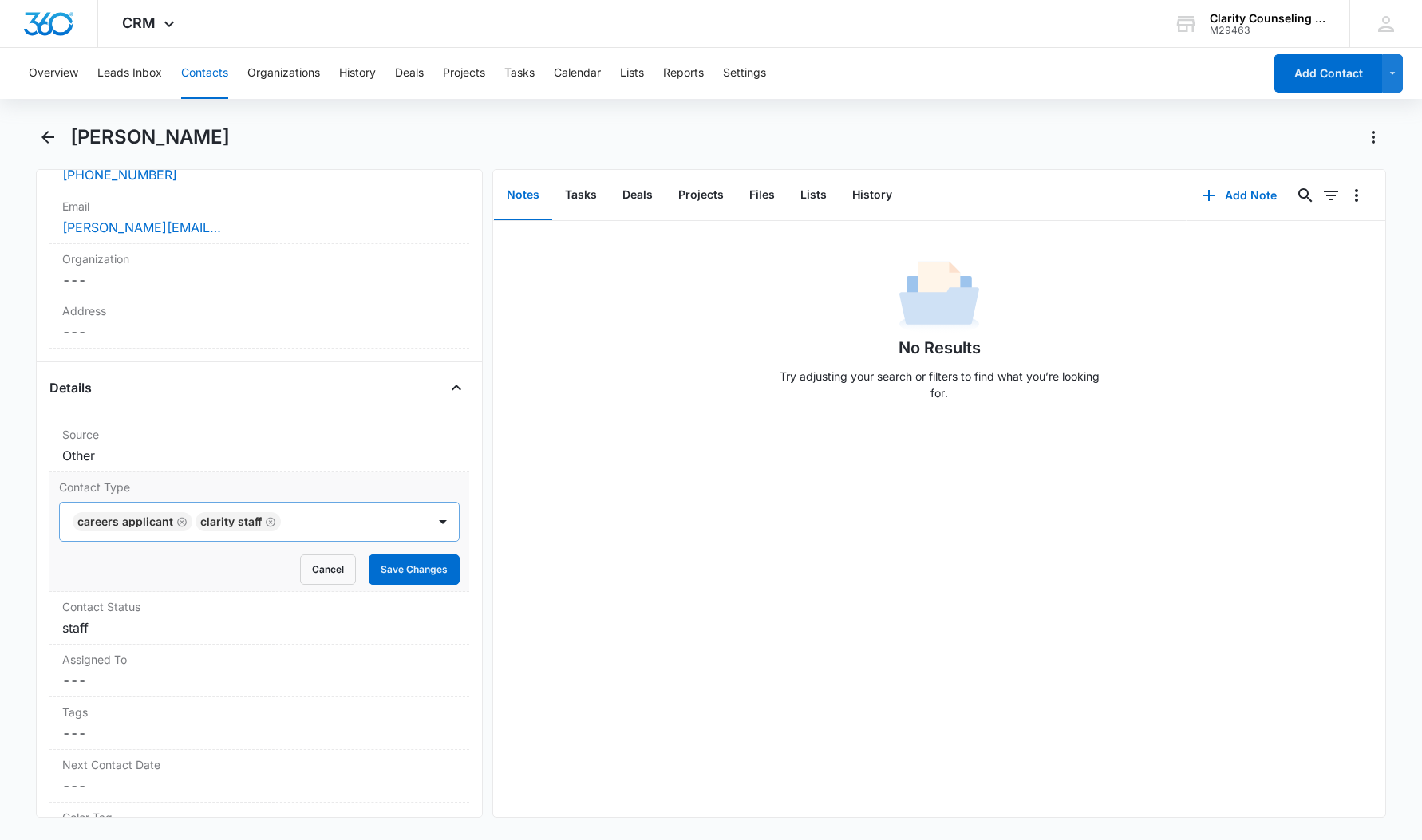
click at [178, 525] on icon "Remove Careers Applicant" at bounding box center [181, 522] width 11 height 12
click at [152, 525] on icon "Remove Clarity Staff" at bounding box center [148, 522] width 10 height 10
click at [127, 610] on label "Contact Status" at bounding box center [259, 607] width 394 height 17
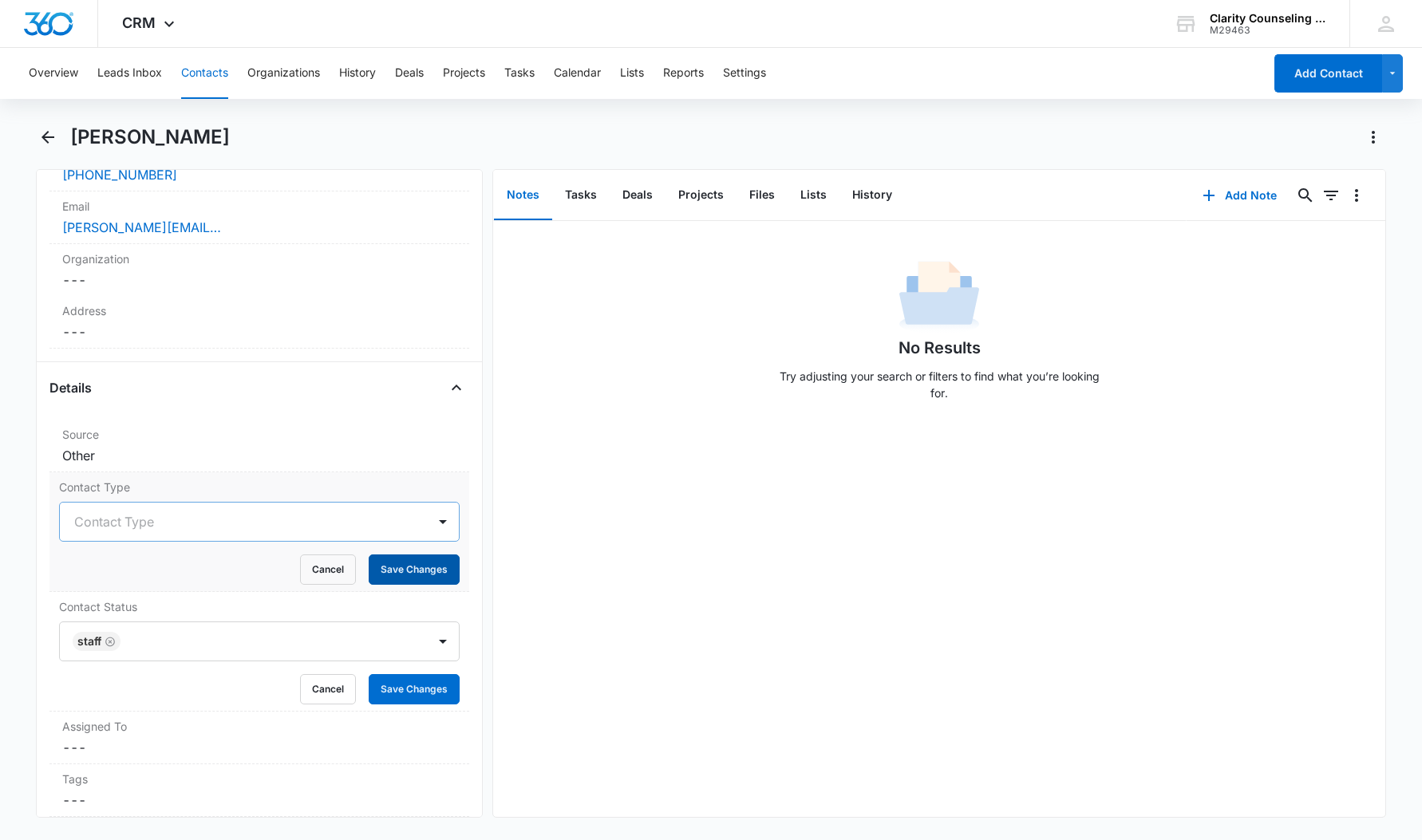
click at [410, 568] on button "Save Changes" at bounding box center [414, 569] width 91 height 31
click at [110, 642] on icon "Remove staff" at bounding box center [110, 642] width 10 height 10
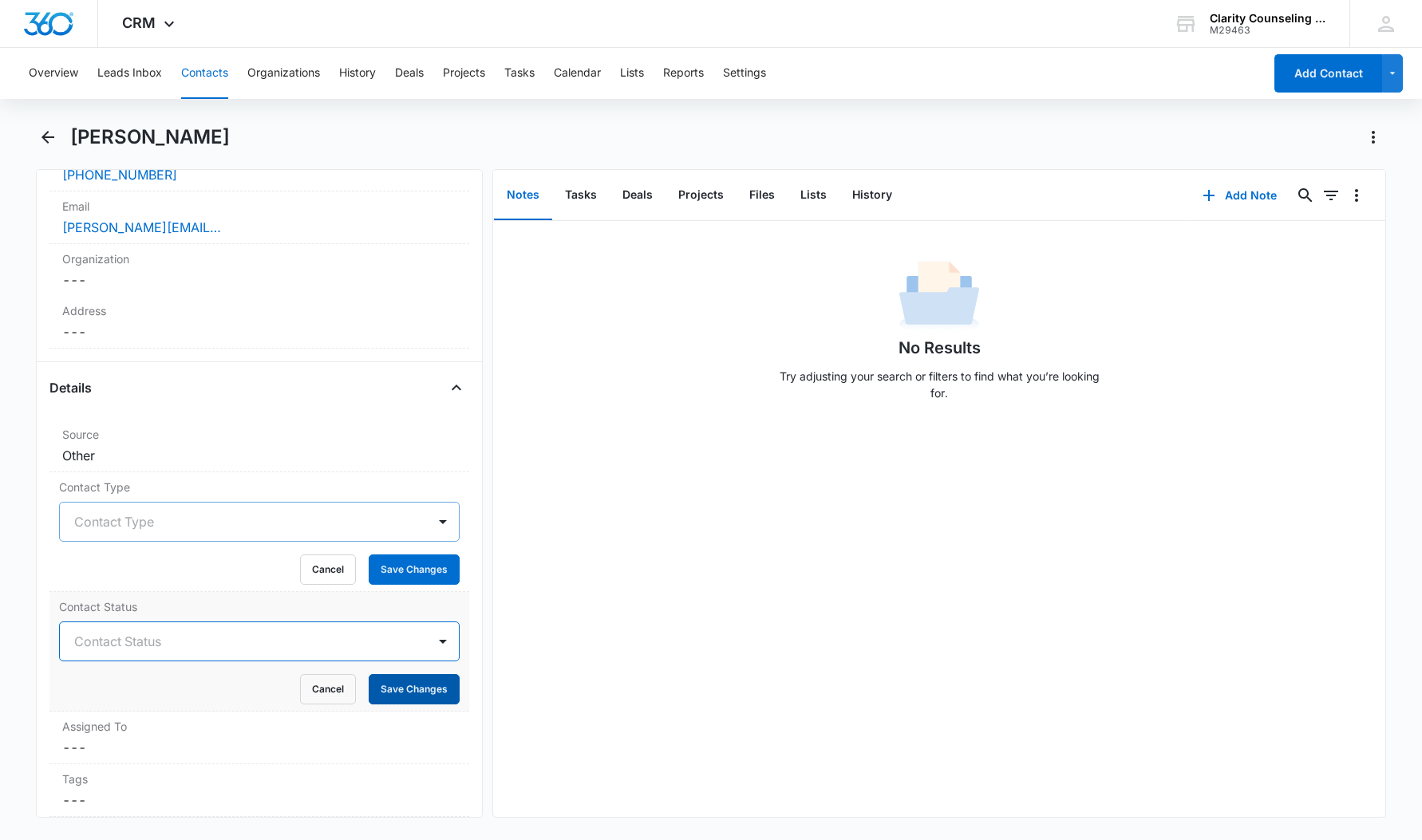
click at [403, 695] on dl "Source Cancel Save Changes Other Contact Type Contact Type Cancel Save Changes …" at bounding box center [260, 745] width 420 height 651
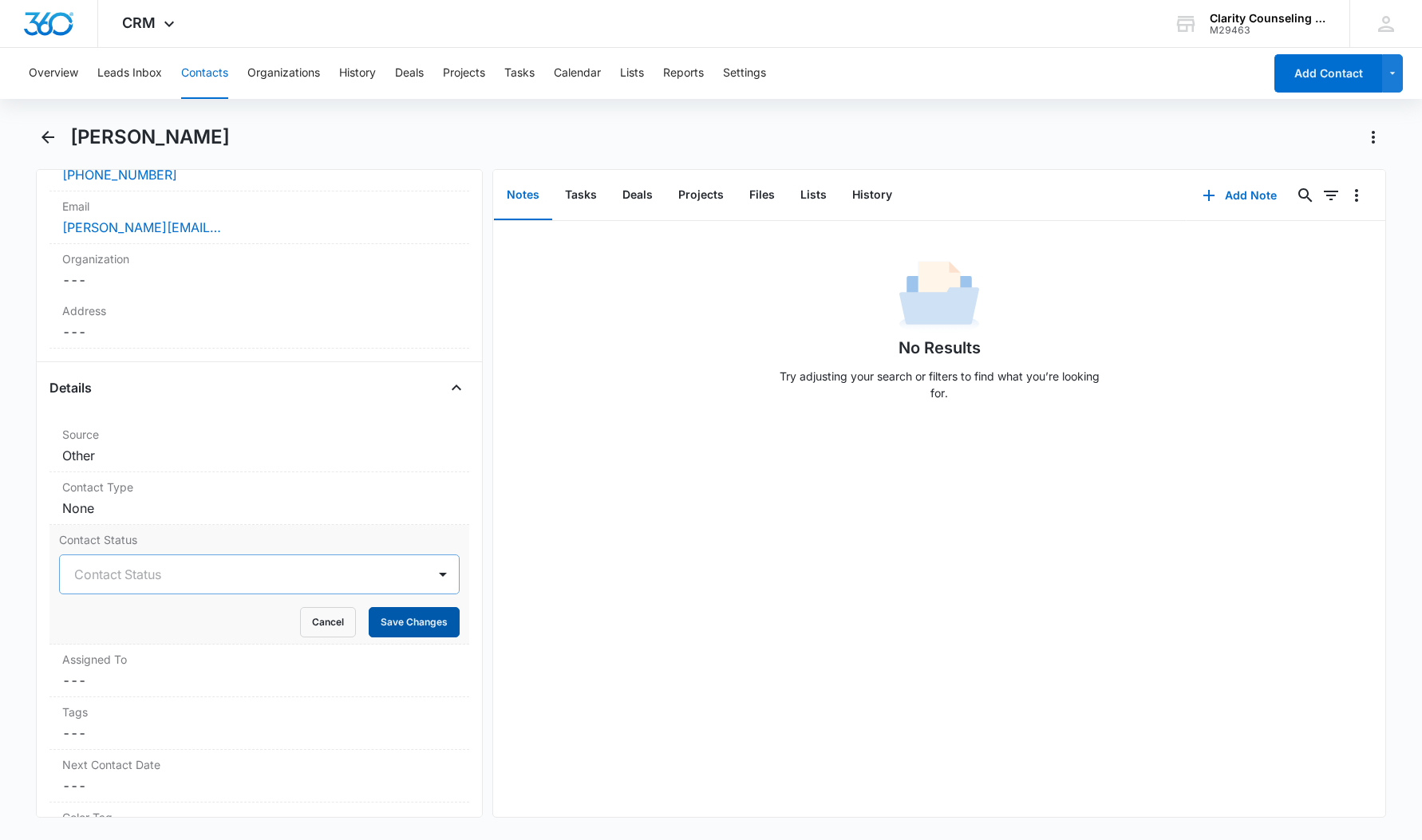
click at [418, 618] on button "Save Changes" at bounding box center [414, 623] width 91 height 31
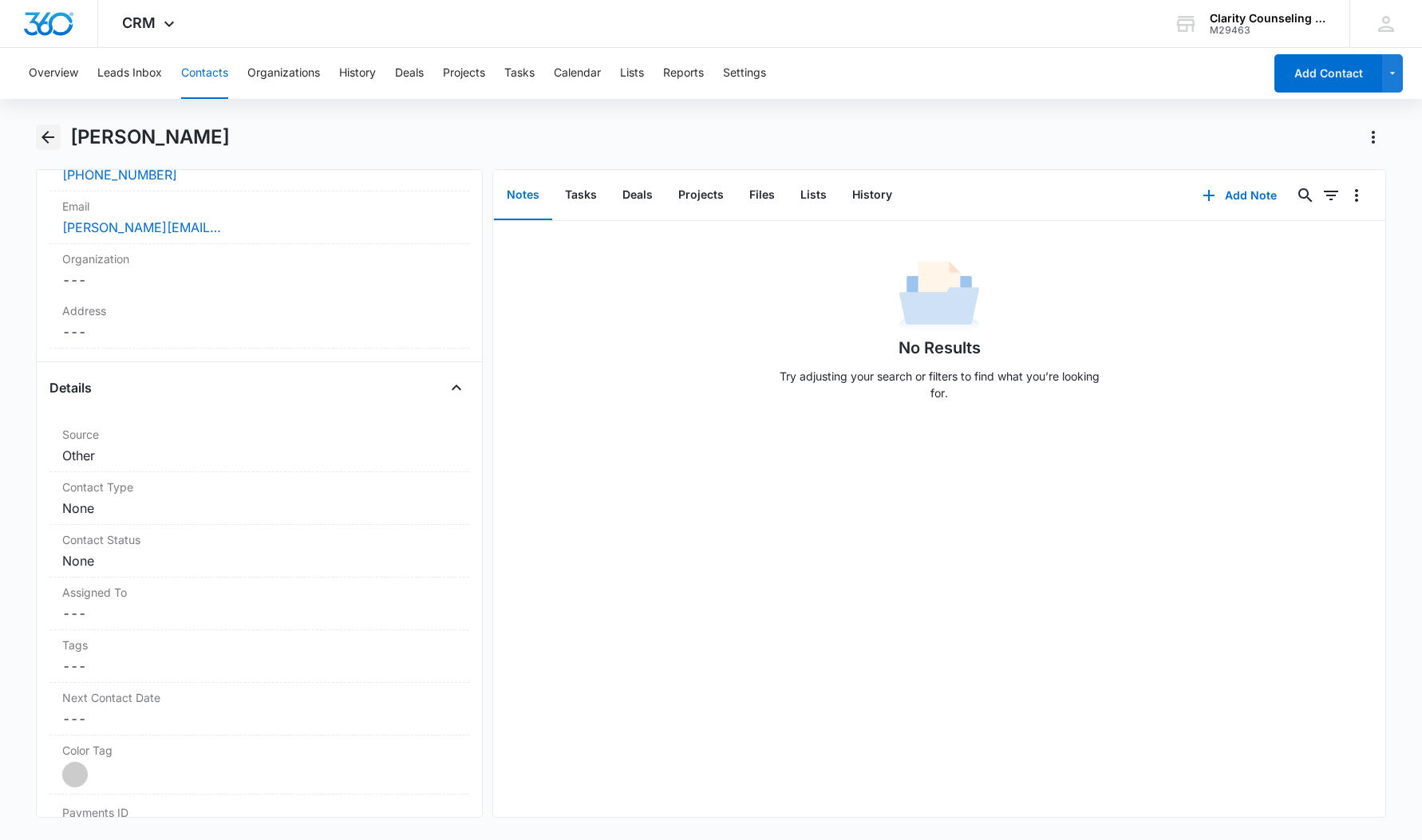
click at [46, 140] on icon "Back" at bounding box center [47, 137] width 12 height 12
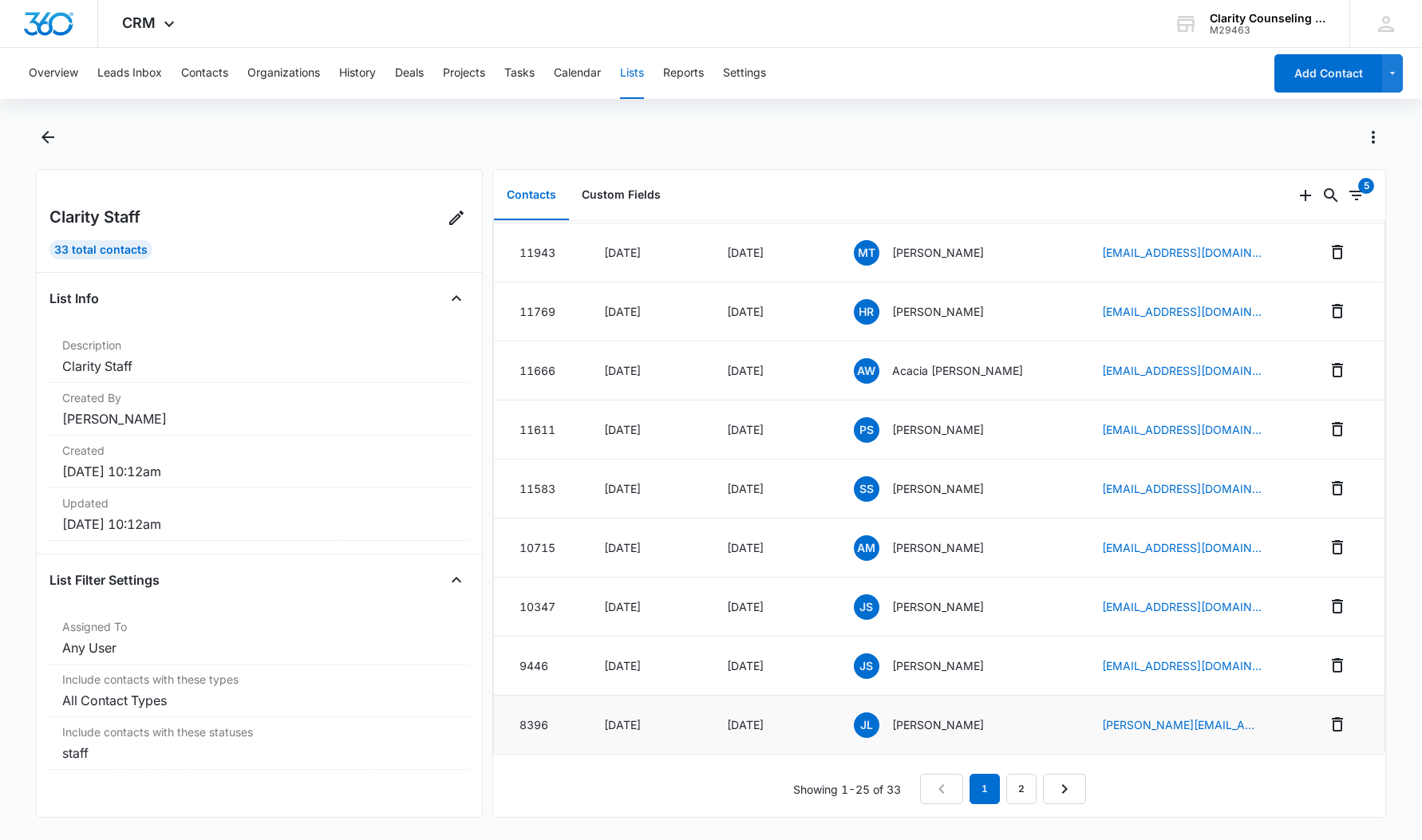
scroll to position [993, 0]
click at [1027, 794] on link "2" at bounding box center [1021, 789] width 31 height 31
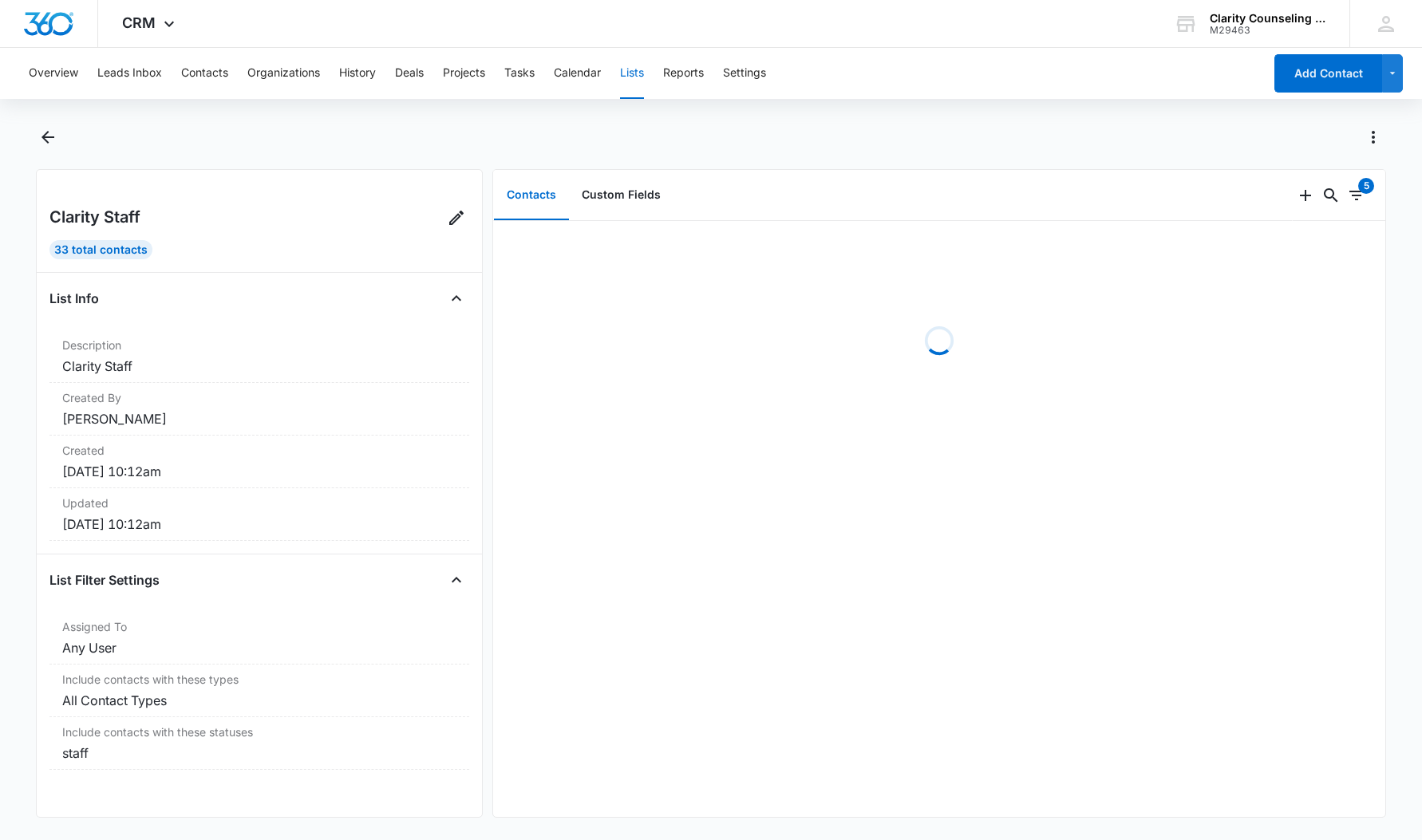
scroll to position [0, 0]
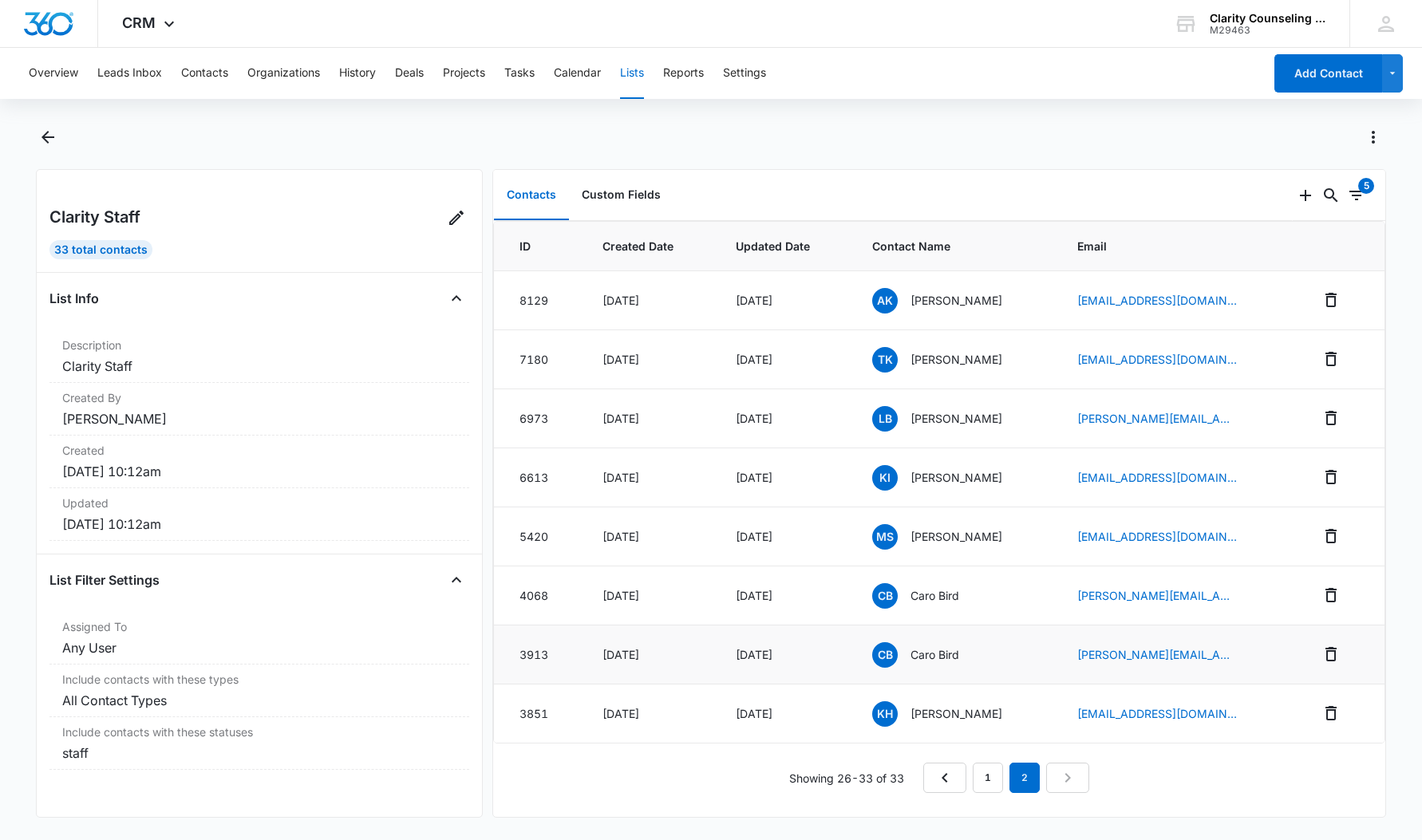
click at [944, 657] on p "Caro Bird" at bounding box center [935, 655] width 49 height 17
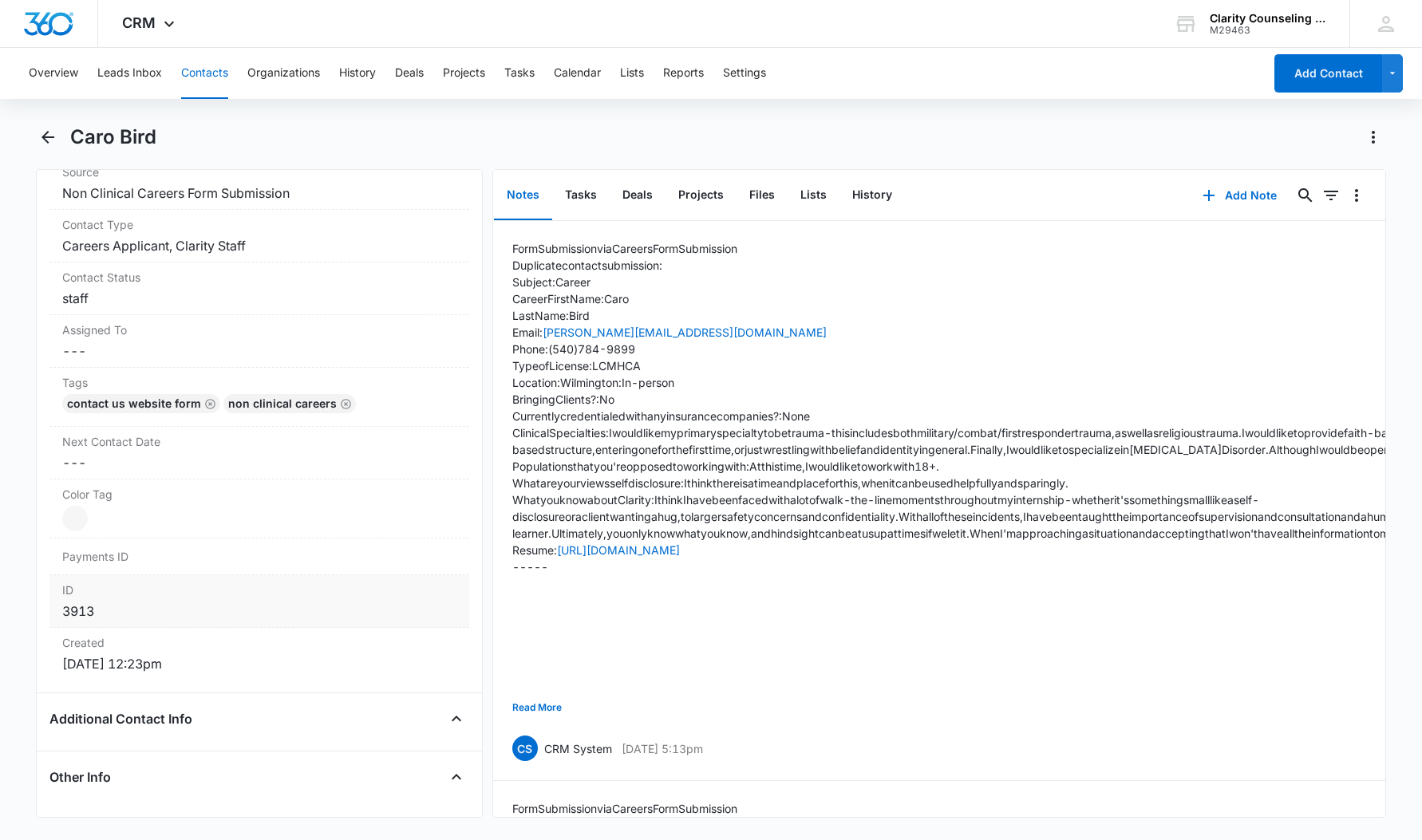
scroll to position [671, 0]
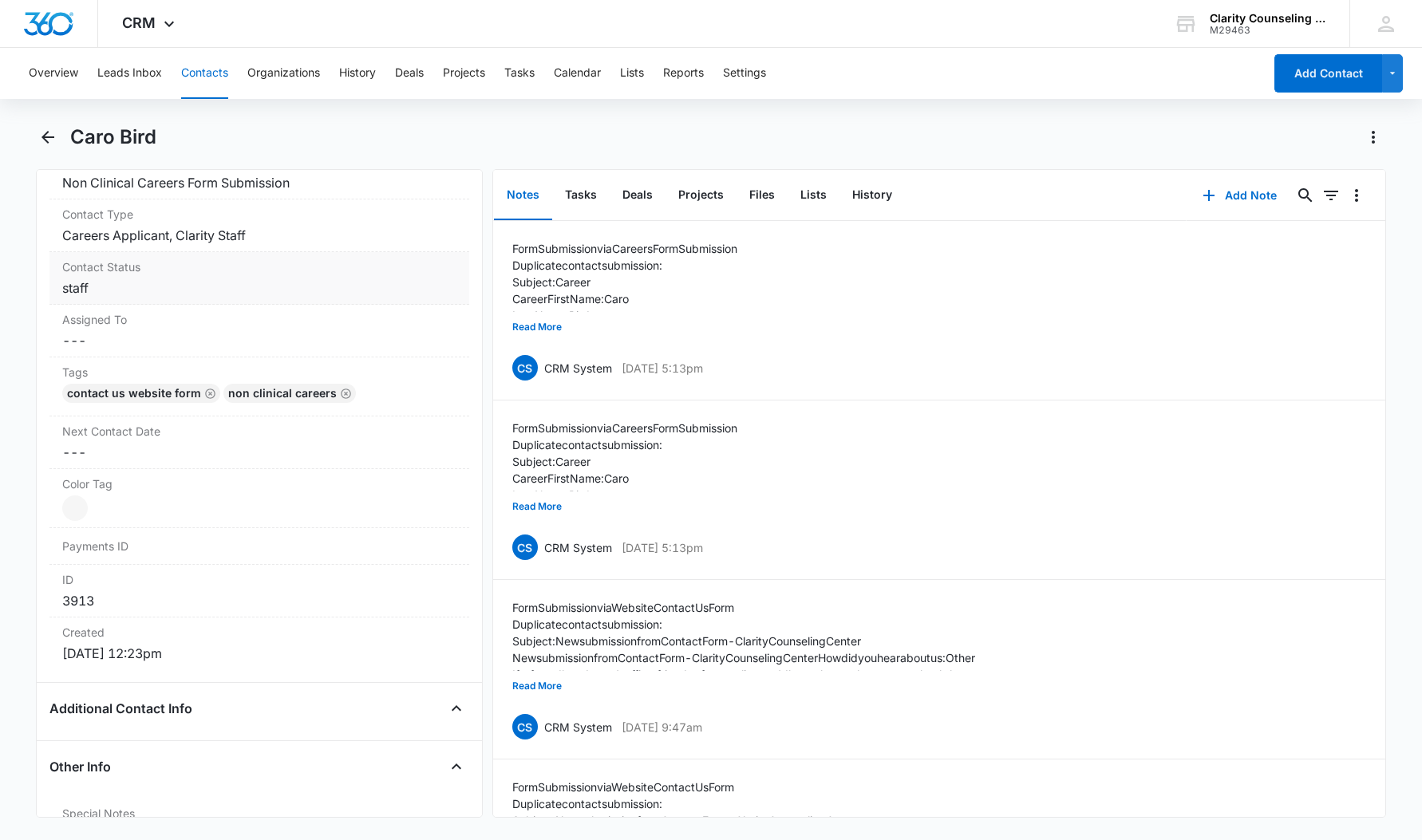
click at [94, 293] on dd "Cancel Save Changes staff" at bounding box center [259, 288] width 394 height 19
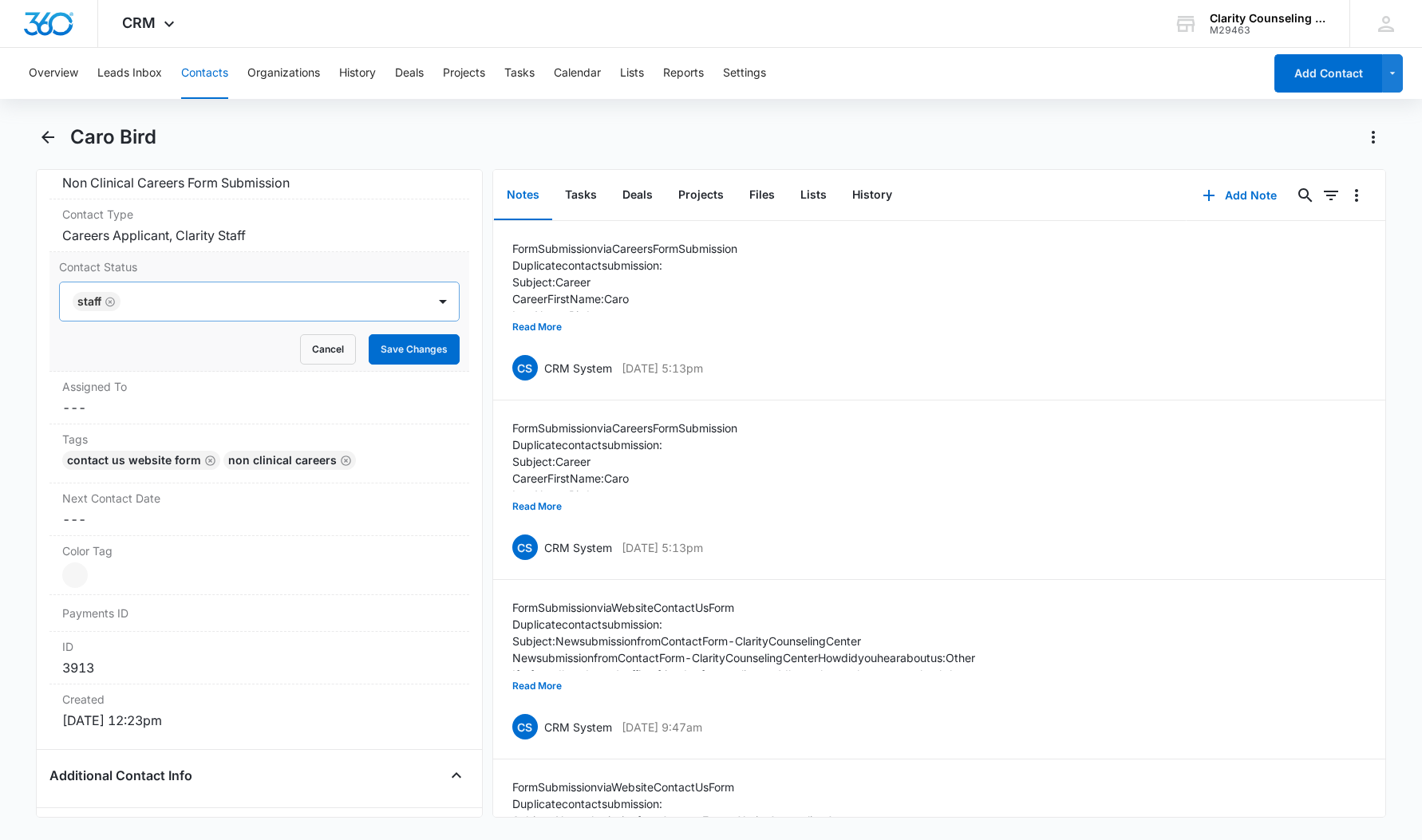
click at [111, 301] on icon "Remove staff" at bounding box center [110, 302] width 10 height 10
drag, startPoint x: 396, startPoint y: 344, endPoint x: 309, endPoint y: 313, distance: 92.4
click at [396, 344] on button "Save Changes" at bounding box center [414, 349] width 91 height 31
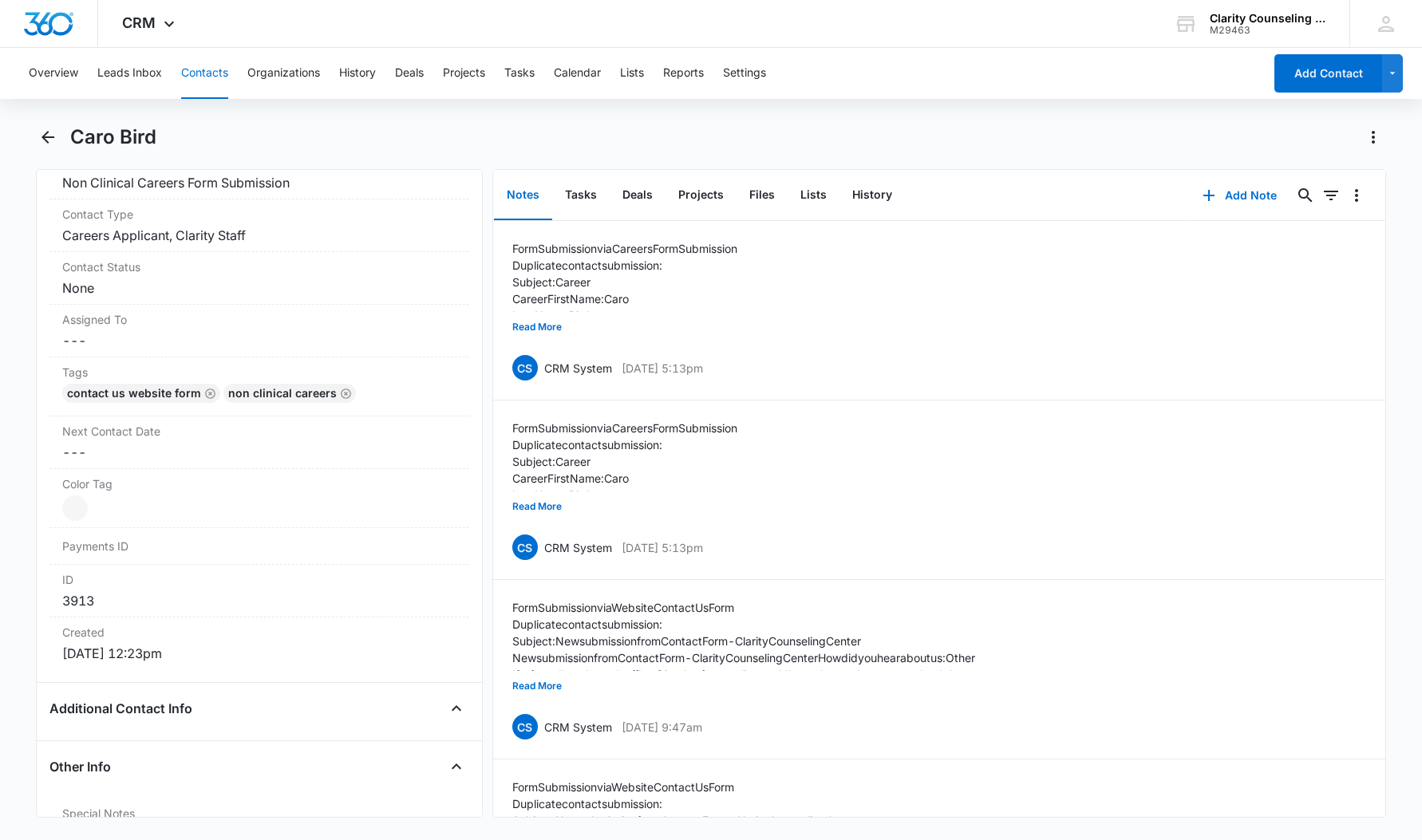
click at [32, 140] on main "Caro Bird Remove CB Caro Bird Contact Info Name Cancel Save Changes Caro Bird P…" at bounding box center [711, 481] width 1422 height 713
drag, startPoint x: 72, startPoint y: 135, endPoint x: 60, endPoint y: 137, distance: 12.2
click at [72, 135] on h1 "Caro Bird" at bounding box center [114, 137] width 86 height 24
click at [34, 143] on main "Caro Bird Remove CB Caro Bird Contact Info Name Cancel Save Changes Caro Bird P…" at bounding box center [711, 481] width 1422 height 713
click at [47, 139] on icon "Back" at bounding box center [47, 137] width 19 height 19
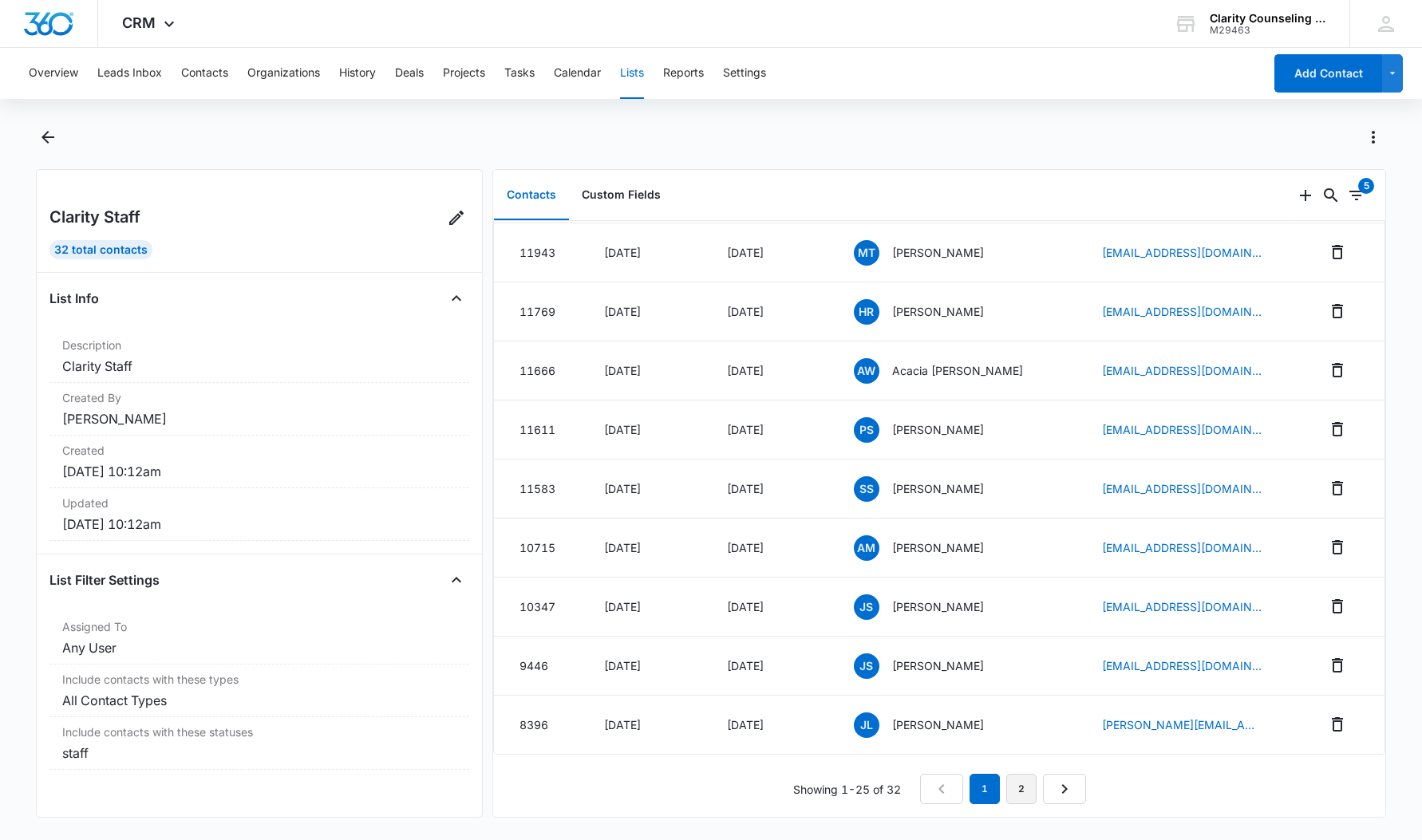
click at [1030, 787] on link "2" at bounding box center [1021, 789] width 31 height 31
click at [1004, 789] on nav "1 2" at bounding box center [1004, 789] width 166 height 31
click at [1011, 789] on link "2" at bounding box center [1021, 789] width 31 height 31
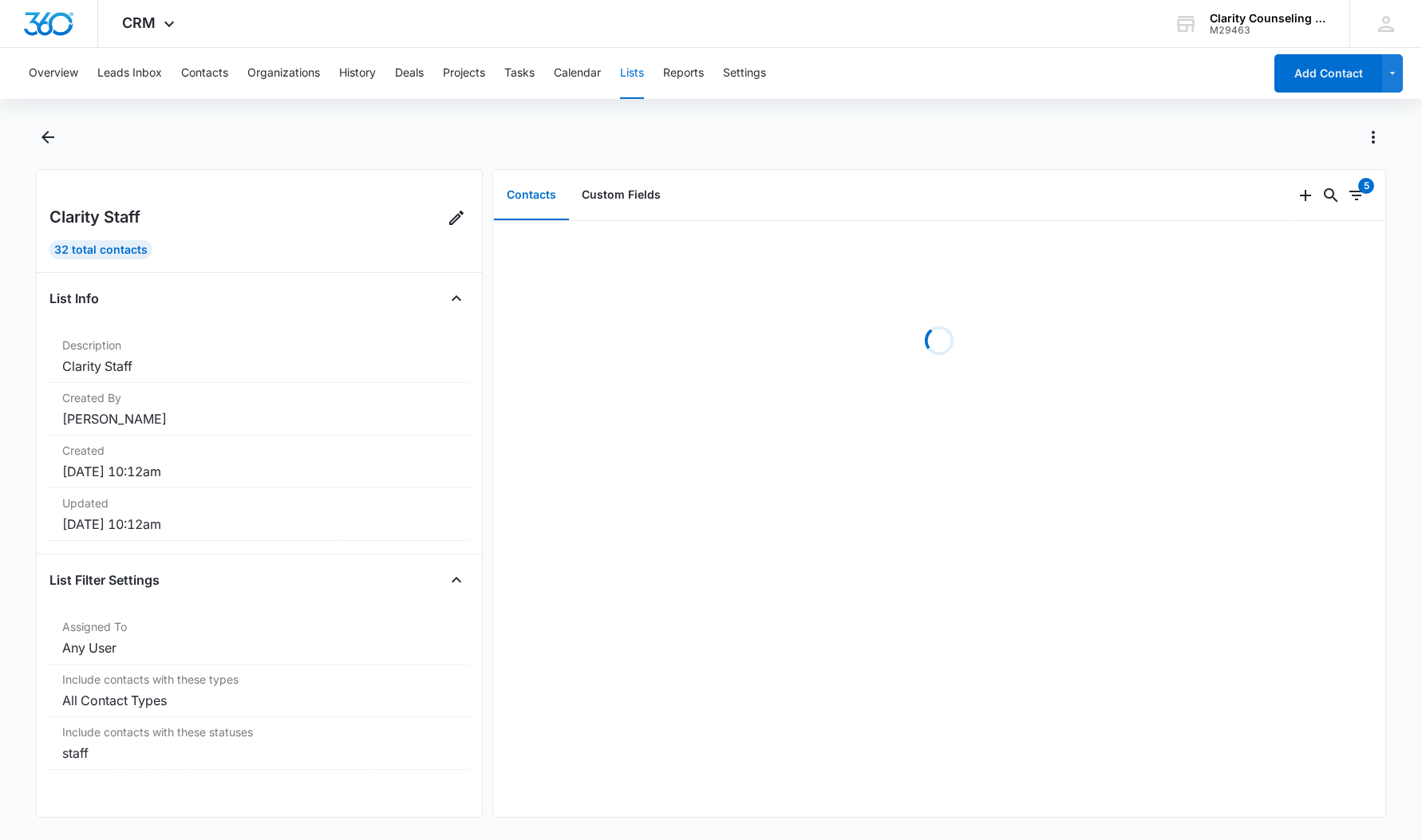
scroll to position [0, 0]
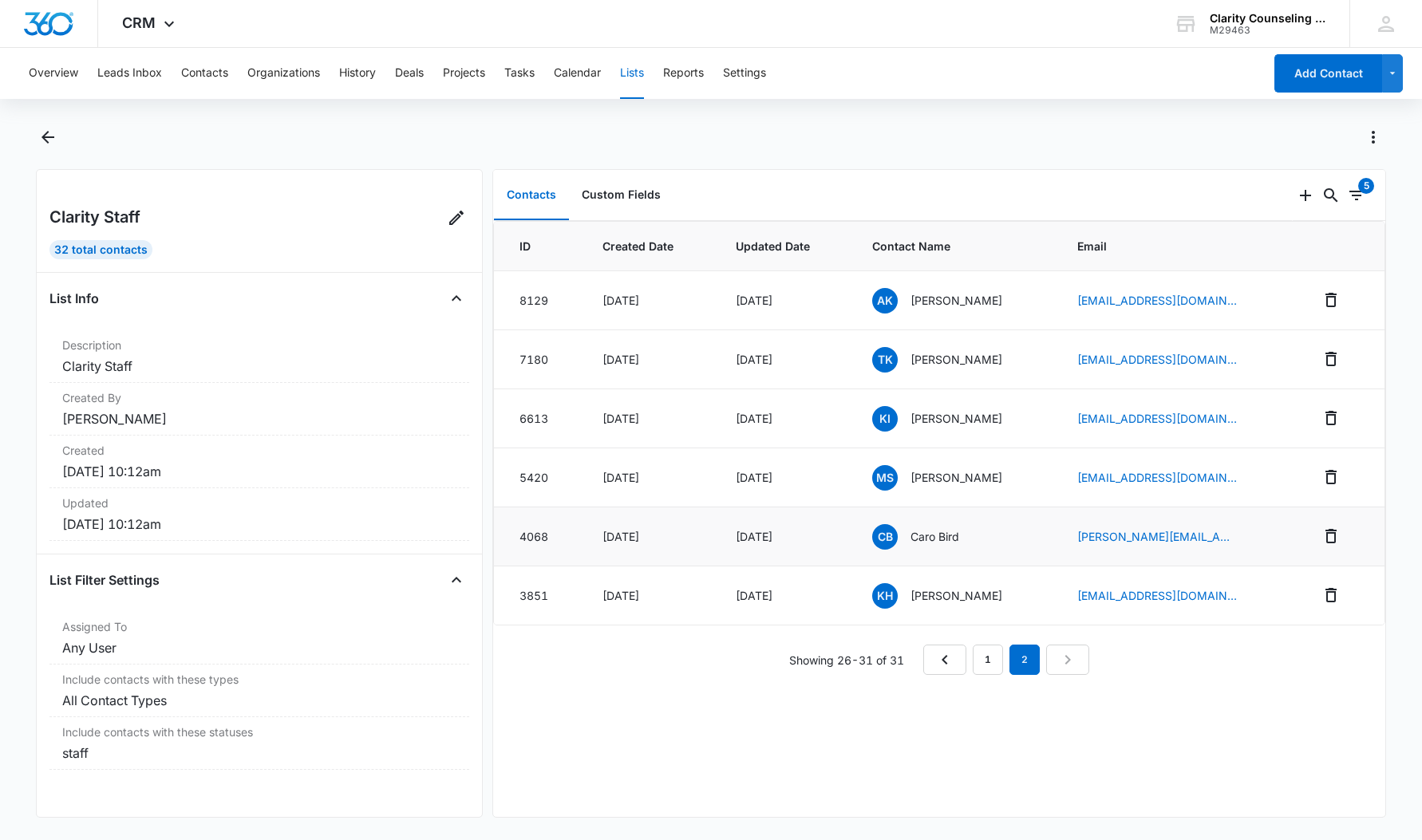
click at [921, 536] on p "Caro Bird" at bounding box center [935, 537] width 49 height 17
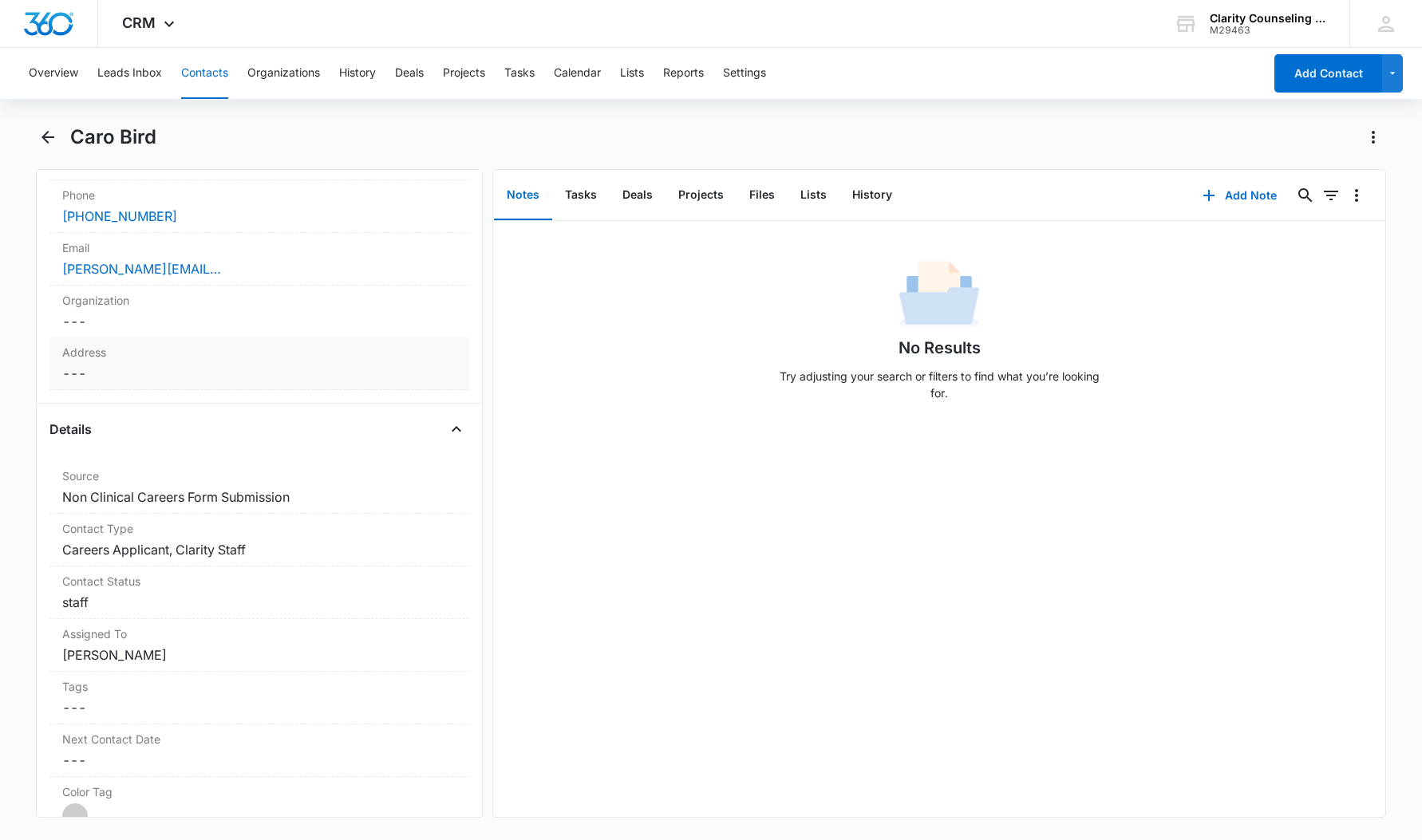
scroll to position [383, 0]
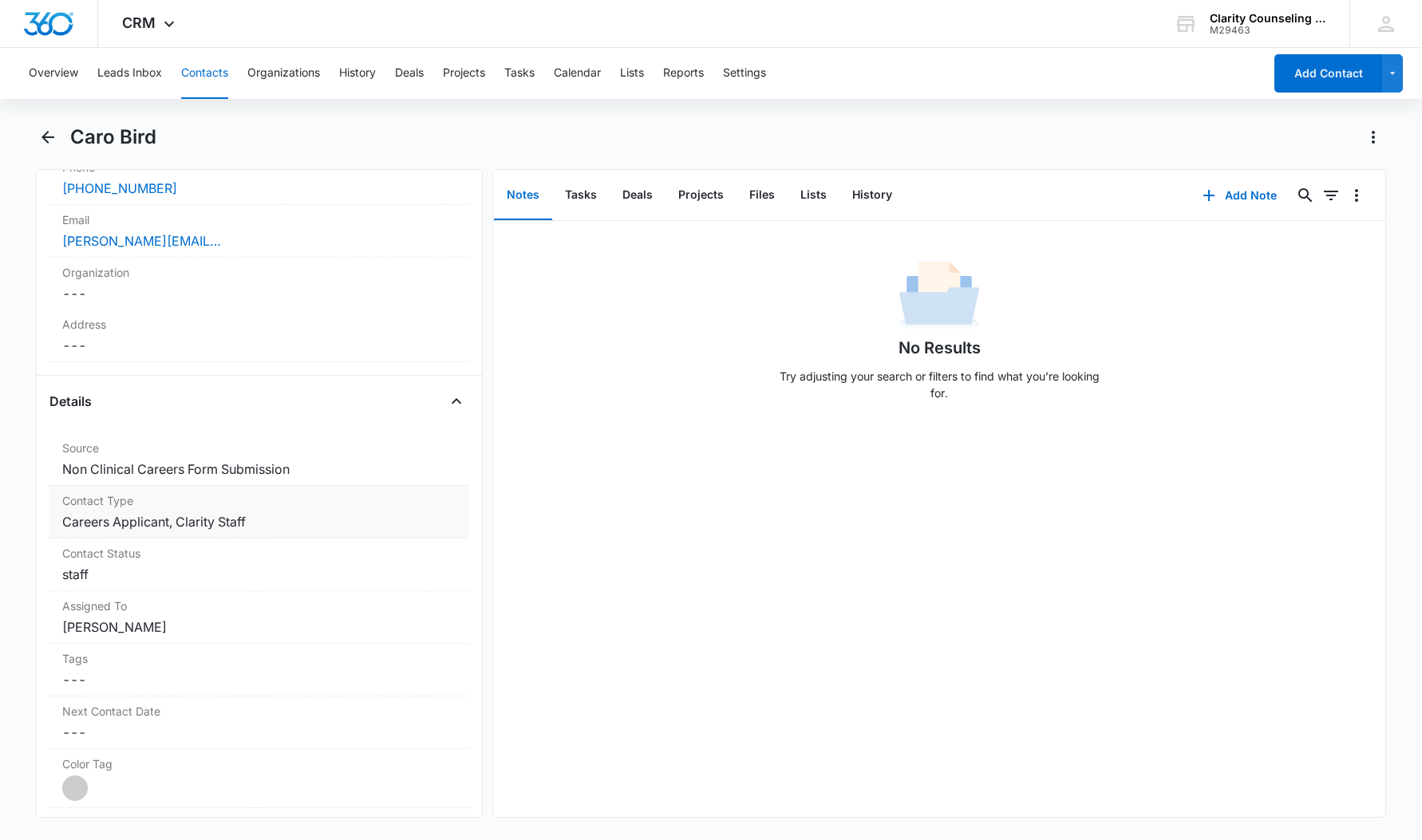
click at [266, 529] on dd "Cancel Save Changes Careers Applicant, Clarity Staff" at bounding box center [259, 521] width 394 height 19
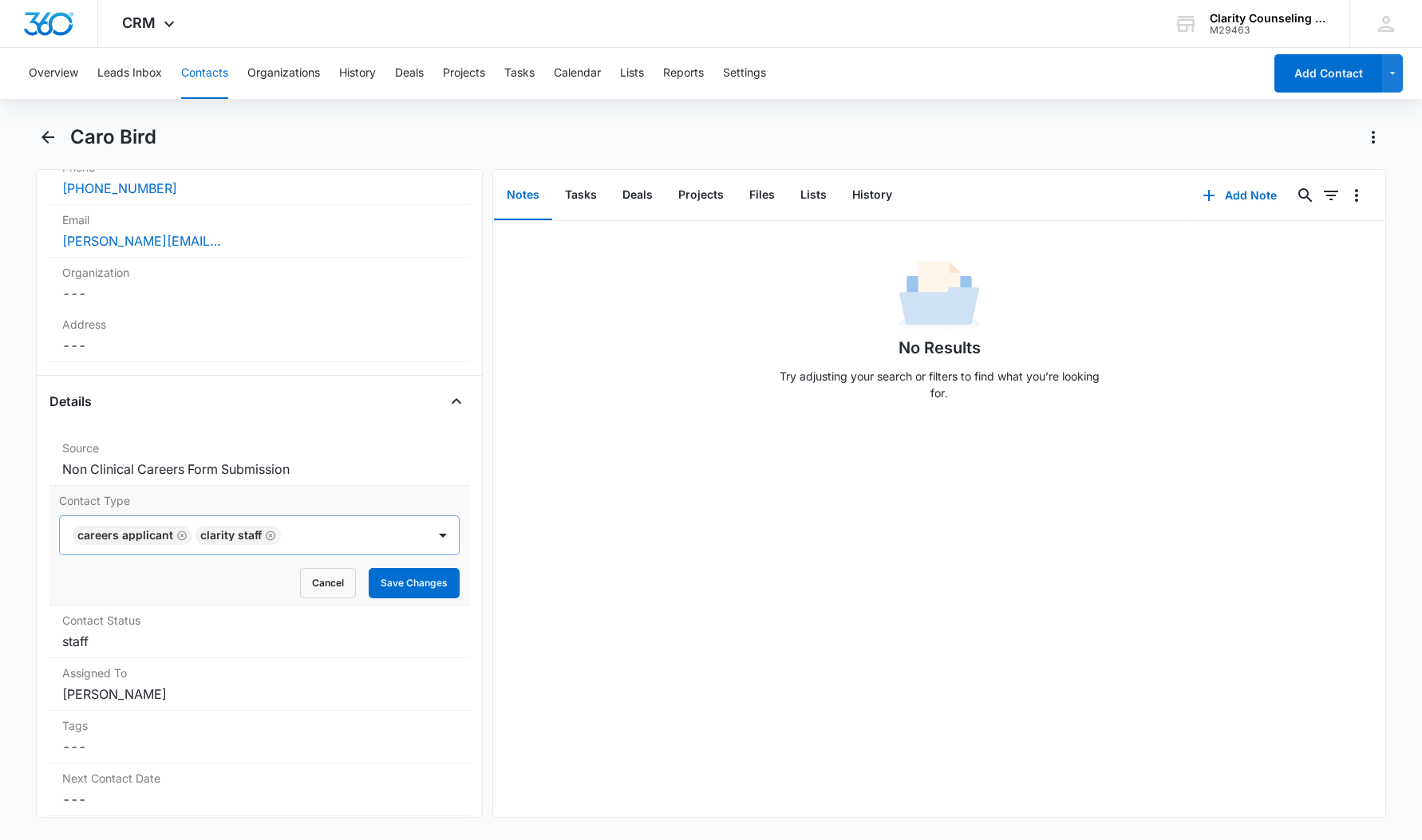
click at [176, 535] on icon "Remove Careers Applicant" at bounding box center [181, 535] width 11 height 12
click at [149, 536] on icon "Remove Clarity Staff" at bounding box center [148, 535] width 10 height 10
drag, startPoint x: 400, startPoint y: 578, endPoint x: 316, endPoint y: 600, distance: 86.8
click at [400, 578] on button "Save Changes" at bounding box center [414, 584] width 91 height 31
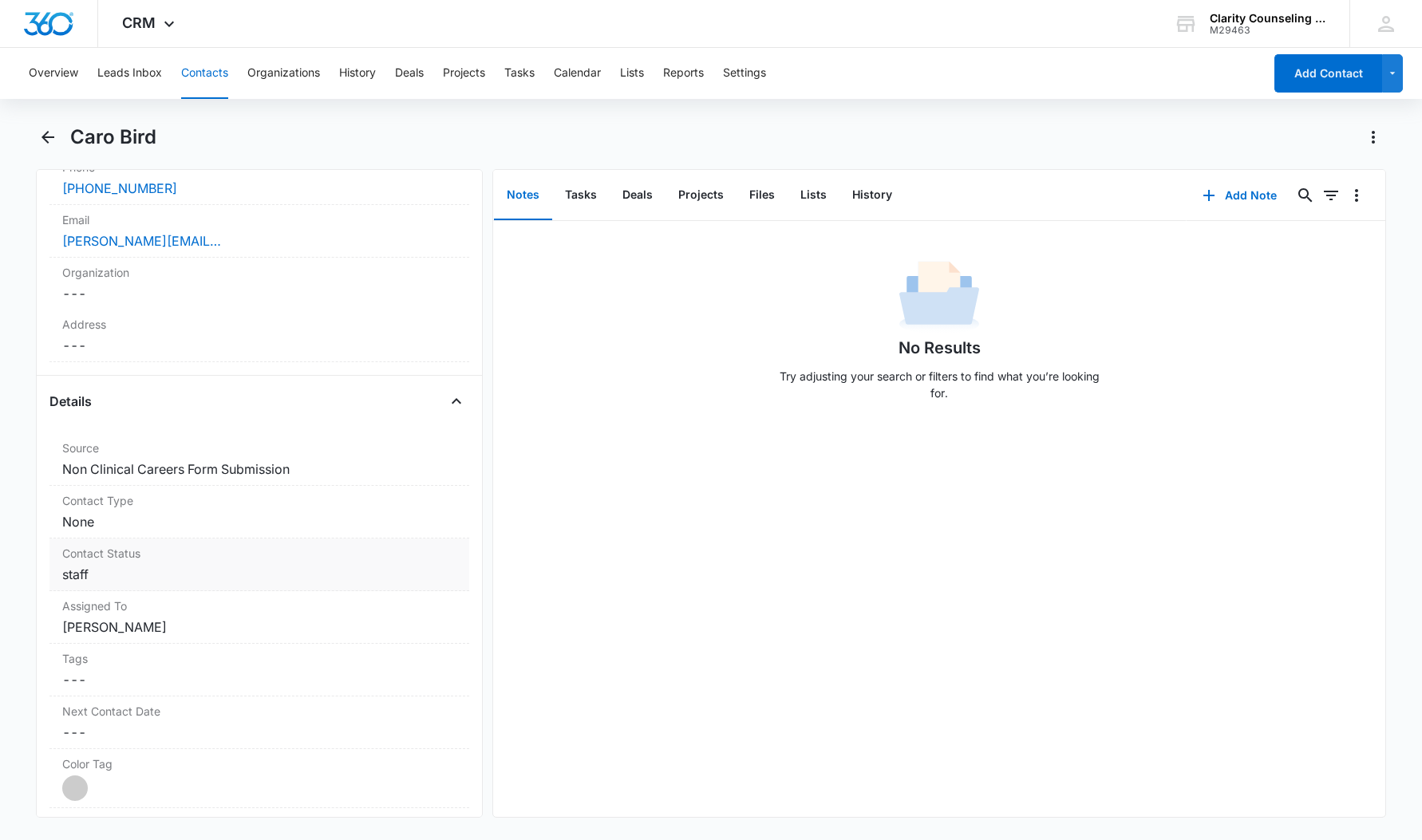
click at [214, 577] on dd "Cancel Save Changes staff" at bounding box center [259, 574] width 394 height 19
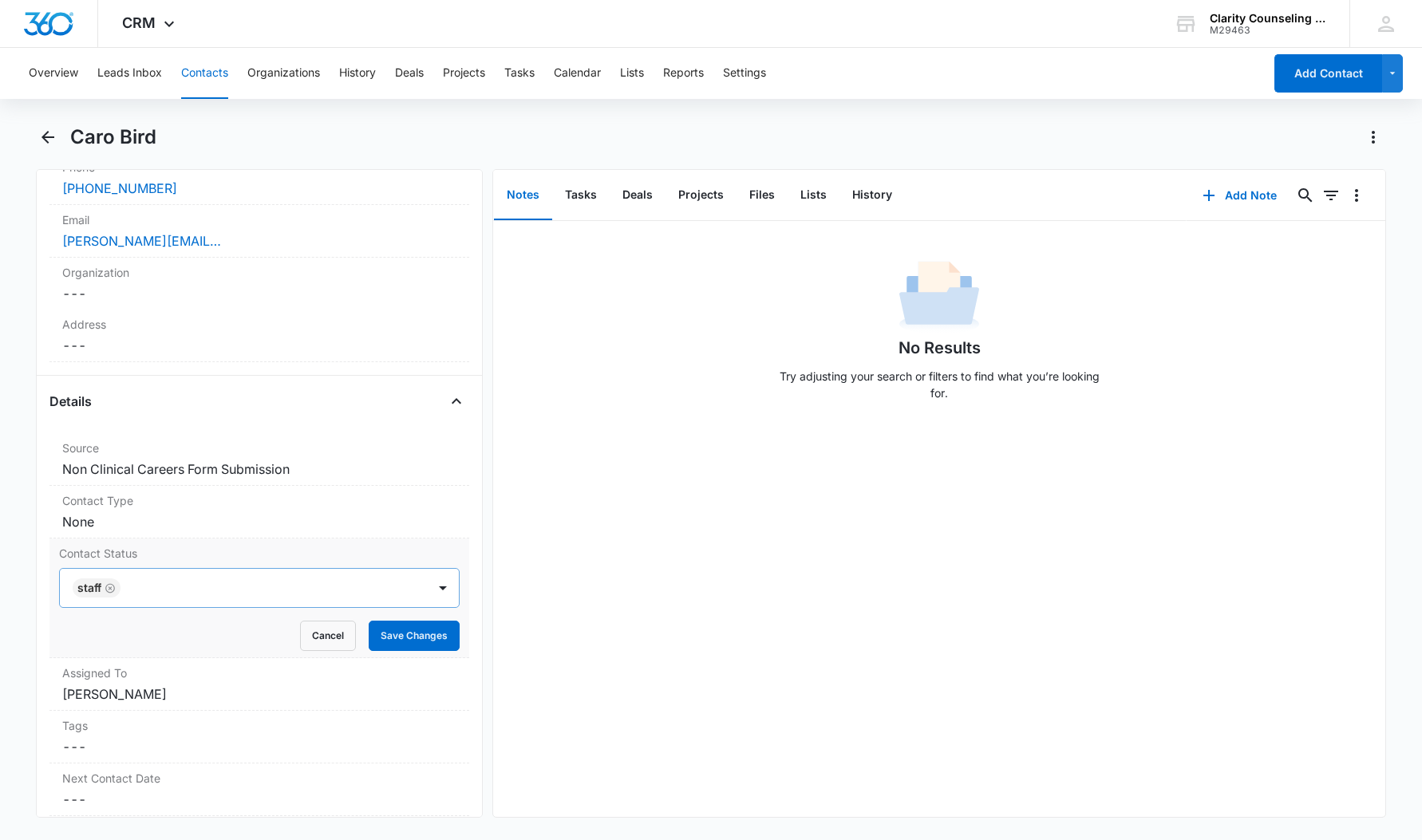
click at [106, 590] on icon "Remove staff" at bounding box center [110, 588] width 10 height 10
click at [408, 638] on button "Save Changes" at bounding box center [414, 636] width 91 height 31
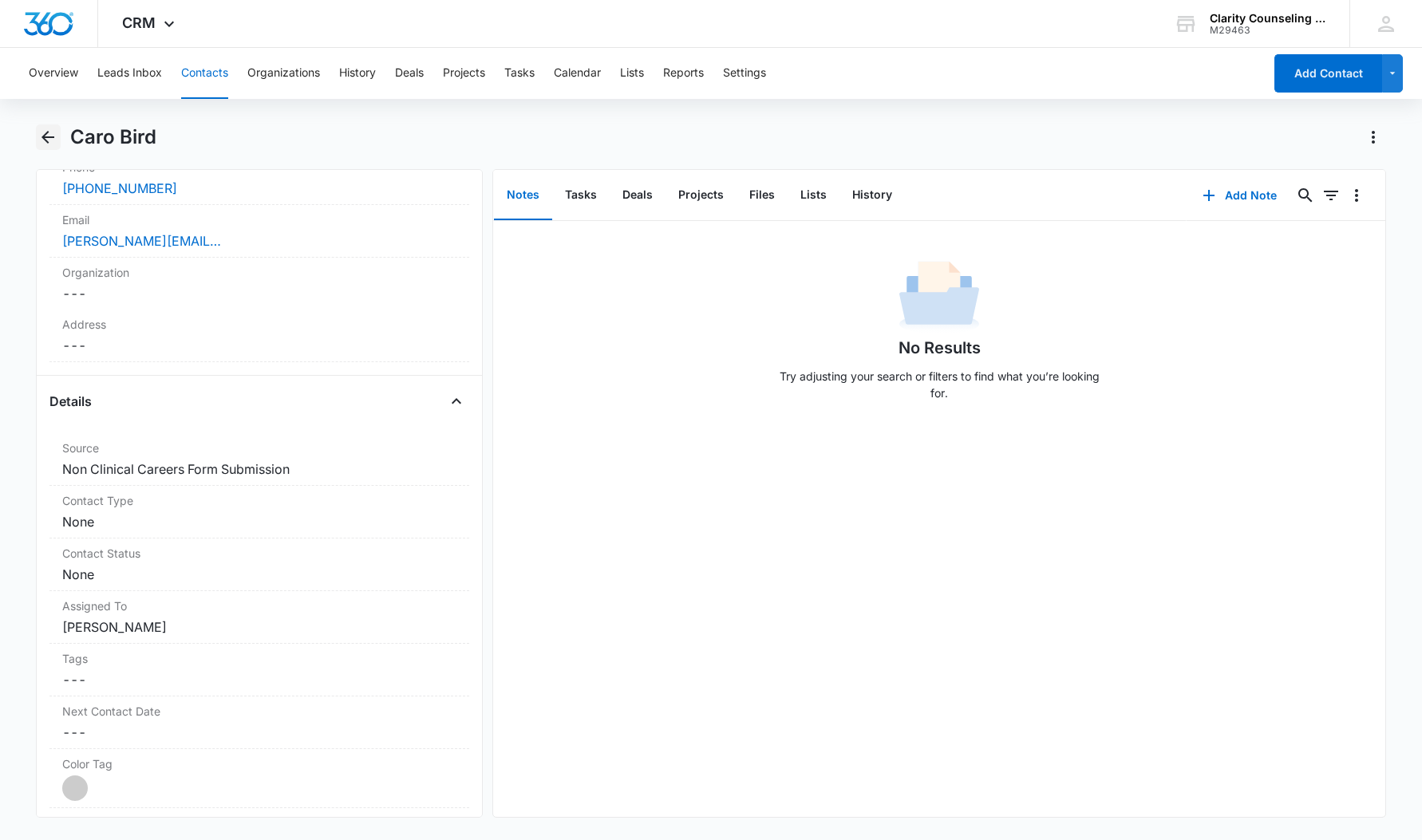
click at [53, 137] on icon "Back" at bounding box center [47, 137] width 12 height 12
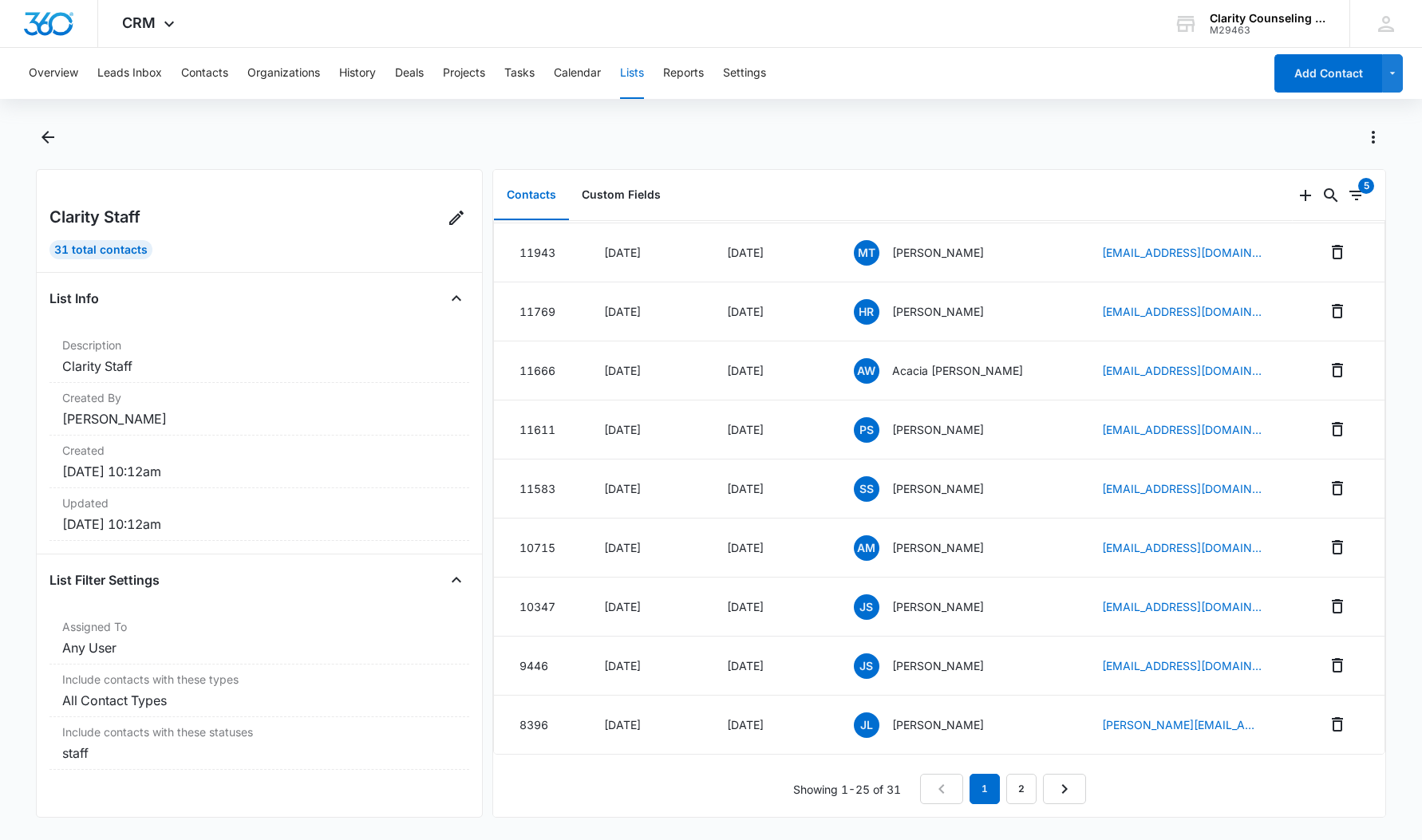
scroll to position [993, 0]
click at [1019, 797] on link "2" at bounding box center [1021, 789] width 31 height 31
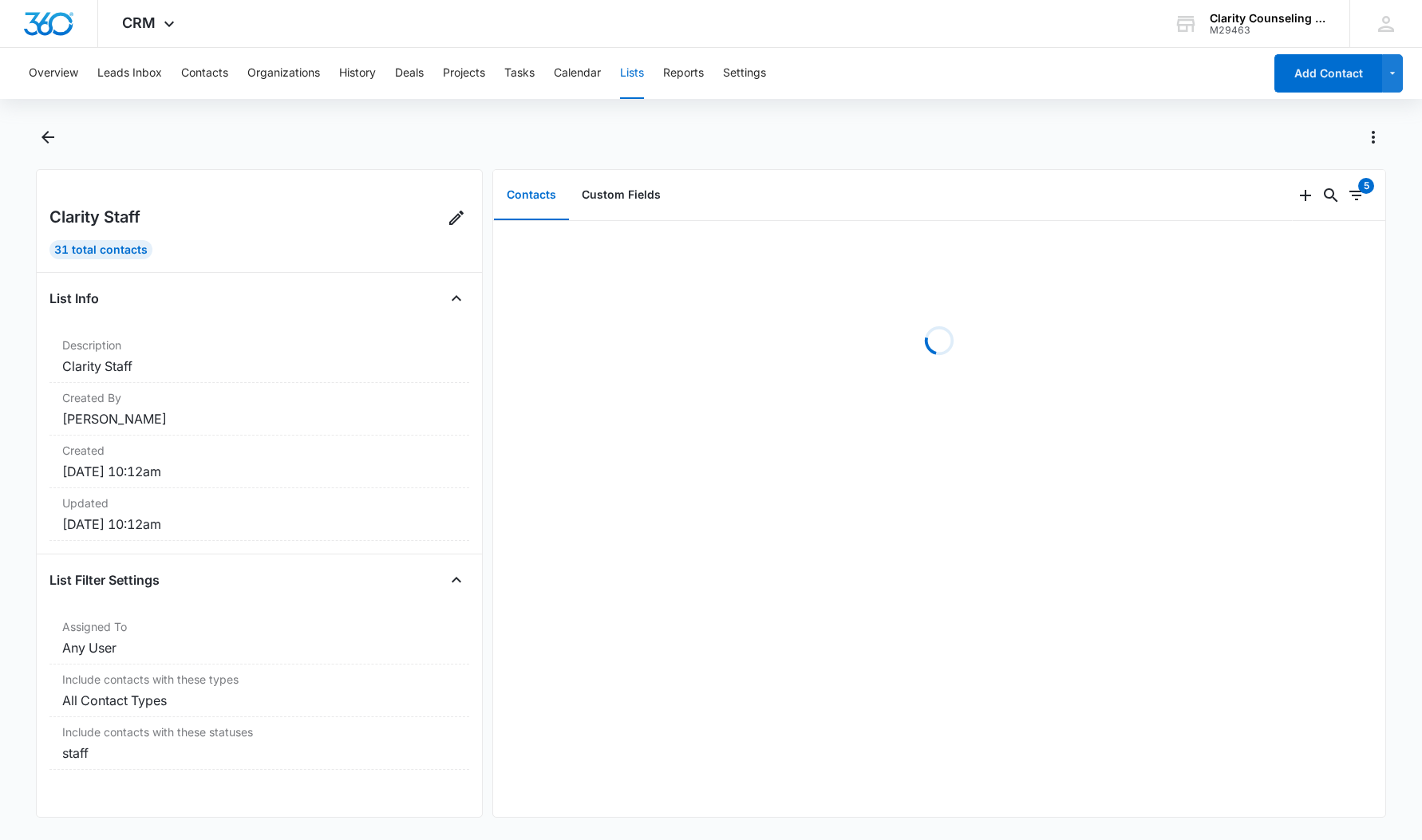
scroll to position [0, 0]
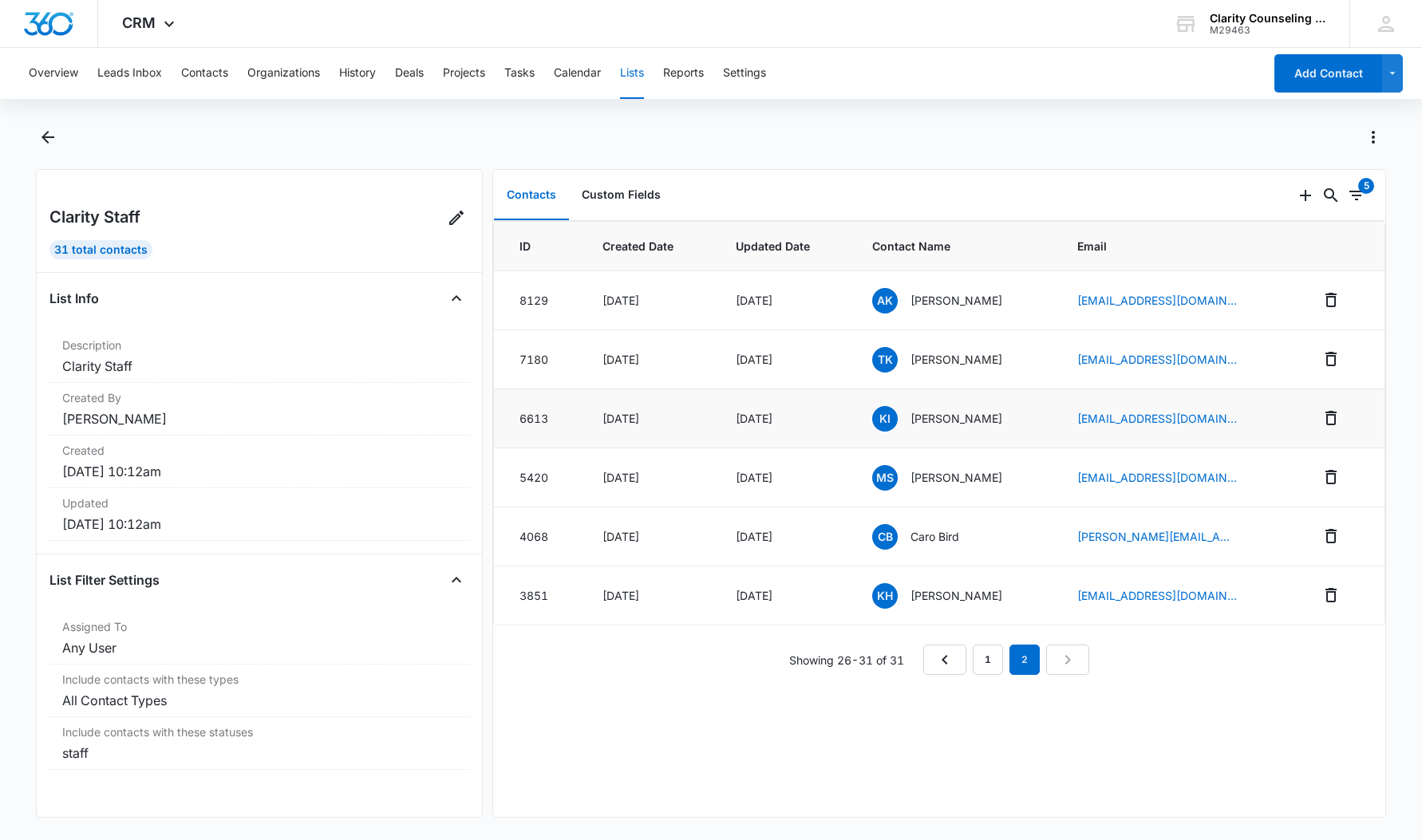
click at [960, 422] on p "[PERSON_NAME]" at bounding box center [956, 418] width 92 height 17
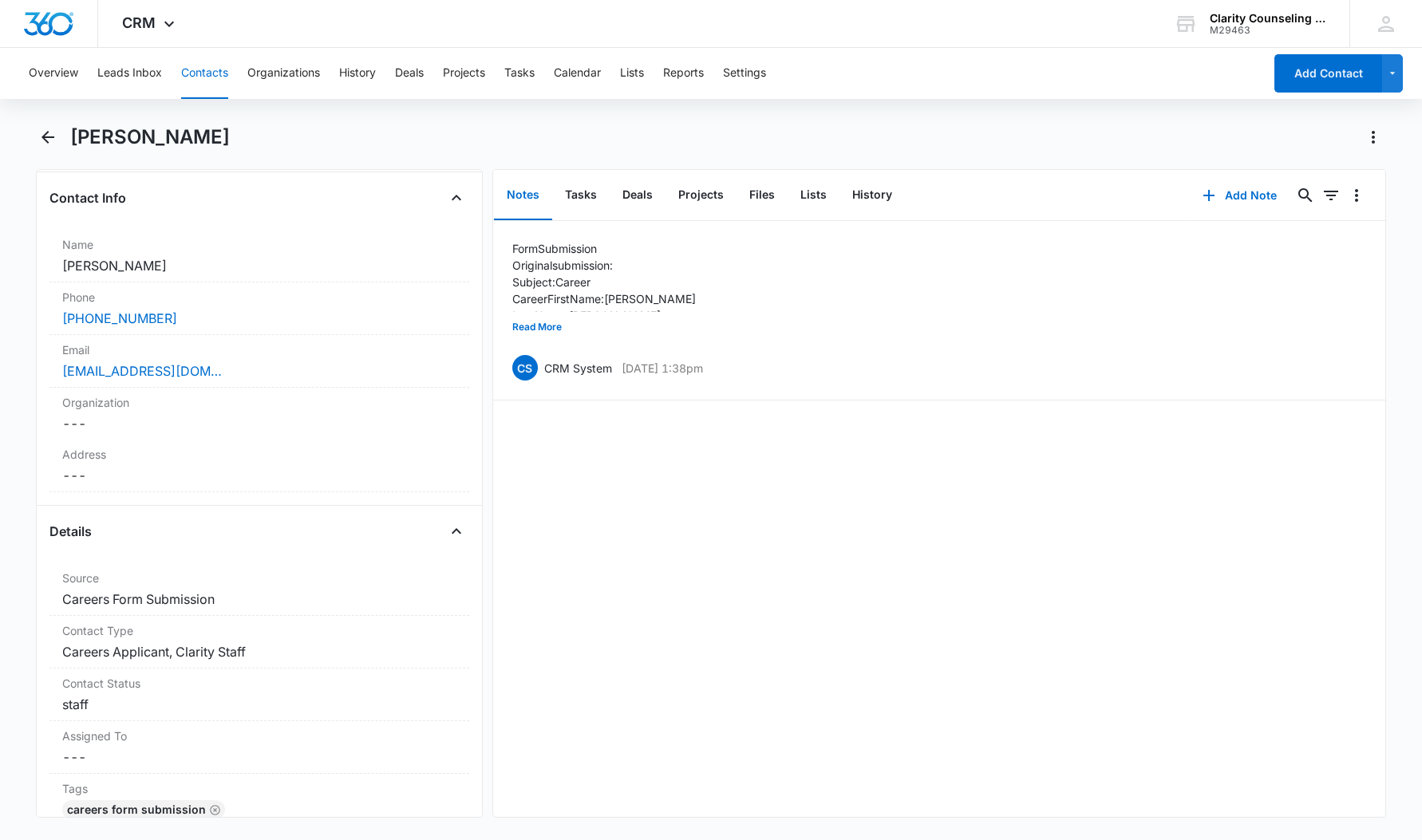
scroll to position [256, 0]
click at [174, 653] on dd "Cancel Save Changes Careers Applicant, Clarity Staff" at bounding box center [259, 649] width 394 height 19
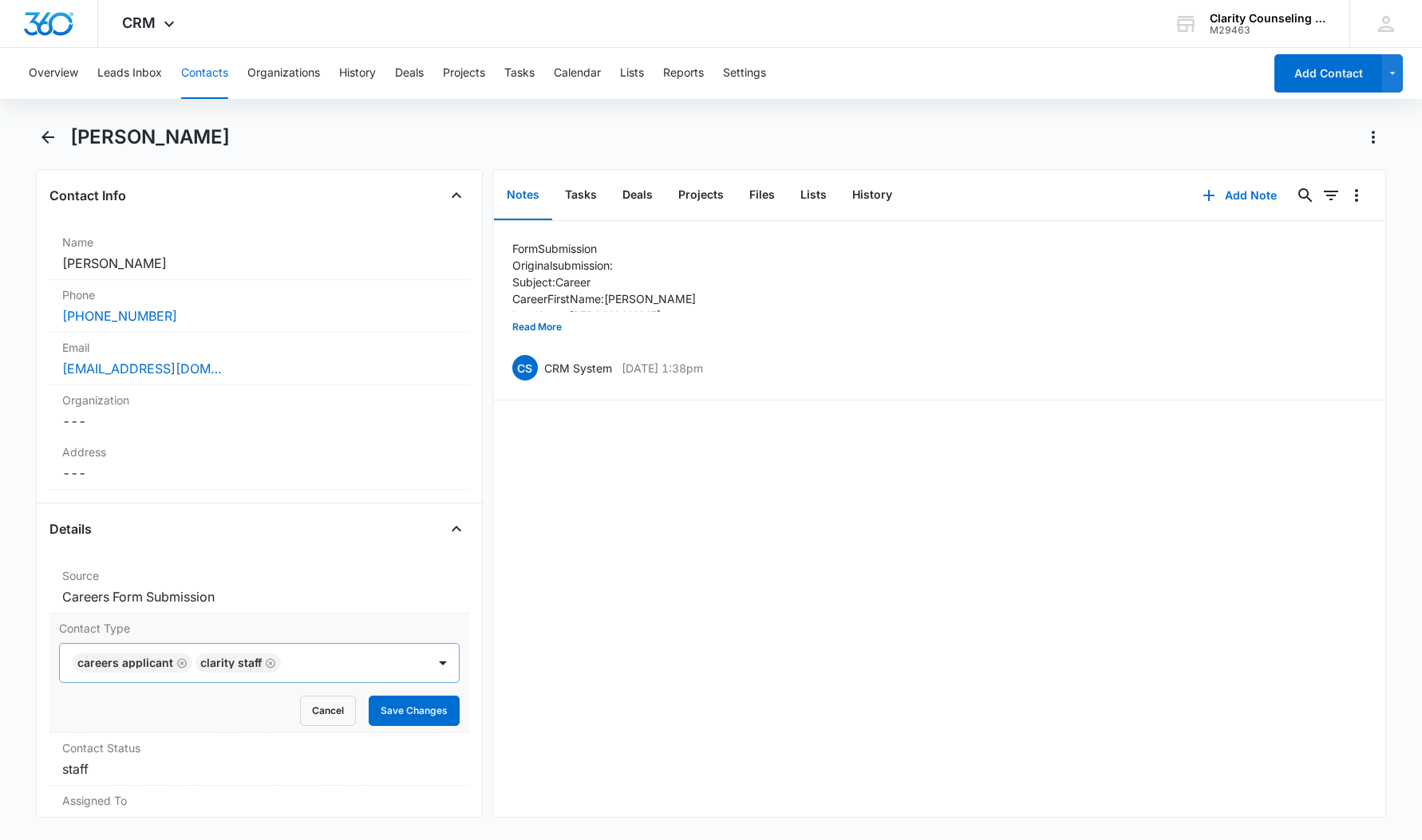
click at [176, 667] on icon "Remove Careers Applicant" at bounding box center [181, 663] width 11 height 12
click at [145, 665] on icon "Remove Clarity Staff" at bounding box center [147, 663] width 11 height 12
click at [423, 716] on button "Save Changes" at bounding box center [414, 711] width 91 height 31
click at [158, 751] on label "Contact Status" at bounding box center [259, 748] width 394 height 17
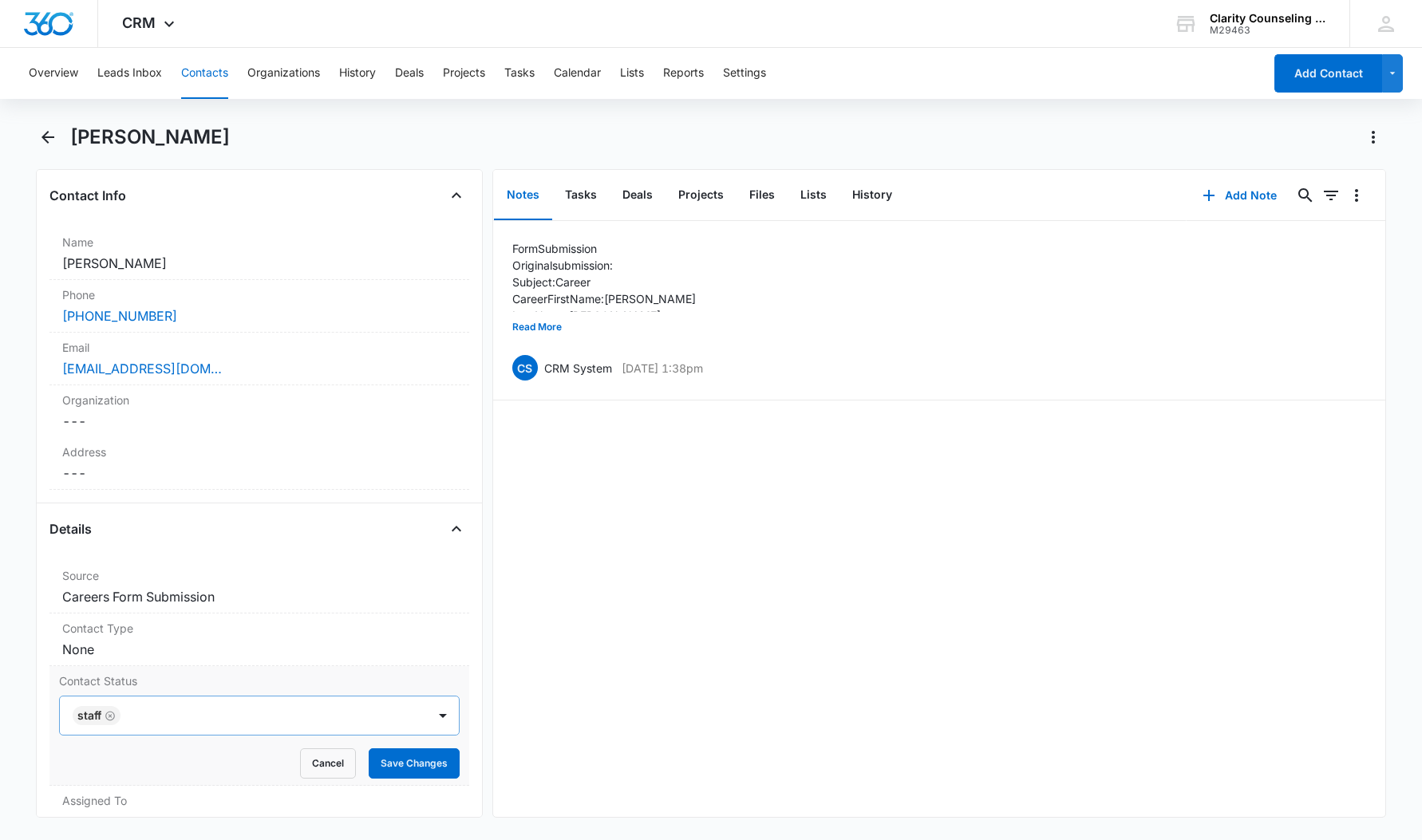
click at [109, 716] on icon "Remove staff" at bounding box center [110, 716] width 11 height 12
click at [438, 764] on button "Save Changes" at bounding box center [414, 764] width 91 height 31
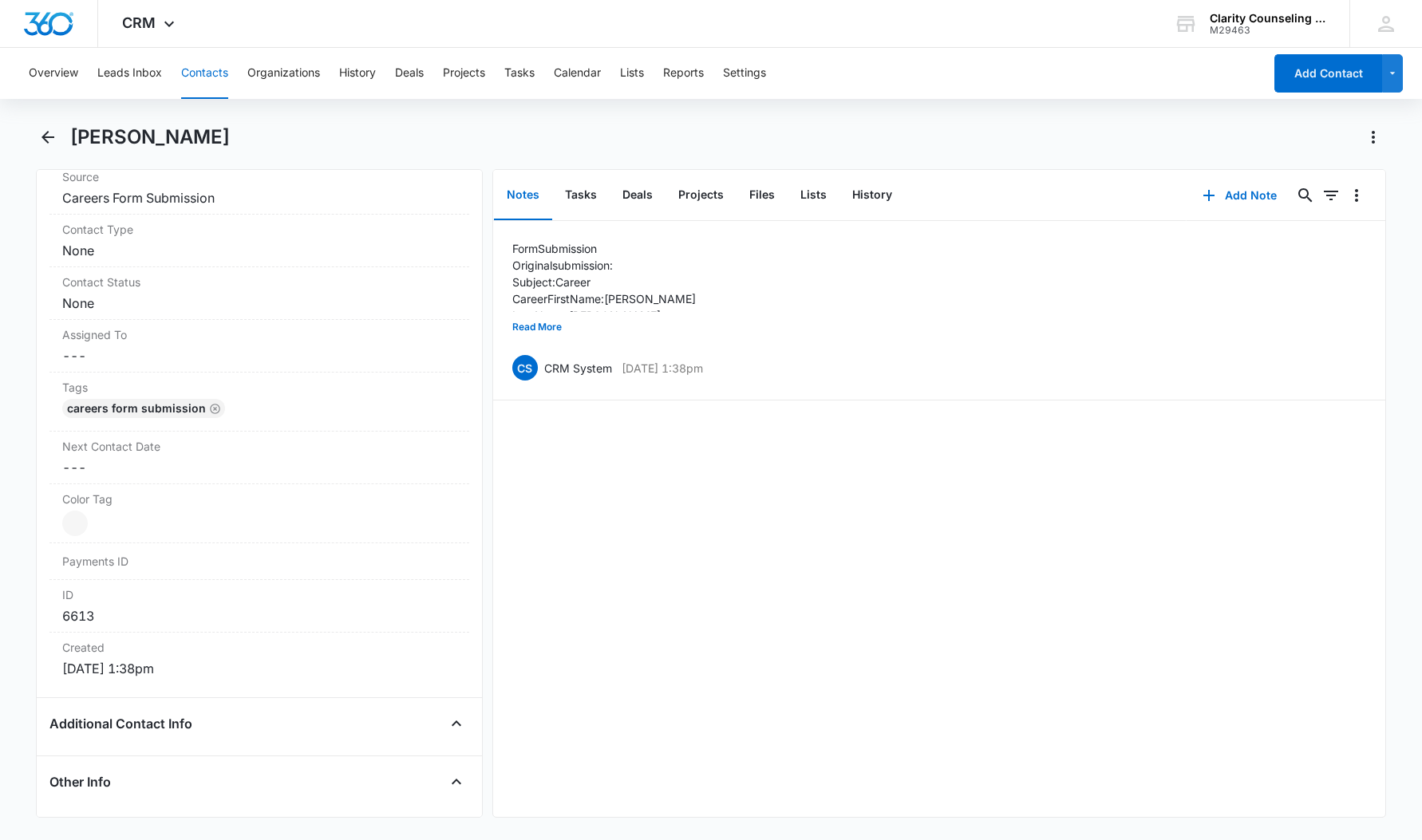
scroll to position [658, 0]
click at [42, 135] on icon "Back" at bounding box center [47, 137] width 19 height 19
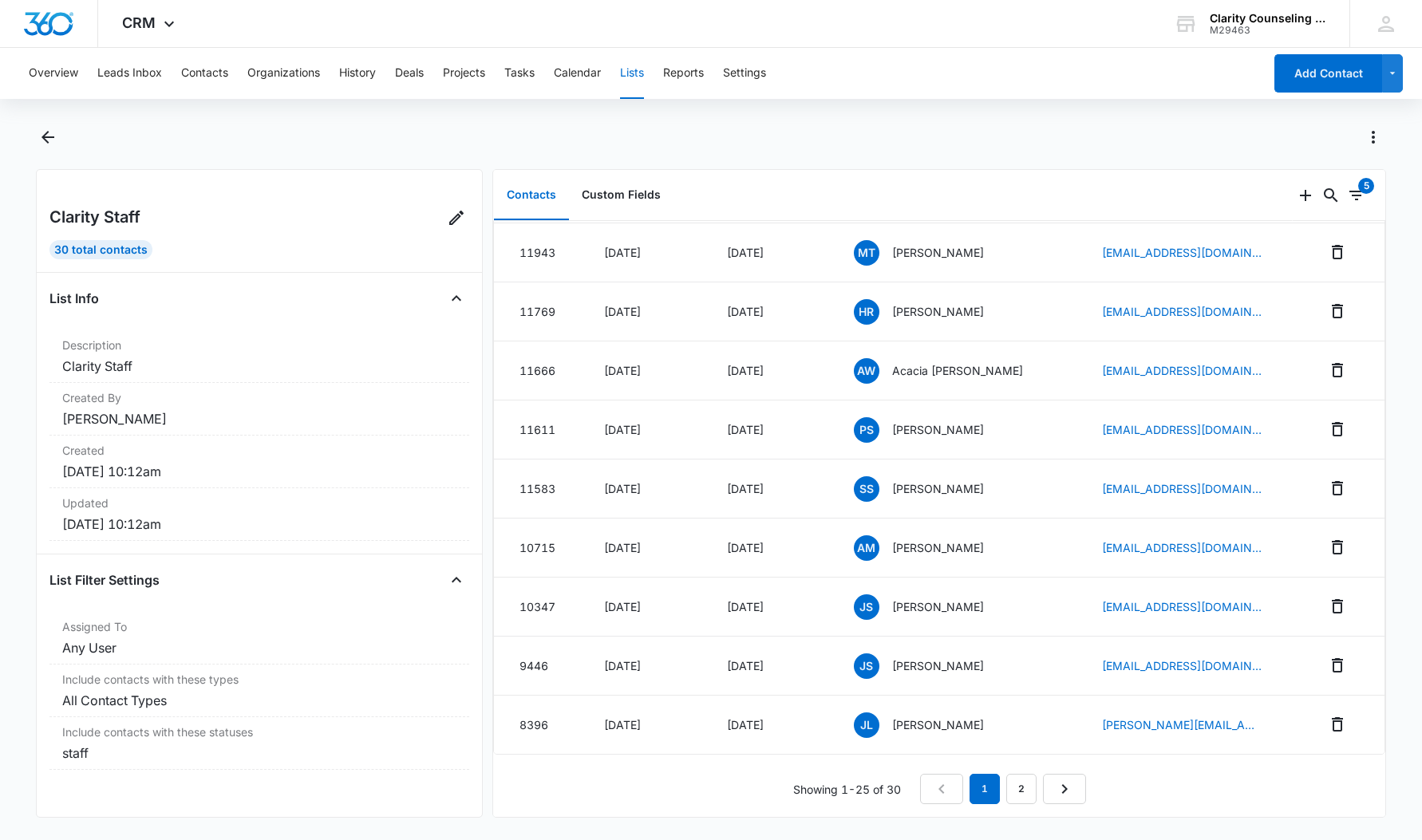
scroll to position [993, 0]
click at [1016, 786] on link "2" at bounding box center [1021, 789] width 31 height 31
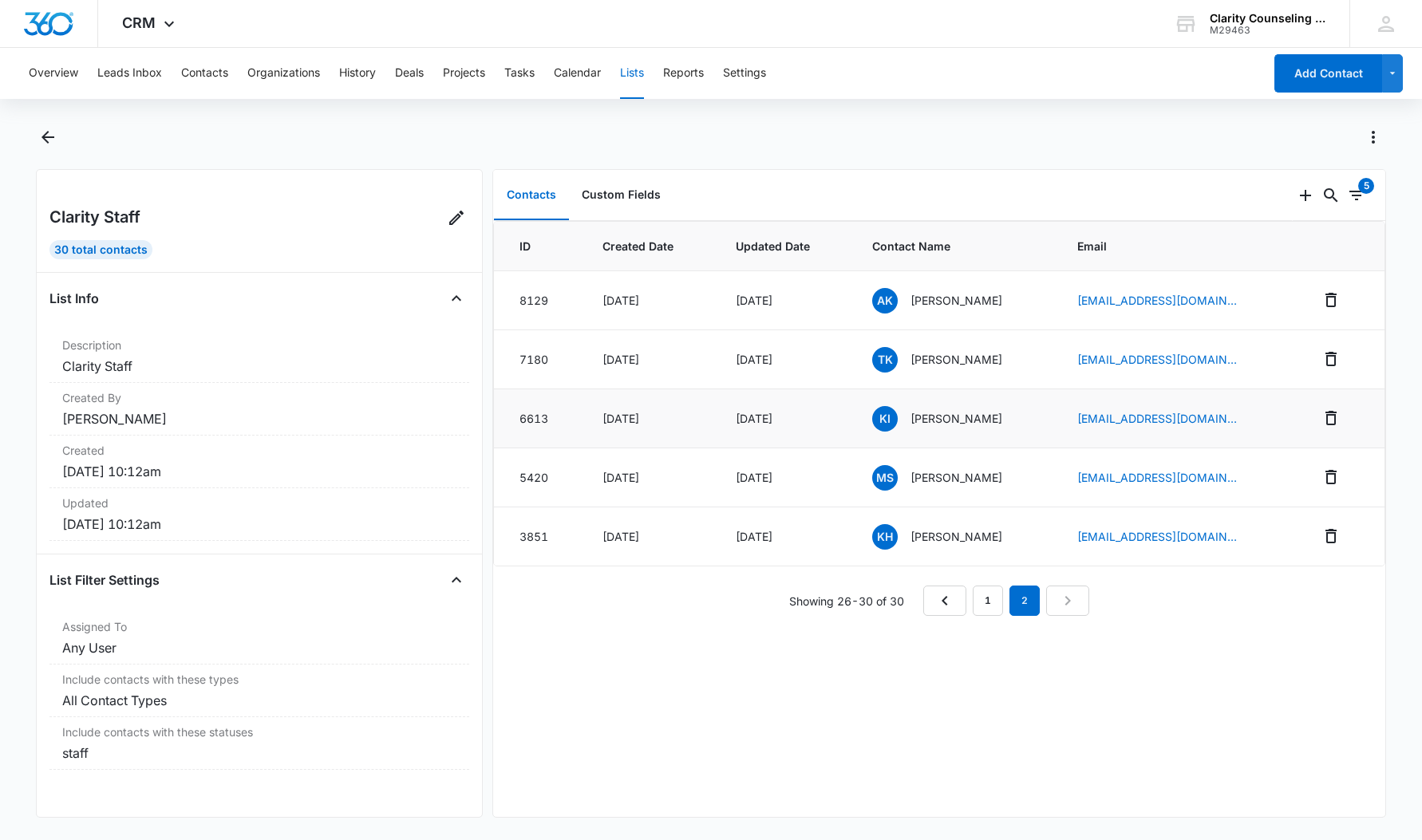
click at [964, 427] on div "KI [PERSON_NAME]" at bounding box center [955, 418] width 167 height 26
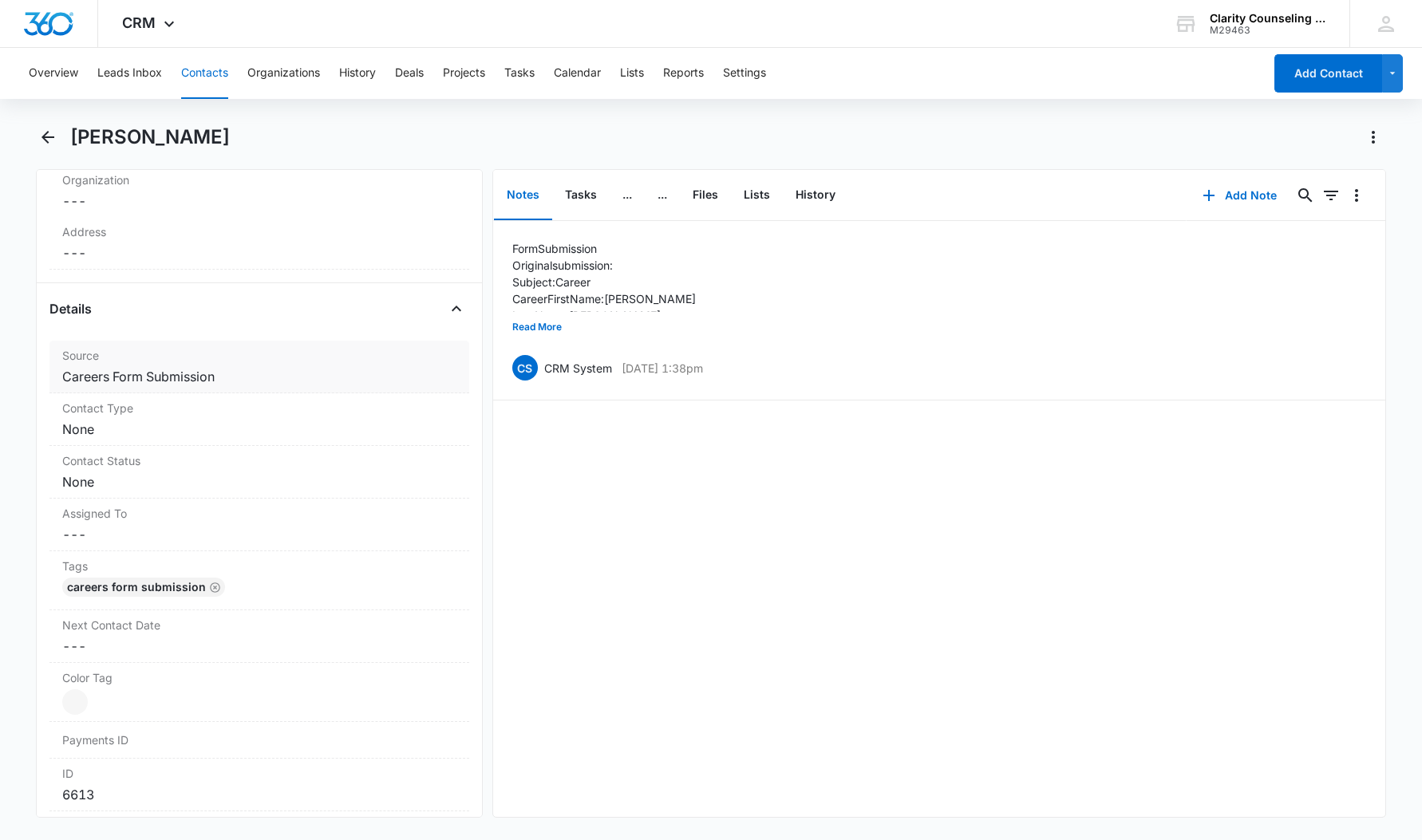
scroll to position [474, 0]
click at [142, 549] on div "Assigned To Cancel Save Changes ---" at bounding box center [260, 527] width 420 height 52
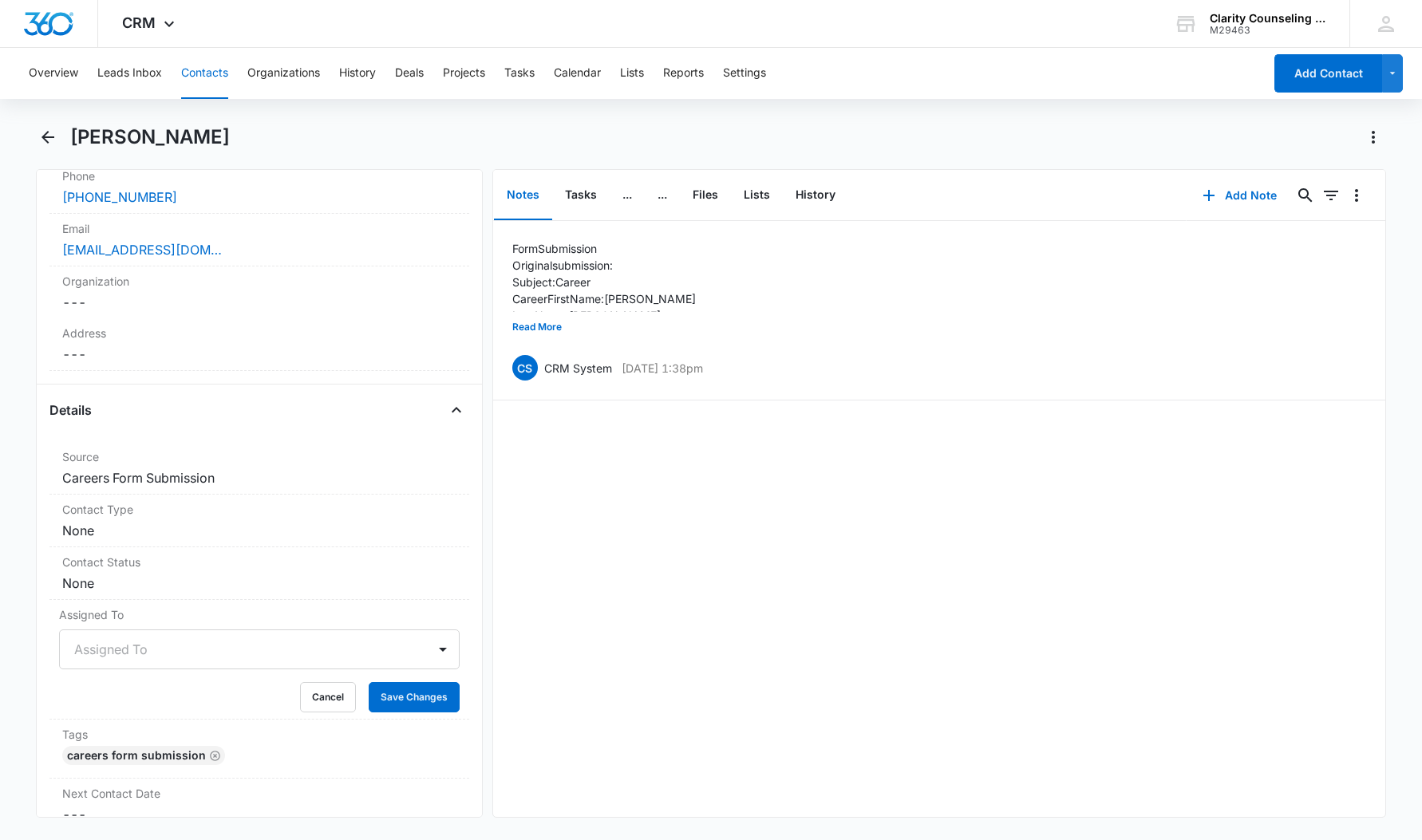
scroll to position [382, 0]
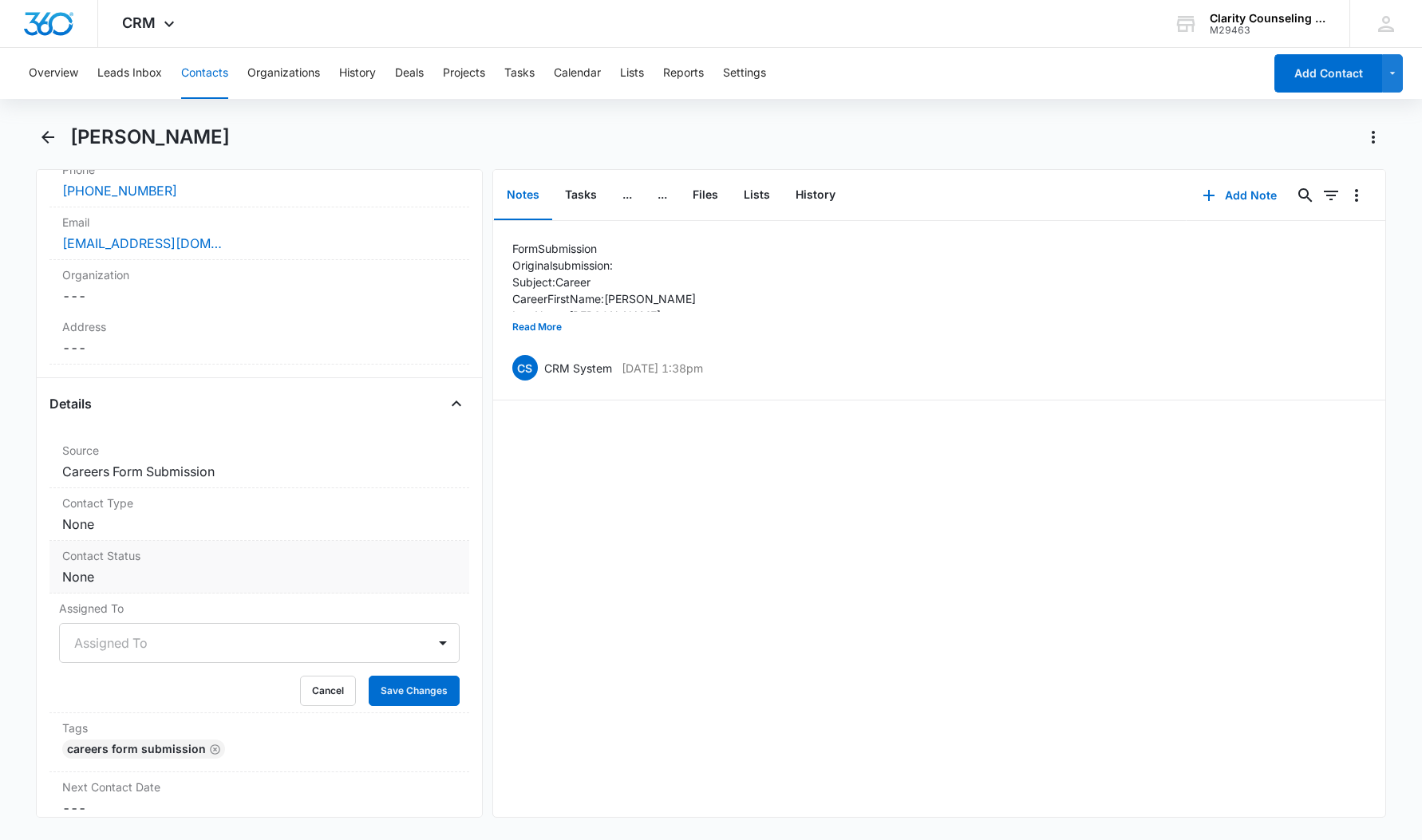
click at [347, 590] on div "Contact Status Cancel Save Changes None" at bounding box center [260, 567] width 420 height 52
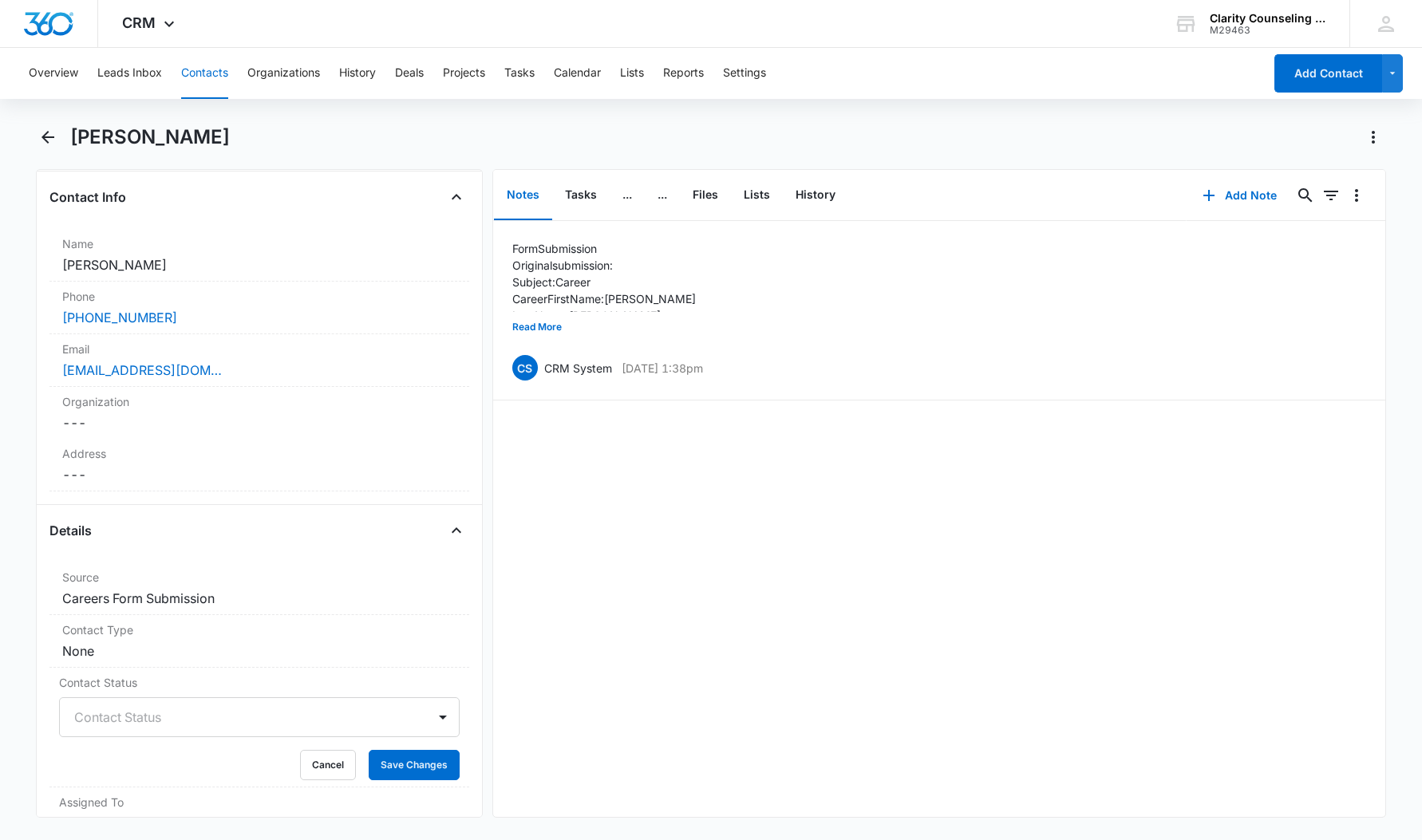
scroll to position [259, 3]
click at [392, 759] on button "Save Changes" at bounding box center [414, 761] width 91 height 31
click at [353, 640] on dd "Cancel Save Changes None" at bounding box center [259, 647] width 394 height 19
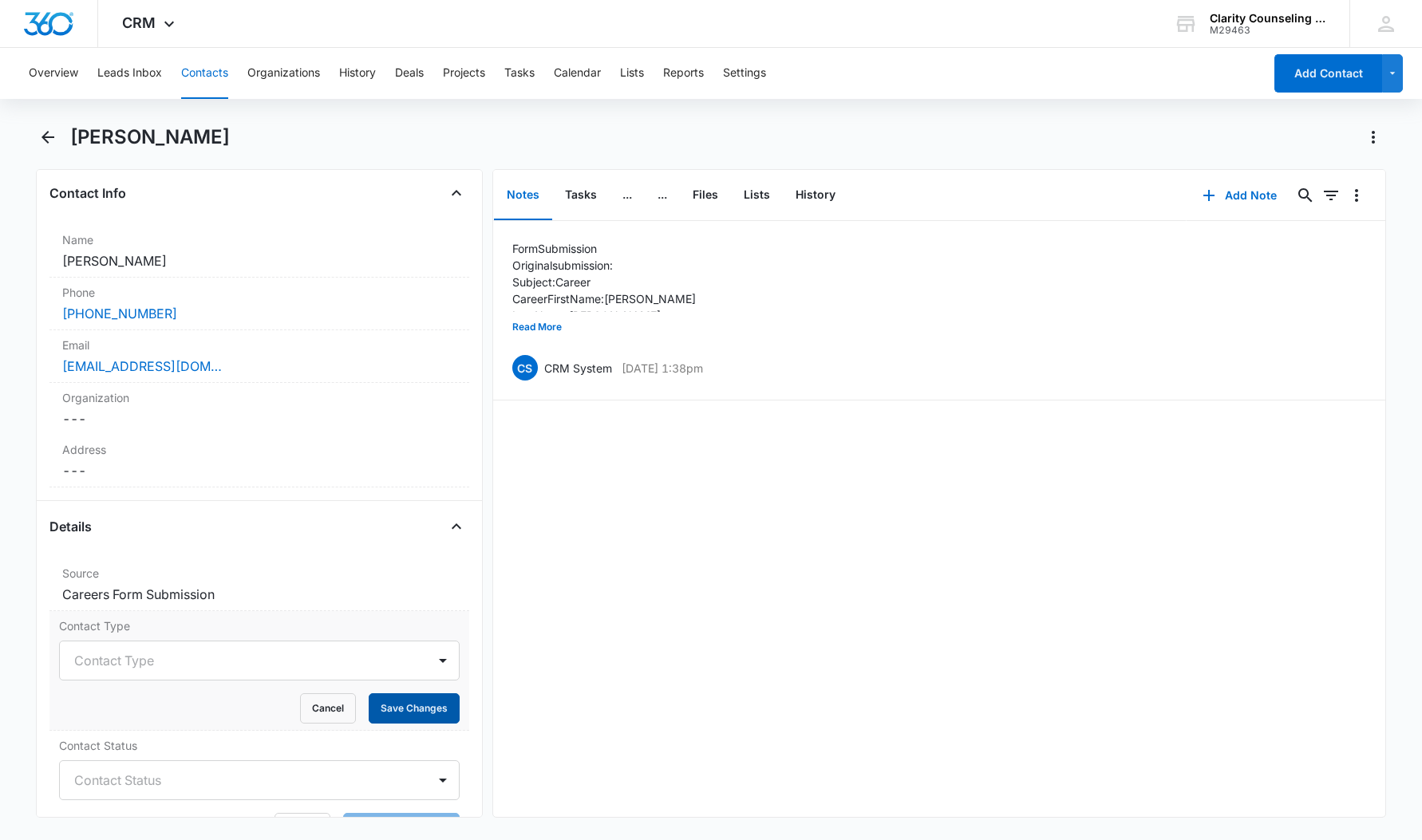
click at [384, 710] on button "Save Changes" at bounding box center [414, 709] width 91 height 31
click at [342, 586] on dd "Cancel Save Changes Careers Form Submission" at bounding box center [259, 594] width 394 height 19
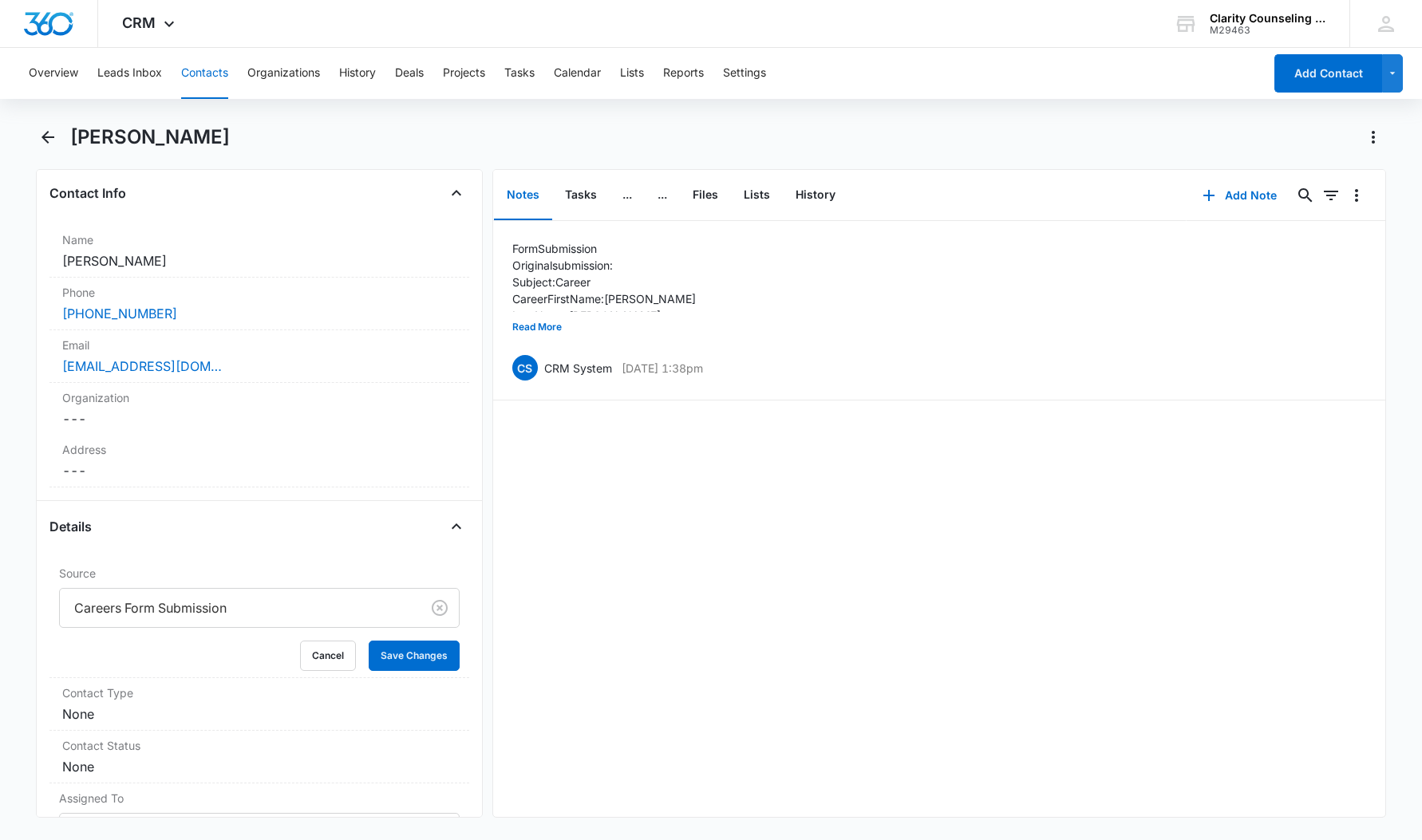
click at [415, 534] on div "Details" at bounding box center [260, 526] width 420 height 26
click at [462, 525] on icon "Close" at bounding box center [456, 526] width 19 height 19
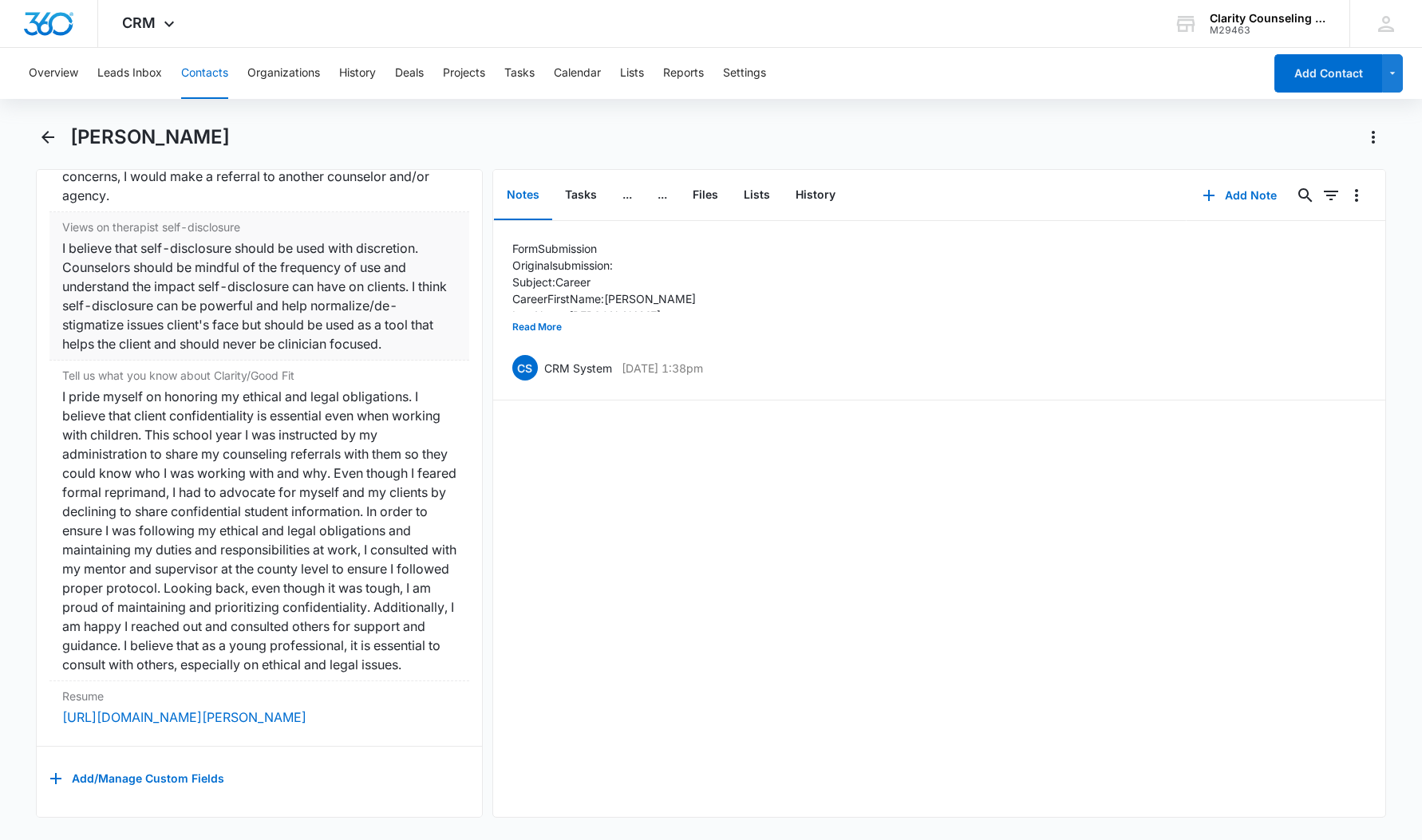
scroll to position [2021, 2]
click at [53, 138] on icon "Back" at bounding box center [47, 137] width 12 height 12
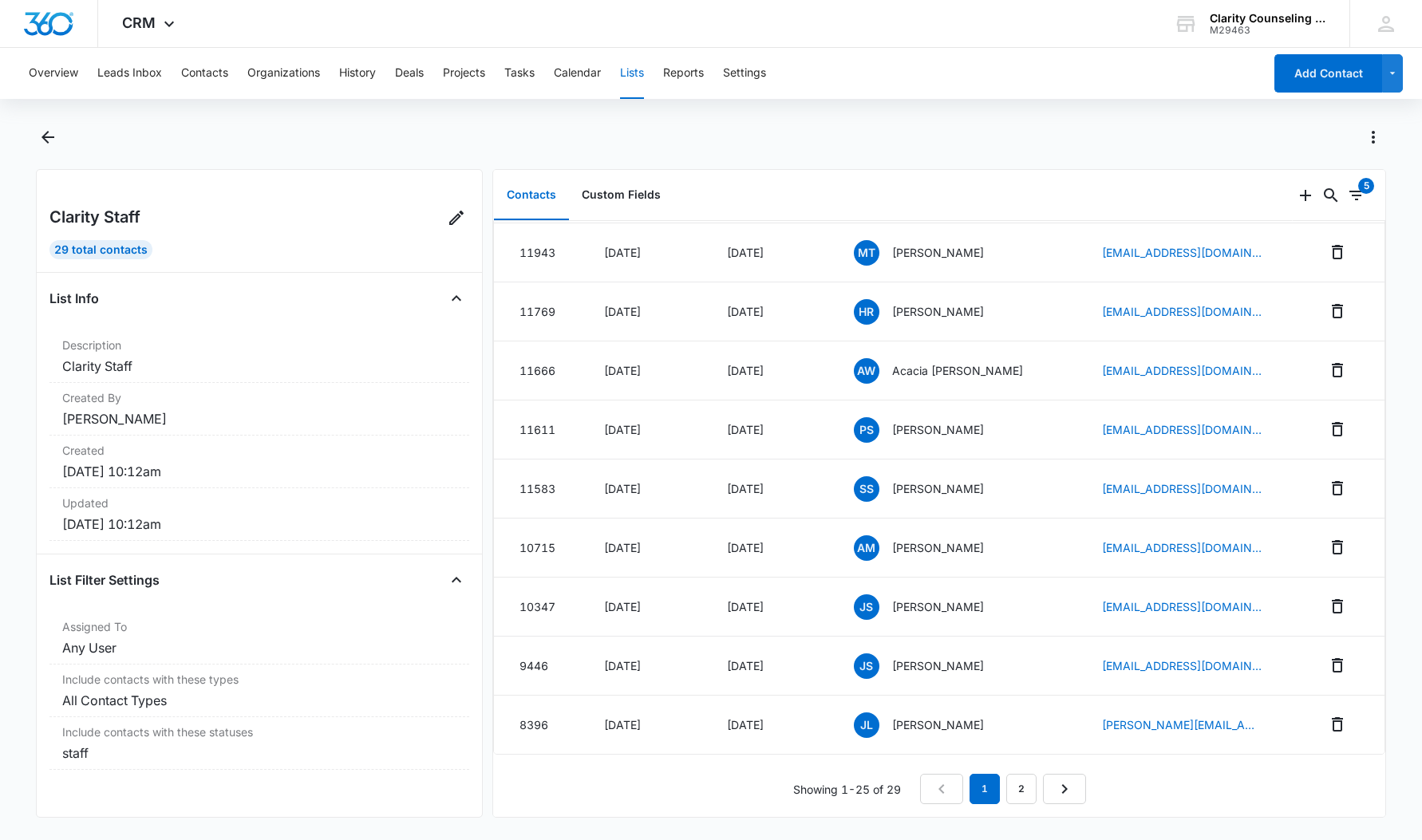
scroll to position [993, 0]
click at [1019, 801] on link "2" at bounding box center [1021, 789] width 31 height 31
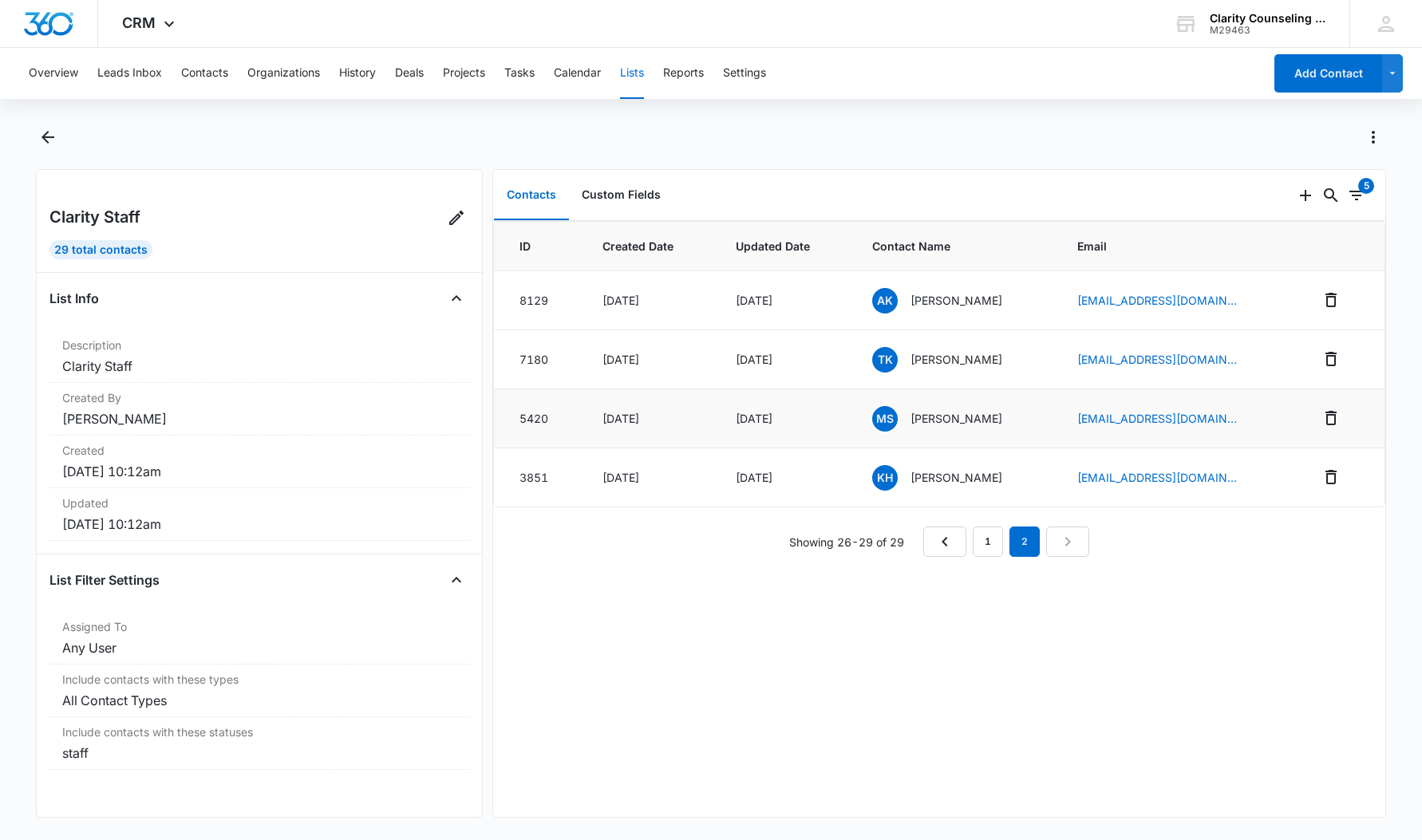
scroll to position [0, 0]
click at [984, 545] on link "1" at bounding box center [988, 542] width 31 height 31
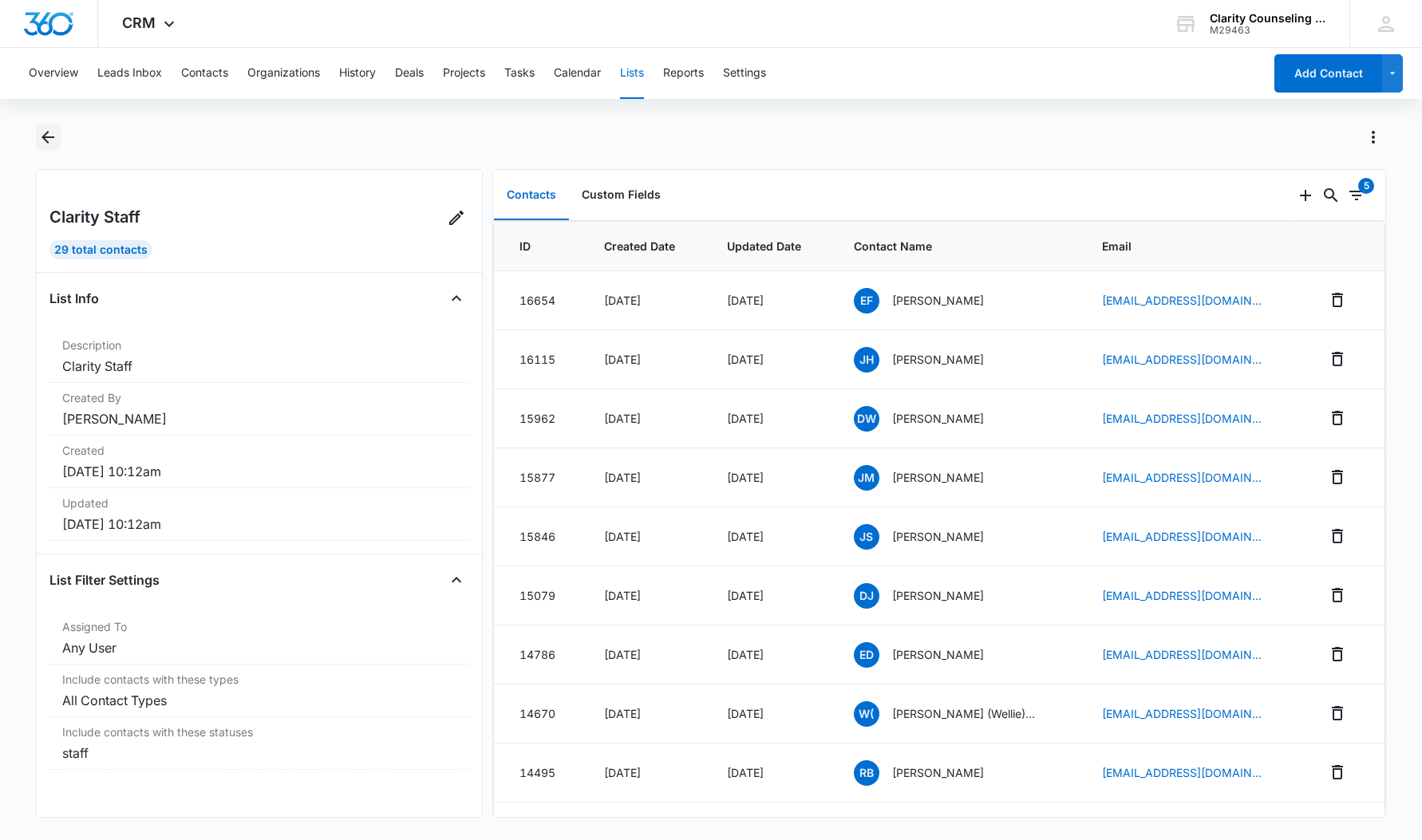
click at [37, 143] on button "Back" at bounding box center [48, 137] width 25 height 26
